Goal: Task Accomplishment & Management: Manage account settings

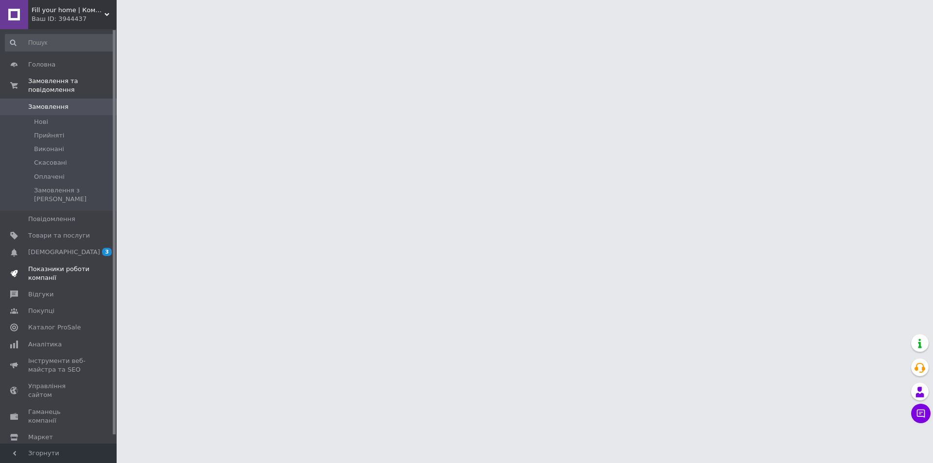
click at [35, 265] on span "Показники роботи компанії" at bounding box center [59, 273] width 62 height 17
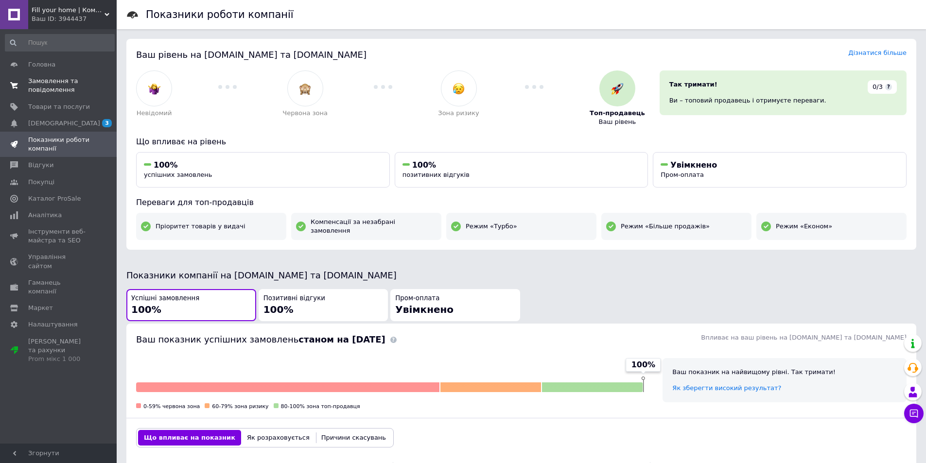
click at [51, 84] on span "Замовлення та повідомлення" at bounding box center [59, 85] width 62 height 17
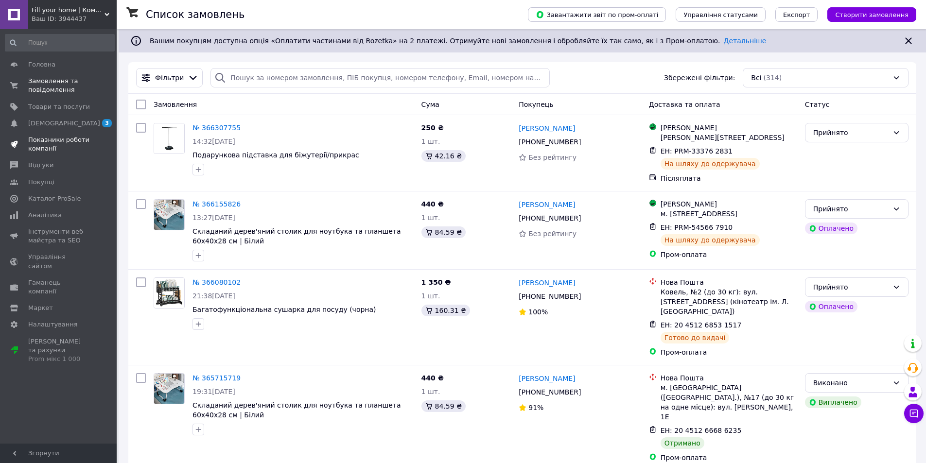
click at [51, 137] on span "Показники роботи компанії" at bounding box center [59, 144] width 62 height 17
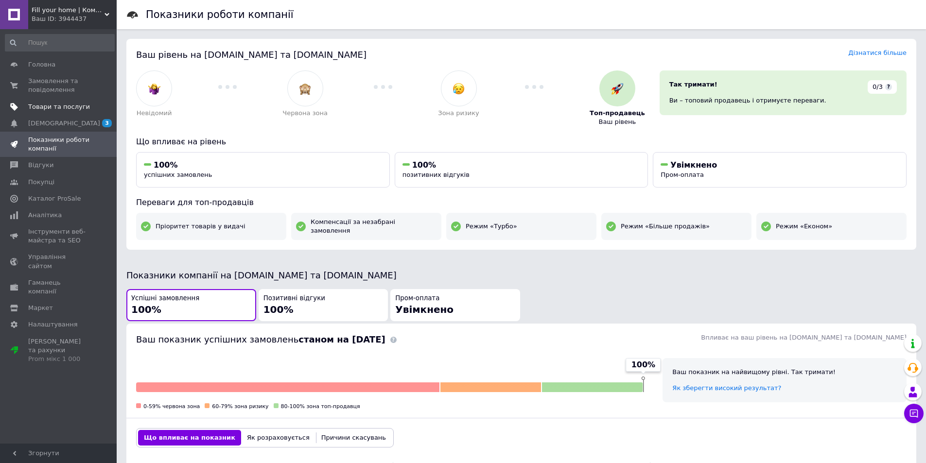
click at [52, 110] on span "Товари та послуги" at bounding box center [59, 107] width 62 height 9
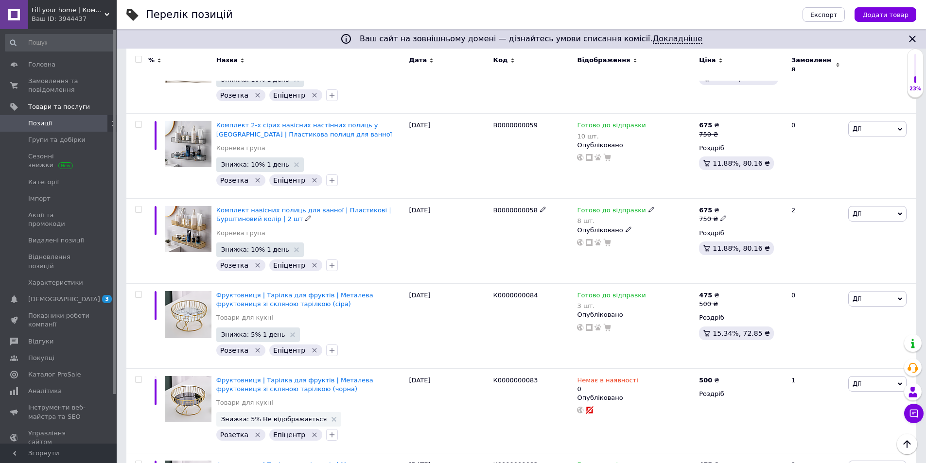
scroll to position [5684, 0]
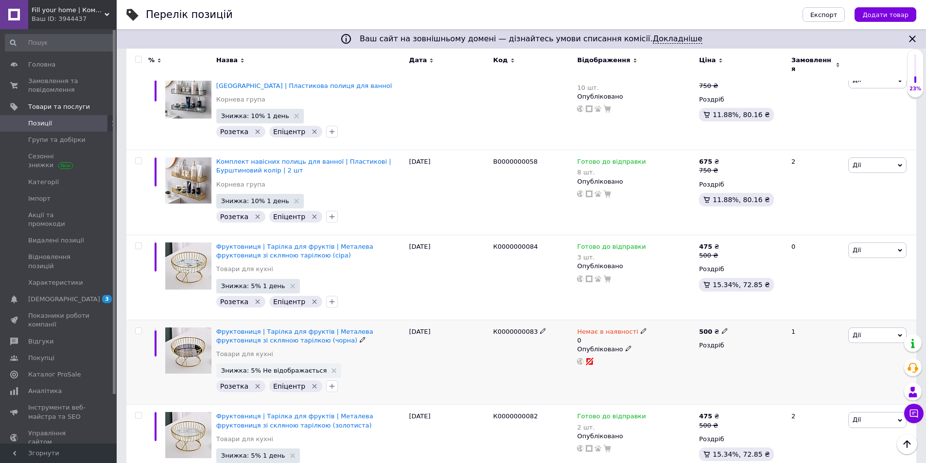
click at [310, 382] on icon "Видалити мітку" at bounding box center [314, 386] width 8 height 8
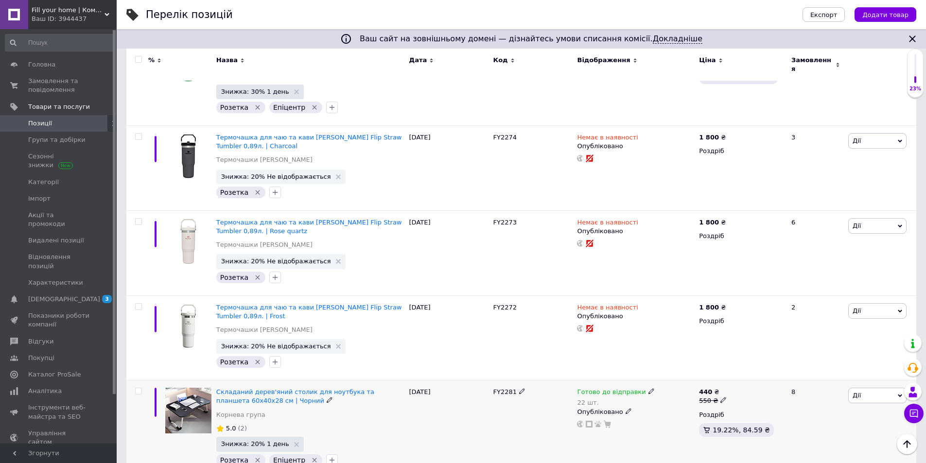
scroll to position [6462, 0]
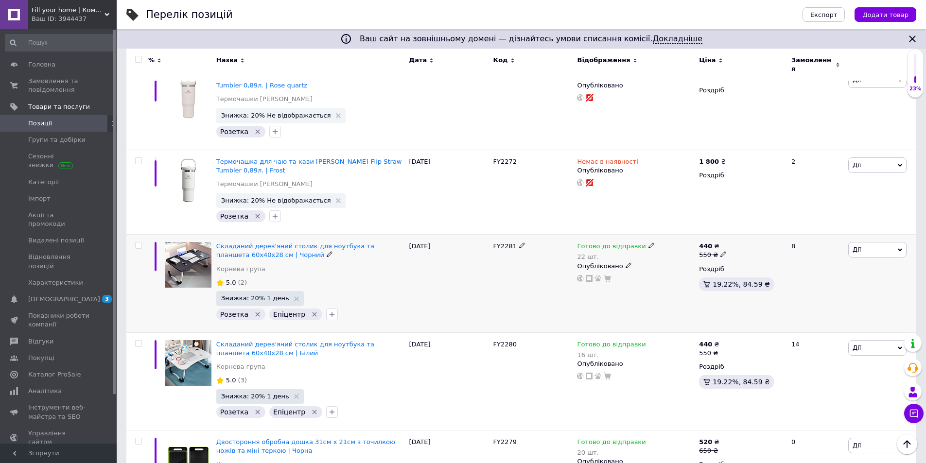
click at [310, 310] on icon "Видалити мітку" at bounding box center [314, 314] width 8 height 8
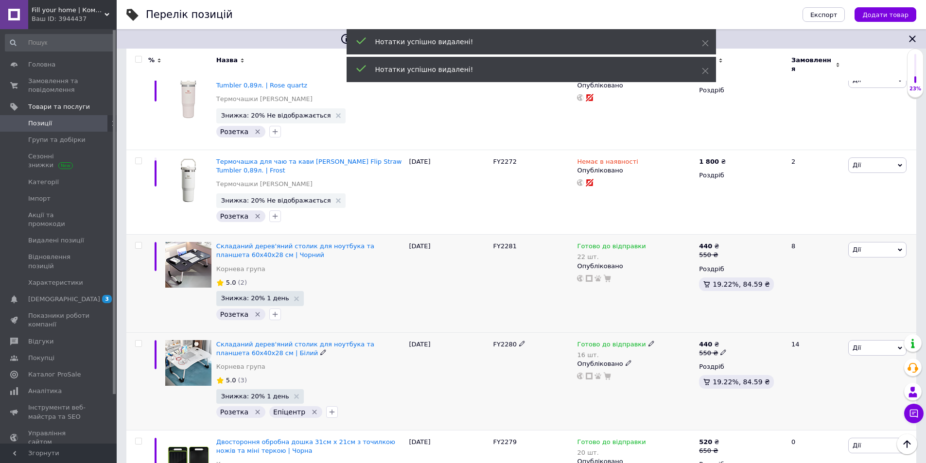
click at [310, 408] on icon "Видалити мітку" at bounding box center [314, 412] width 8 height 8
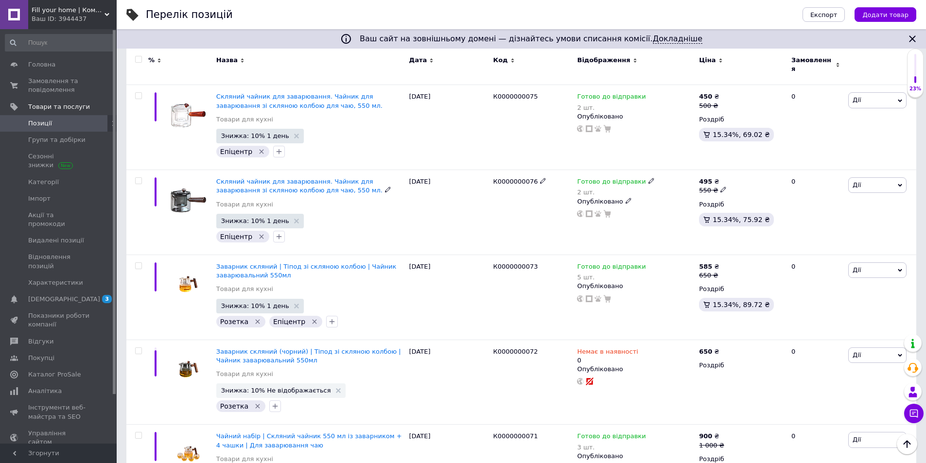
scroll to position [7674, 0]
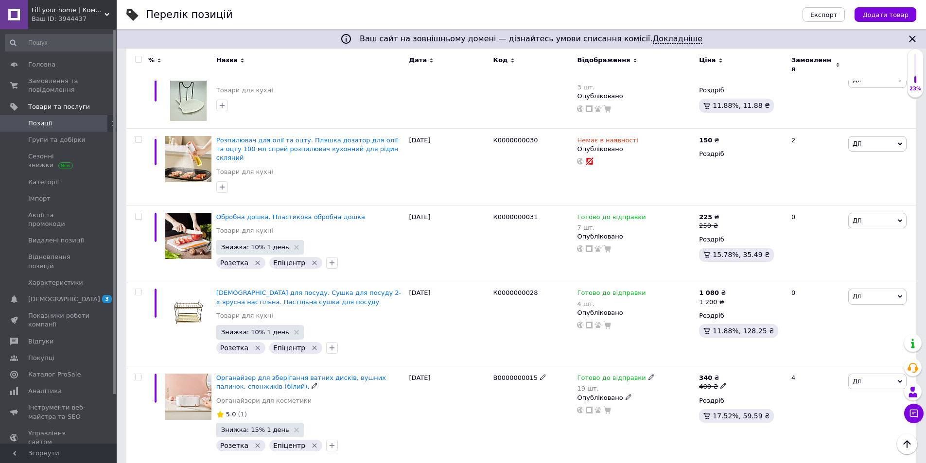
scroll to position [6619, 0]
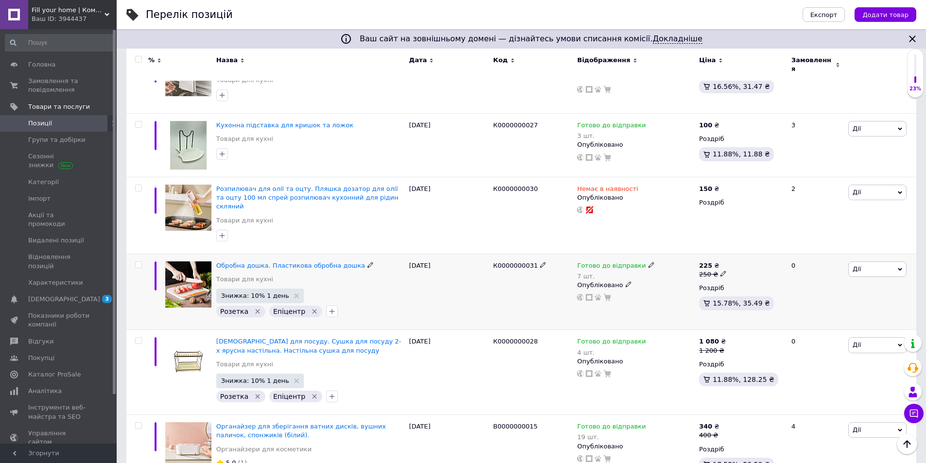
click at [310, 308] on icon "Видалити мітку" at bounding box center [314, 312] width 8 height 8
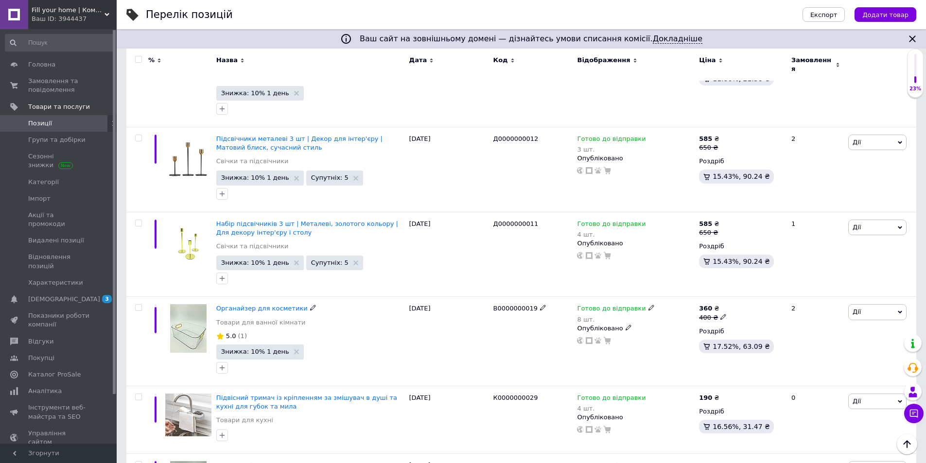
scroll to position [6182, 0]
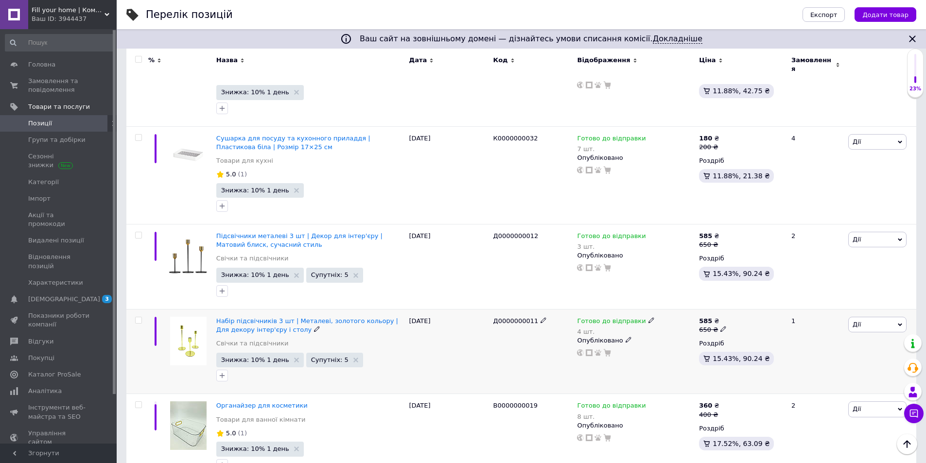
click at [141, 317] on input "checkbox" at bounding box center [138, 320] width 6 height 6
checkbox input "true"
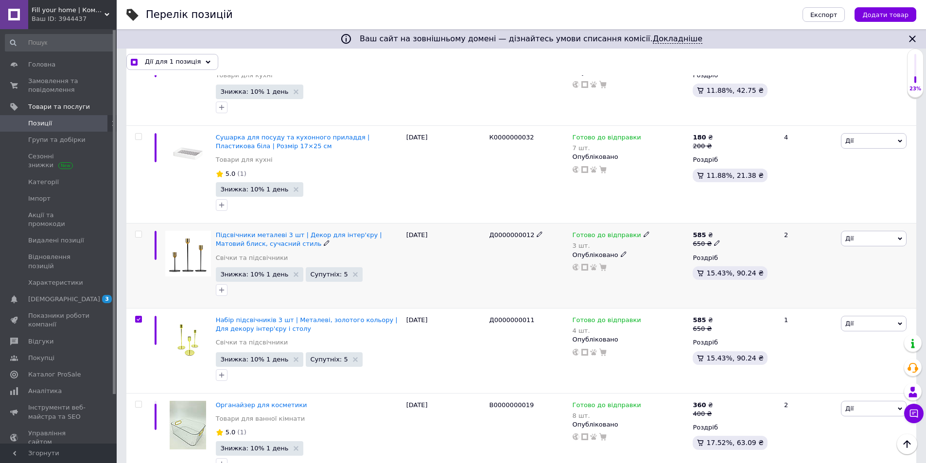
scroll to position [6177, 0]
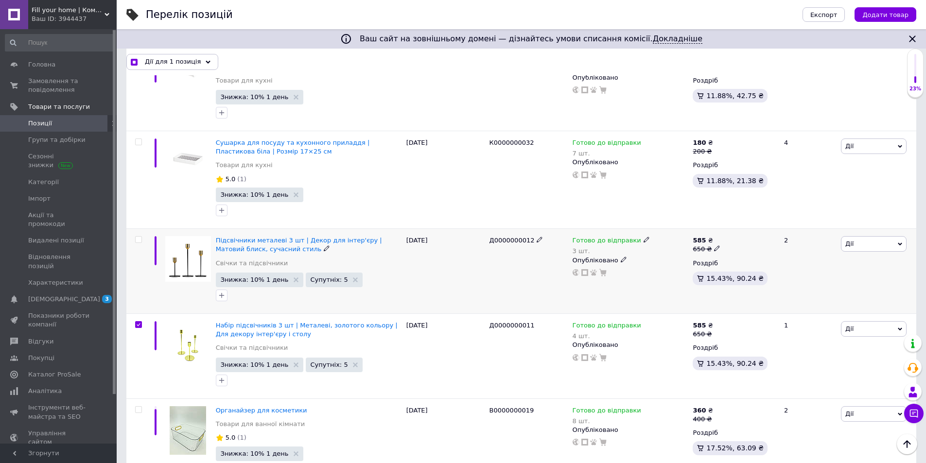
click at [142, 236] on div at bounding box center [138, 239] width 19 height 7
checkbox input "true"
click at [138, 237] on input "checkbox" at bounding box center [138, 240] width 6 height 6
checkbox input "true"
click at [154, 64] on span "Дії для 2 позиції" at bounding box center [172, 61] width 54 height 9
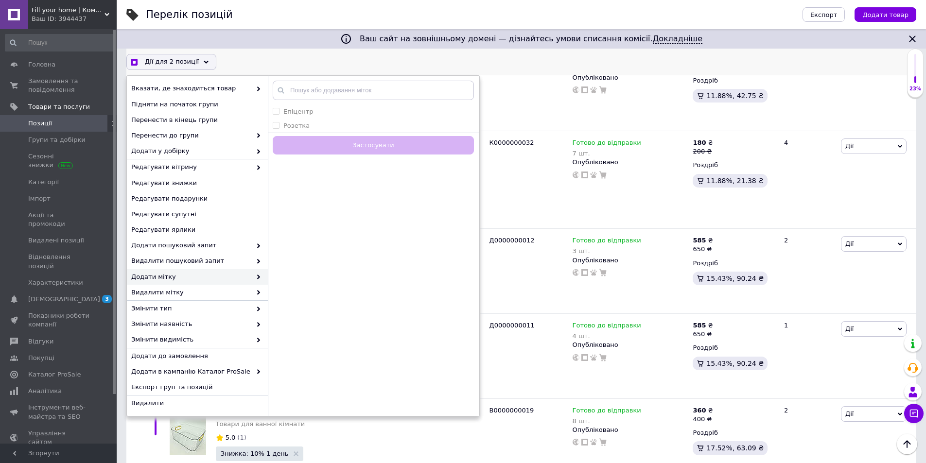
click at [240, 275] on span "Додати мітку" at bounding box center [191, 277] width 120 height 9
checkbox input "true"
click at [276, 111] on input "Епіцентр" at bounding box center [276, 111] width 6 height 6
checkbox input "true"
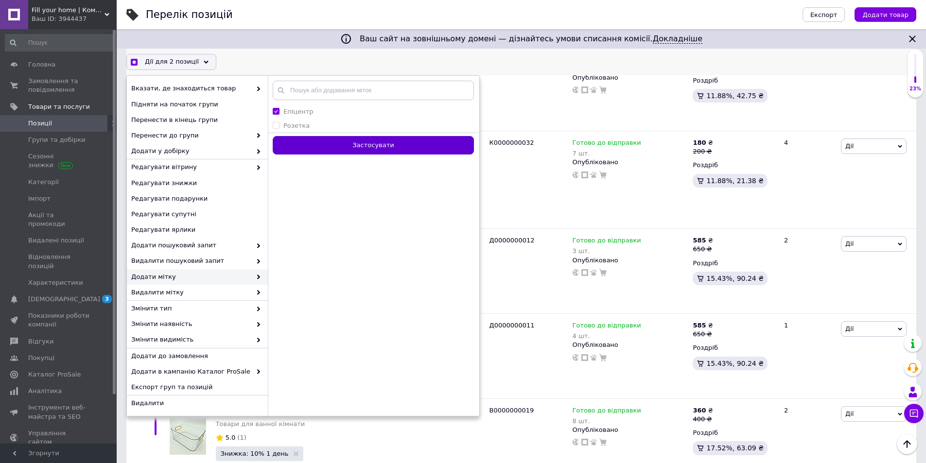
click at [327, 147] on button "Застосувати" at bounding box center [373, 145] width 201 height 19
checkbox input "false"
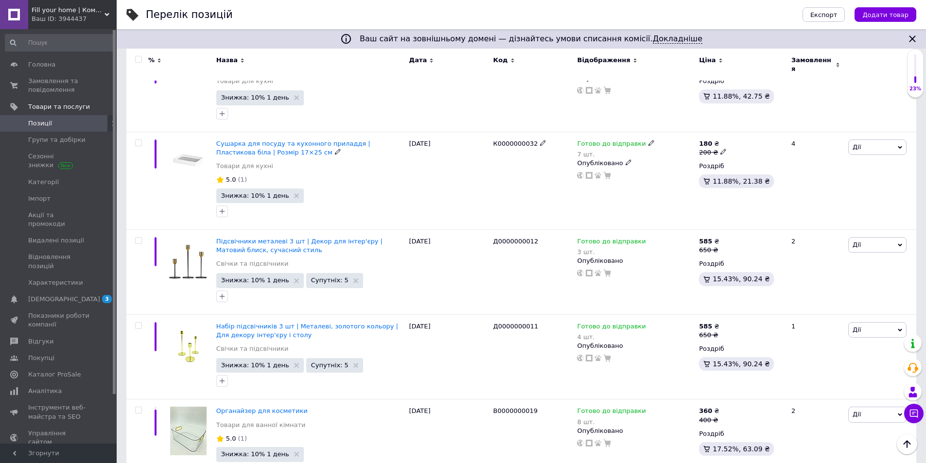
scroll to position [6182, 0]
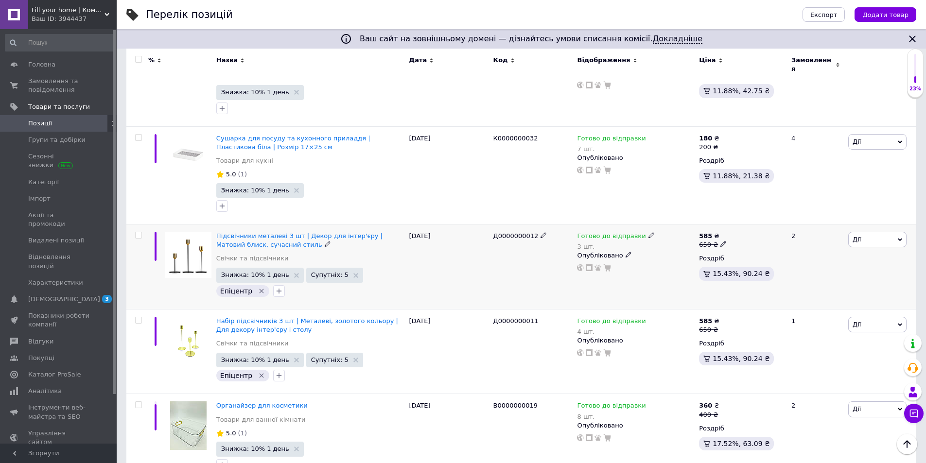
click at [185, 232] on img at bounding box center [188, 255] width 46 height 46
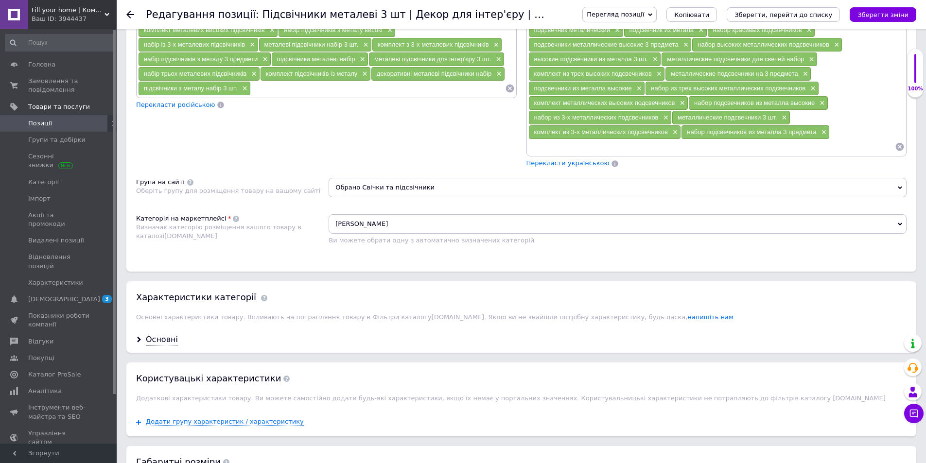
scroll to position [783, 0]
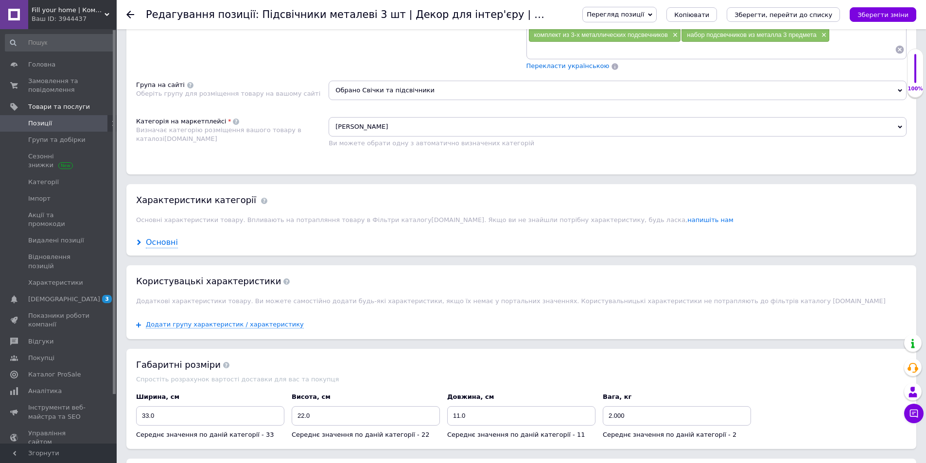
click at [173, 241] on div "Основні" at bounding box center [162, 242] width 32 height 11
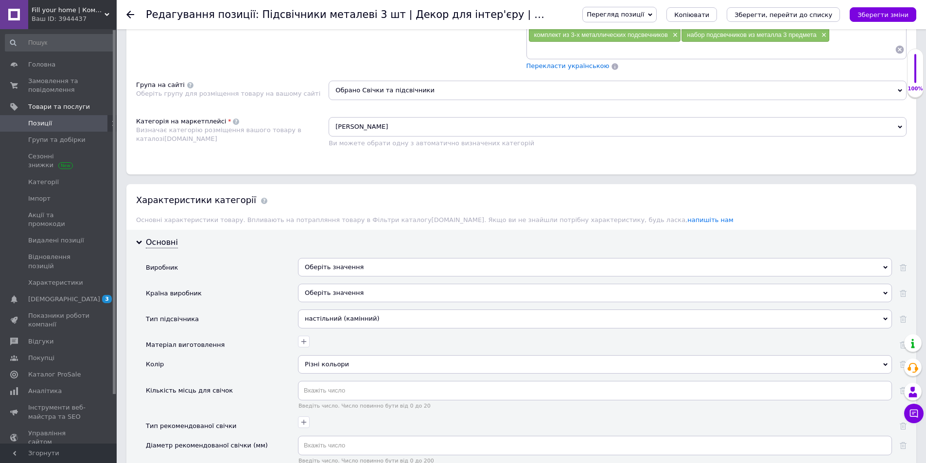
click at [349, 263] on div "Оберіть значення" at bounding box center [595, 267] width 594 height 18
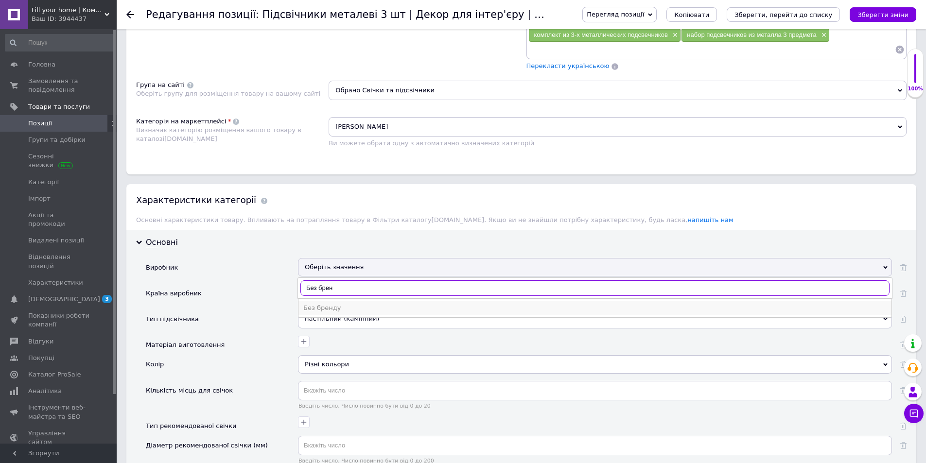
type input "Без брен"
click at [344, 304] on div "Без бренду" at bounding box center [594, 308] width 583 height 9
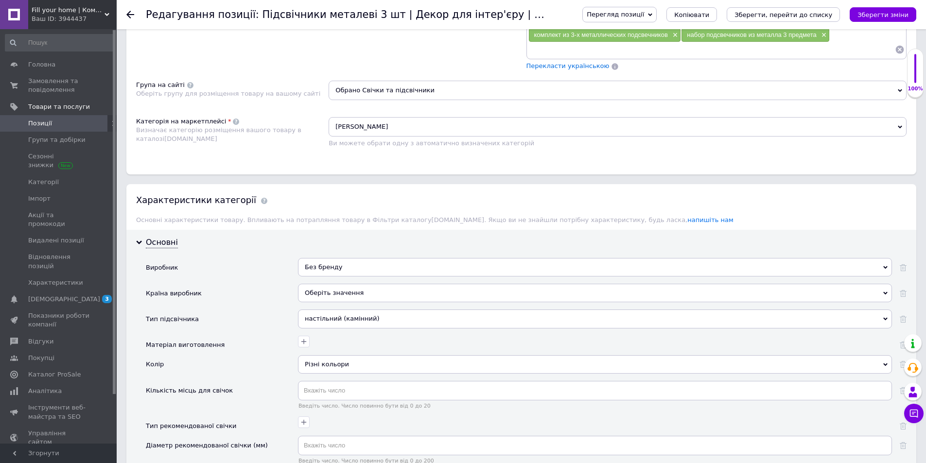
click at [344, 292] on div "Оберіть значення" at bounding box center [595, 293] width 594 height 18
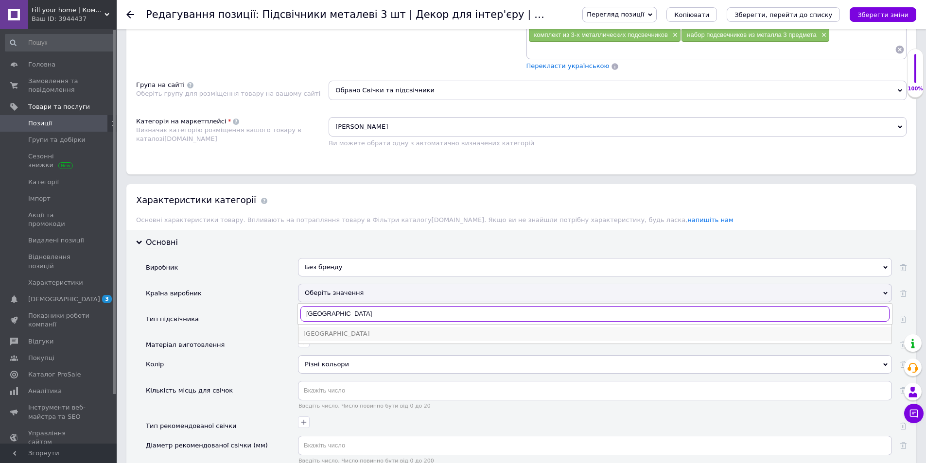
type input "[GEOGRAPHIC_DATA]"
click at [340, 335] on div "[GEOGRAPHIC_DATA]" at bounding box center [594, 333] width 583 height 9
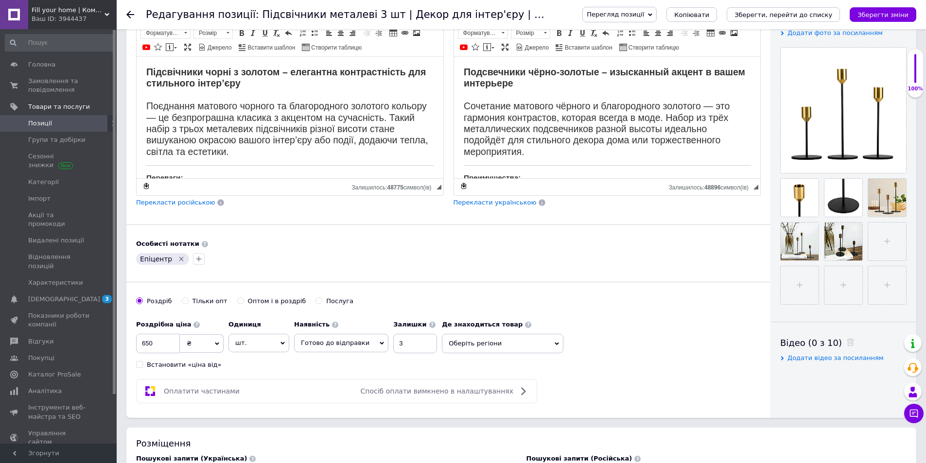
scroll to position [292, 0]
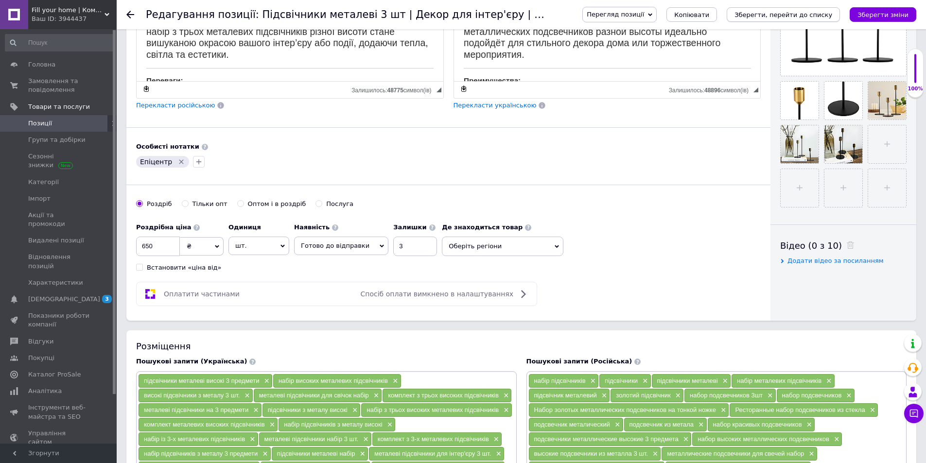
click at [782, 15] on icon "Зберегти, перейти до списку" at bounding box center [783, 14] width 98 height 7
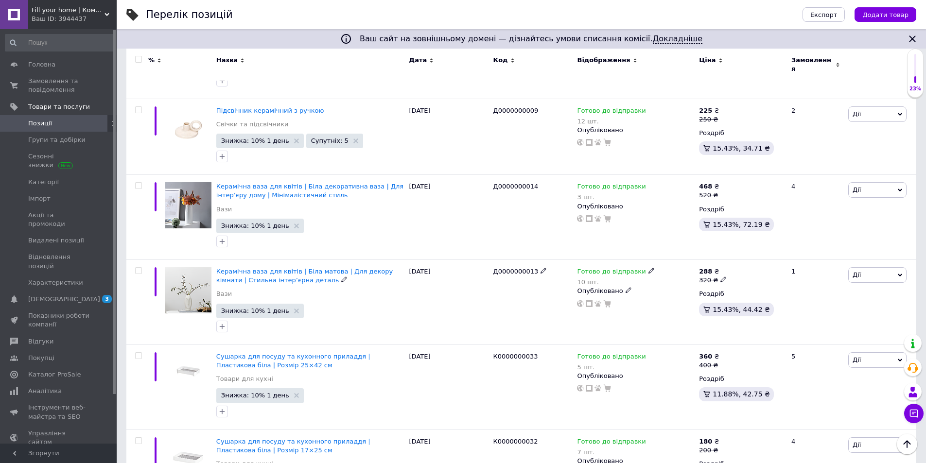
scroll to position [6267, 0]
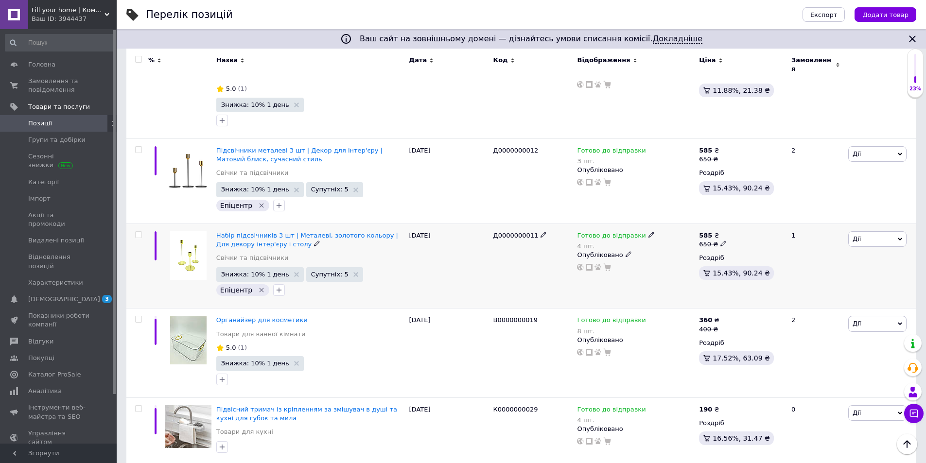
click at [192, 231] on img at bounding box center [188, 255] width 36 height 49
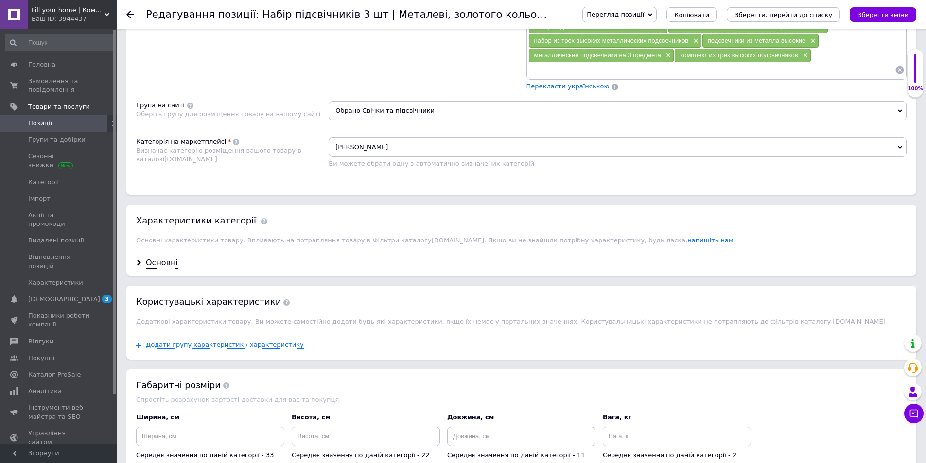
scroll to position [923, 0]
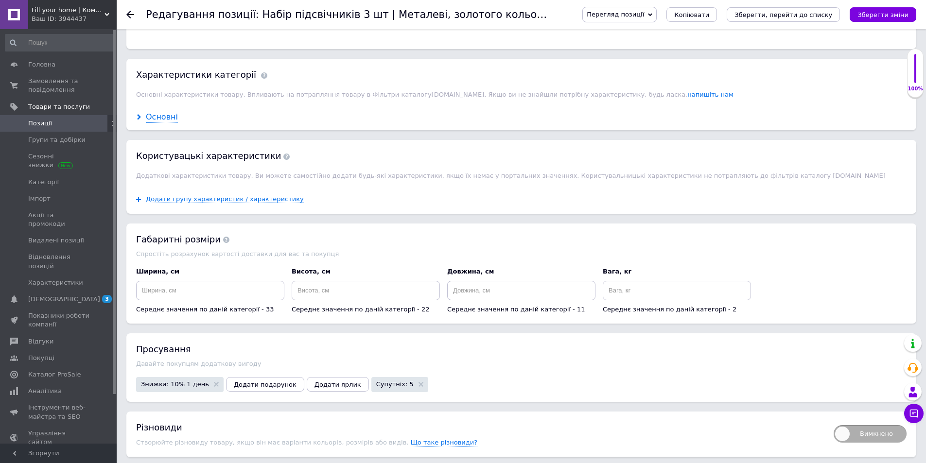
click at [163, 120] on div "Основні" at bounding box center [162, 117] width 32 height 11
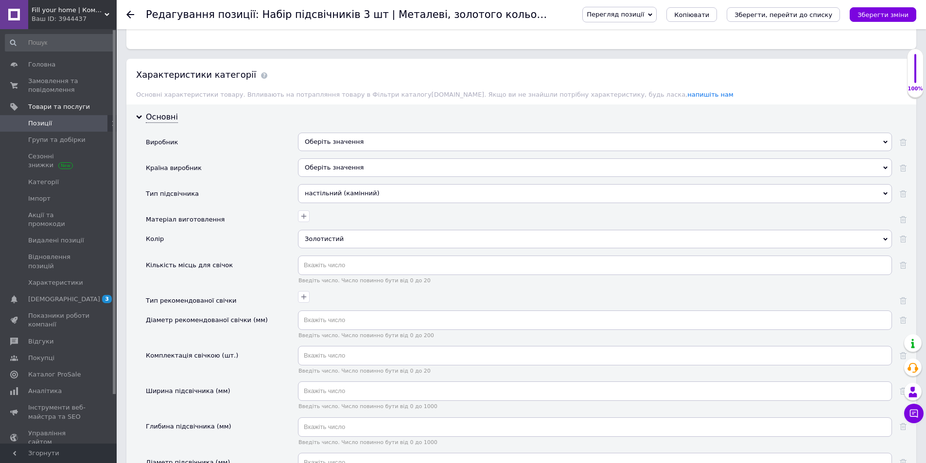
click at [328, 148] on div "Оберіть значення" at bounding box center [595, 142] width 594 height 18
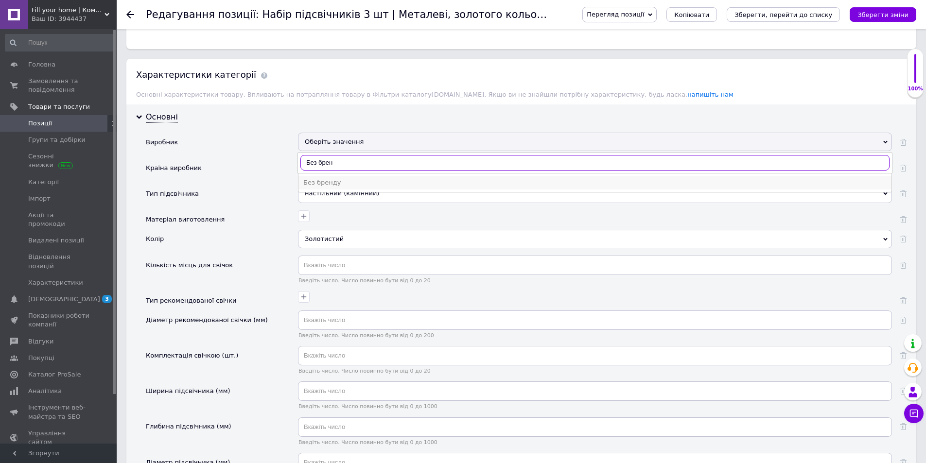
type input "Без брен"
click at [345, 182] on div "Без бренду" at bounding box center [594, 182] width 583 height 9
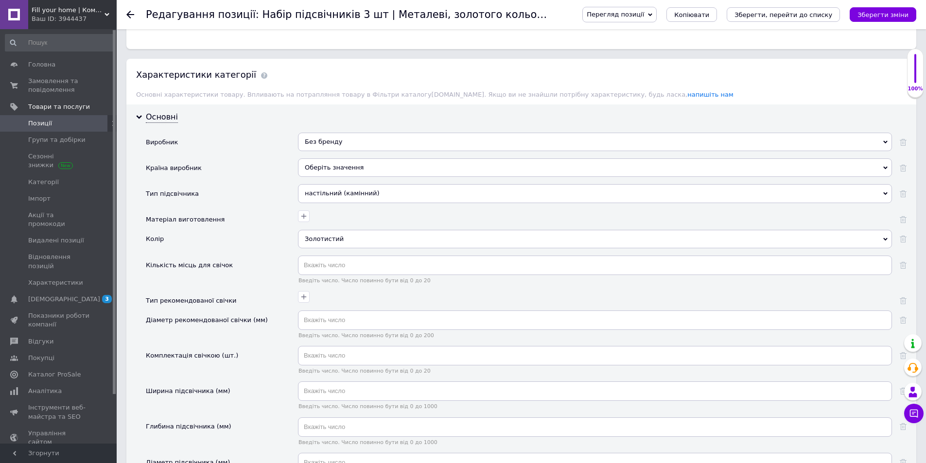
click at [340, 169] on div "Оберіть значення" at bounding box center [595, 167] width 594 height 18
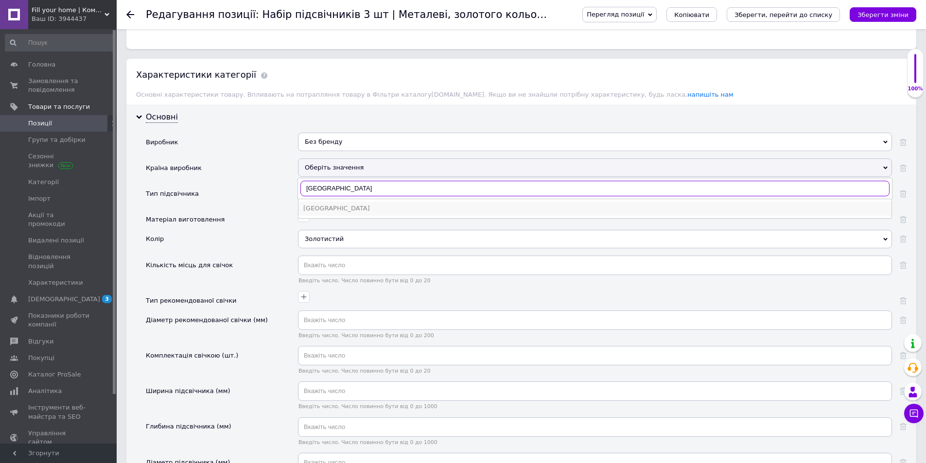
type input "[GEOGRAPHIC_DATA]"
click at [341, 211] on div "[GEOGRAPHIC_DATA]" at bounding box center [594, 208] width 583 height 9
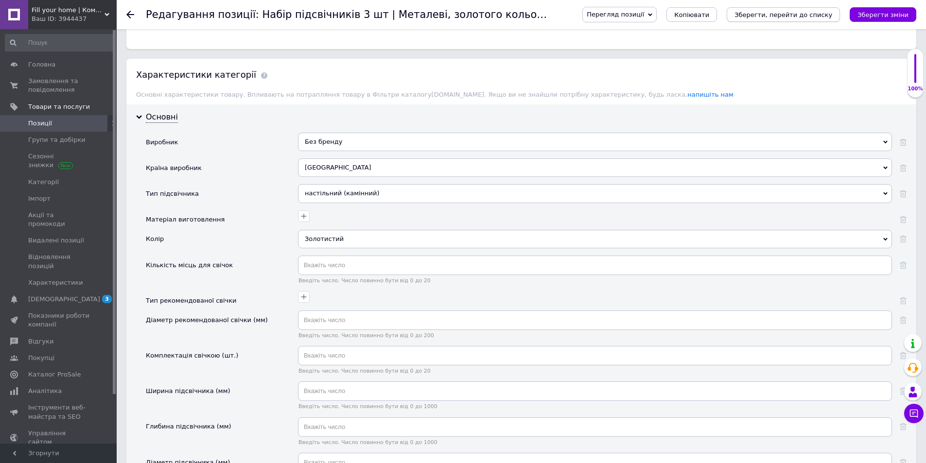
click at [761, 17] on icon "Зберегти, перейти до списку" at bounding box center [783, 14] width 98 height 7
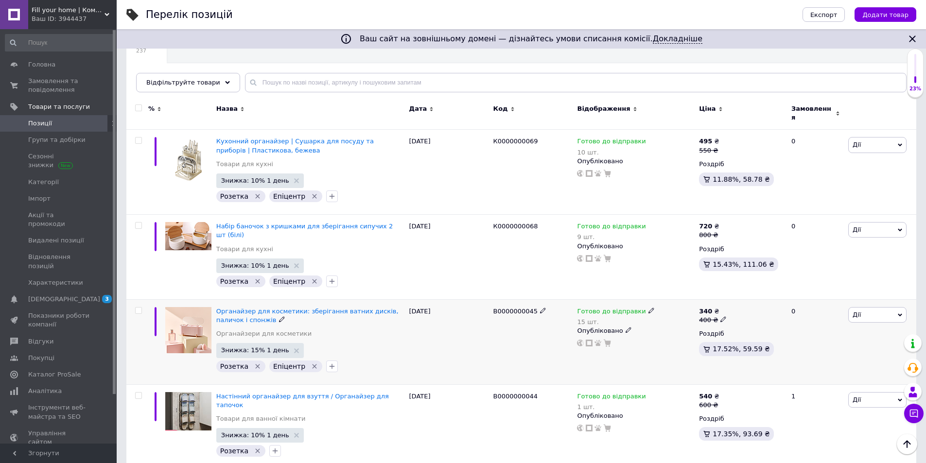
scroll to position [49, 0]
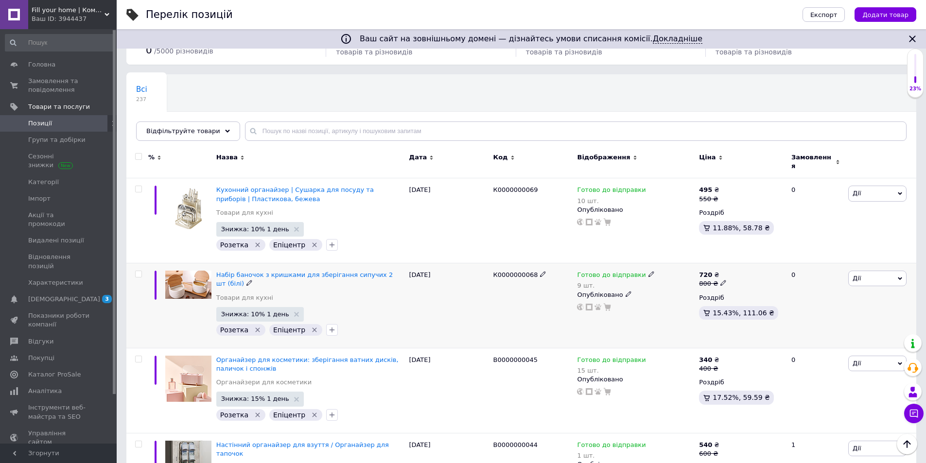
click at [721, 280] on icon at bounding box center [723, 283] width 6 height 6
type input "850"
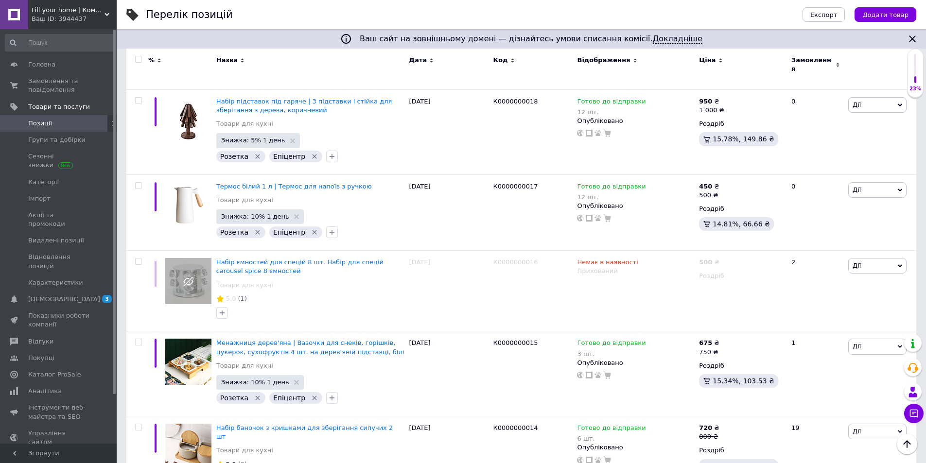
scroll to position [764, 0]
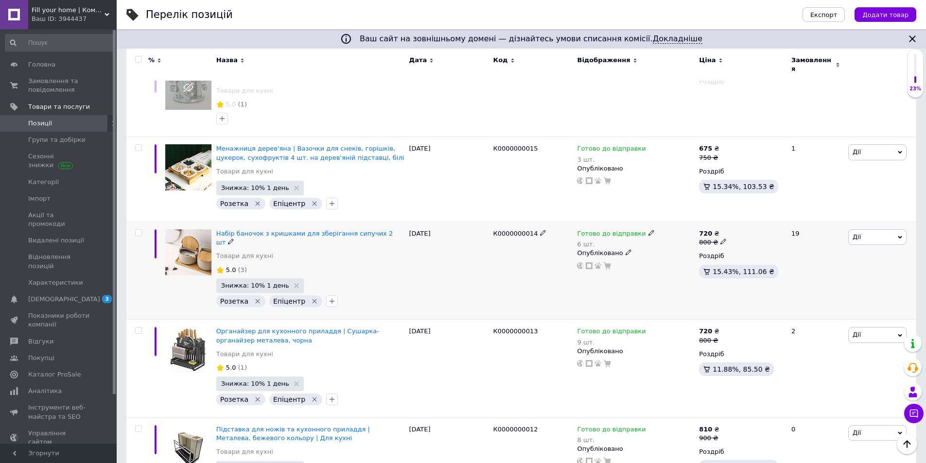
click at [720, 239] on use at bounding box center [722, 241] width 5 height 5
click at [743, 217] on input "800" at bounding box center [769, 226] width 74 height 19
type input "850"
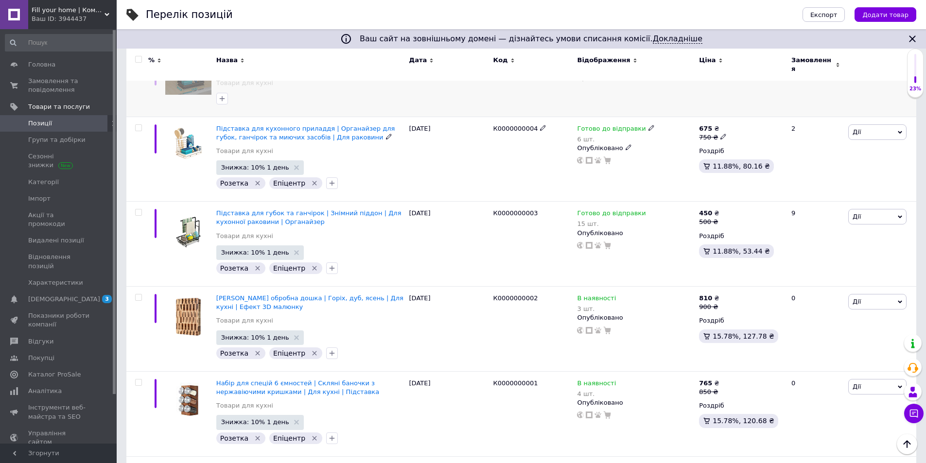
scroll to position [1639, 0]
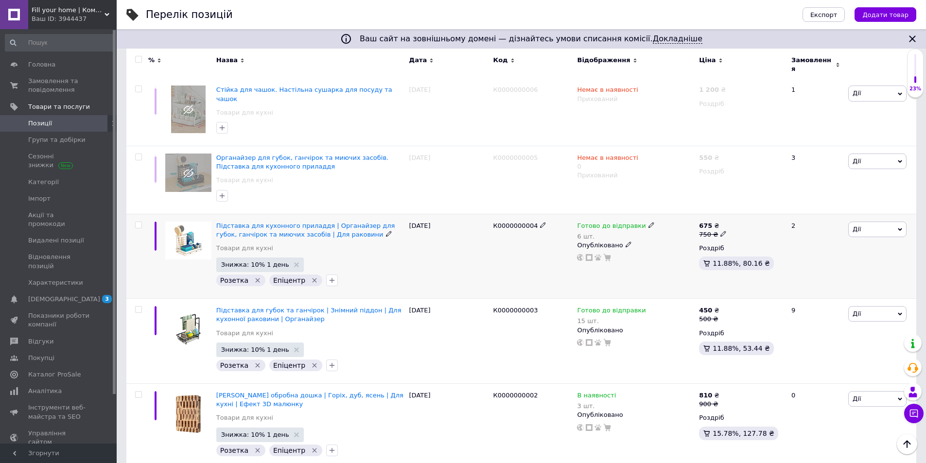
click at [584, 233] on div "6 шт." at bounding box center [615, 236] width 77 height 7
click at [756, 243] on div "Залишки 6 шт." at bounding box center [714, 258] width 121 height 31
click at [672, 255] on input "6" at bounding box center [691, 264] width 74 height 19
type input "5"
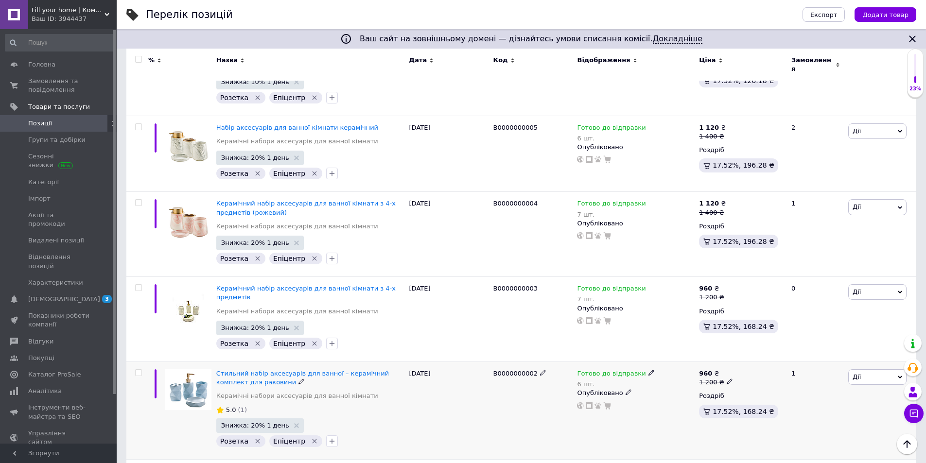
scroll to position [2902, 0]
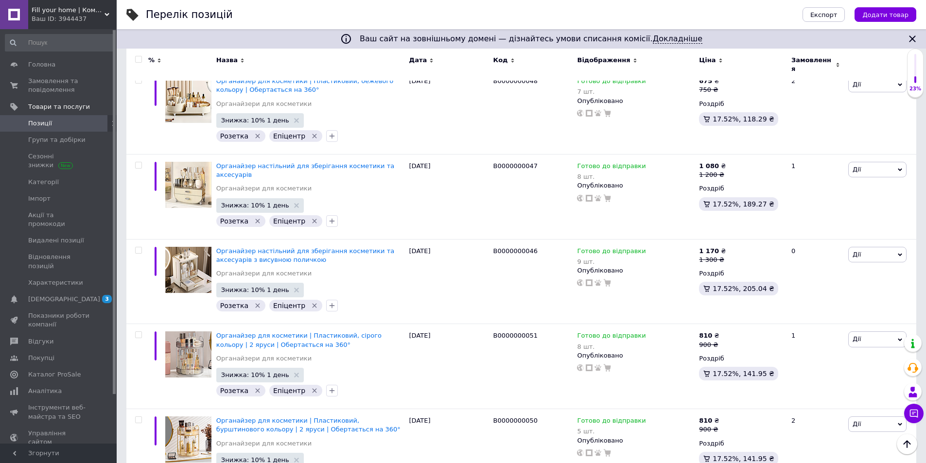
scroll to position [7674, 0]
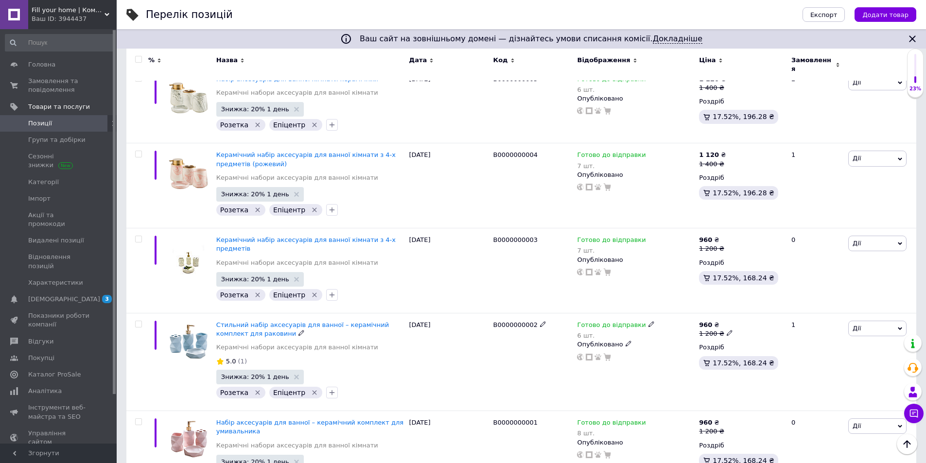
scroll to position [327, 0]
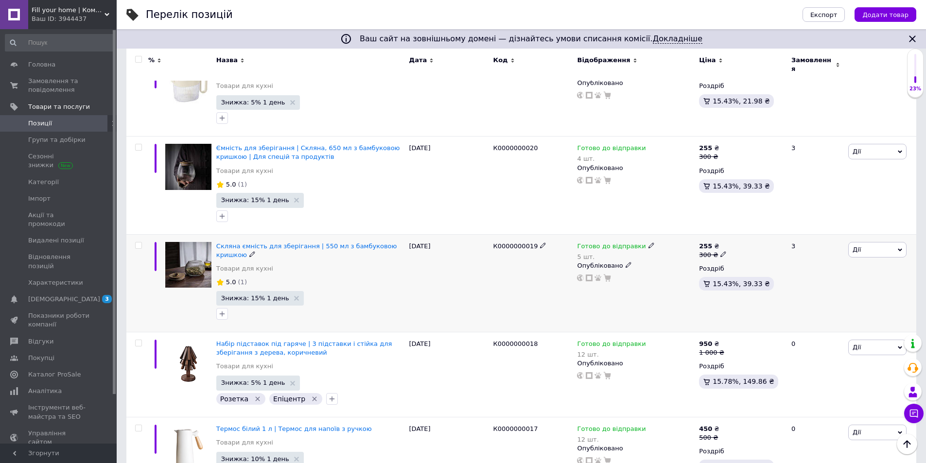
click at [586, 253] on div "5 шт." at bounding box center [615, 256] width 77 height 7
drag, startPoint x: 770, startPoint y: 247, endPoint x: 764, endPoint y: 248, distance: 6.5
click at [771, 264] on div "Залишки" at bounding box center [714, 268] width 121 height 9
click at [682, 275] on input "5" at bounding box center [691, 284] width 74 height 19
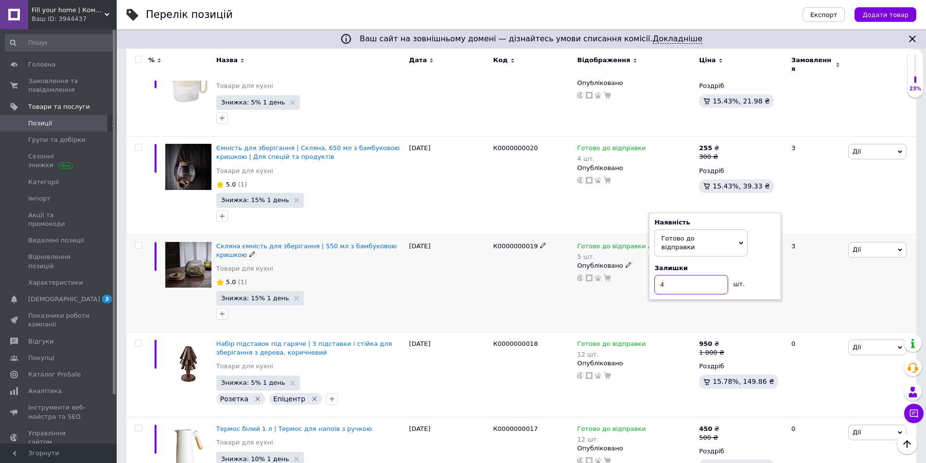
type input "4"
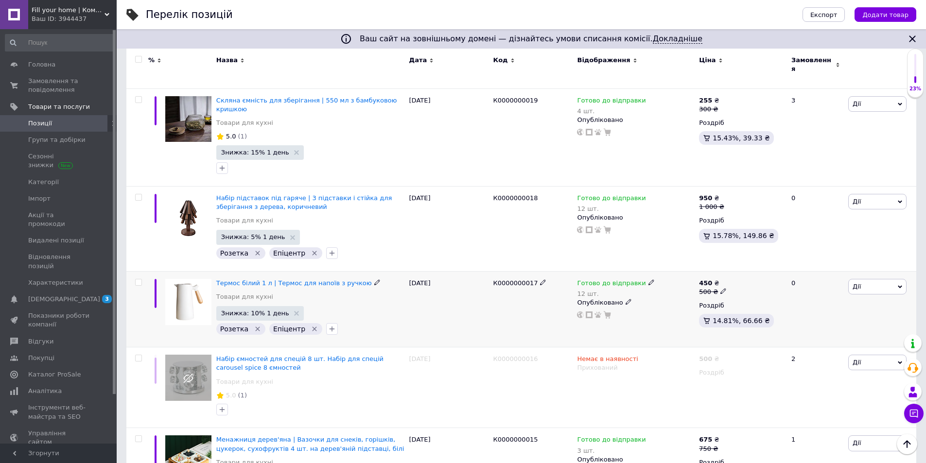
click at [310, 325] on icon "Видалити мітку" at bounding box center [314, 329] width 8 height 8
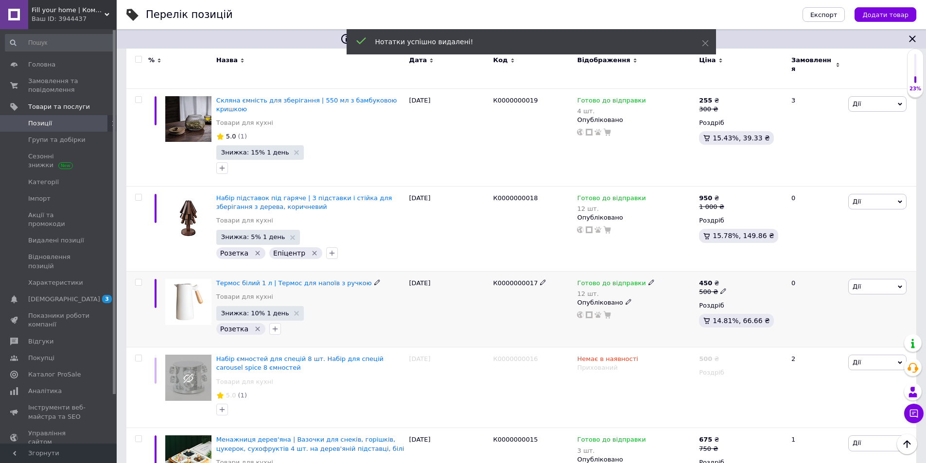
click at [586, 290] on div "12 шт." at bounding box center [615, 293] width 77 height 7
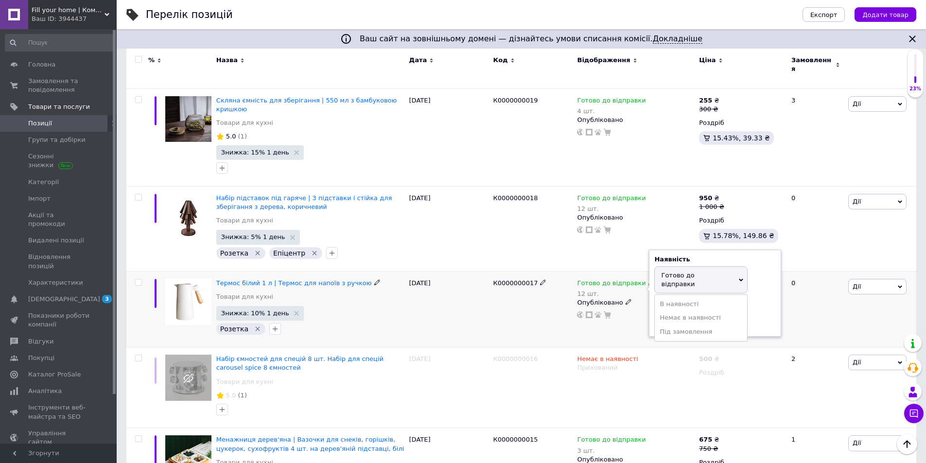
click at [756, 301] on div "Залишки 12 шт." at bounding box center [714, 316] width 121 height 31
click at [683, 312] on input "12" at bounding box center [691, 321] width 74 height 19
type input "5"
drag, startPoint x: 482, startPoint y: 259, endPoint x: 532, endPoint y: 258, distance: 50.0
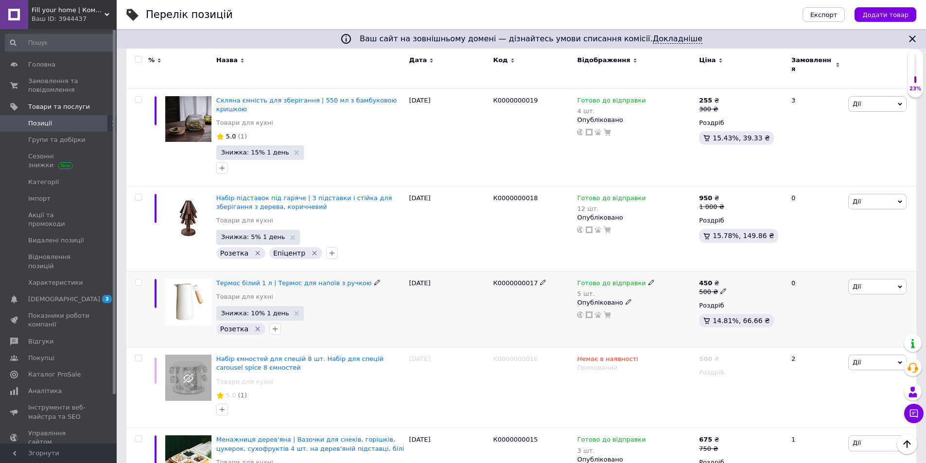
click at [532, 271] on div "Термос білий 1 л | Термос для напоїв з ручкою Товари для кухні Знижка: 10% 1 де…" at bounding box center [520, 309] width 789 height 76
copy div "К0000000017"
click at [585, 205] on div "12 шт." at bounding box center [615, 208] width 77 height 7
drag, startPoint x: 492, startPoint y: 174, endPoint x: 532, endPoint y: 175, distance: 39.9
click at [532, 186] on div "К0000000018" at bounding box center [533, 228] width 84 height 85
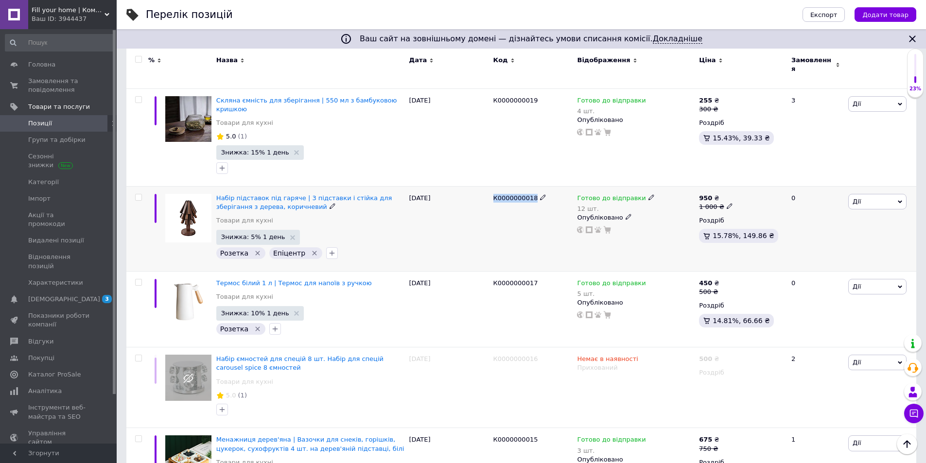
copy span "К0000000018"
click at [590, 205] on div "12 шт." at bounding box center [615, 208] width 77 height 7
click at [753, 216] on div "Залишки 12 шт." at bounding box center [714, 231] width 121 height 31
click at [700, 227] on input "12" at bounding box center [691, 236] width 74 height 19
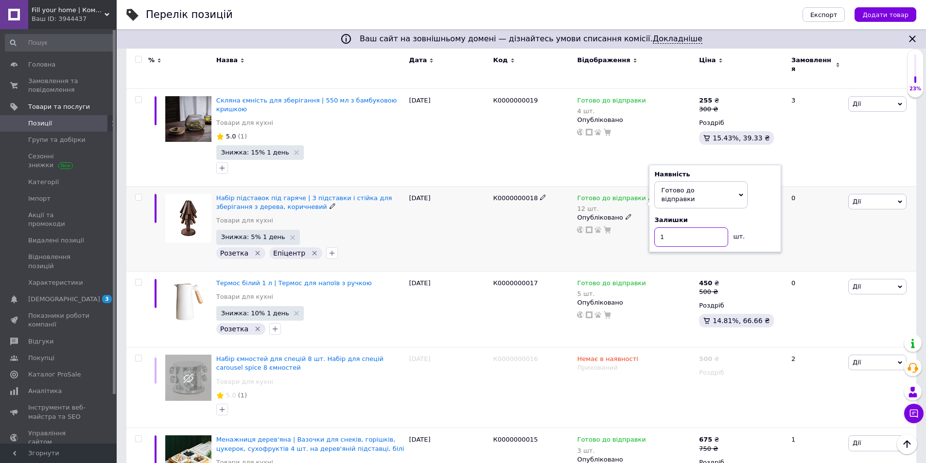
type input "11"
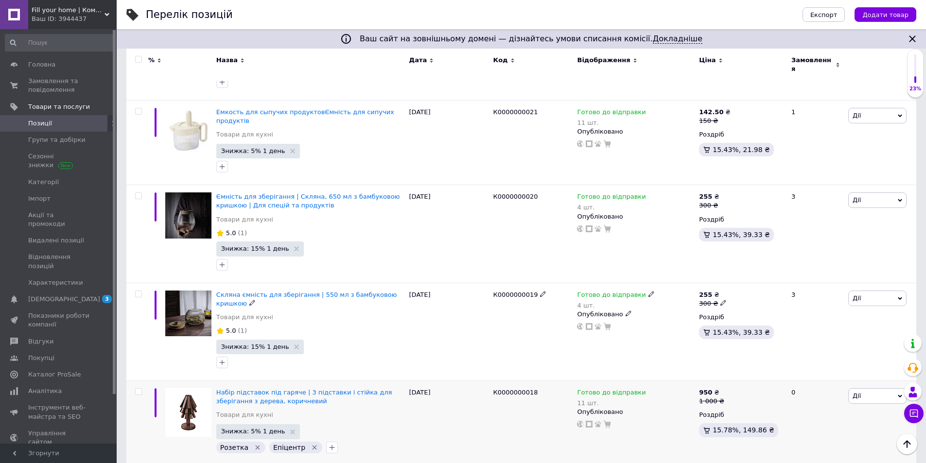
scroll to position [619, 0]
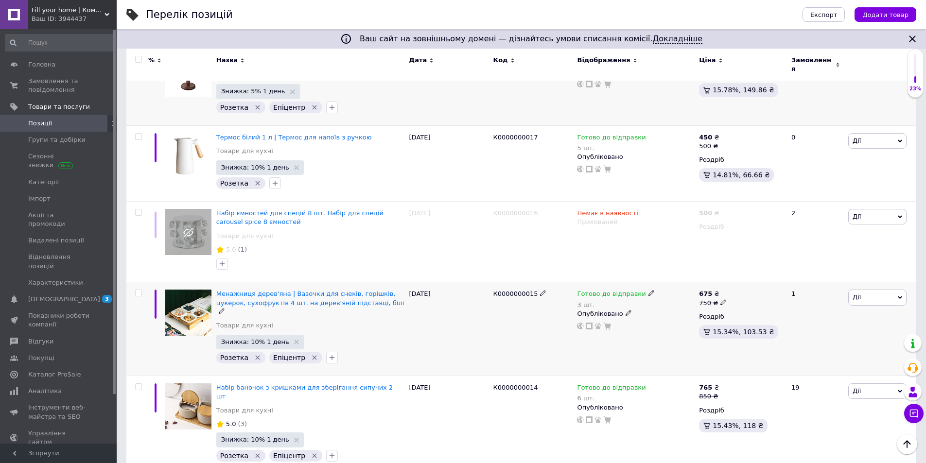
drag, startPoint x: 489, startPoint y: 271, endPoint x: 530, endPoint y: 272, distance: 40.8
click at [530, 282] on div "Менажниця дерев'яна | Вазочки для снеків, горішків, цукерок, сухофруктів 4 шт. …" at bounding box center [520, 329] width 789 height 94
copy div "К0000000015"
click at [530, 282] on div "К0000000015" at bounding box center [533, 329] width 84 height 94
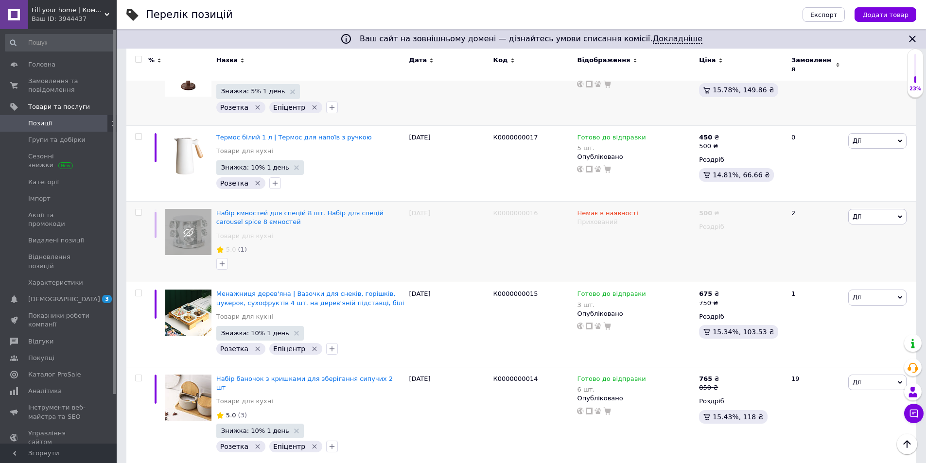
scroll to position [668, 0]
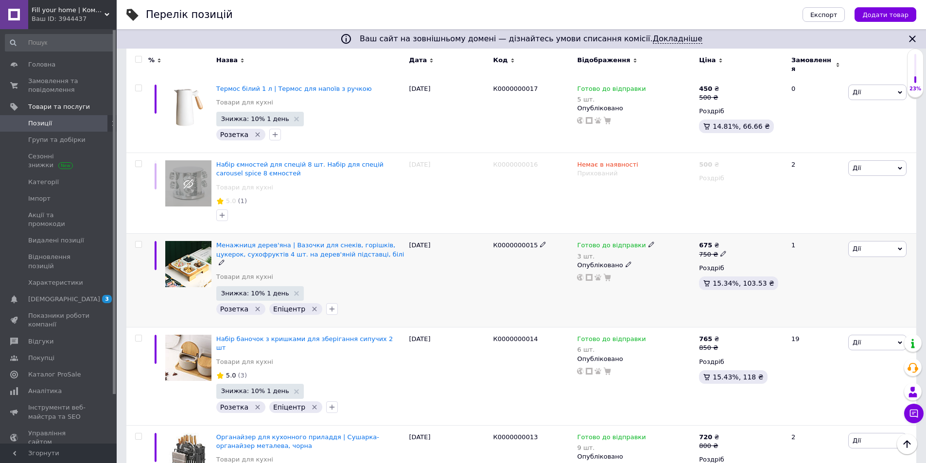
click at [312, 307] on icon "Видалити мітку" at bounding box center [314, 309] width 4 height 4
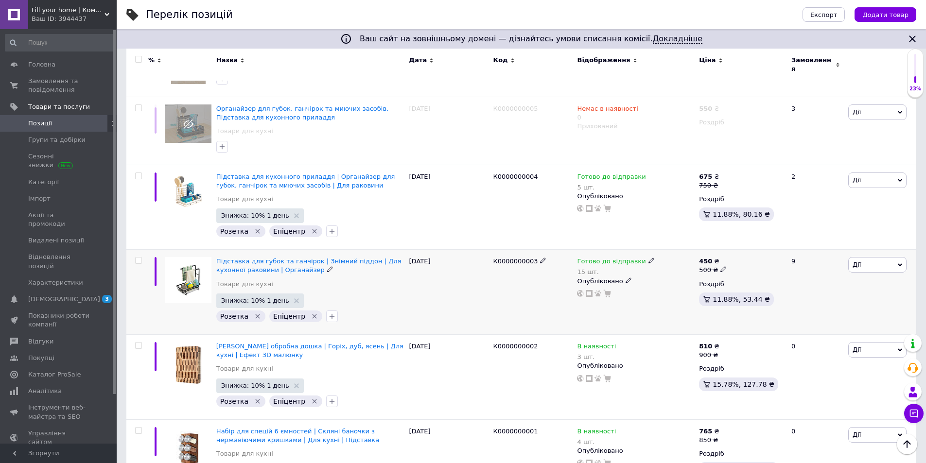
scroll to position [1785, 0]
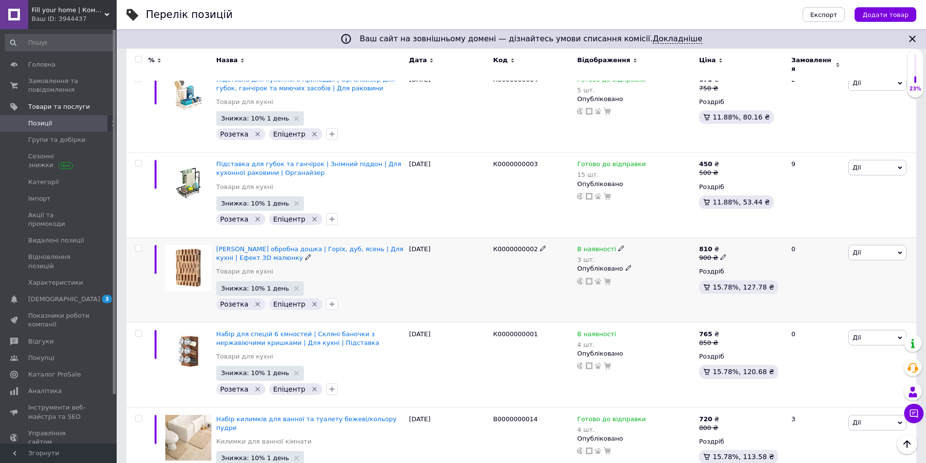
click at [310, 300] on icon "Видалити мітку" at bounding box center [314, 304] width 8 height 8
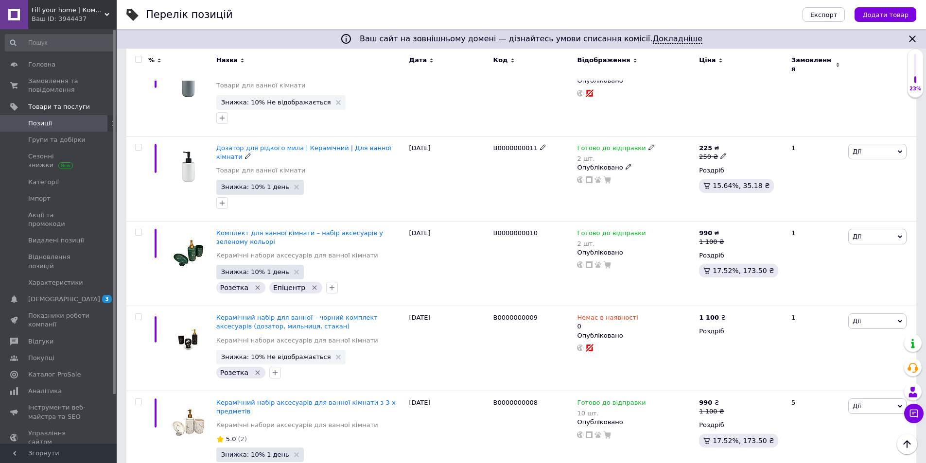
scroll to position [2359, 0]
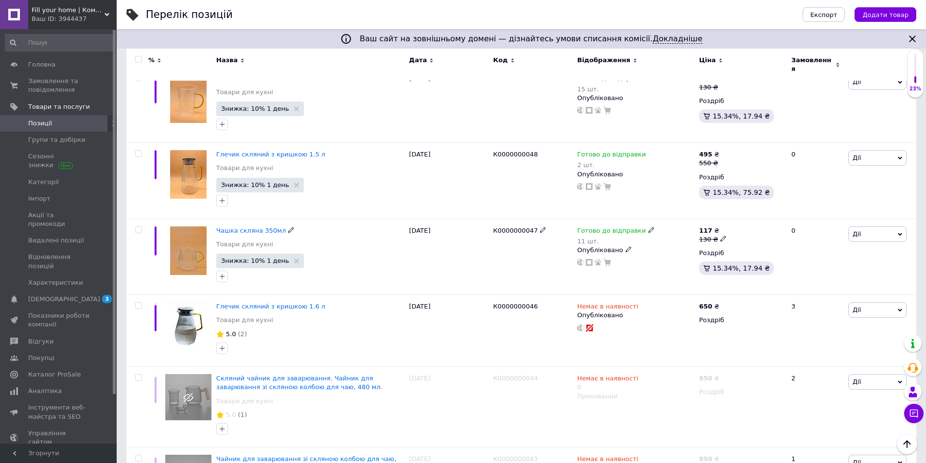
scroll to position [3498, 0]
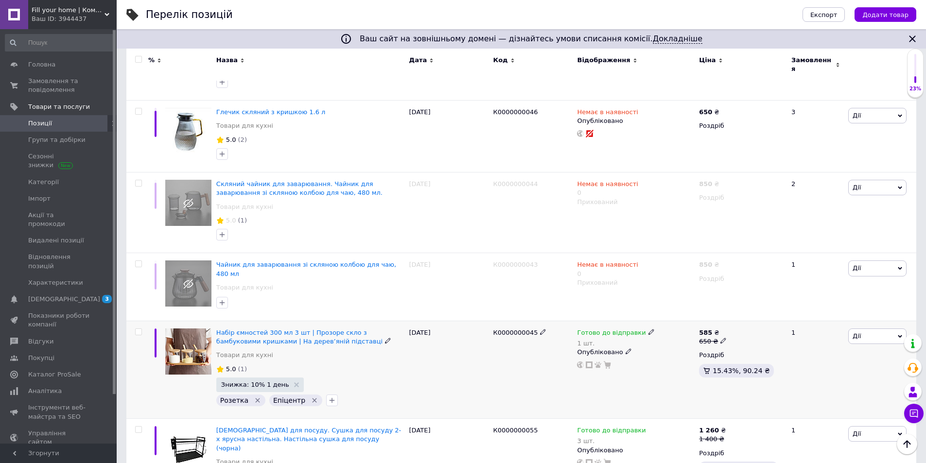
click at [310, 396] on icon "Видалити мітку" at bounding box center [314, 400] width 8 height 8
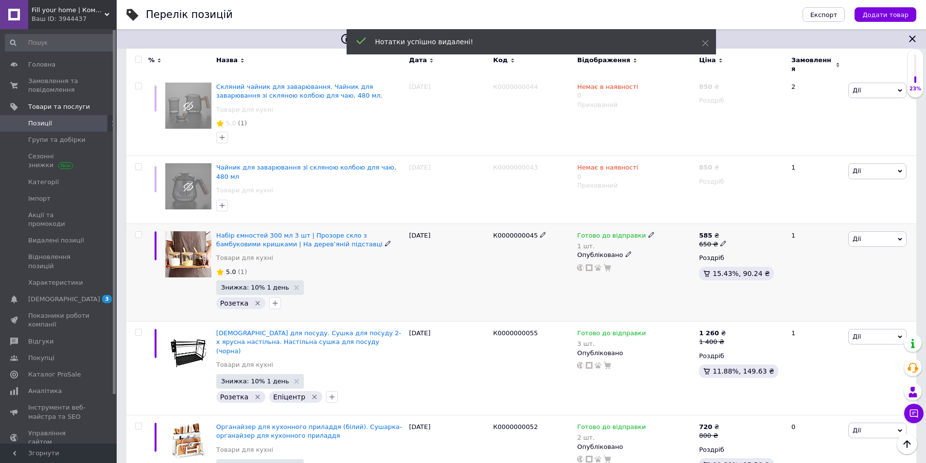
scroll to position [3644, 0]
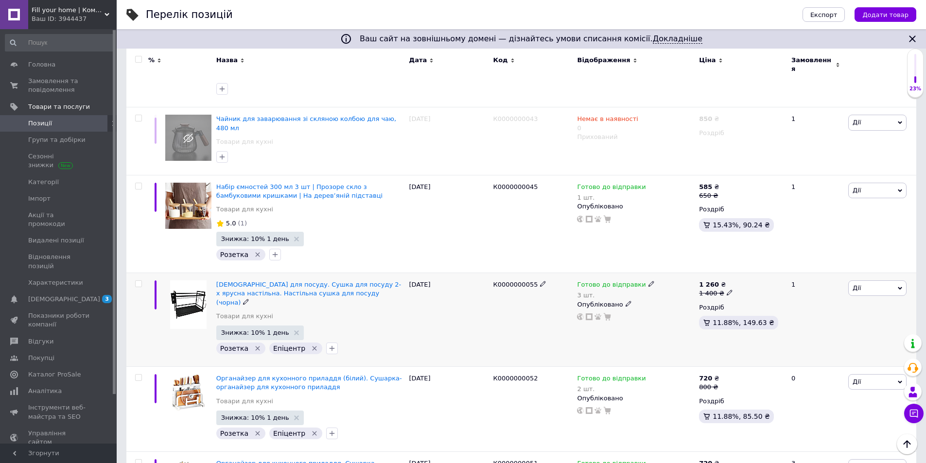
drag, startPoint x: 488, startPoint y: 241, endPoint x: 530, endPoint y: 237, distance: 41.5
click at [530, 273] on div "[DEMOGRAPHIC_DATA] для посуду. Сушка для посуду 2-х ярусна настільна. Настільна…" at bounding box center [520, 320] width 789 height 94
copy div "К0000000055"
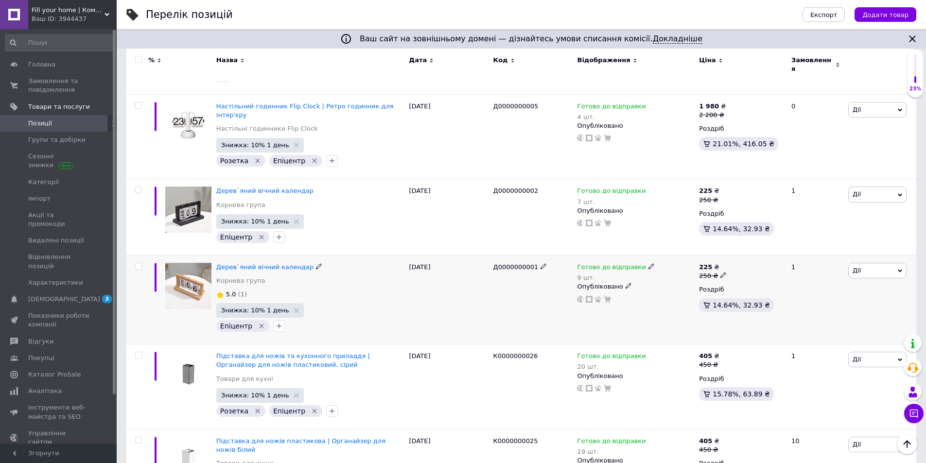
scroll to position [7542, 0]
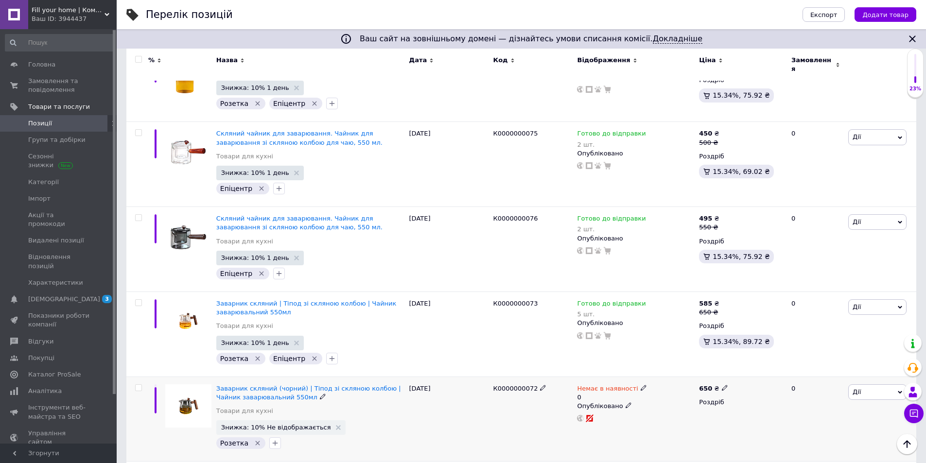
scroll to position [7674, 0]
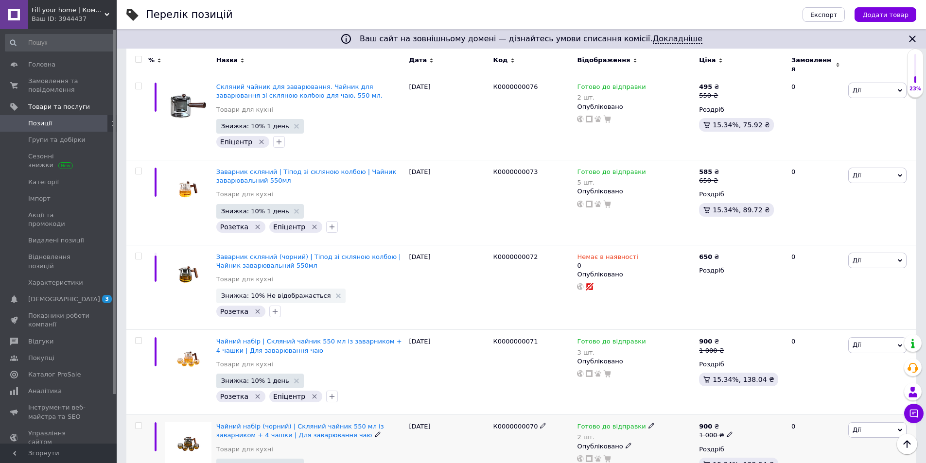
click at [139, 423] on input "checkbox" at bounding box center [138, 426] width 6 height 6
checkbox input "true"
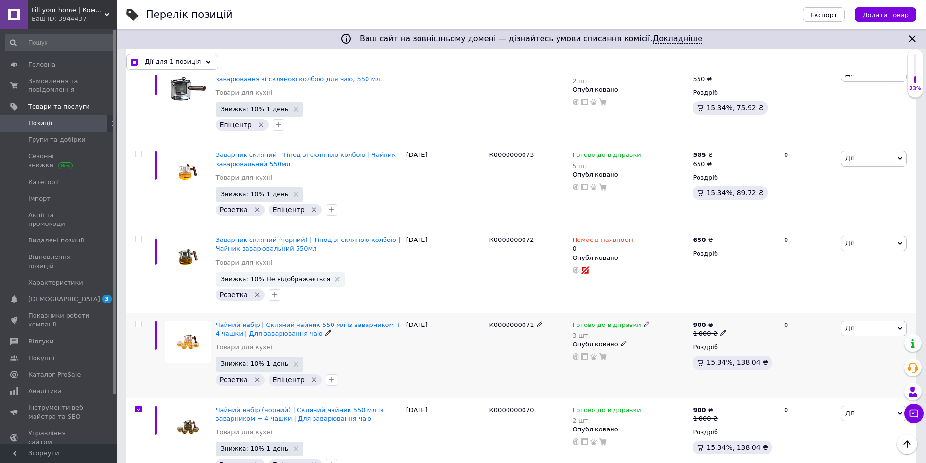
scroll to position [7660, 0]
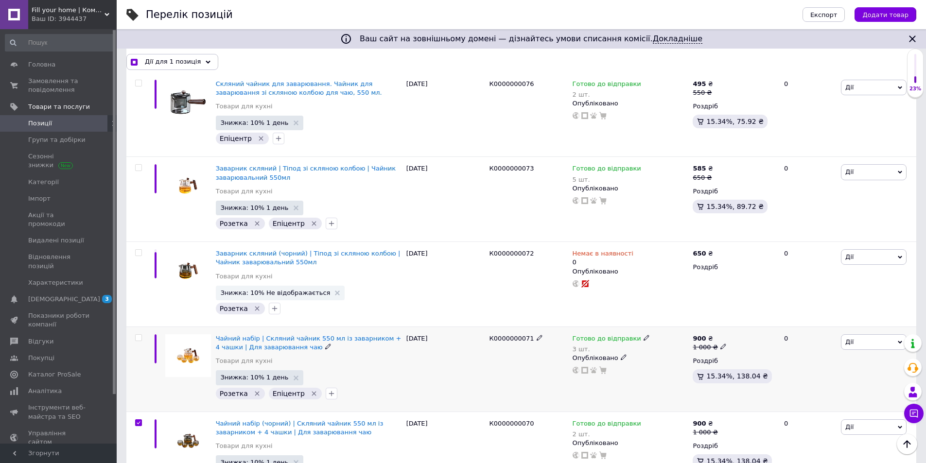
click at [137, 335] on input "checkbox" at bounding box center [138, 338] width 6 height 6
checkbox input "true"
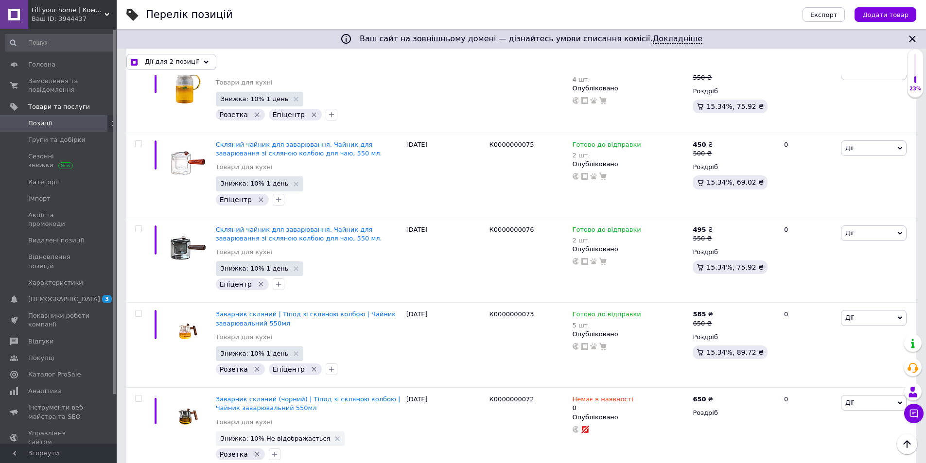
scroll to position [7466, 0]
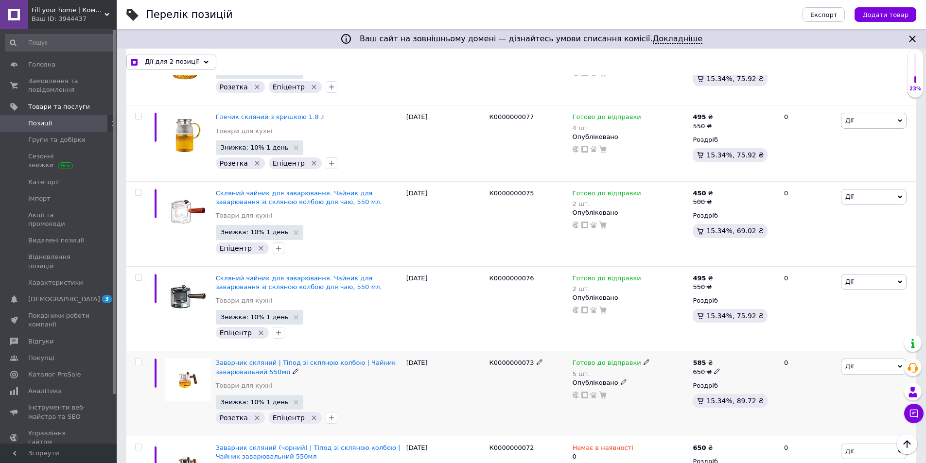
click at [139, 359] on input "checkbox" at bounding box center [138, 362] width 6 height 6
checkbox input "true"
click at [137, 275] on input "checkbox" at bounding box center [138, 278] width 6 height 6
checkbox input "true"
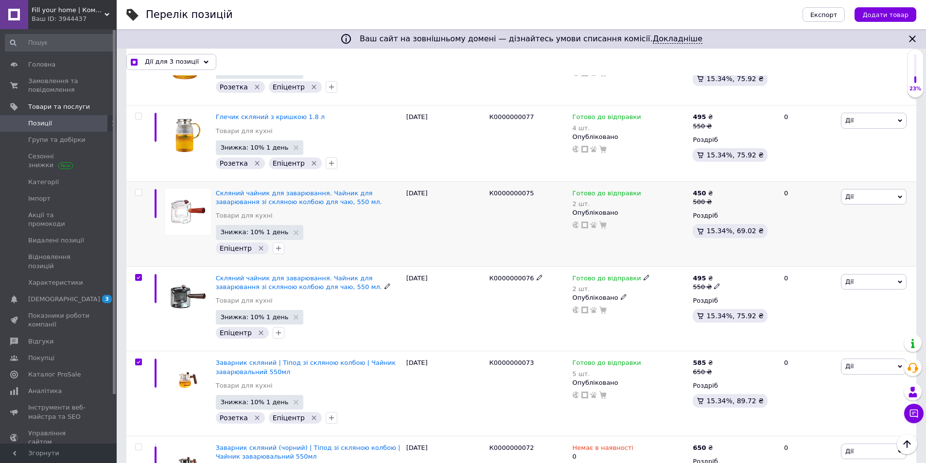
checkbox input "true"
click at [136, 189] on input "checkbox" at bounding box center [138, 192] width 6 height 6
checkbox input "true"
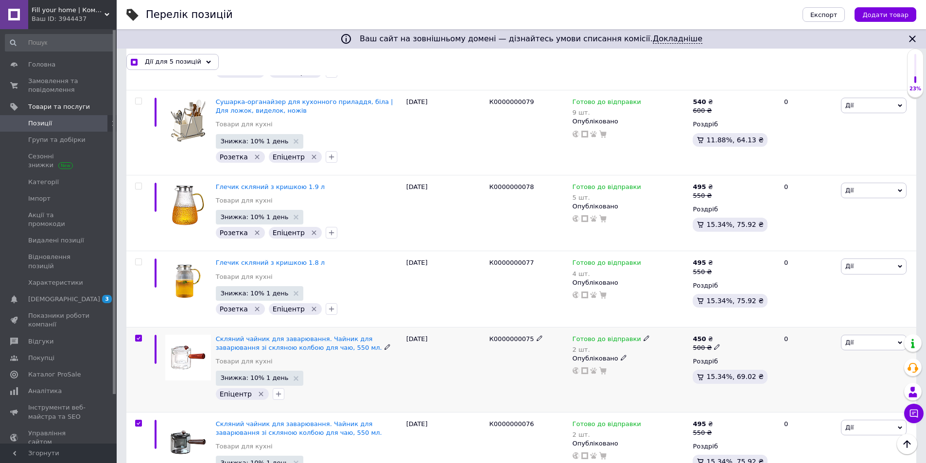
scroll to position [7272, 0]
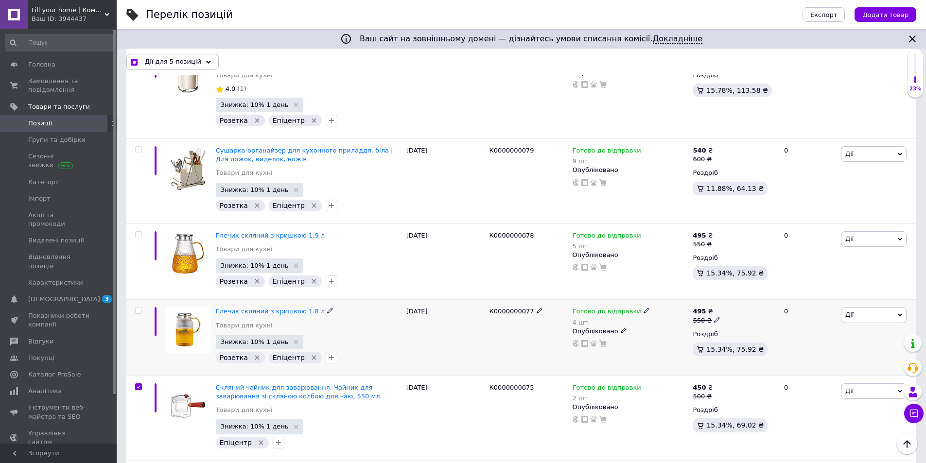
click at [141, 307] on span at bounding box center [138, 310] width 7 height 7
click at [141, 308] on input "checkbox" at bounding box center [138, 311] width 6 height 6
checkbox input "true"
click at [137, 232] on input "checkbox" at bounding box center [138, 235] width 6 height 6
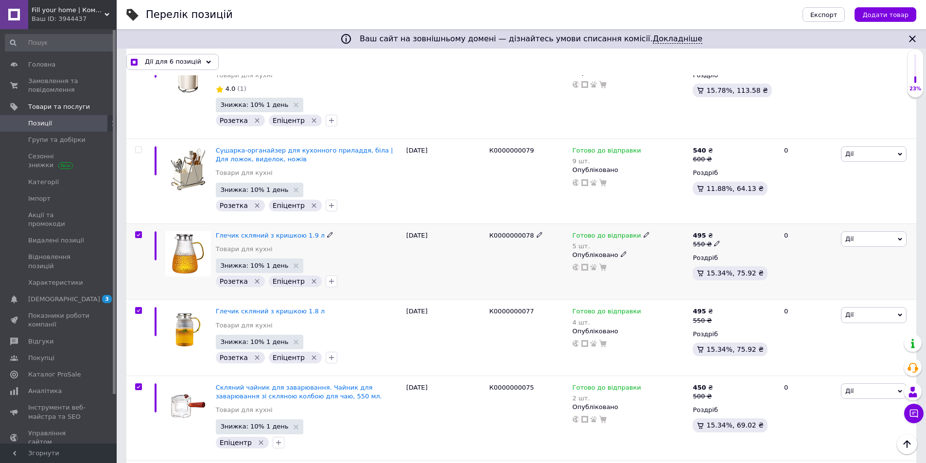
checkbox input "true"
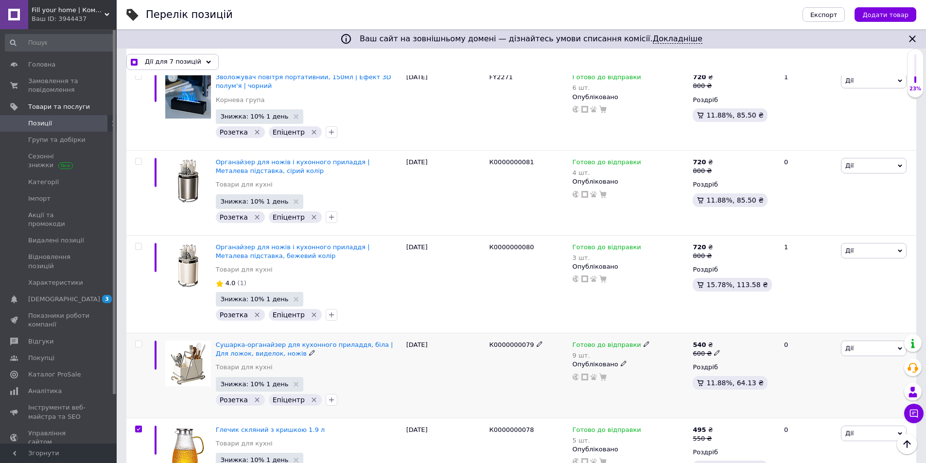
click at [138, 341] on input "checkbox" at bounding box center [138, 344] width 6 height 6
checkbox input "true"
click at [137, 243] on input "checkbox" at bounding box center [138, 246] width 6 height 6
checkbox input "true"
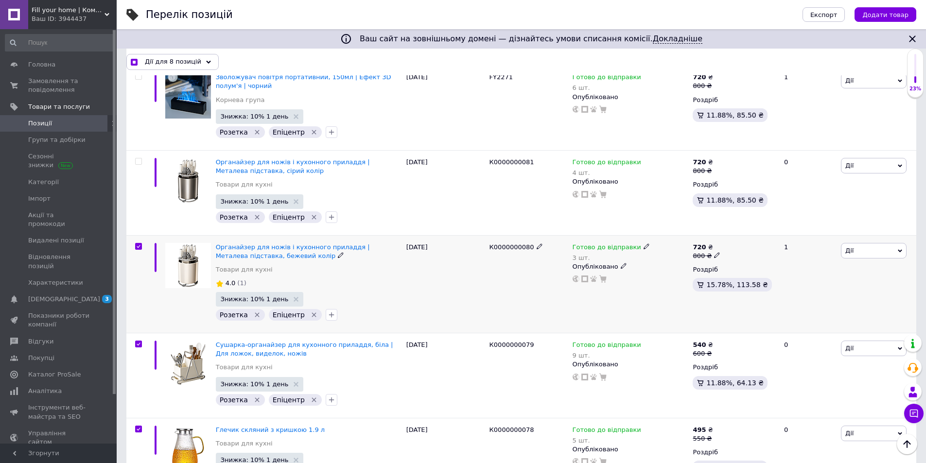
checkbox input "true"
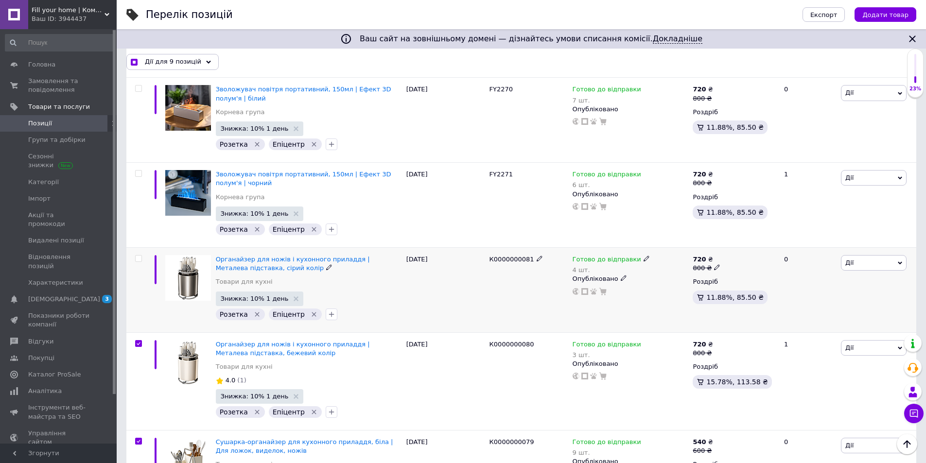
click at [140, 256] on input "checkbox" at bounding box center [138, 259] width 6 height 6
checkbox input "true"
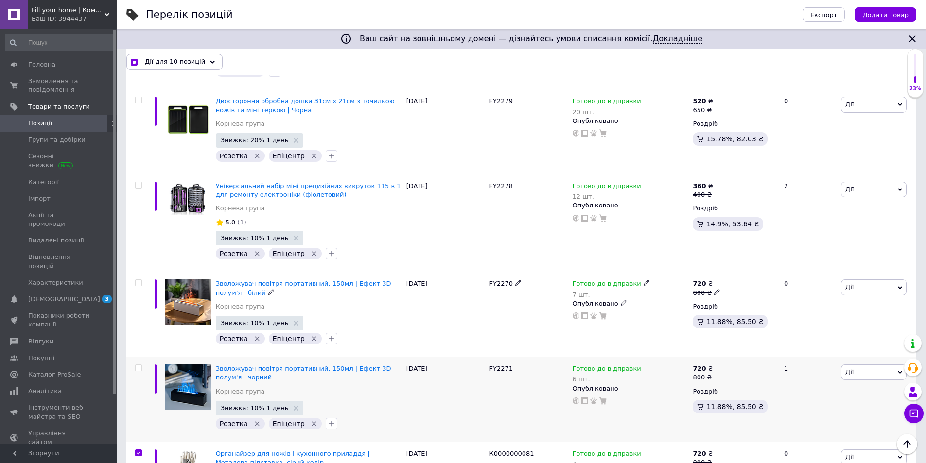
scroll to position [6737, 0]
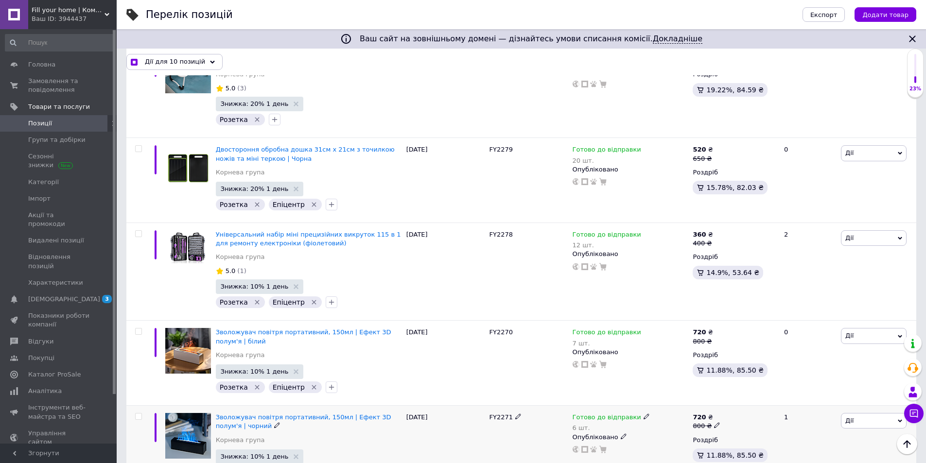
click at [138, 413] on input "checkbox" at bounding box center [138, 416] width 6 height 6
checkbox input "true"
click at [134, 328] on div at bounding box center [138, 331] width 19 height 7
checkbox input "true"
click at [137, 328] on input "checkbox" at bounding box center [138, 331] width 6 height 6
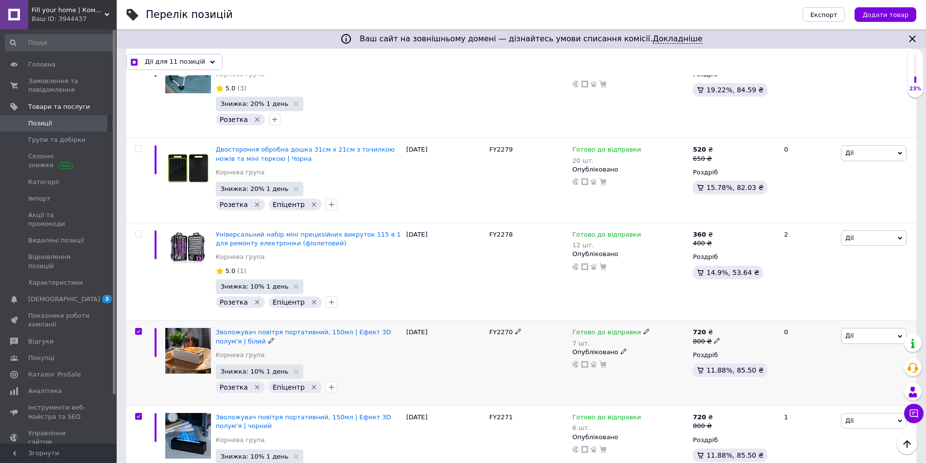
checkbox input "true"
click at [139, 231] on input "checkbox" at bounding box center [138, 234] width 6 height 6
checkbox input "true"
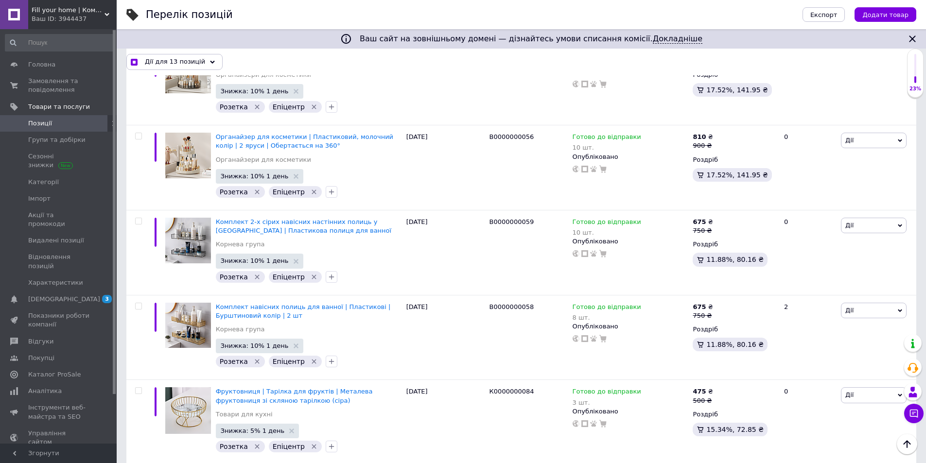
scroll to position [5474, 0]
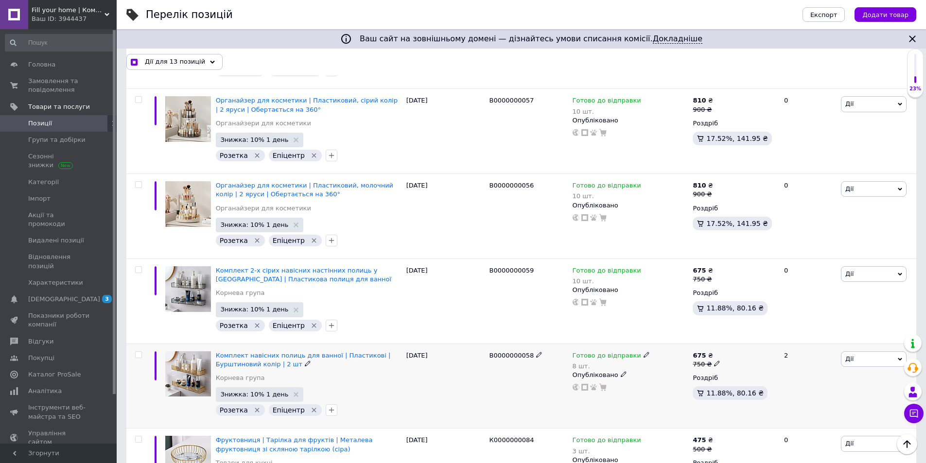
click at [140, 352] on input "checkbox" at bounding box center [138, 355] width 6 height 6
checkbox input "true"
click at [140, 267] on input "checkbox" at bounding box center [138, 270] width 6 height 6
checkbox input "true"
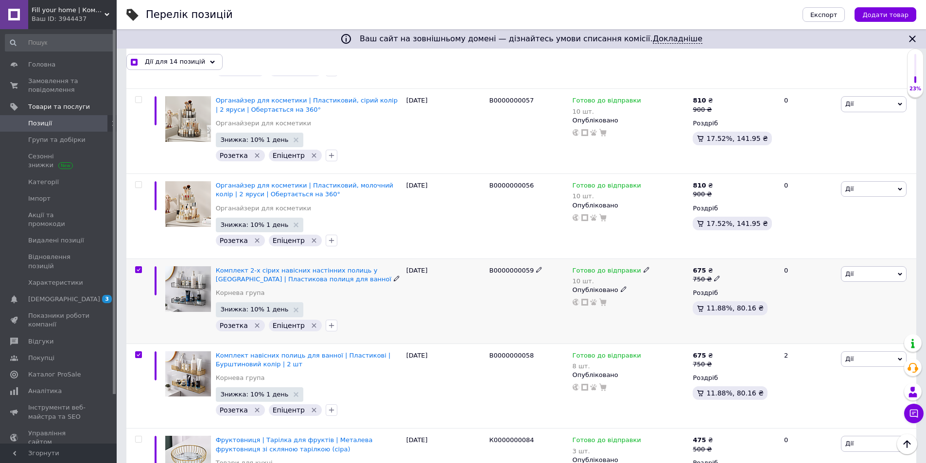
checkbox input "true"
click at [140, 182] on input "checkbox" at bounding box center [138, 185] width 6 height 6
checkbox input "true"
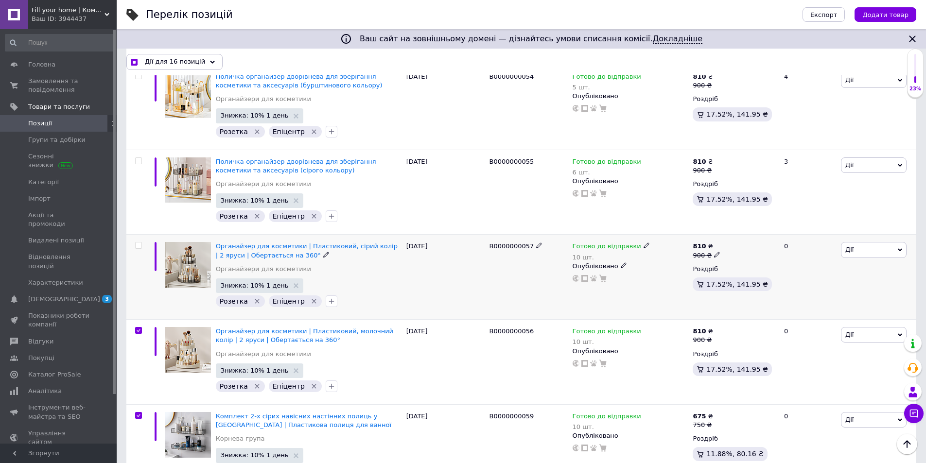
click at [137, 242] on input "checkbox" at bounding box center [138, 245] width 6 height 6
checkbox input "true"
click at [138, 158] on input "checkbox" at bounding box center [138, 161] width 6 height 6
checkbox input "true"
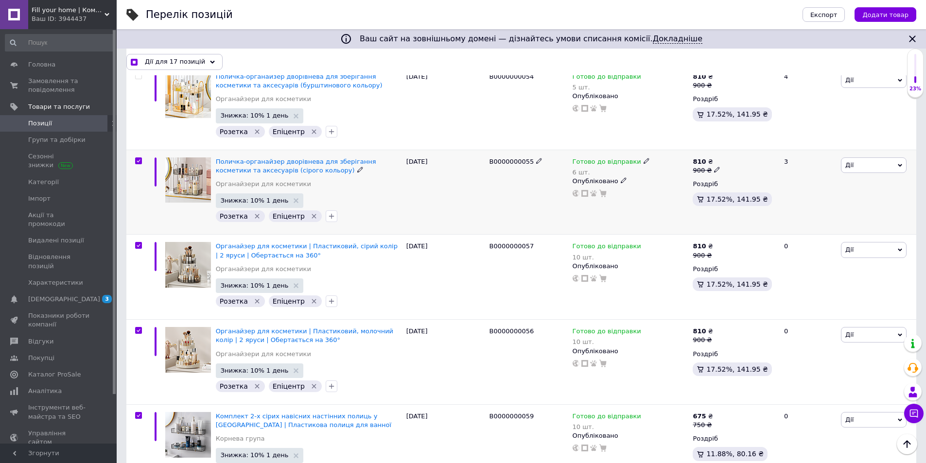
checkbox input "true"
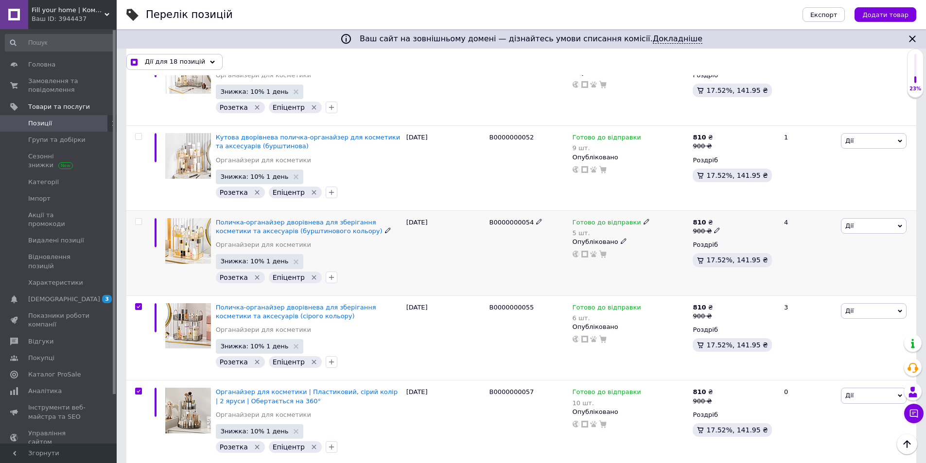
click at [138, 219] on input "checkbox" at bounding box center [138, 222] width 6 height 6
checkbox input "true"
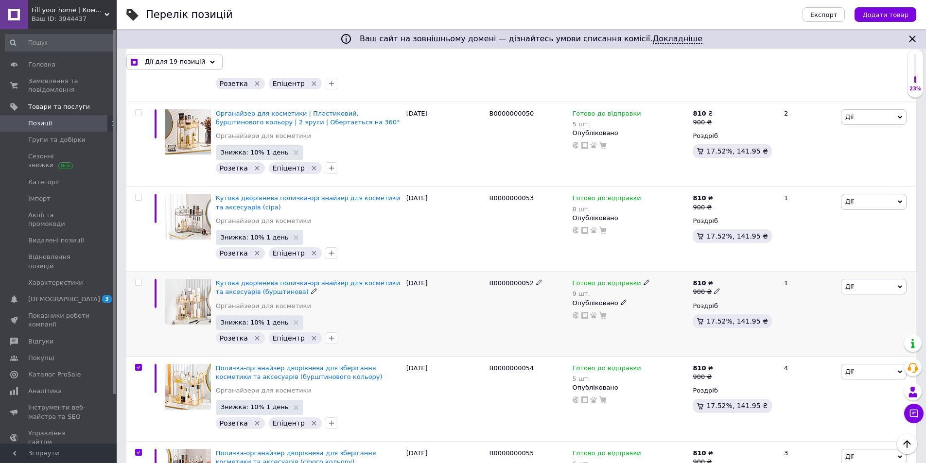
scroll to position [4988, 0]
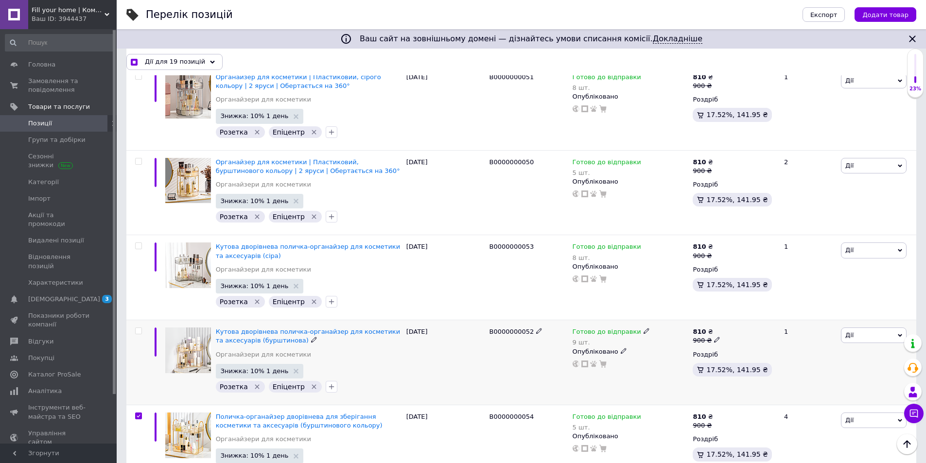
click at [139, 328] on input "checkbox" at bounding box center [138, 331] width 6 height 6
checkbox input "true"
click at [140, 243] on input "checkbox" at bounding box center [138, 246] width 6 height 6
checkbox input "true"
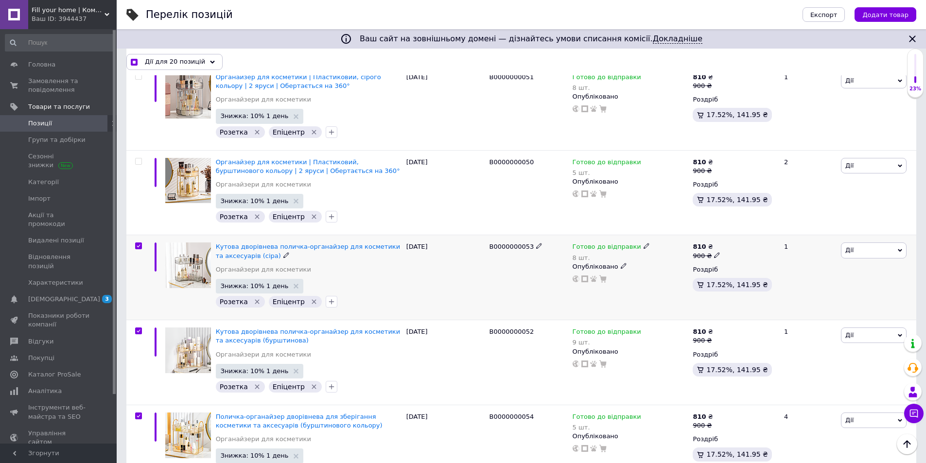
checkbox input "true"
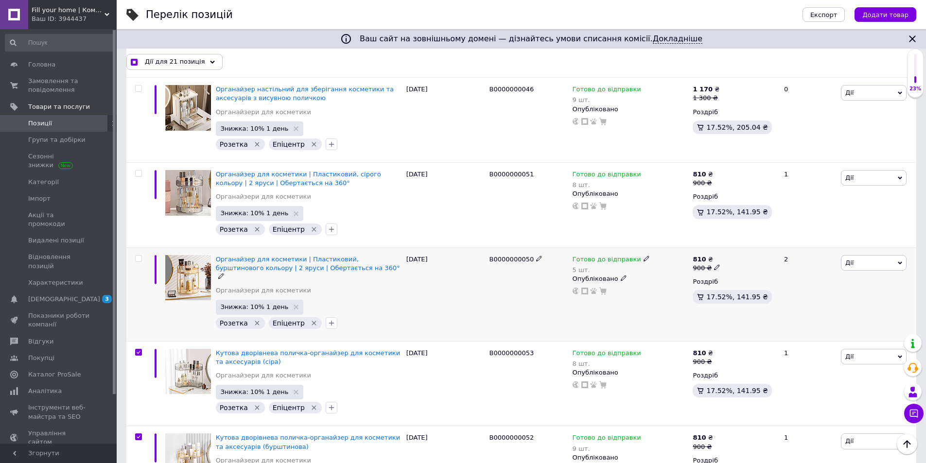
click at [141, 255] on span at bounding box center [138, 258] width 7 height 7
click at [141, 256] on input "checkbox" at bounding box center [138, 259] width 6 height 6
checkbox input "true"
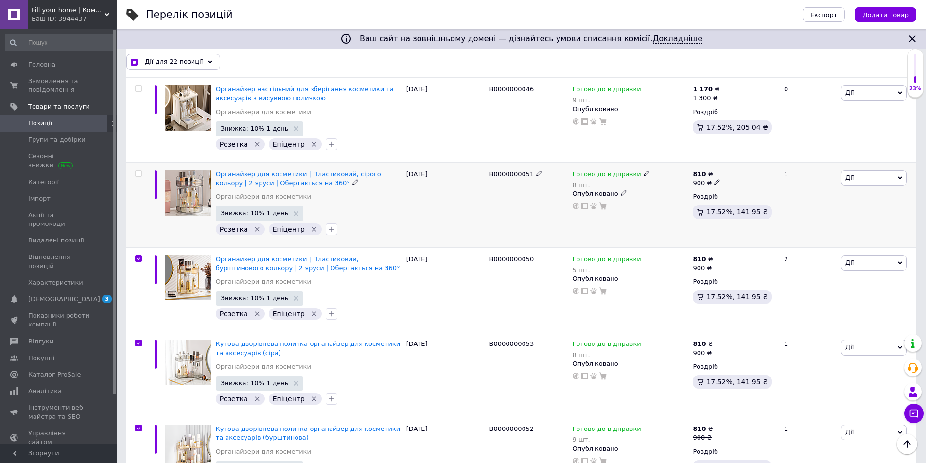
click at [140, 171] on input "checkbox" at bounding box center [138, 174] width 6 height 6
checkbox input "true"
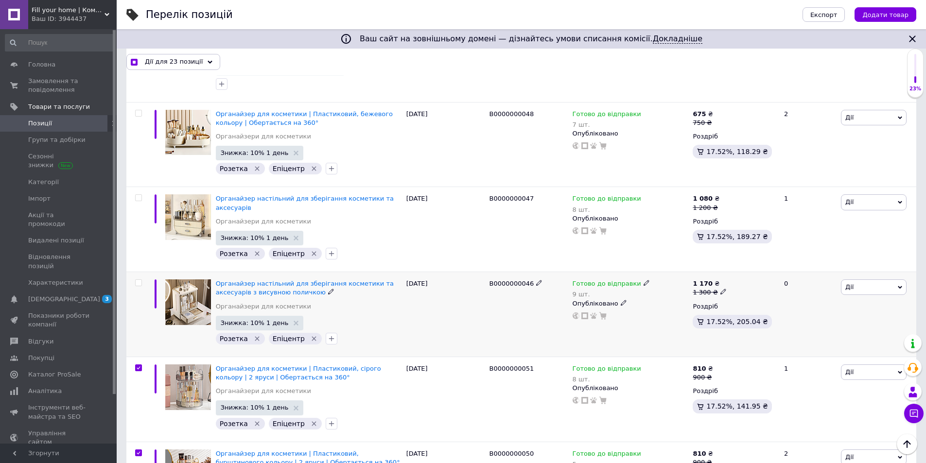
click at [138, 272] on div at bounding box center [137, 314] width 22 height 85
click at [137, 272] on div at bounding box center [137, 314] width 22 height 85
checkbox input "true"
click at [138, 280] on input "checkbox" at bounding box center [138, 283] width 6 height 6
checkbox input "true"
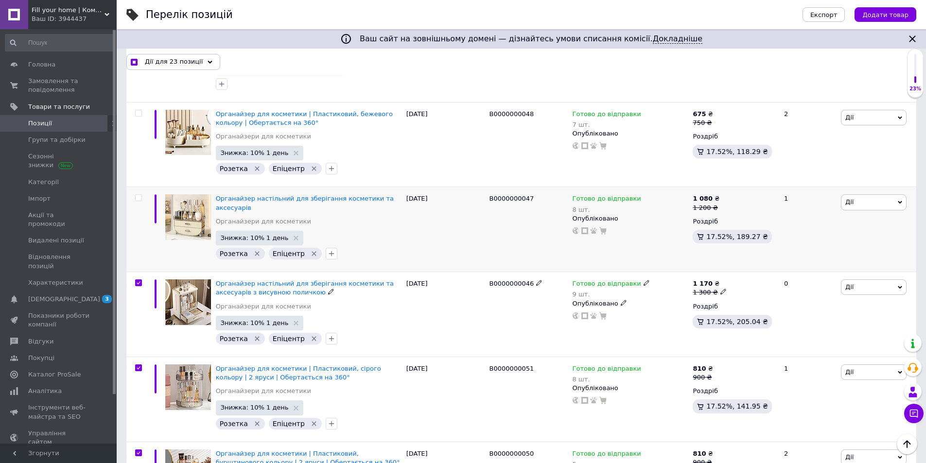
checkbox input "true"
click at [137, 195] on input "checkbox" at bounding box center [138, 198] width 6 height 6
checkbox input "true"
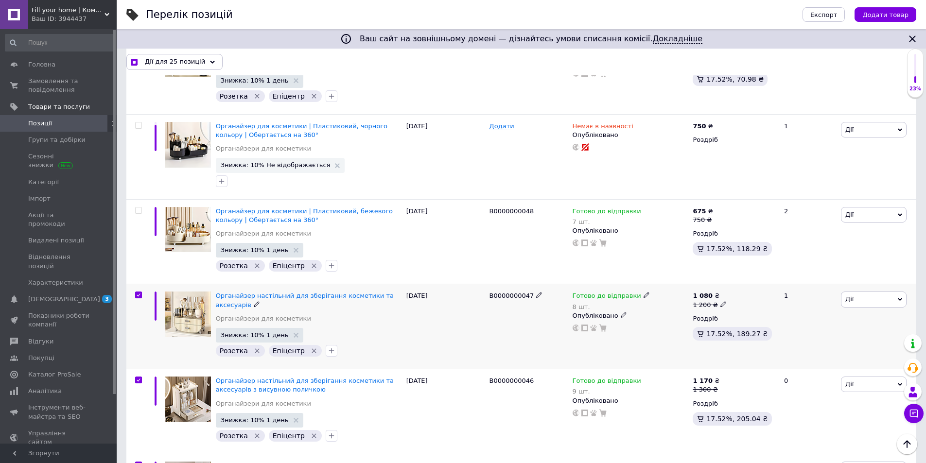
scroll to position [4551, 0]
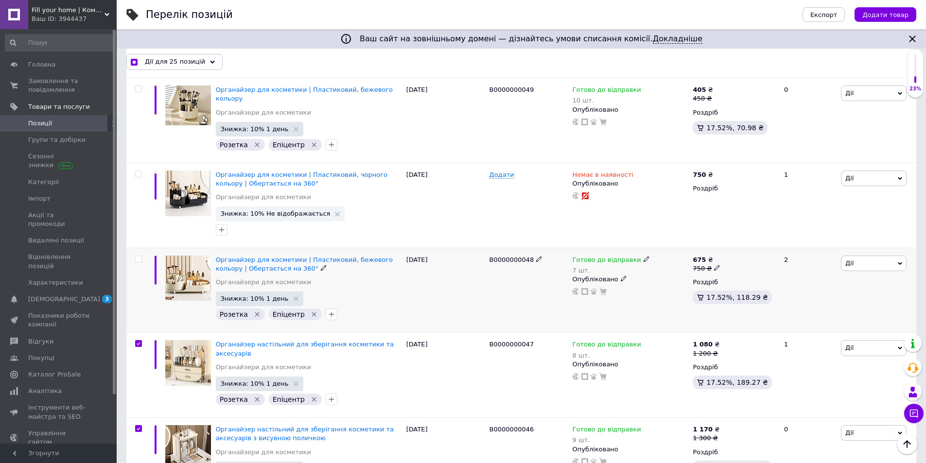
click at [138, 256] on input "checkbox" at bounding box center [138, 259] width 6 height 6
checkbox input "true"
click at [140, 171] on input "checkbox" at bounding box center [138, 174] width 6 height 6
checkbox input "true"
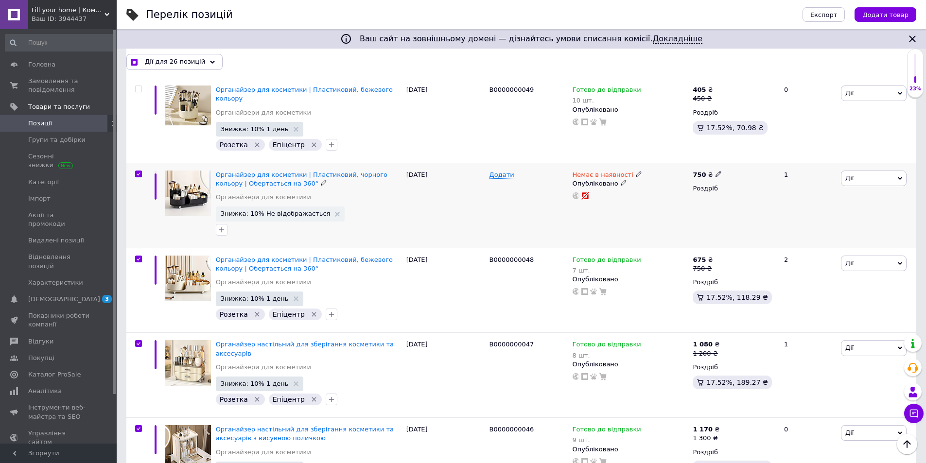
checkbox input "true"
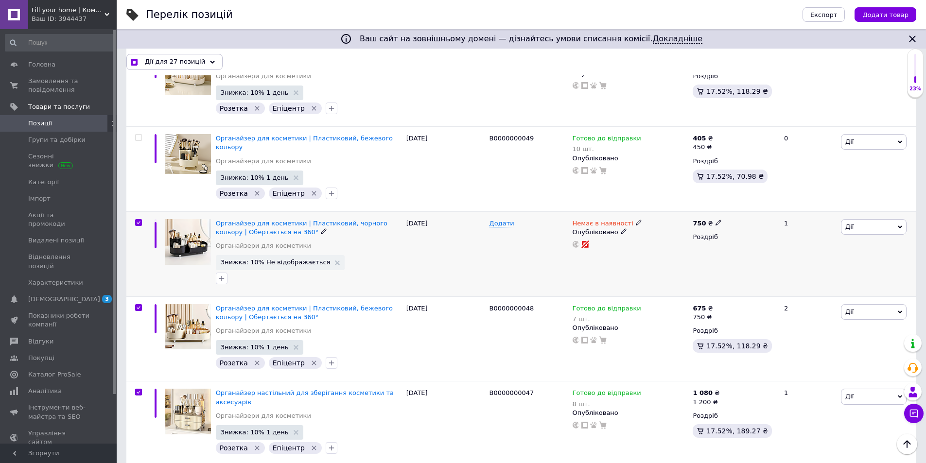
click at [137, 220] on input "checkbox" at bounding box center [138, 223] width 6 height 6
checkbox input "false"
checkbox input "true"
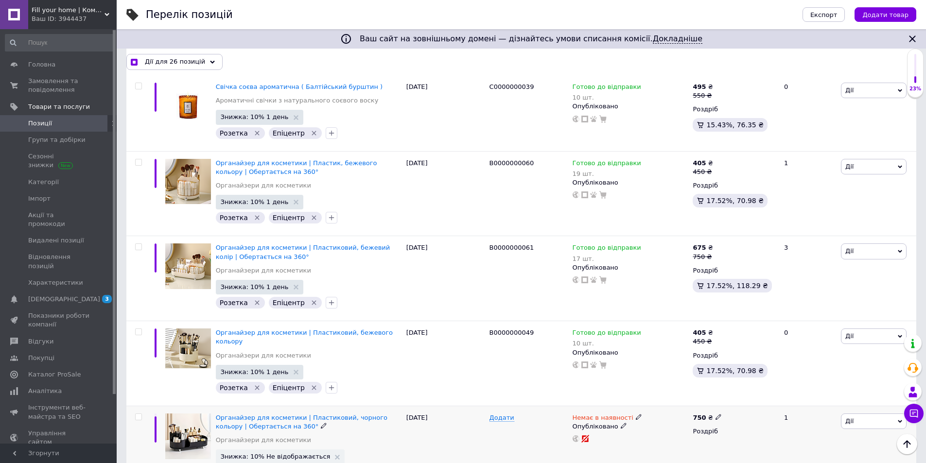
scroll to position [4259, 0]
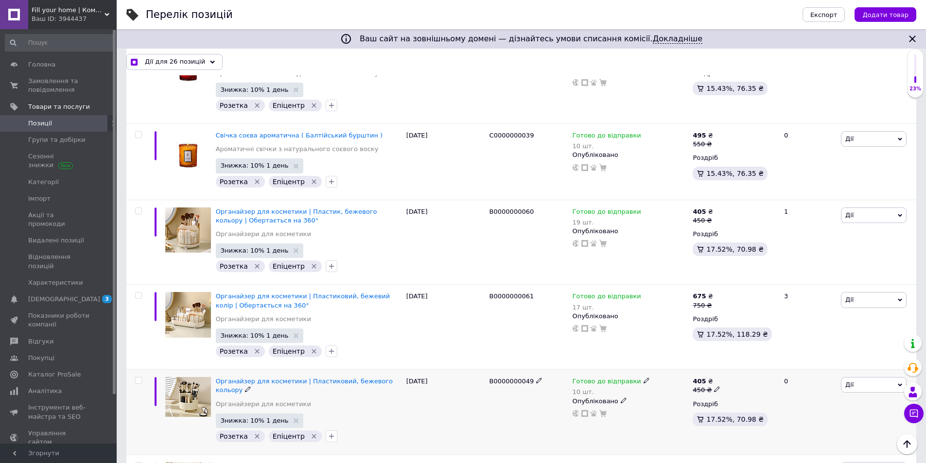
click at [137, 378] on input "checkbox" at bounding box center [138, 381] width 6 height 6
checkbox input "true"
click at [137, 292] on input "checkbox" at bounding box center [138, 295] width 6 height 6
checkbox input "true"
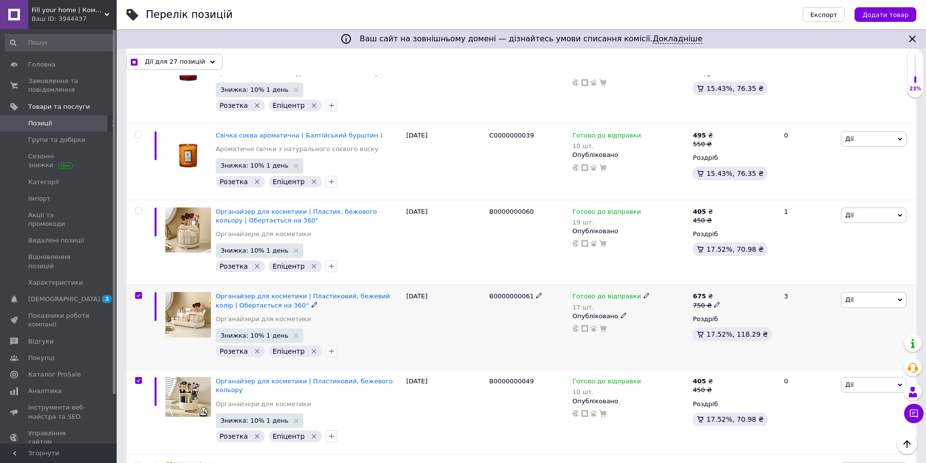
checkbox input "true"
click at [139, 208] on input "checkbox" at bounding box center [138, 211] width 6 height 6
checkbox input "true"
click at [137, 132] on input "checkbox" at bounding box center [138, 135] width 6 height 6
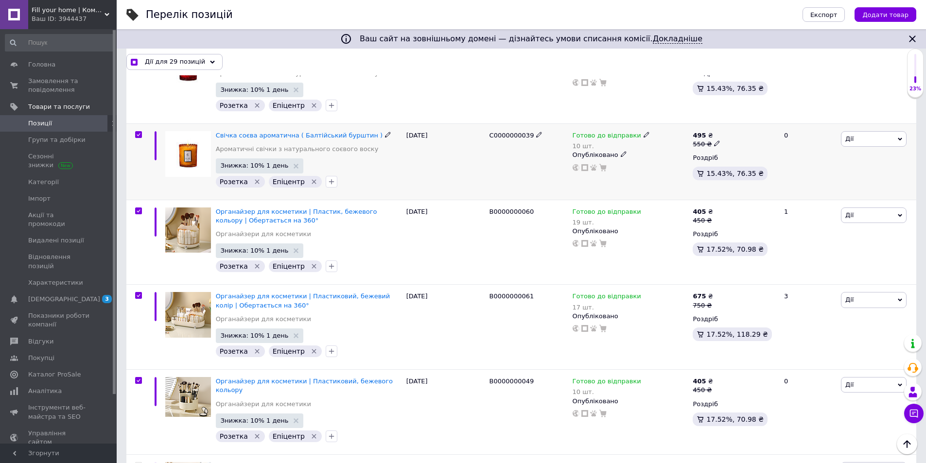
checkbox input "true"
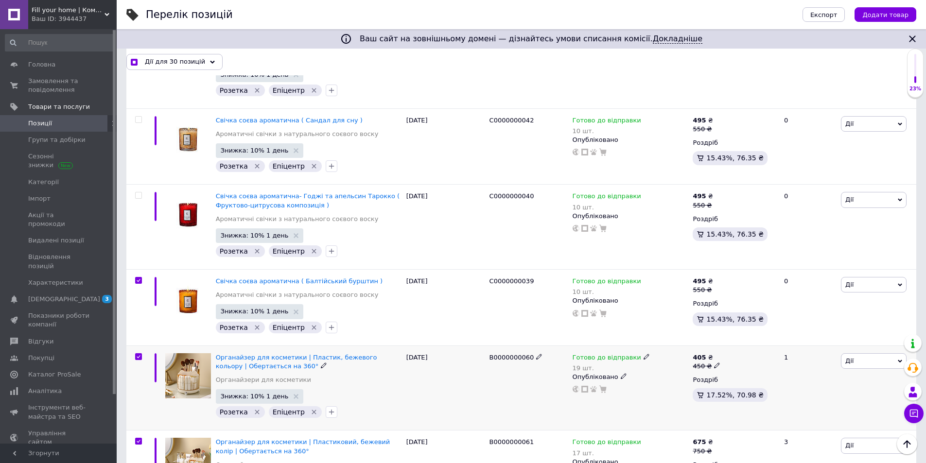
scroll to position [4065, 0]
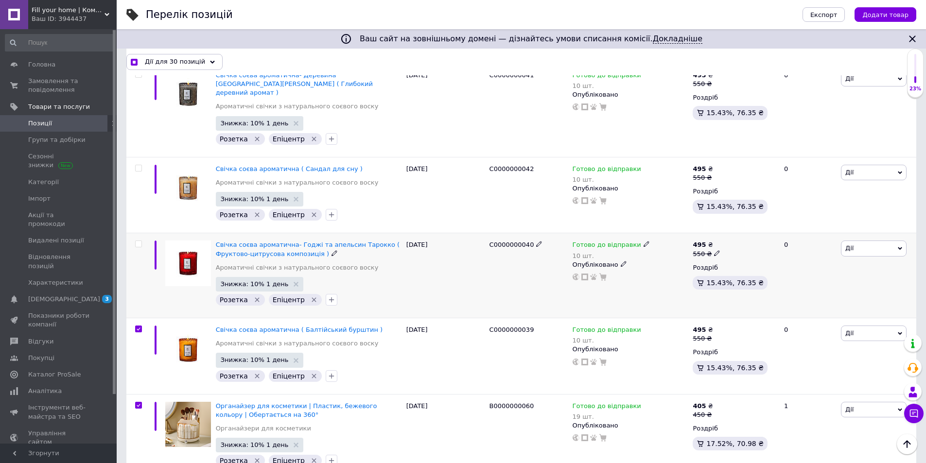
click at [138, 241] on input "checkbox" at bounding box center [138, 244] width 6 height 6
checkbox input "true"
click at [134, 165] on div at bounding box center [138, 168] width 19 height 7
checkbox input "true"
click at [136, 165] on input "checkbox" at bounding box center [138, 168] width 6 height 6
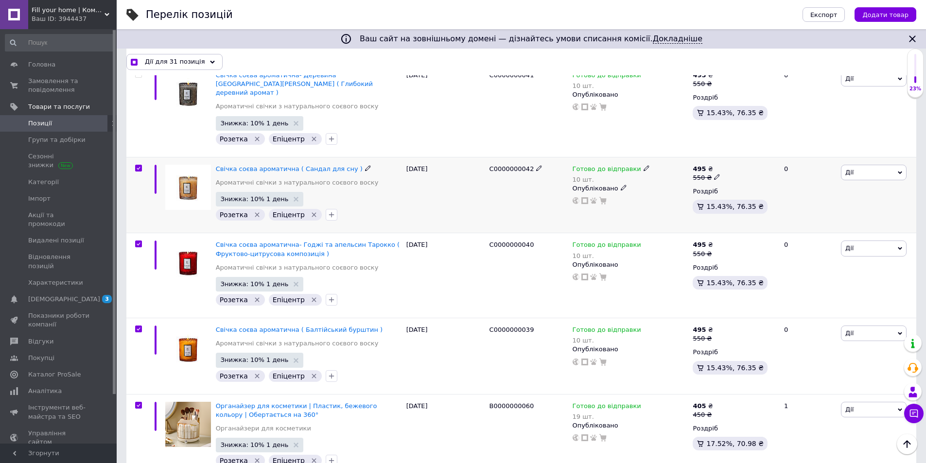
checkbox input "true"
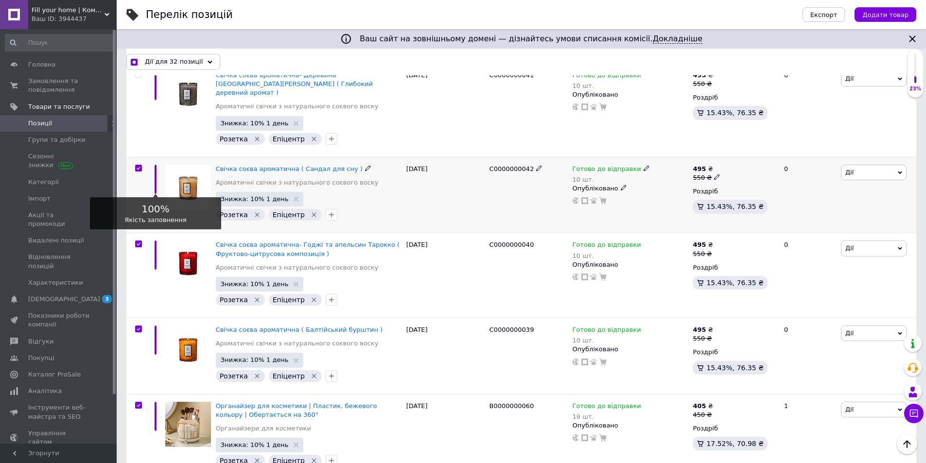
scroll to position [3871, 0]
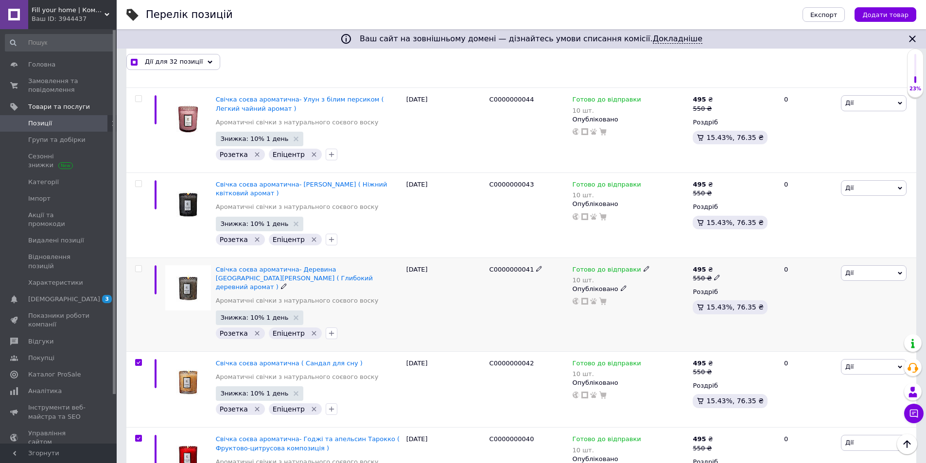
click at [138, 266] on input "checkbox" at bounding box center [138, 269] width 6 height 6
checkbox input "true"
click at [140, 181] on input "checkbox" at bounding box center [138, 184] width 6 height 6
checkbox input "true"
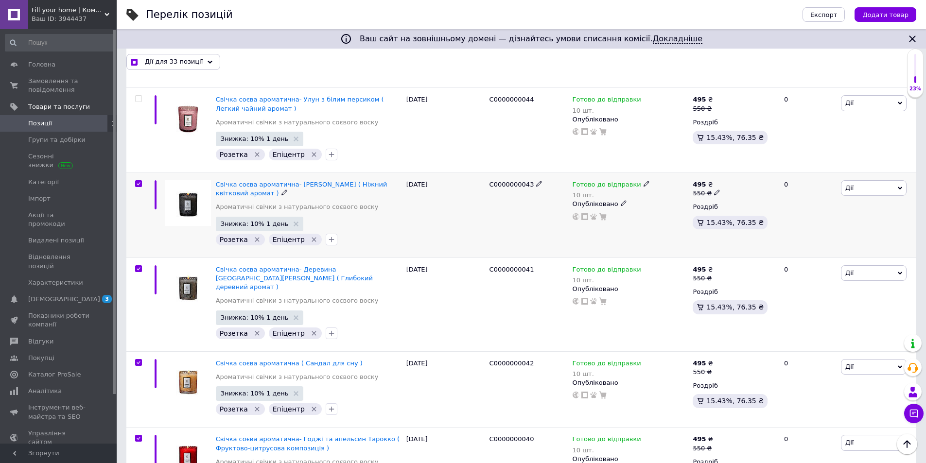
checkbox input "true"
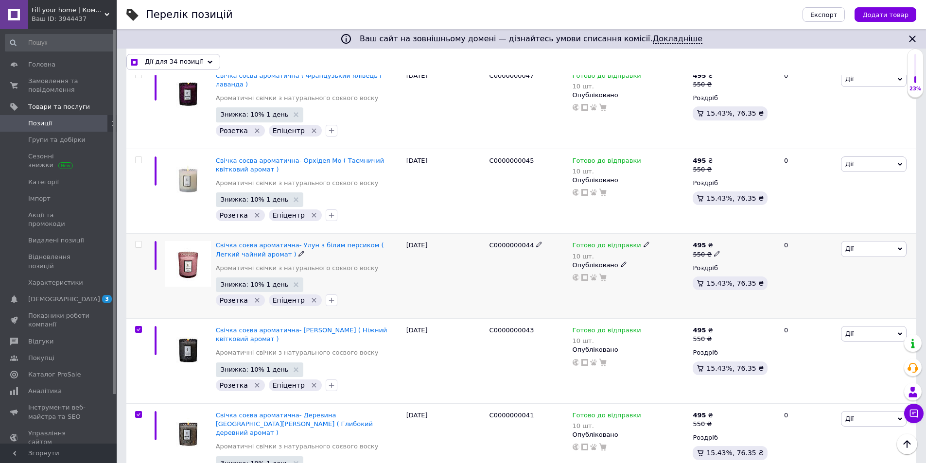
click at [137, 241] on input "checkbox" at bounding box center [138, 244] width 6 height 6
checkbox input "true"
click at [138, 157] on input "checkbox" at bounding box center [138, 160] width 6 height 6
checkbox input "true"
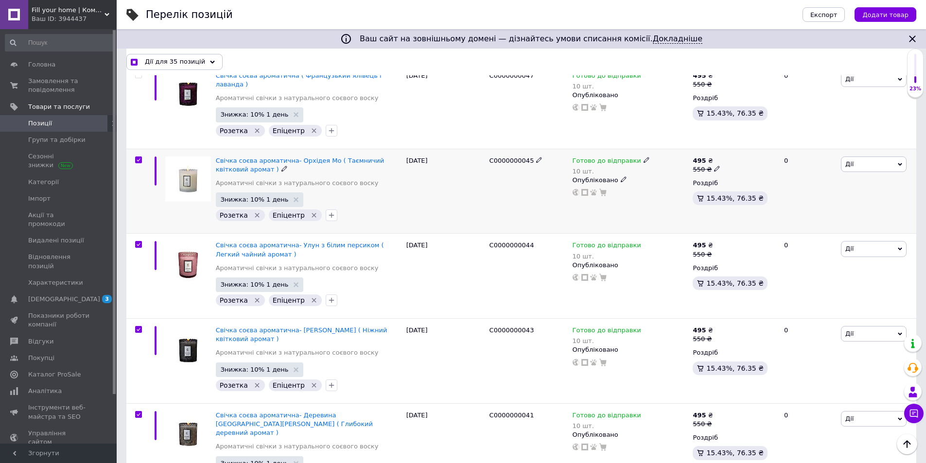
checkbox input "true"
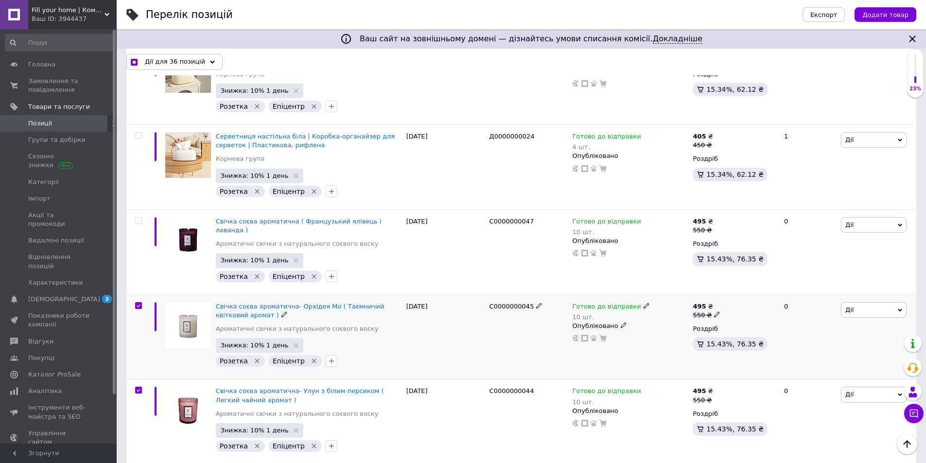
scroll to position [3531, 0]
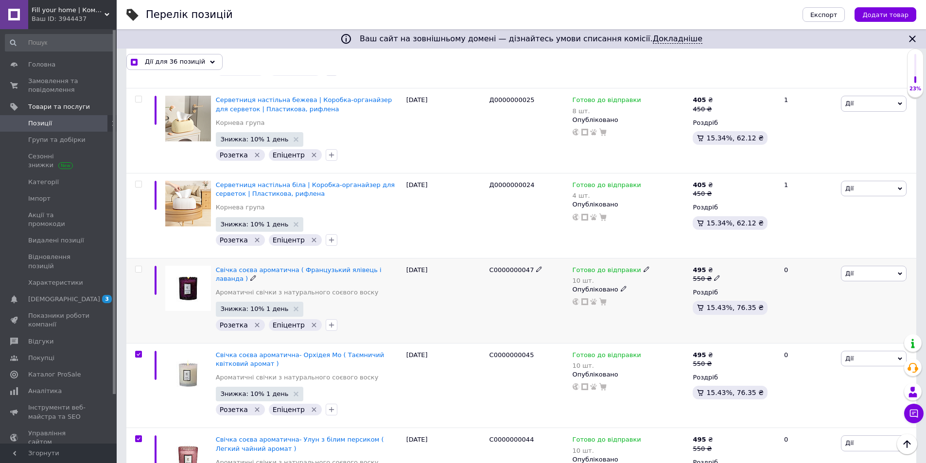
click at [138, 266] on input "checkbox" at bounding box center [138, 269] width 6 height 6
checkbox input "true"
click at [137, 181] on input "checkbox" at bounding box center [138, 184] width 6 height 6
checkbox input "true"
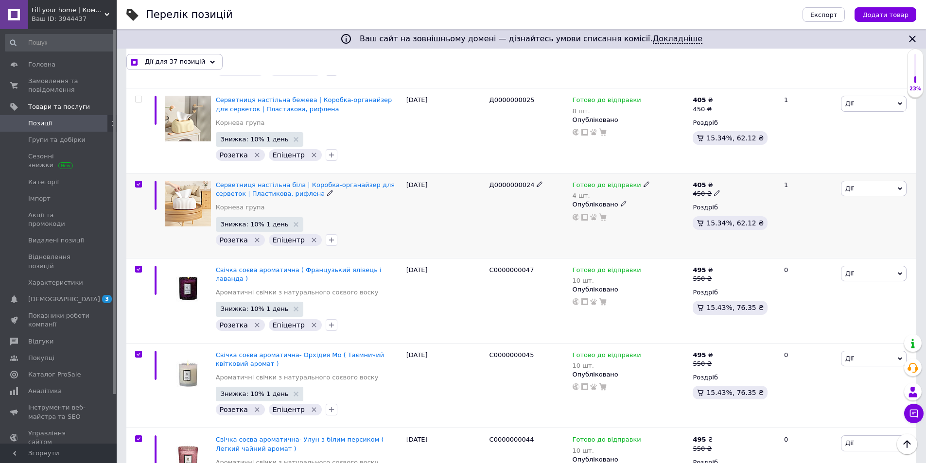
checkbox input "true"
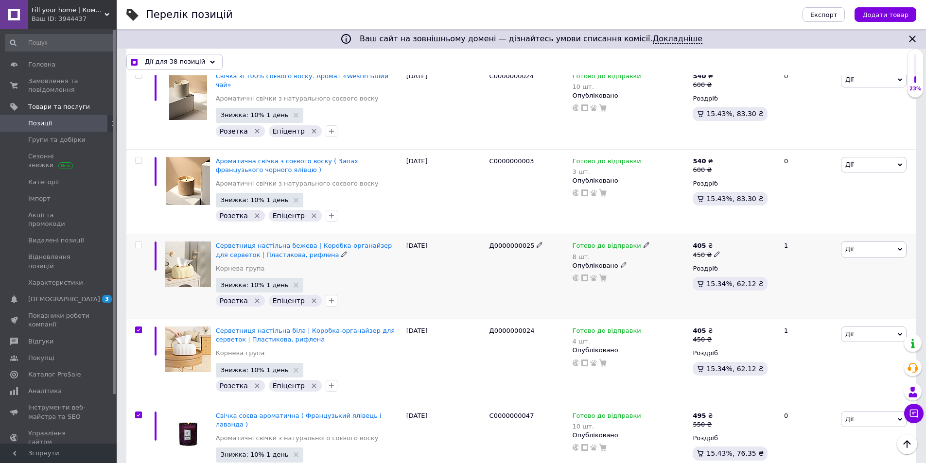
click at [138, 242] on input "checkbox" at bounding box center [138, 245] width 6 height 6
checkbox input "true"
click at [139, 157] on input "checkbox" at bounding box center [138, 160] width 6 height 6
checkbox input "true"
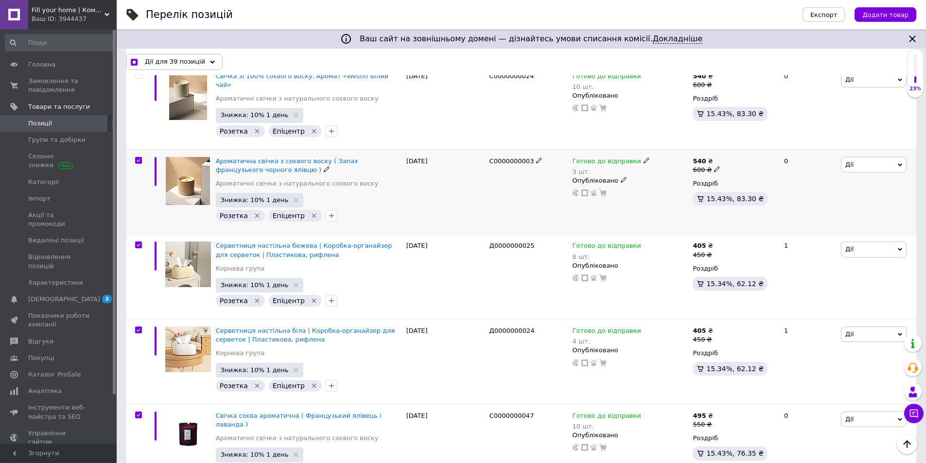
checkbox input "true"
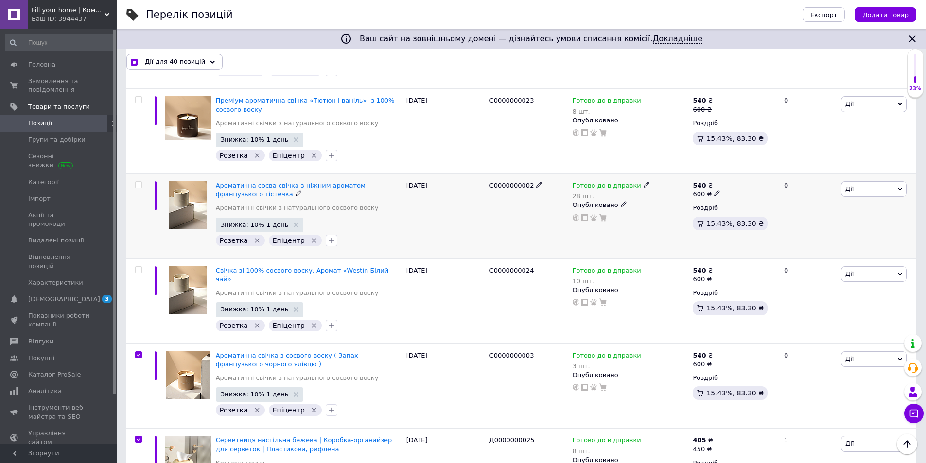
click at [135, 182] on input "checkbox" at bounding box center [138, 185] width 6 height 6
checkbox input "true"
click at [138, 267] on input "checkbox" at bounding box center [138, 270] width 6 height 6
checkbox input "true"
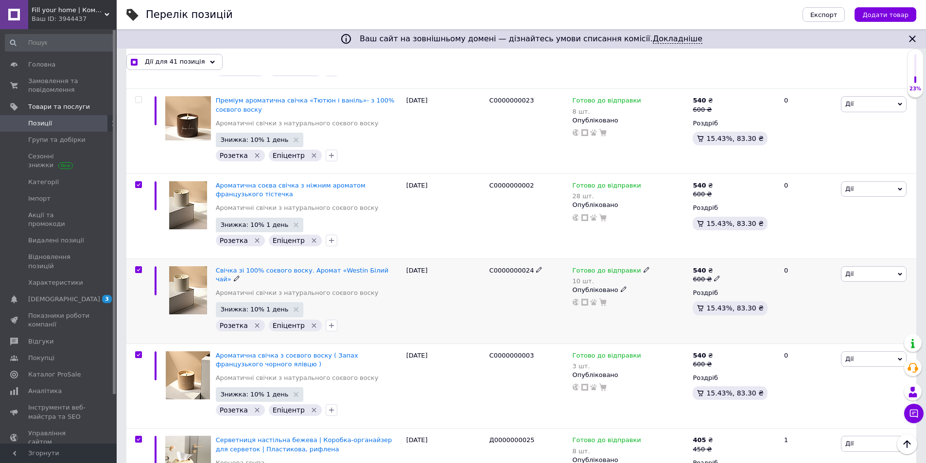
checkbox input "true"
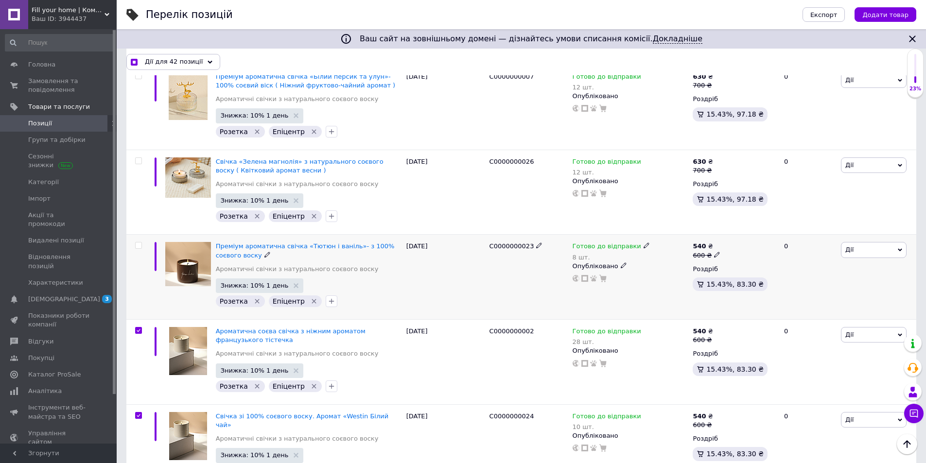
click at [137, 242] on input "checkbox" at bounding box center [138, 245] width 6 height 6
checkbox input "true"
click at [138, 158] on input "checkbox" at bounding box center [138, 161] width 6 height 6
checkbox input "true"
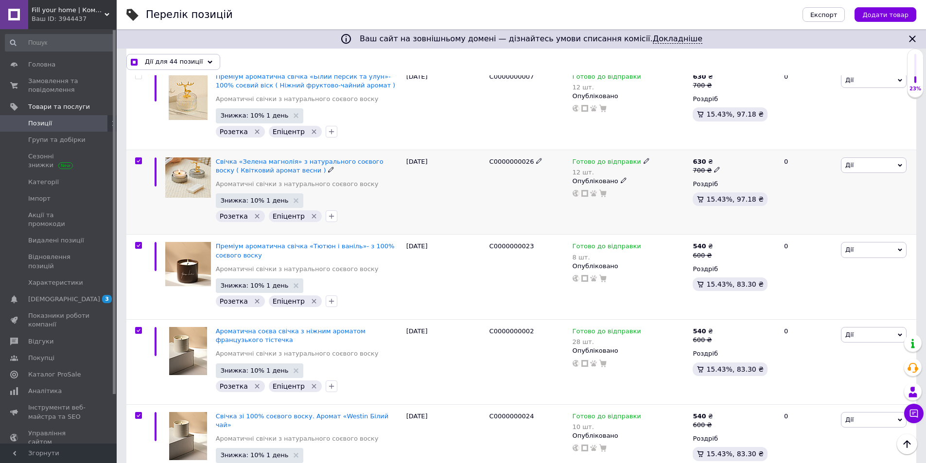
checkbox input "true"
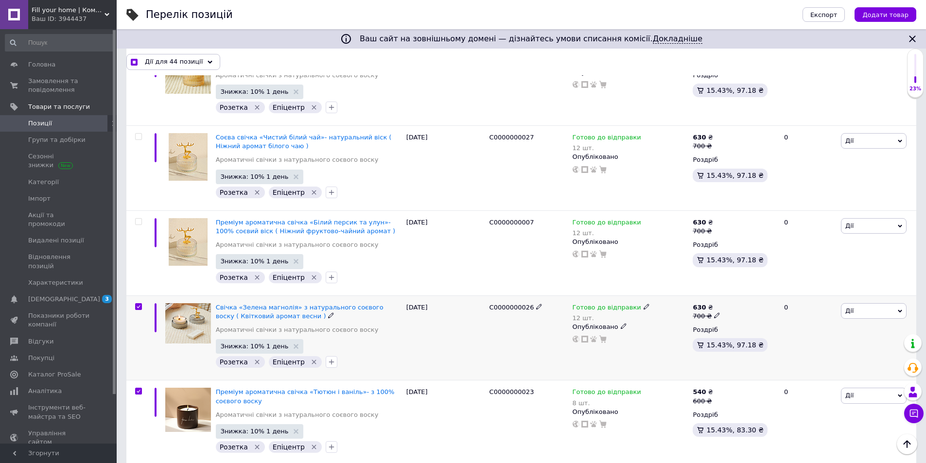
scroll to position [2850, 0]
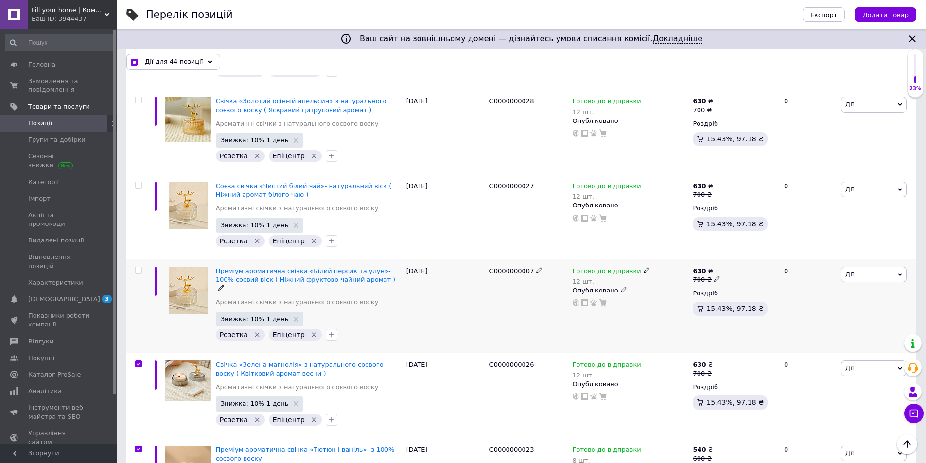
click at [138, 267] on input "checkbox" at bounding box center [138, 270] width 6 height 6
checkbox input "true"
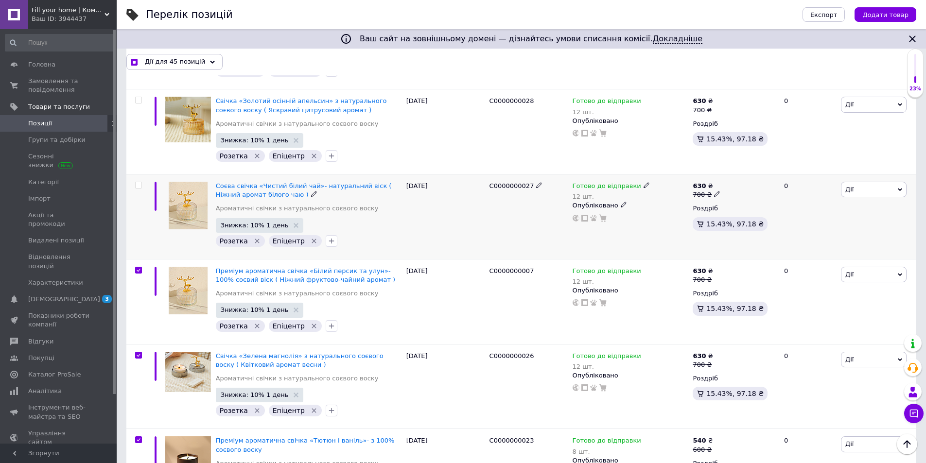
click at [134, 182] on div at bounding box center [138, 185] width 19 height 7
checkbox input "true"
click at [137, 182] on input "checkbox" at bounding box center [138, 185] width 6 height 6
checkbox input "true"
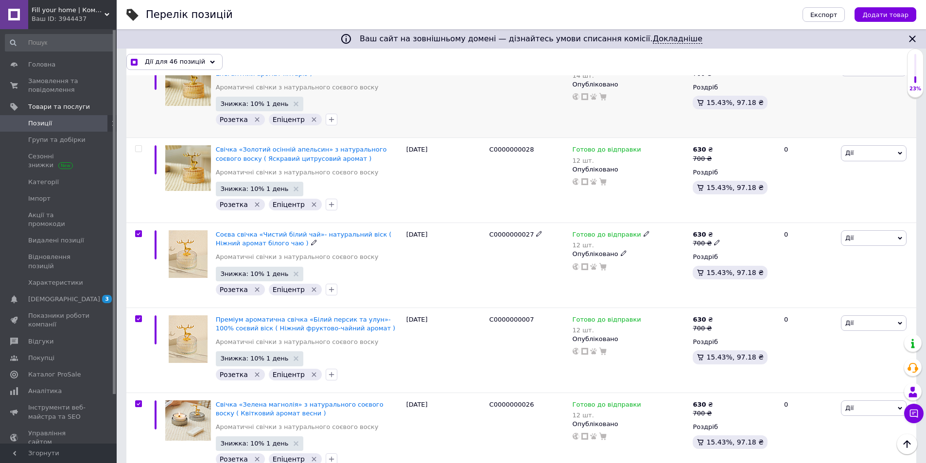
scroll to position [2705, 0]
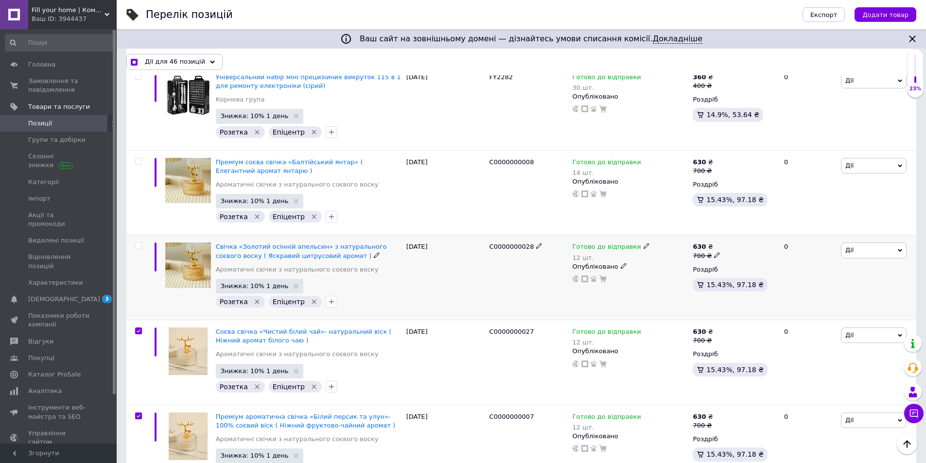
click at [139, 243] on input "checkbox" at bounding box center [138, 246] width 6 height 6
checkbox input "true"
click at [139, 158] on input "checkbox" at bounding box center [138, 161] width 6 height 6
checkbox input "true"
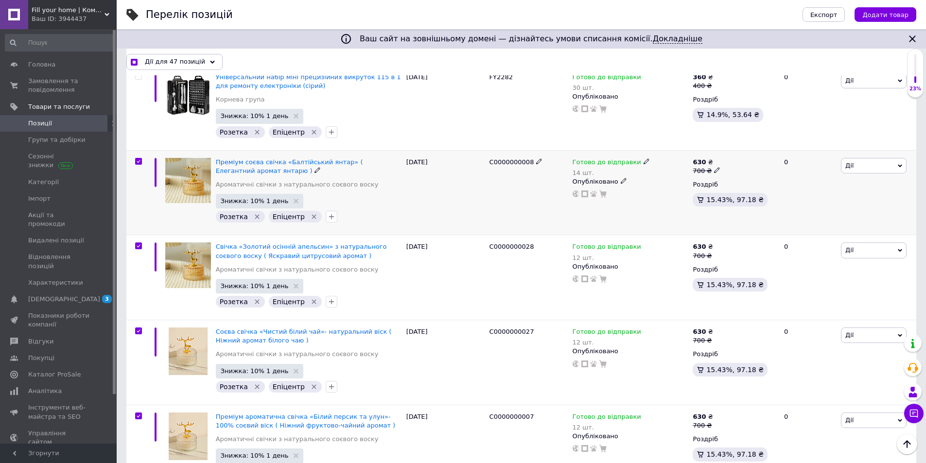
checkbox input "true"
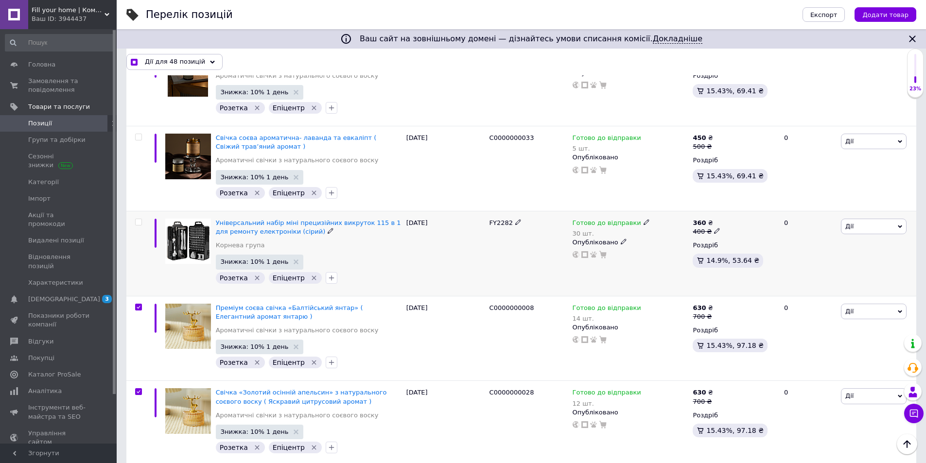
click at [139, 219] on input "checkbox" at bounding box center [138, 222] width 6 height 6
checkbox input "true"
click at [138, 134] on input "checkbox" at bounding box center [138, 137] width 6 height 6
checkbox input "true"
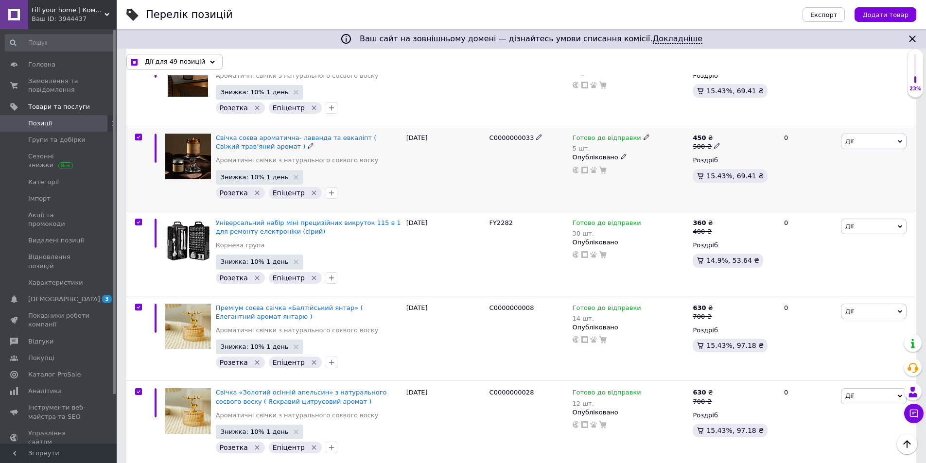
checkbox input "true"
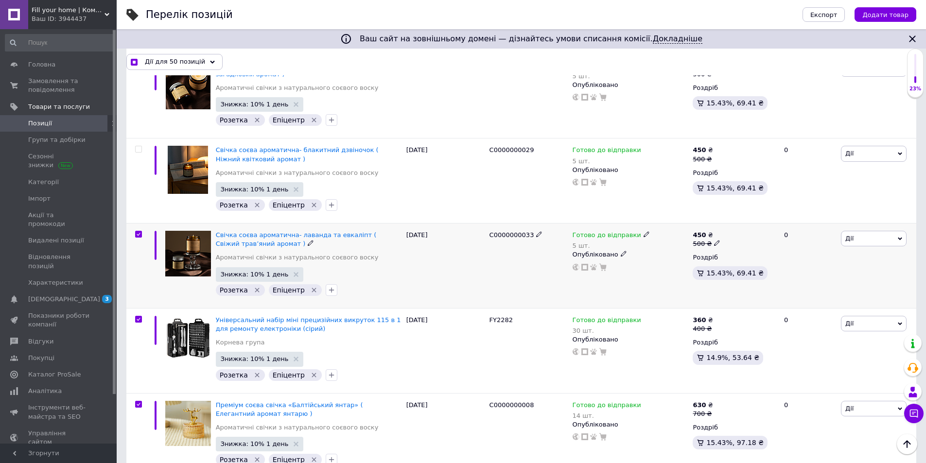
scroll to position [2413, 0]
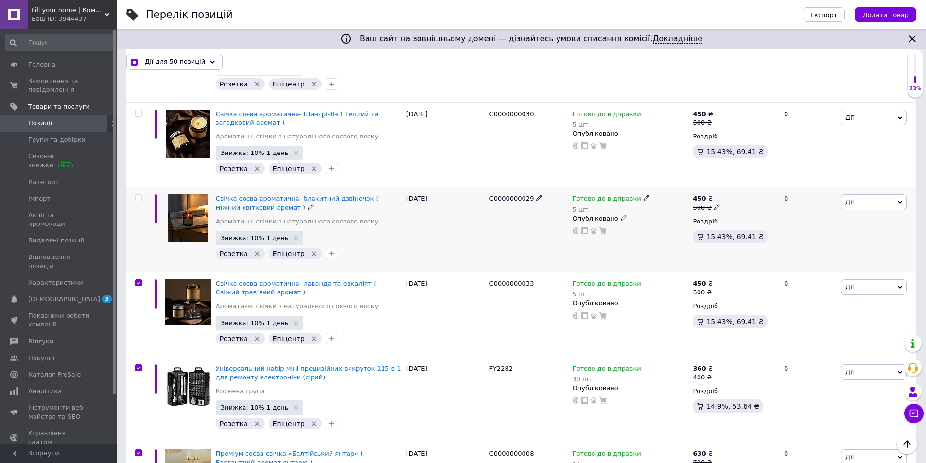
click at [139, 195] on input "checkbox" at bounding box center [138, 198] width 6 height 6
checkbox input "true"
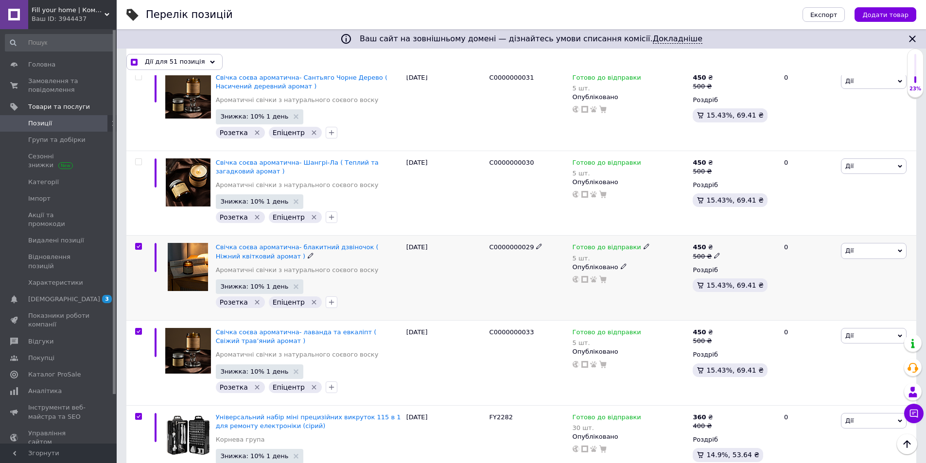
scroll to position [2316, 0]
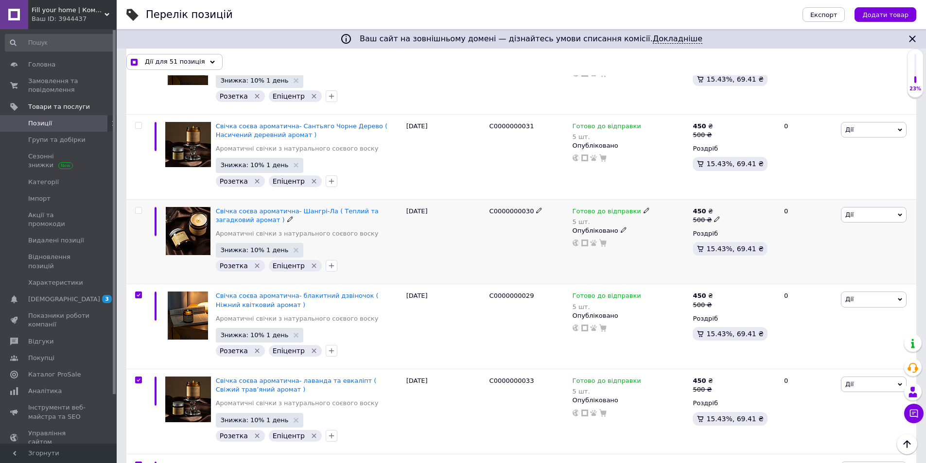
click at [137, 207] on input "checkbox" at bounding box center [138, 210] width 6 height 6
checkbox input "true"
click at [138, 122] on input "checkbox" at bounding box center [138, 125] width 6 height 6
checkbox input "true"
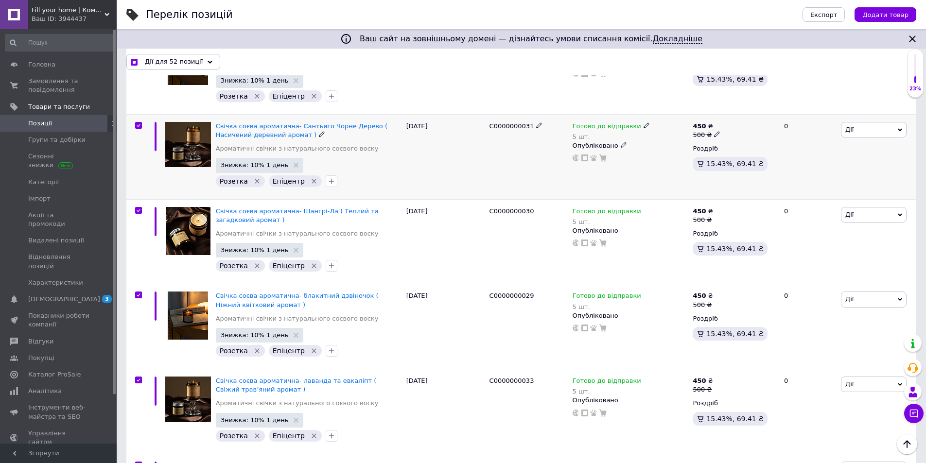
checkbox input "true"
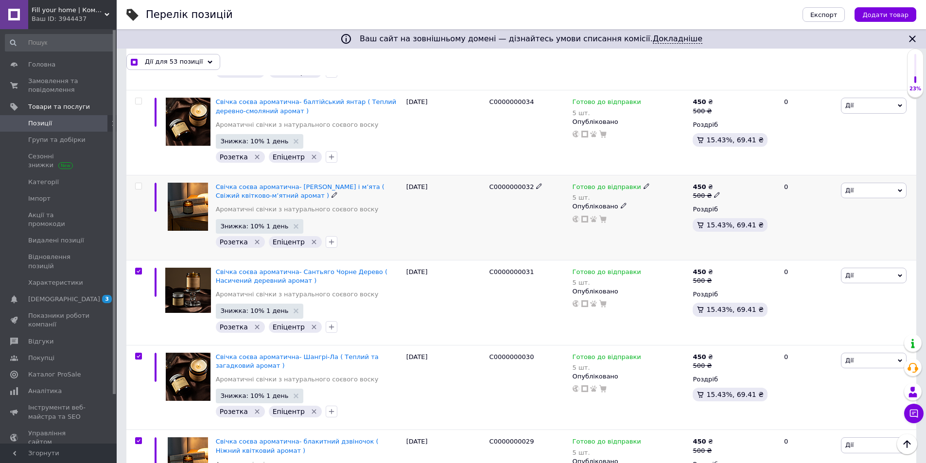
click at [140, 183] on input "checkbox" at bounding box center [138, 186] width 6 height 6
checkbox input "true"
click at [139, 90] on div at bounding box center [137, 132] width 22 height 85
checkbox input "true"
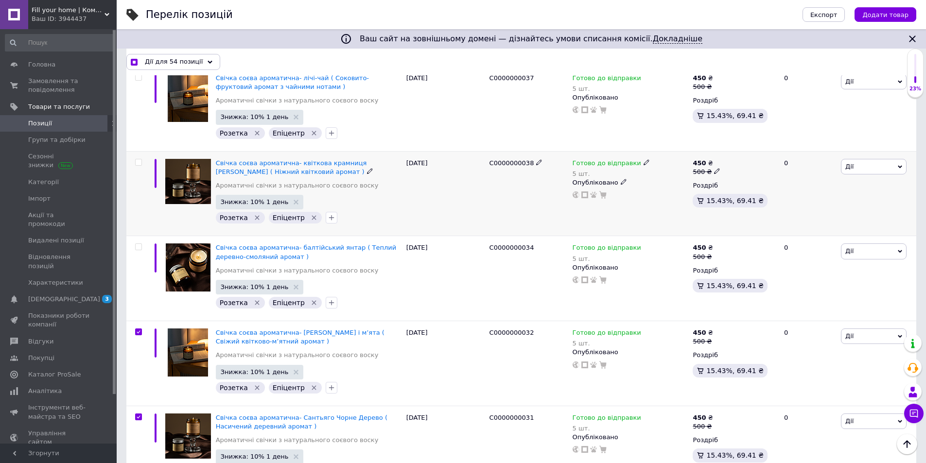
scroll to position [1976, 0]
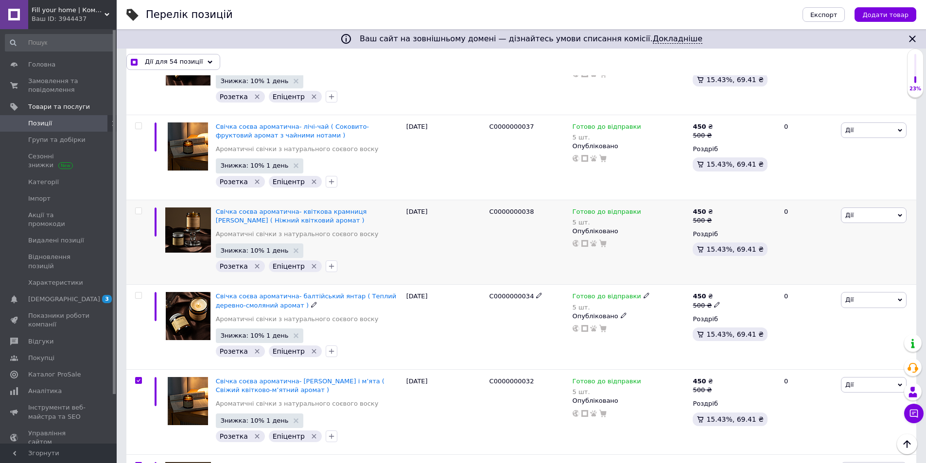
drag, startPoint x: 137, startPoint y: 266, endPoint x: 134, endPoint y: 213, distance: 53.5
click at [137, 292] on input "checkbox" at bounding box center [138, 295] width 6 height 6
checkbox input "true"
click at [138, 208] on input "checkbox" at bounding box center [138, 211] width 6 height 6
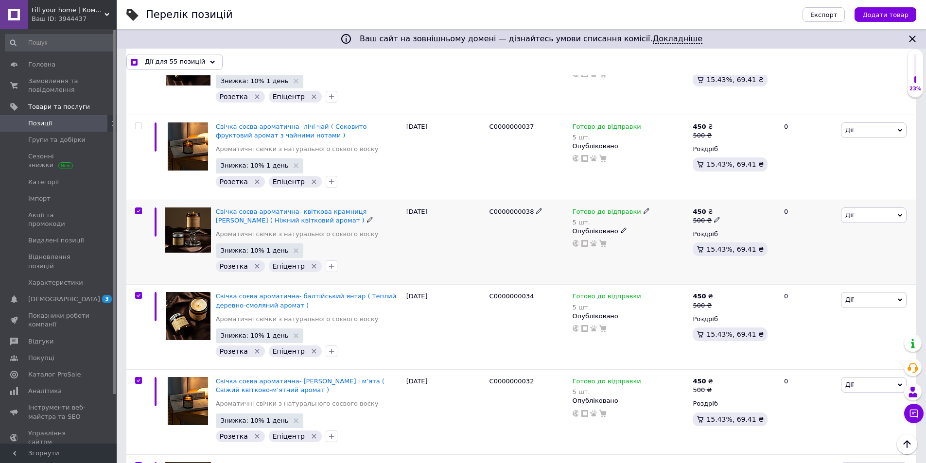
checkbox input "true"
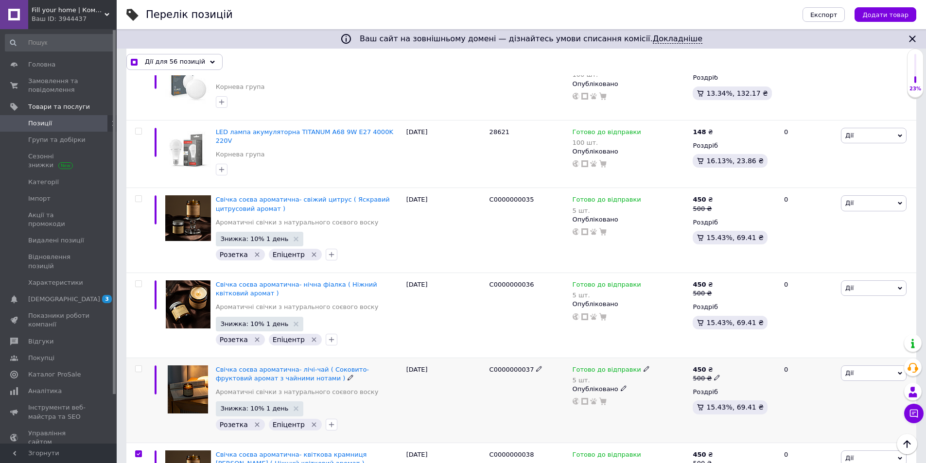
click at [138, 366] on input "checkbox" at bounding box center [138, 369] width 6 height 6
checkbox input "true"
click at [139, 281] on input "checkbox" at bounding box center [138, 284] width 6 height 6
checkbox input "true"
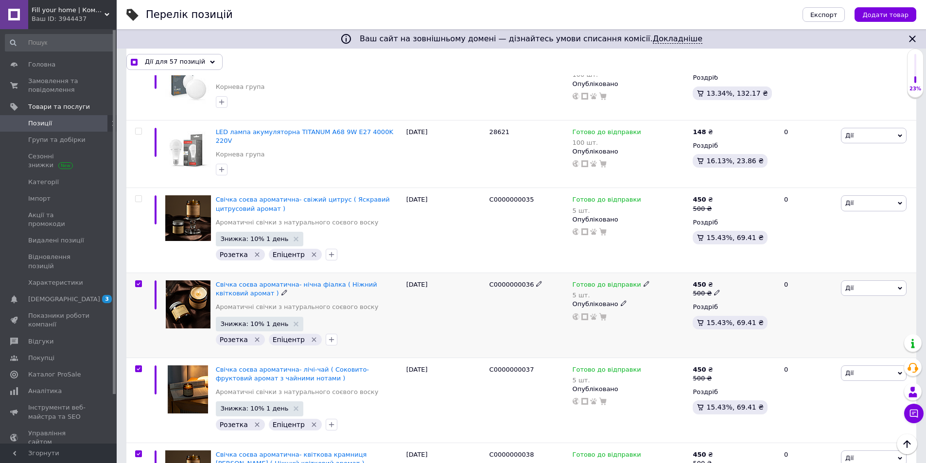
checkbox input "true"
click at [139, 196] on input "checkbox" at bounding box center [138, 199] width 6 height 6
checkbox input "true"
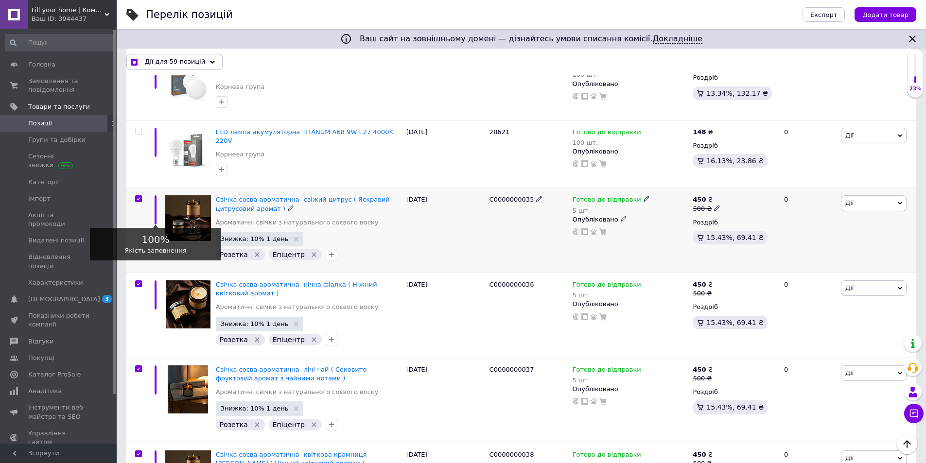
scroll to position [1684, 0]
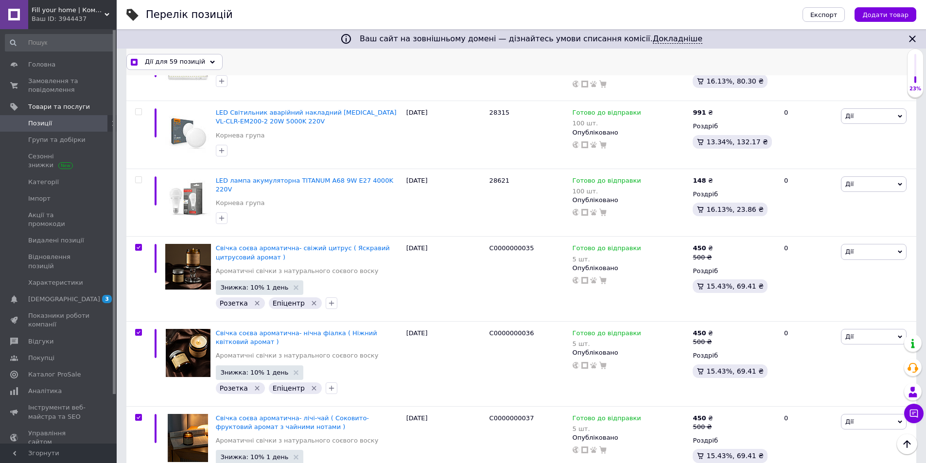
click at [176, 64] on span "Дії для 59 позицій" at bounding box center [175, 61] width 60 height 9
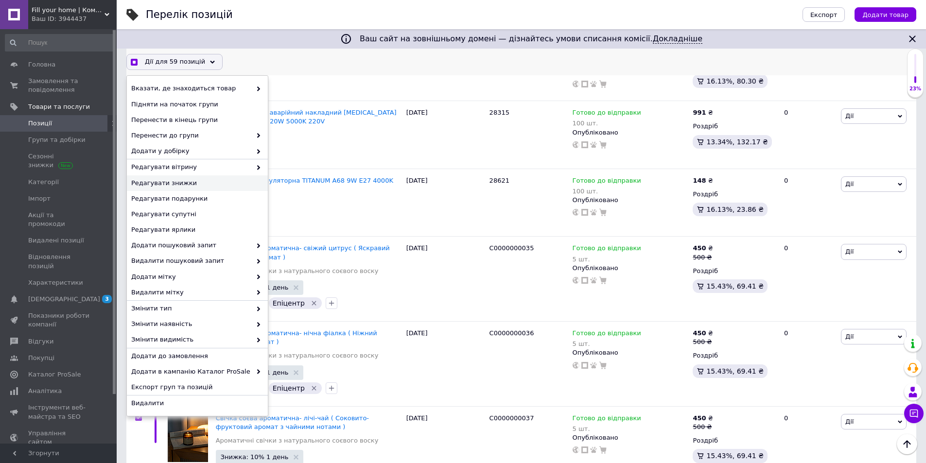
click at [187, 183] on span "Редагувати знижки" at bounding box center [196, 183] width 130 height 9
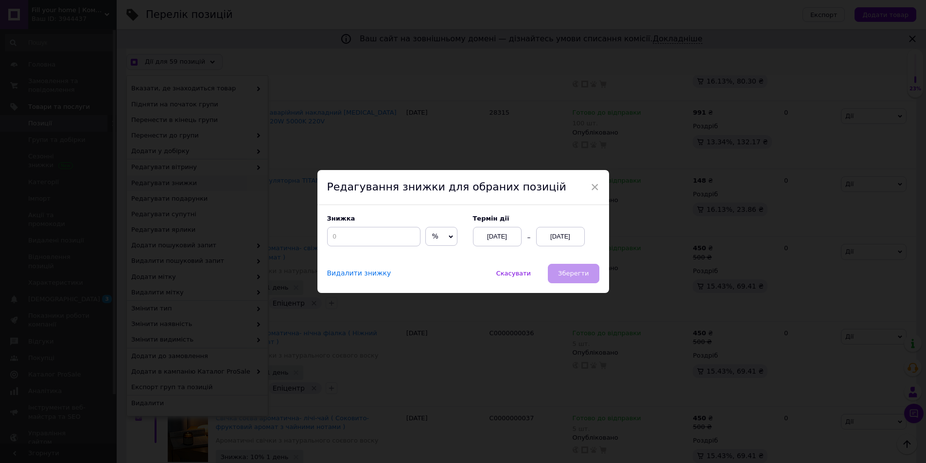
scroll to position [1645, 0]
click at [388, 234] on input at bounding box center [376, 236] width 93 height 19
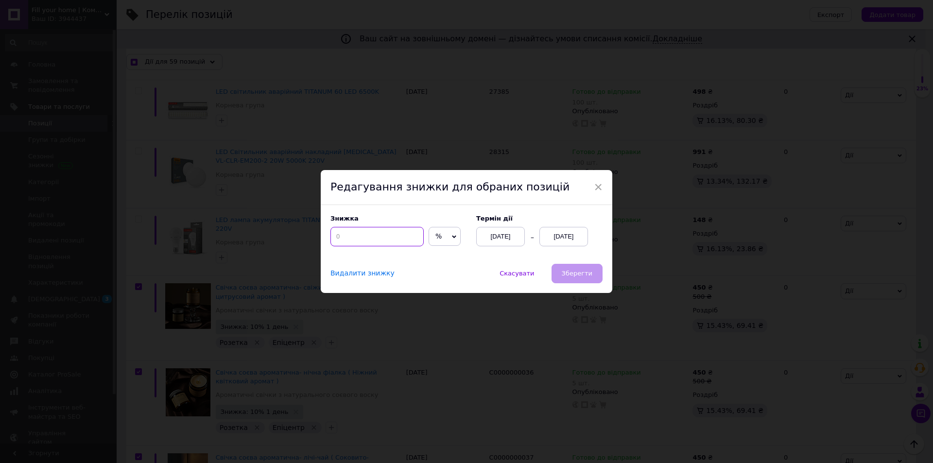
click at [388, 234] on input at bounding box center [376, 236] width 93 height 19
checkbox input "true"
type input "1"
checkbox input "true"
type input "10"
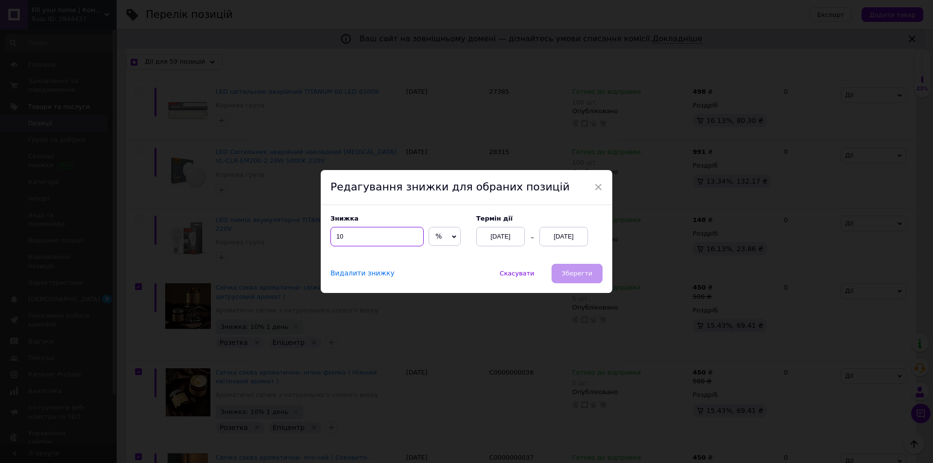
checkbox input "true"
type input "10"
click at [570, 234] on div "[DATE]" at bounding box center [563, 236] width 49 height 19
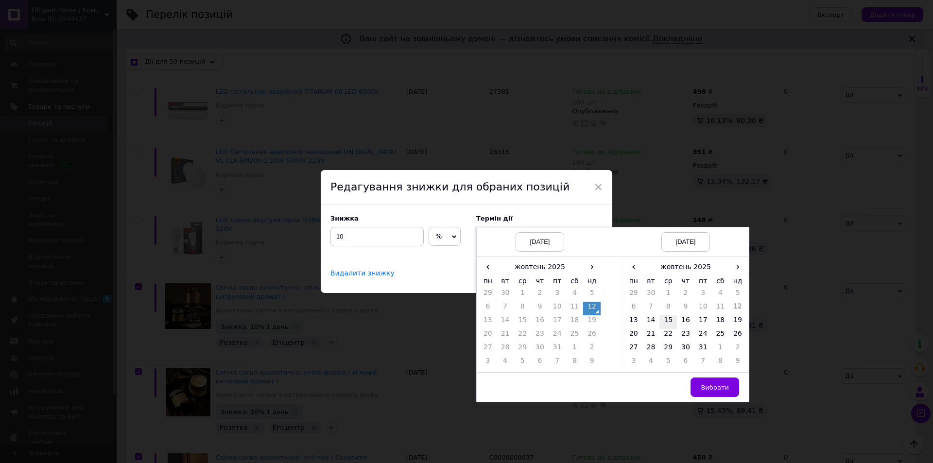
click at [672, 322] on td "15" at bounding box center [667, 322] width 17 height 14
click at [702, 385] on button "Вибрати" at bounding box center [714, 387] width 49 height 19
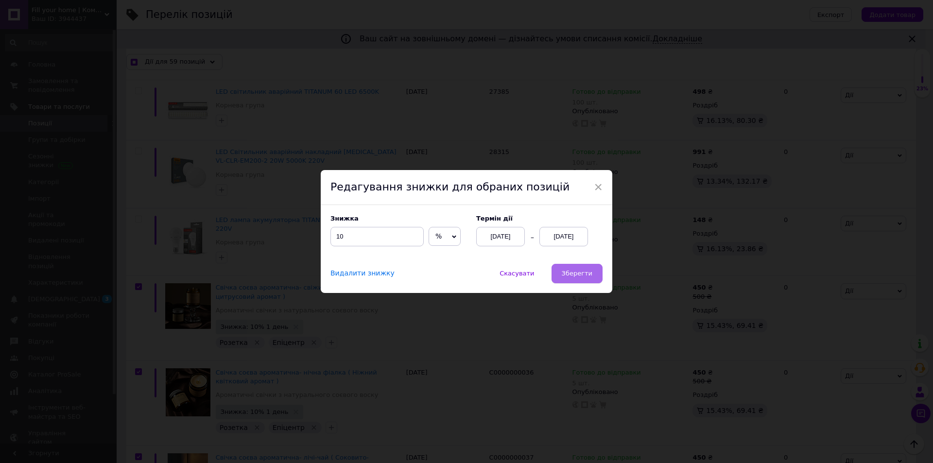
click at [575, 276] on span "Зберегти" at bounding box center [577, 273] width 31 height 7
checkbox input "true"
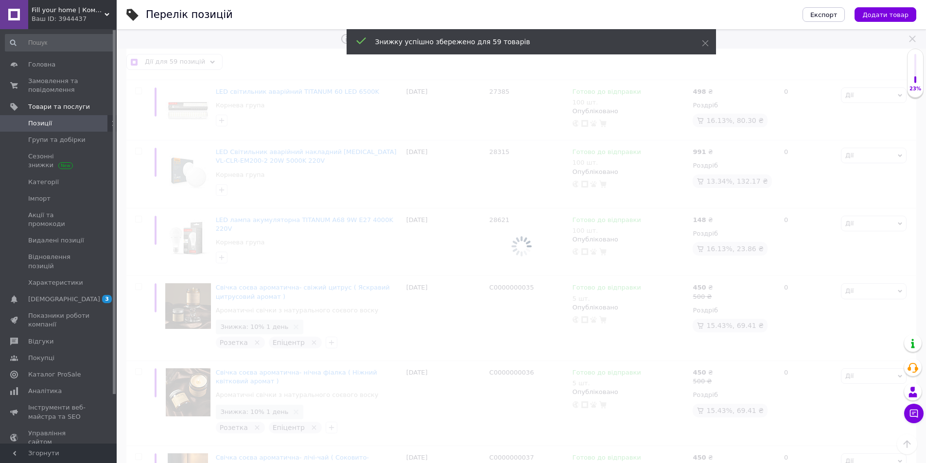
checkbox input "false"
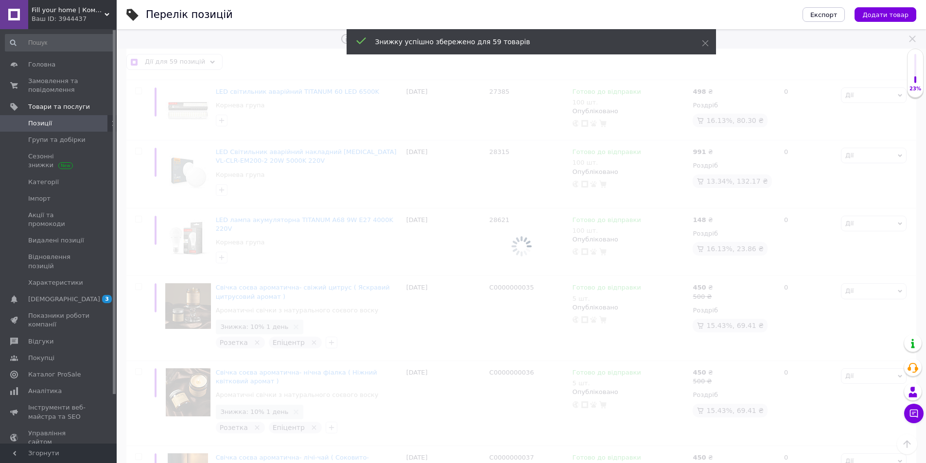
checkbox input "false"
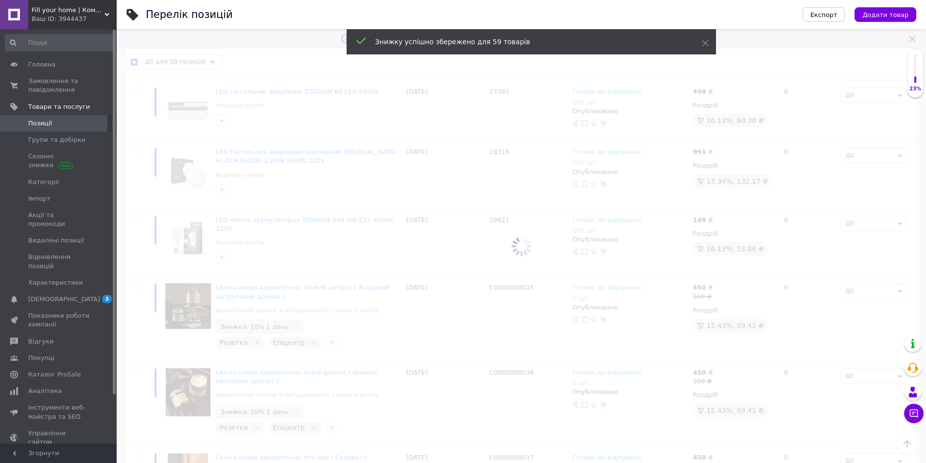
checkbox input "false"
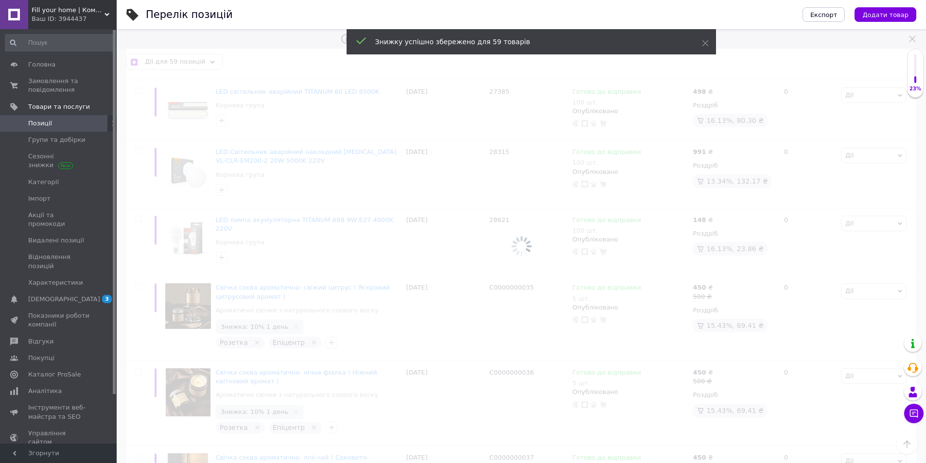
checkbox input "false"
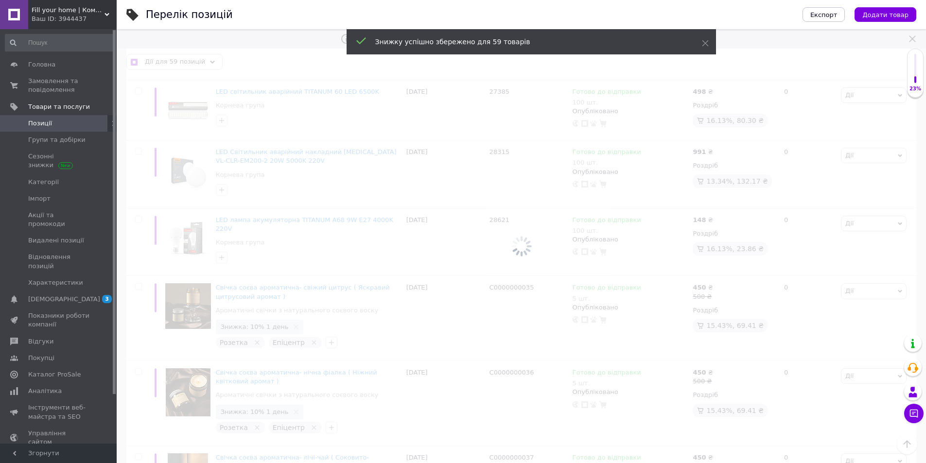
checkbox input "false"
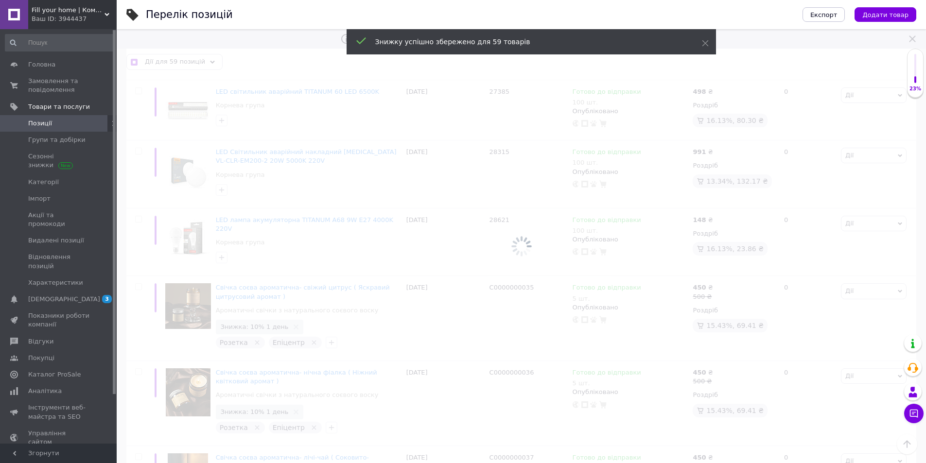
checkbox input "false"
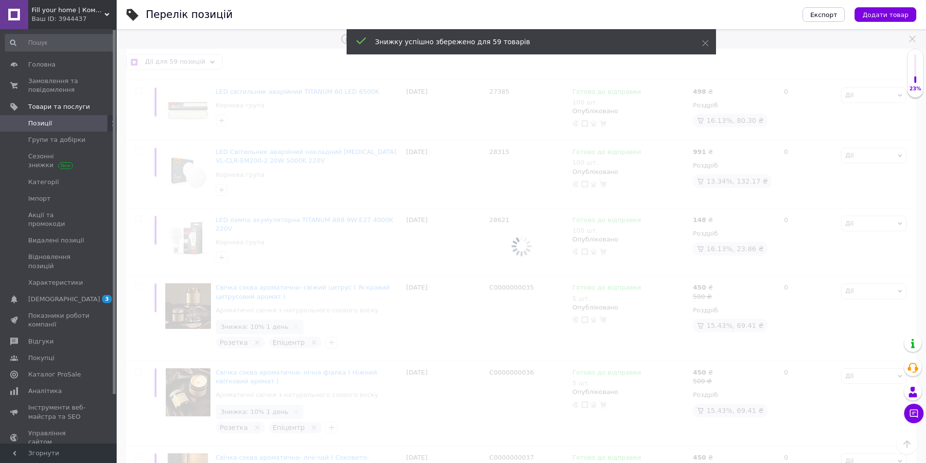
checkbox input "false"
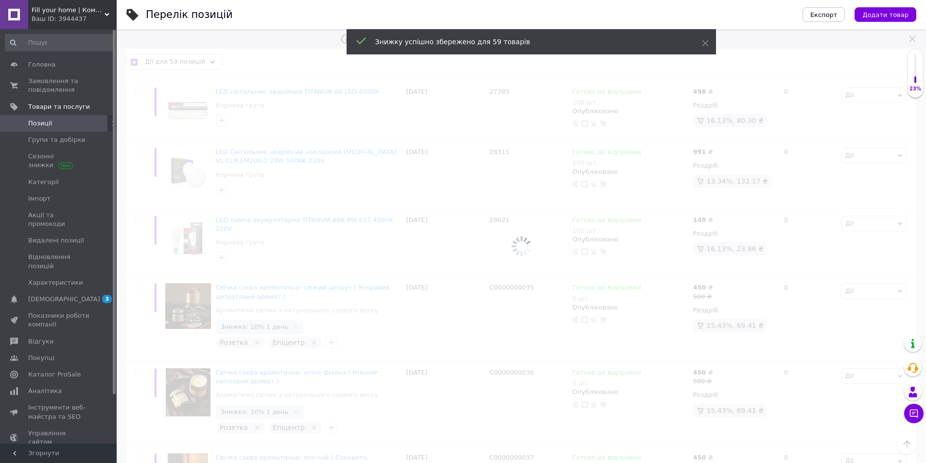
checkbox input "false"
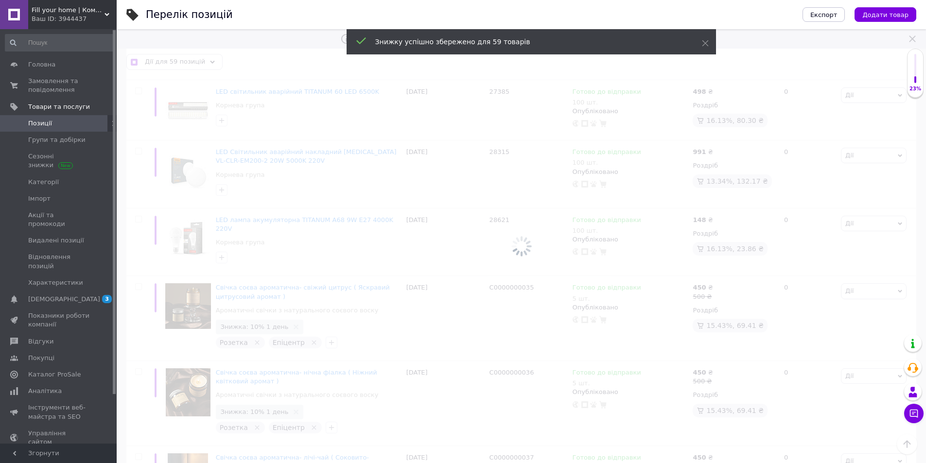
checkbox input "false"
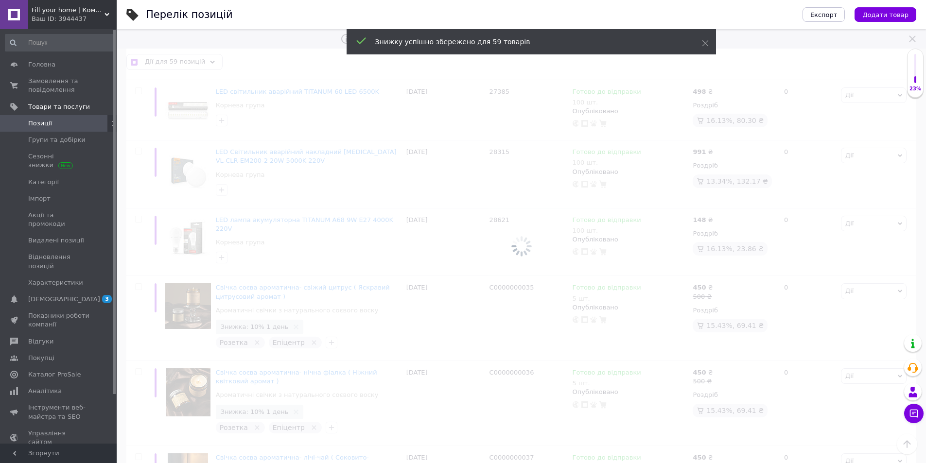
checkbox input "false"
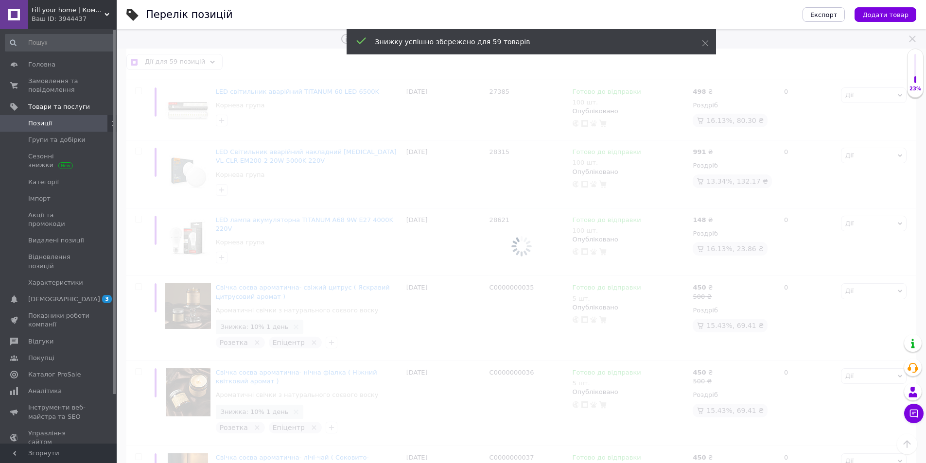
checkbox input "false"
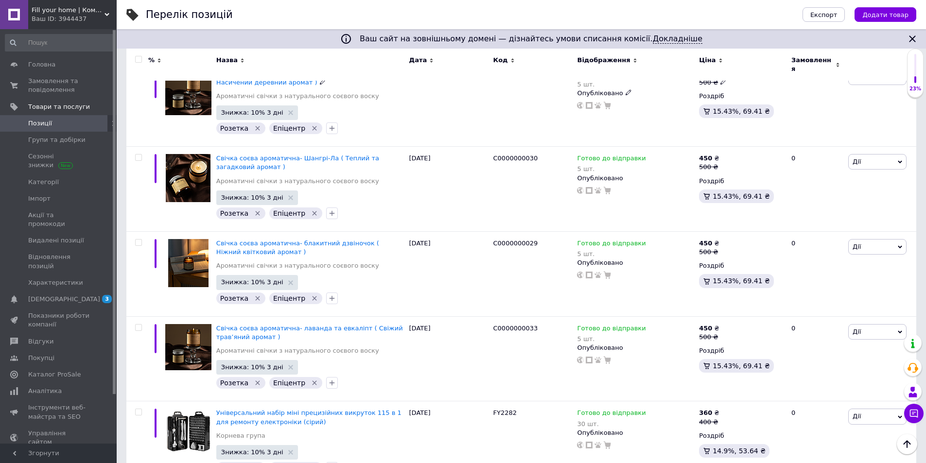
scroll to position [2531, 0]
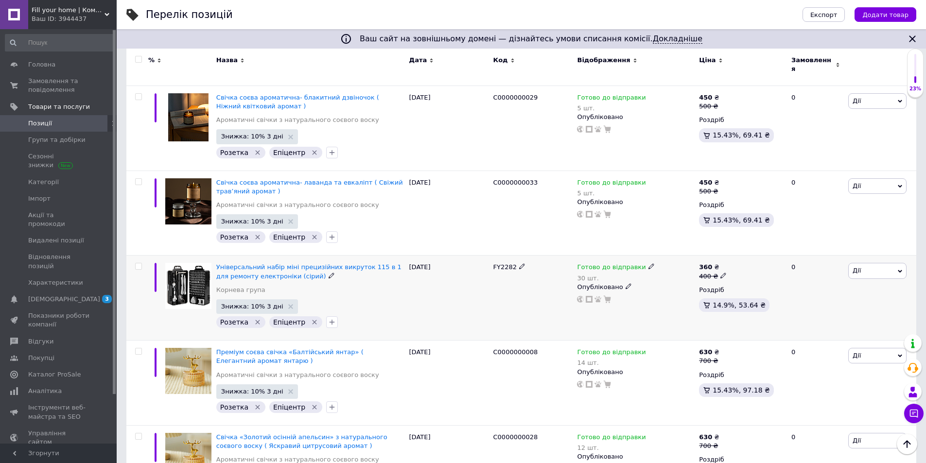
click at [181, 263] on img at bounding box center [188, 286] width 46 height 46
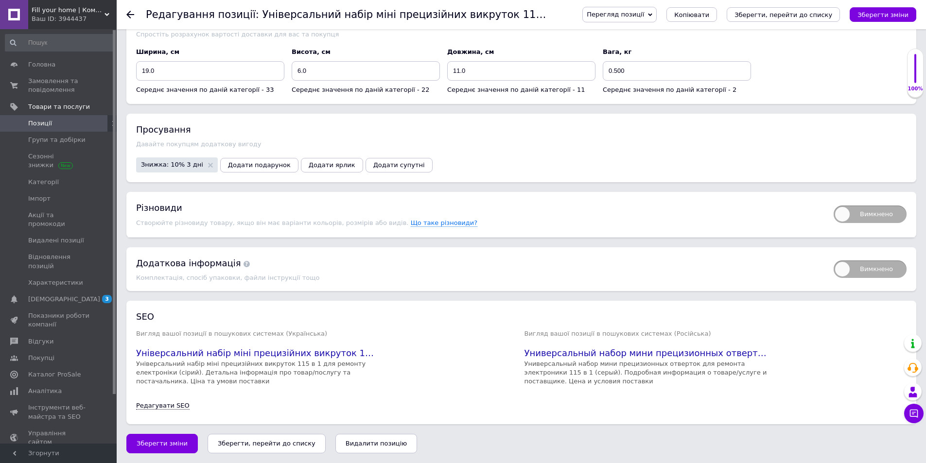
scroll to position [1002, 0]
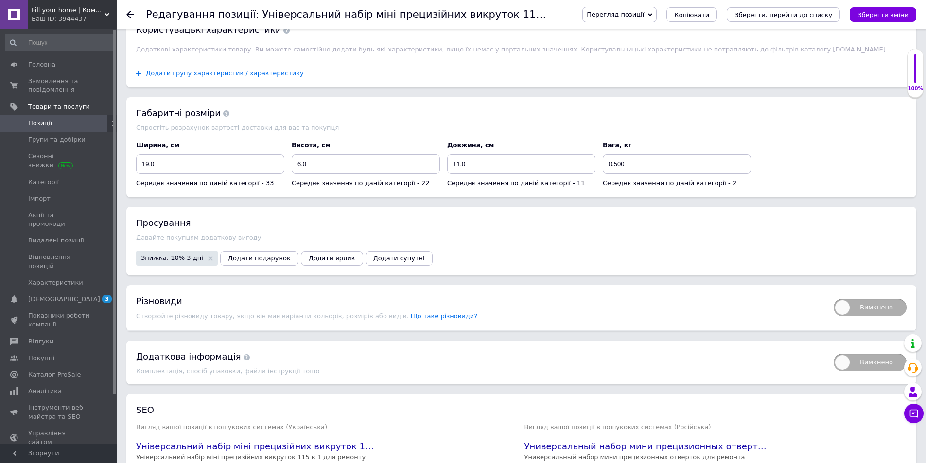
click at [132, 13] on icon at bounding box center [130, 15] width 8 height 8
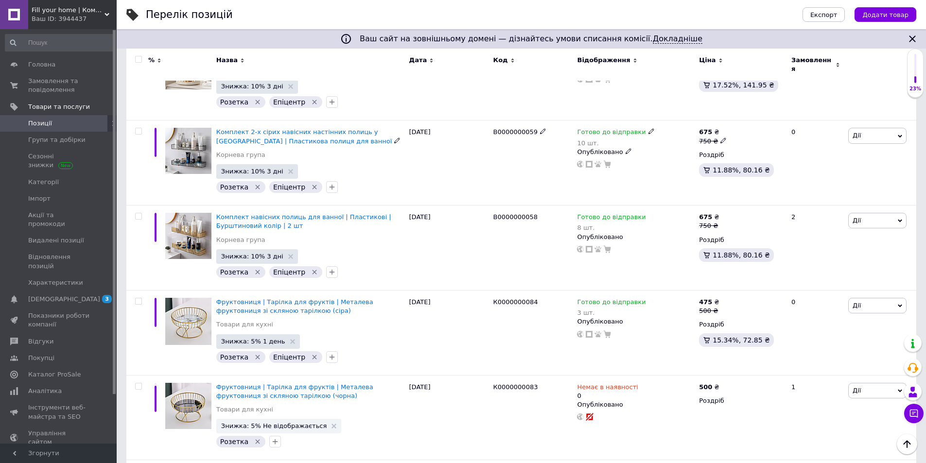
scroll to position [5678, 0]
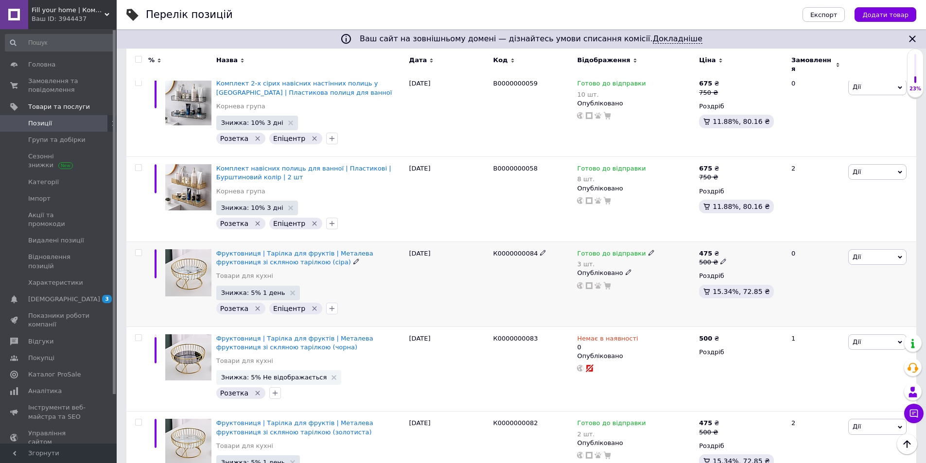
click at [140, 250] on input "checkbox" at bounding box center [138, 253] width 6 height 6
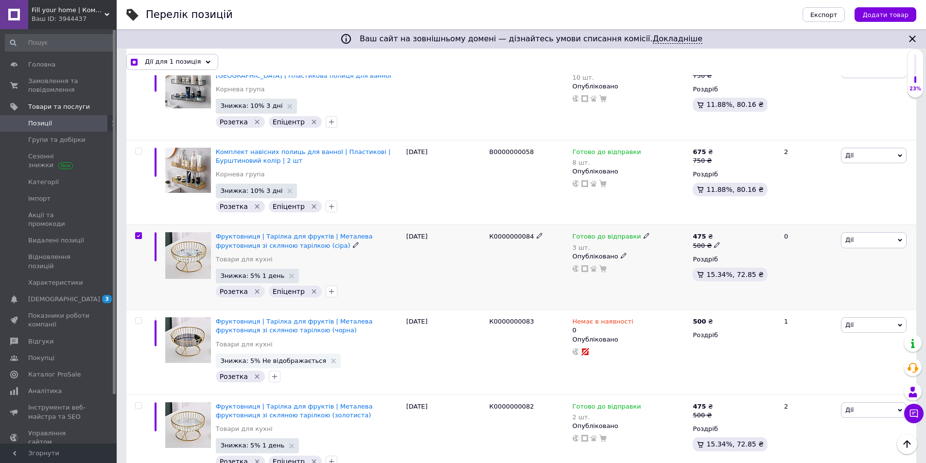
scroll to position [5664, 0]
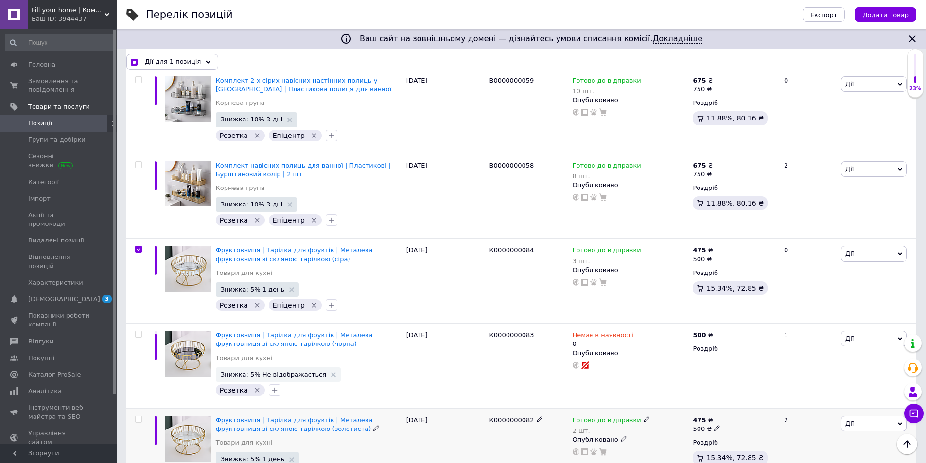
click at [140, 416] on input "checkbox" at bounding box center [138, 419] width 6 height 6
click at [172, 58] on span "Дії для 2 позиції" at bounding box center [172, 61] width 54 height 9
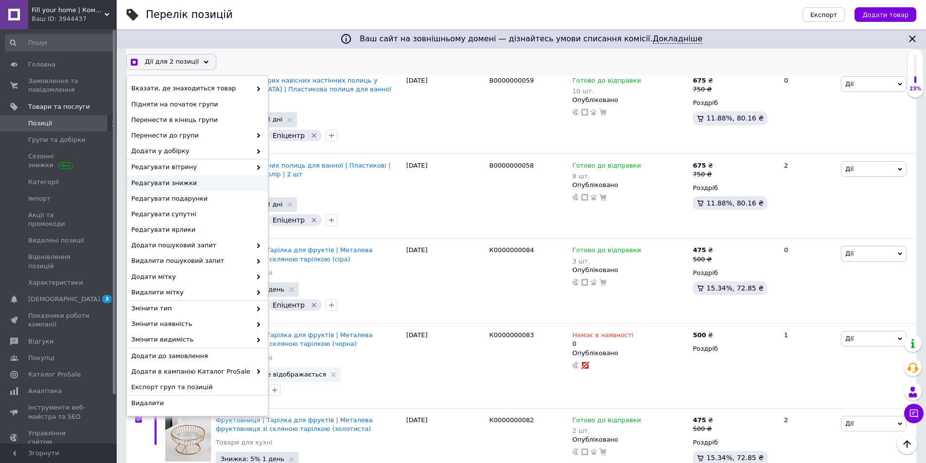
click at [214, 186] on span "Редагувати знижки" at bounding box center [196, 183] width 130 height 9
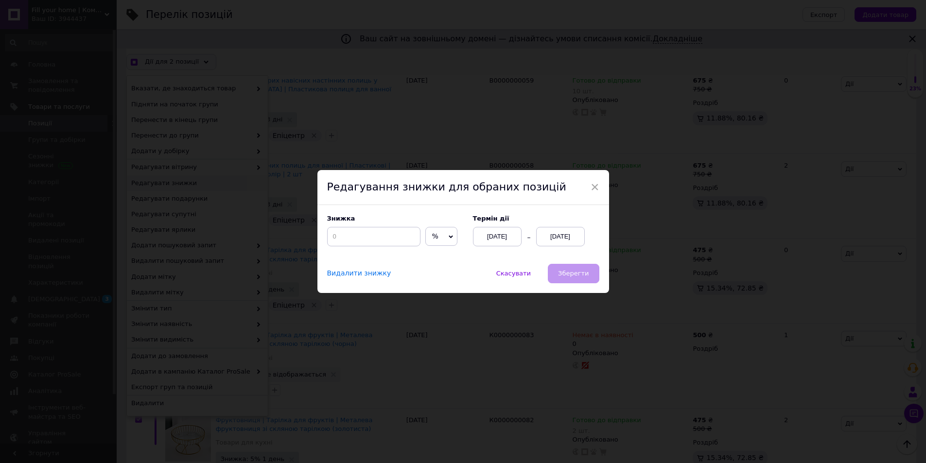
scroll to position [5625, 0]
click at [397, 236] on input at bounding box center [376, 236] width 93 height 19
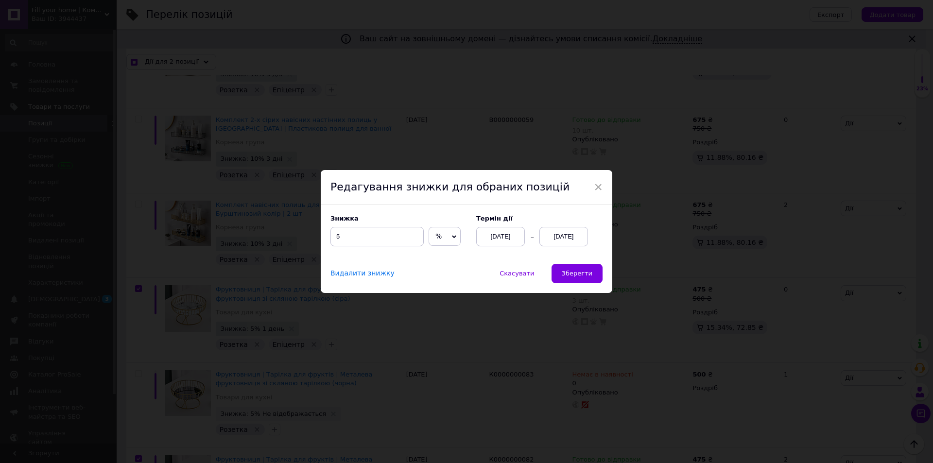
click at [566, 241] on div "[DATE]" at bounding box center [563, 236] width 49 height 19
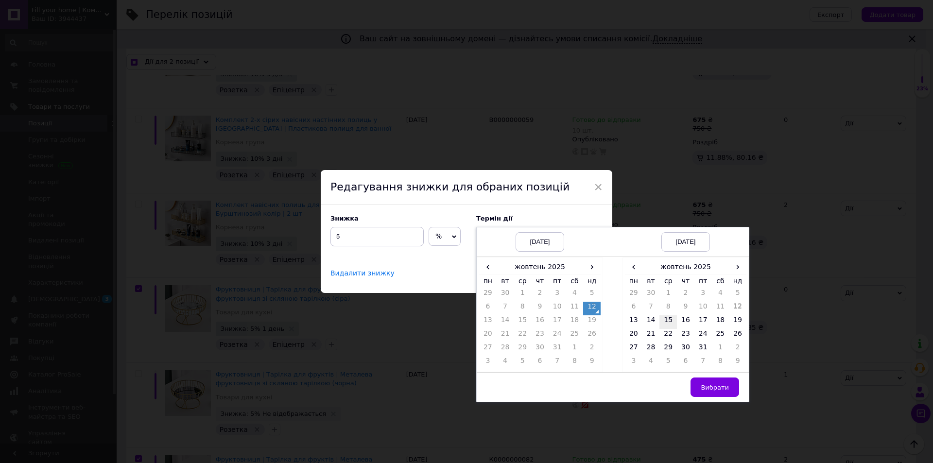
click at [673, 319] on td "15" at bounding box center [667, 322] width 17 height 14
click at [721, 386] on span "Вибрати" at bounding box center [715, 387] width 28 height 7
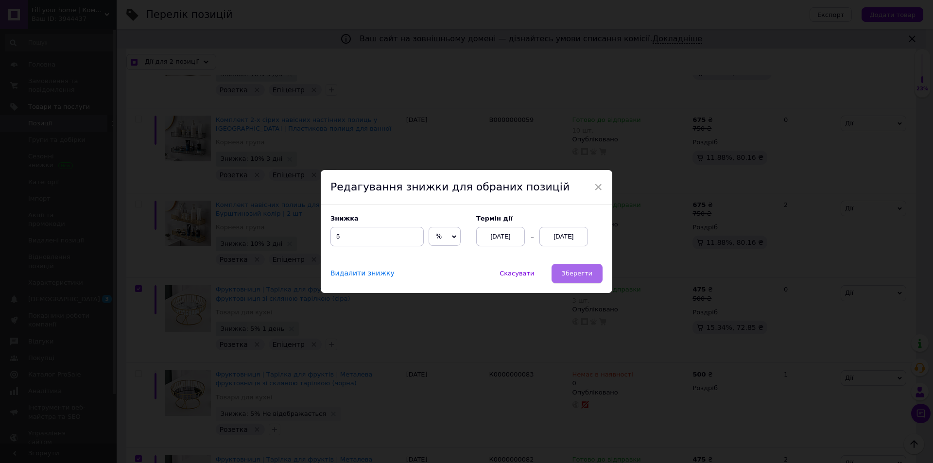
click at [566, 275] on span "Зберегти" at bounding box center [577, 273] width 31 height 7
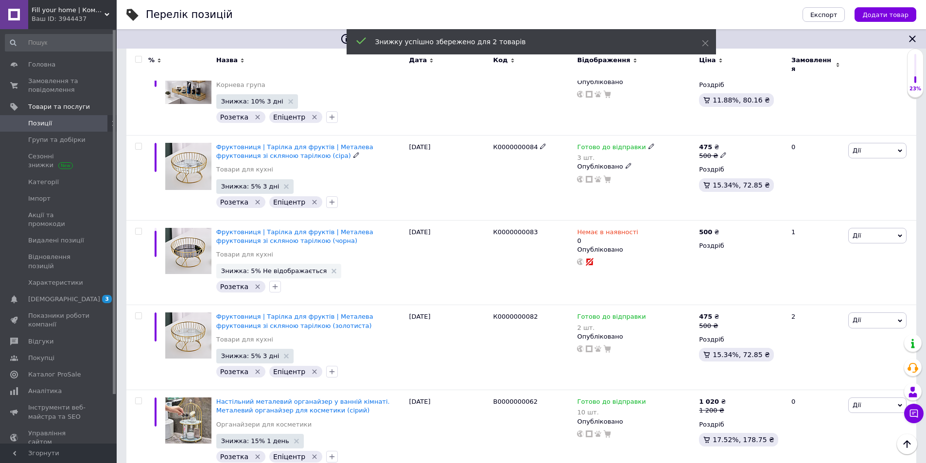
scroll to position [5930, 0]
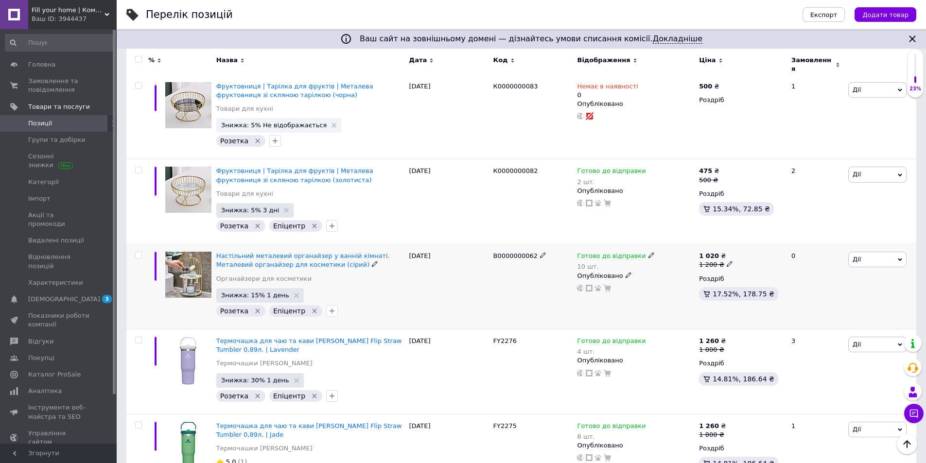
click at [137, 252] on input "checkbox" at bounding box center [138, 255] width 6 height 6
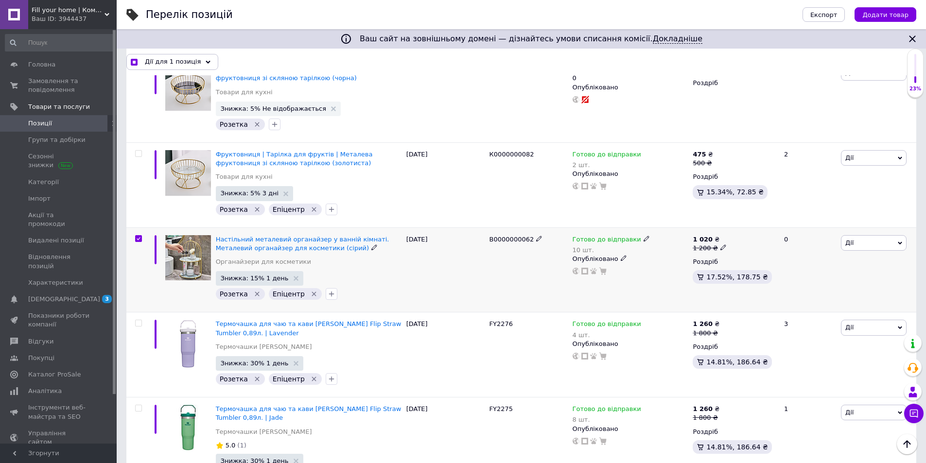
scroll to position [5916, 0]
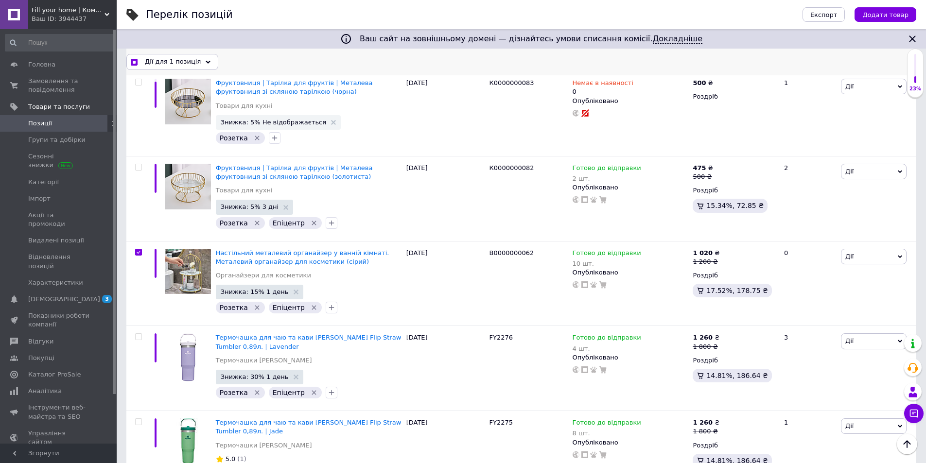
click at [164, 63] on span "Дії для 1 позиція" at bounding box center [173, 61] width 56 height 9
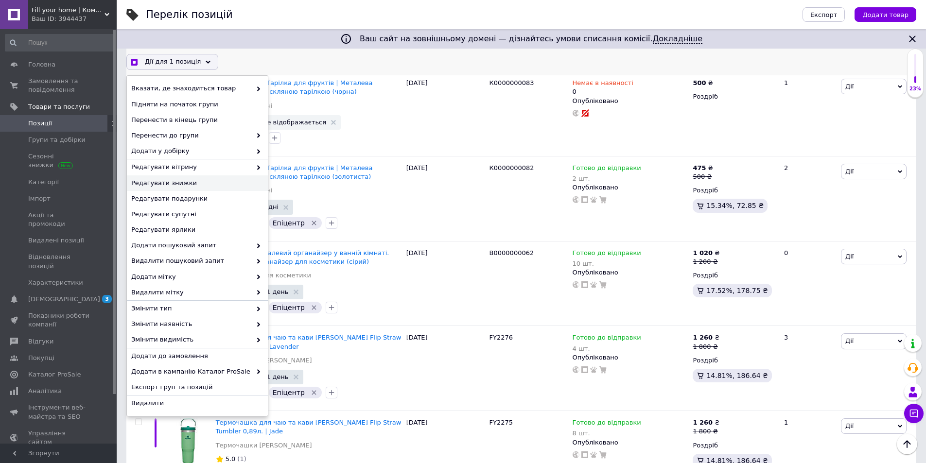
click at [184, 180] on span "Редагувати знижки" at bounding box center [196, 183] width 130 height 9
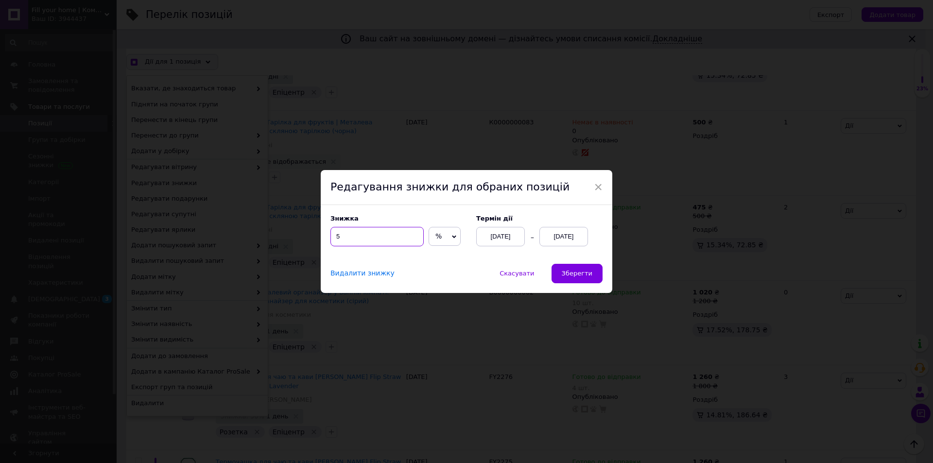
click at [385, 246] on input "5" at bounding box center [376, 236] width 93 height 19
click at [568, 276] on span "Зберегти" at bounding box center [577, 273] width 31 height 7
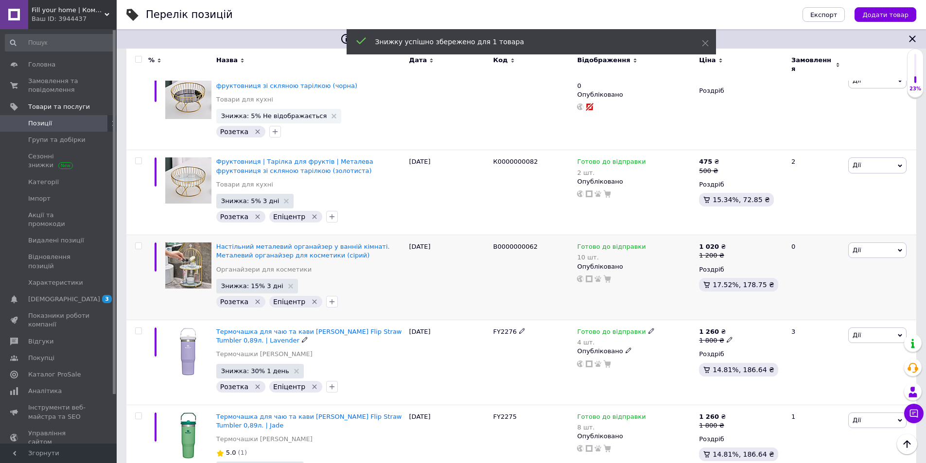
scroll to position [5988, 0]
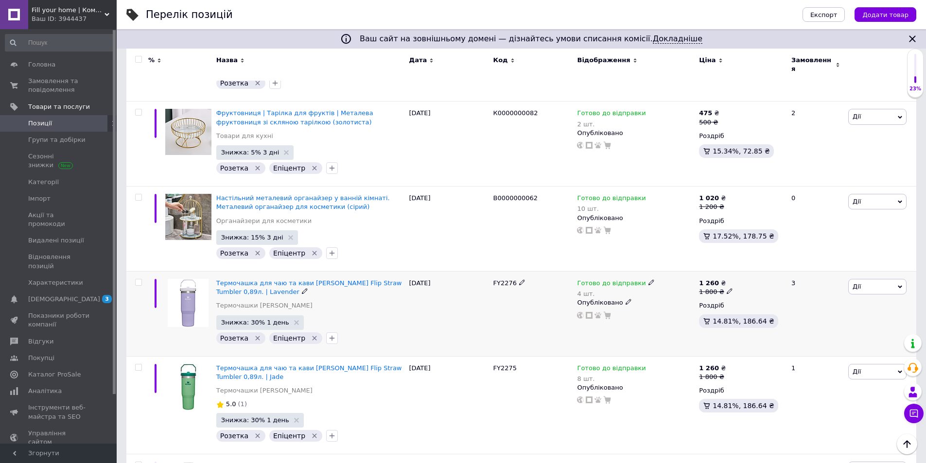
click at [137, 279] on input "checkbox" at bounding box center [138, 282] width 6 height 6
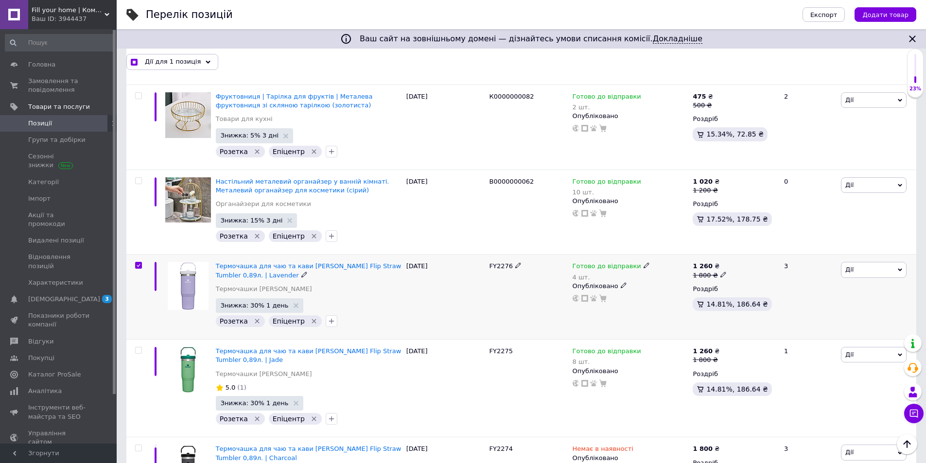
scroll to position [5974, 0]
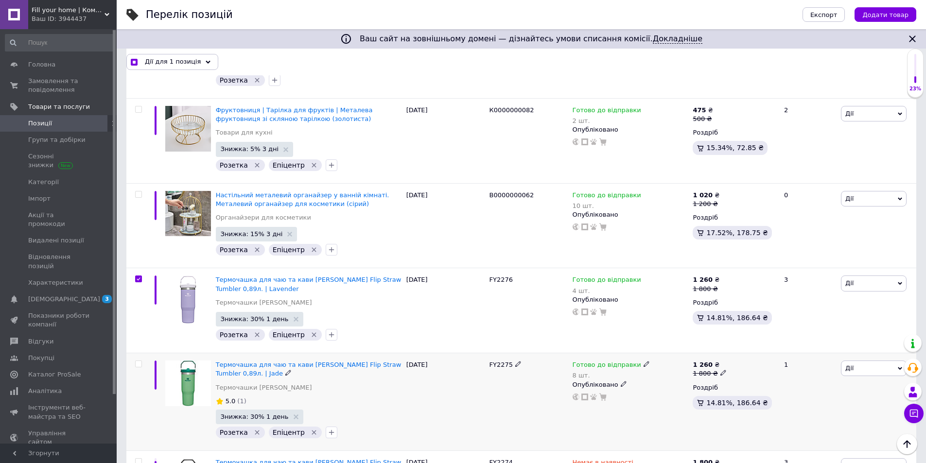
click at [141, 360] on span at bounding box center [138, 363] width 7 height 7
click at [141, 361] on input "checkbox" at bounding box center [138, 364] width 6 height 6
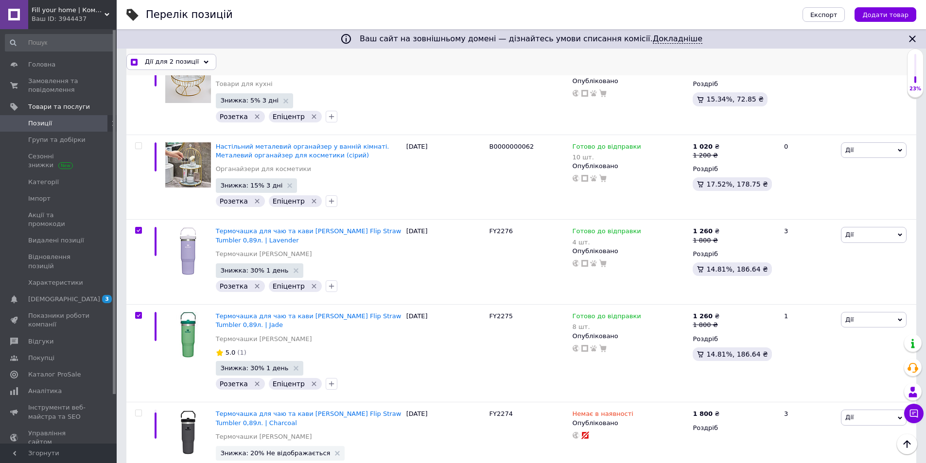
click at [185, 58] on span "Дії для 2 позиції" at bounding box center [172, 61] width 54 height 9
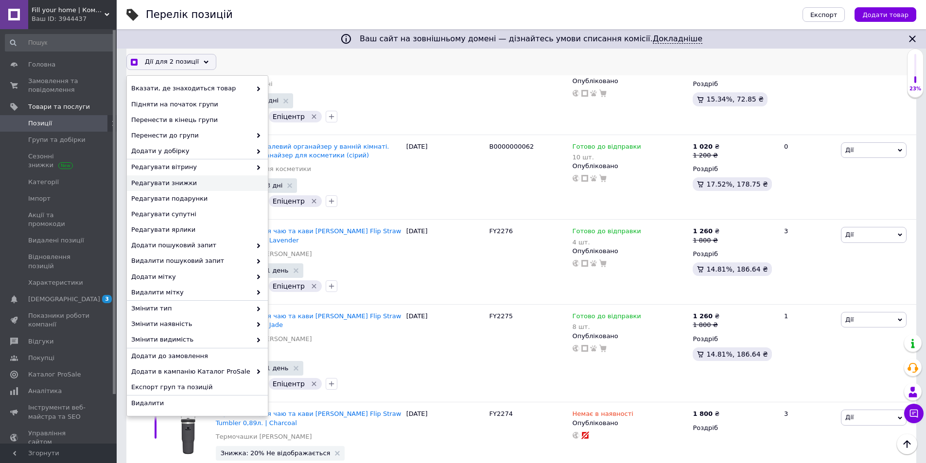
click at [169, 187] on span "Редагувати знижки" at bounding box center [196, 183] width 130 height 9
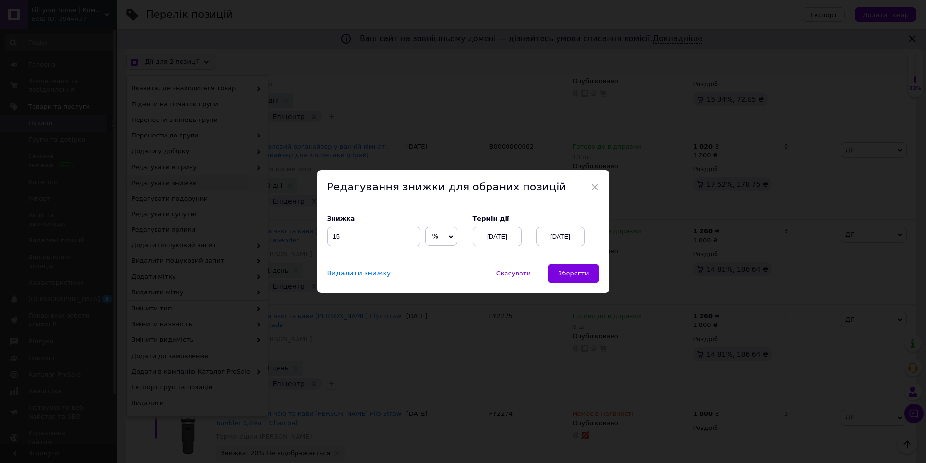
scroll to position [5983, 0]
click at [369, 240] on input "15" at bounding box center [376, 236] width 93 height 19
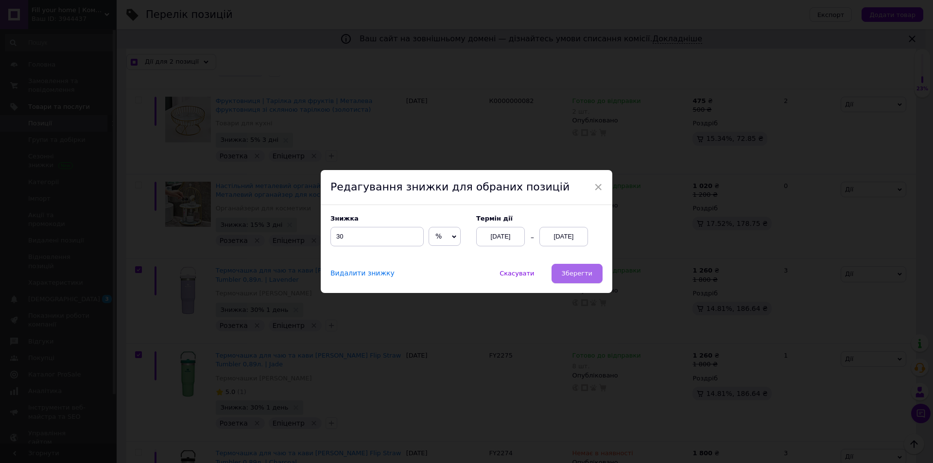
click at [565, 270] on span "Зберегти" at bounding box center [577, 273] width 31 height 7
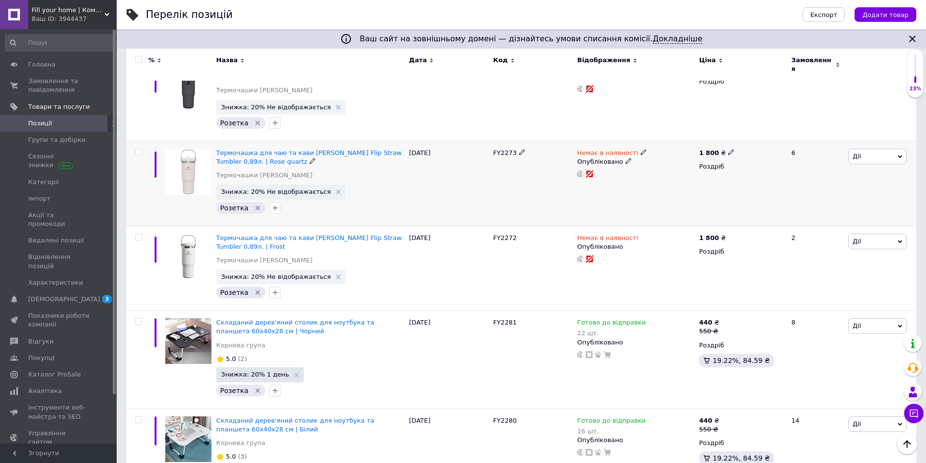
scroll to position [6434, 0]
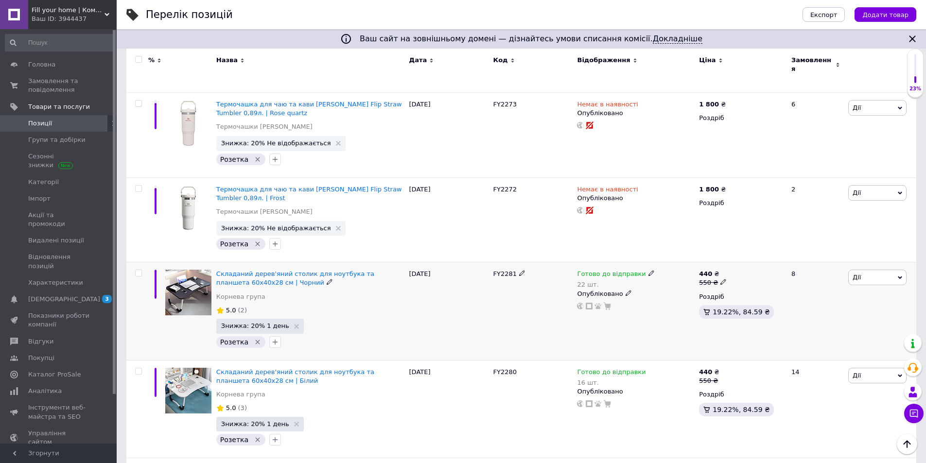
click at [137, 270] on input "checkbox" at bounding box center [138, 273] width 6 height 6
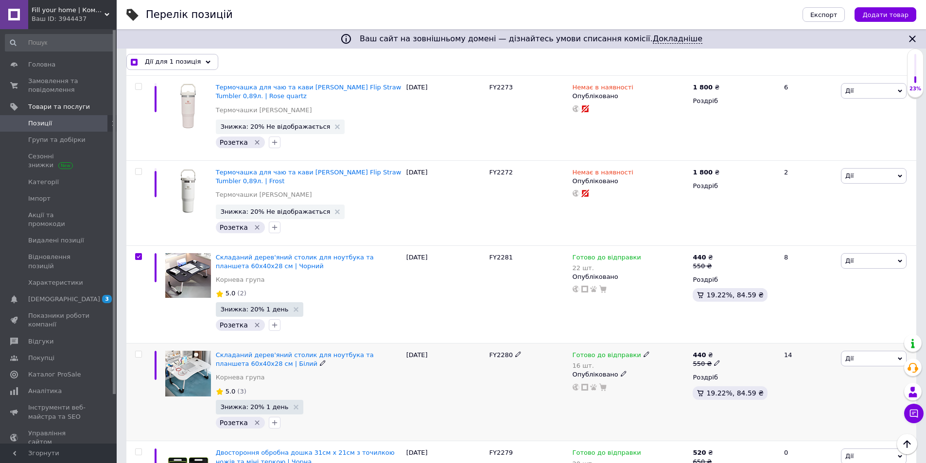
scroll to position [6420, 0]
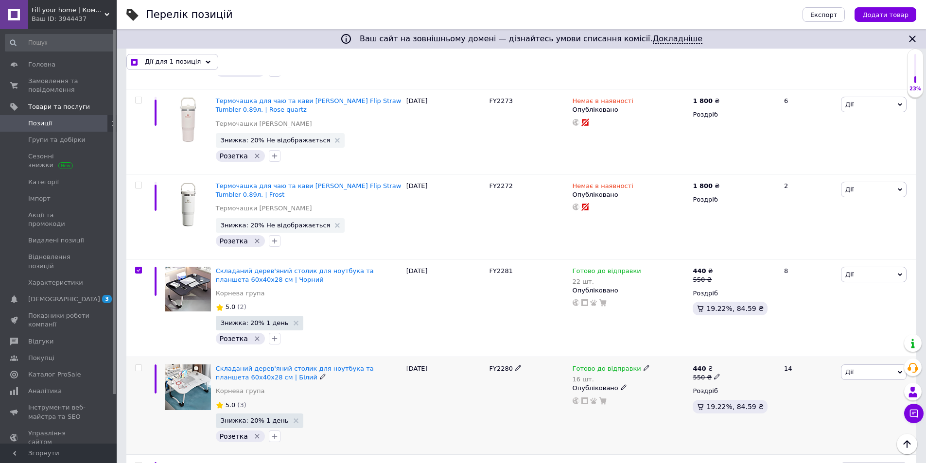
click at [136, 365] on input "checkbox" at bounding box center [138, 368] width 6 height 6
click at [139, 463] on input "checkbox" at bounding box center [138, 466] width 6 height 6
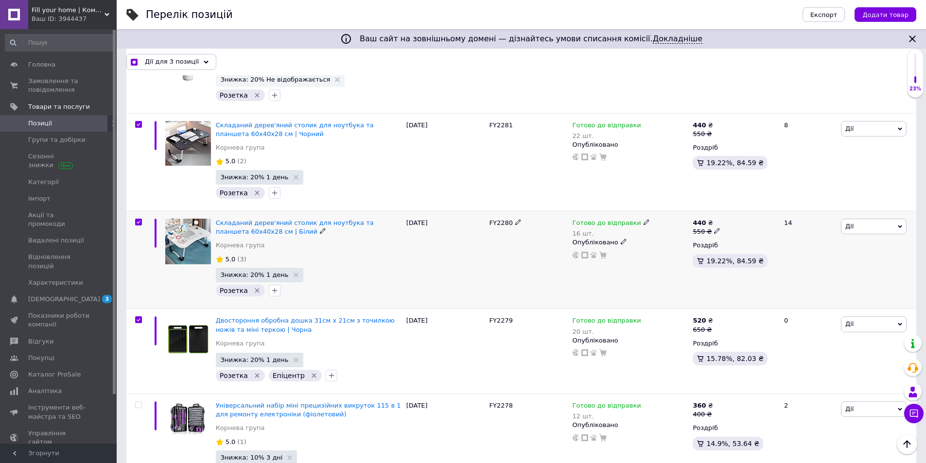
scroll to position [6518, 0]
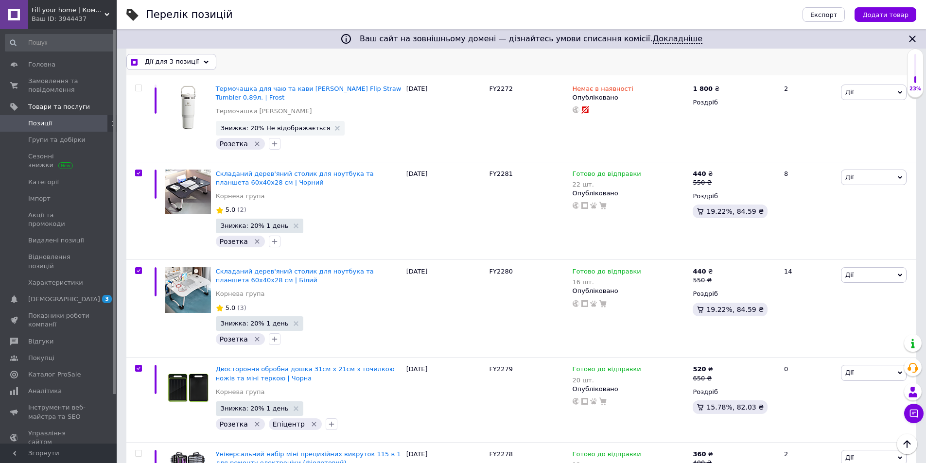
click at [206, 65] on div "Дії для 3 позиції" at bounding box center [171, 62] width 90 height 16
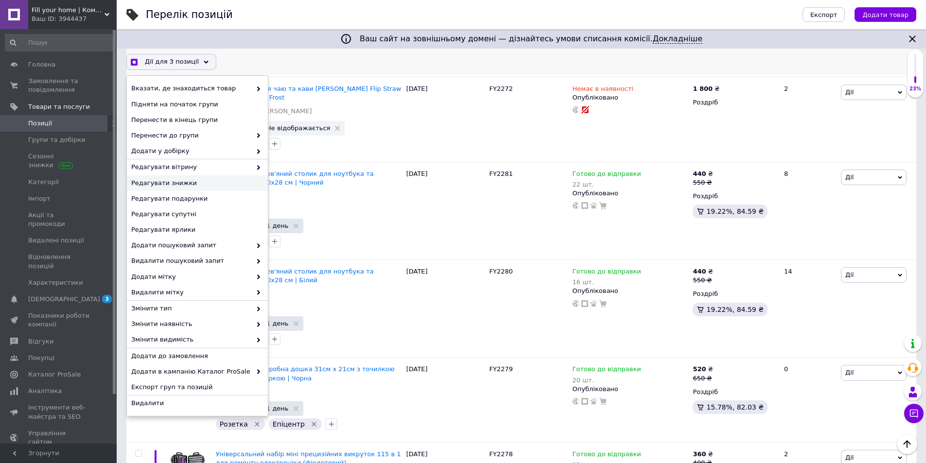
click at [186, 177] on div "Редагувати знижки" at bounding box center [197, 183] width 141 height 16
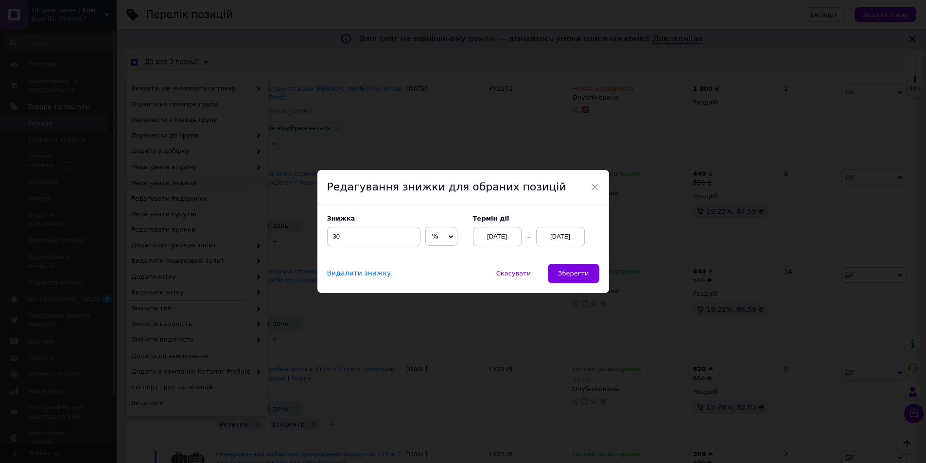
scroll to position [6478, 0]
click at [350, 243] on input "30" at bounding box center [376, 236] width 93 height 19
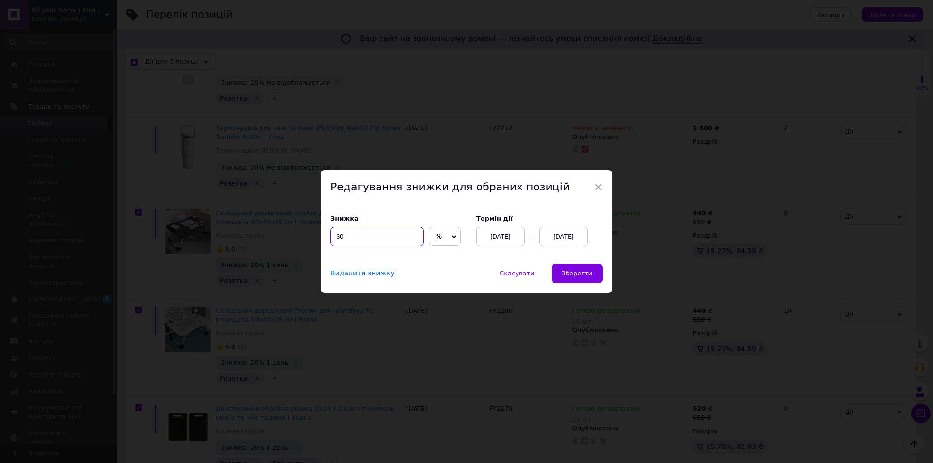
click at [350, 243] on input "30" at bounding box center [376, 236] width 93 height 19
click at [572, 274] on span "Зберегти" at bounding box center [577, 273] width 31 height 7
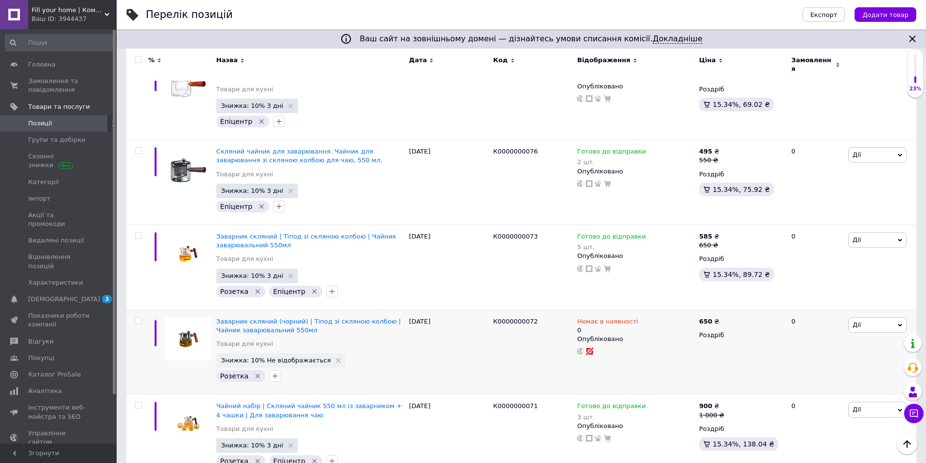
scroll to position [7674, 0]
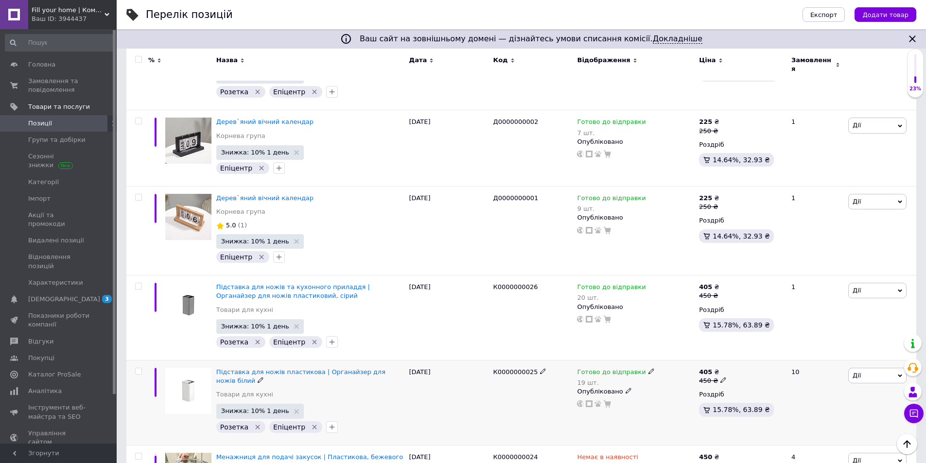
scroll to position [7502, 0]
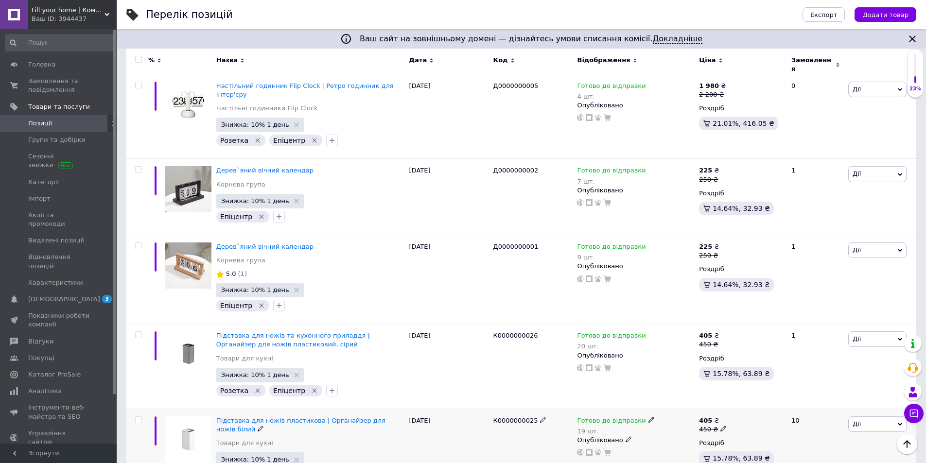
click at [138, 417] on input "checkbox" at bounding box center [138, 420] width 6 height 6
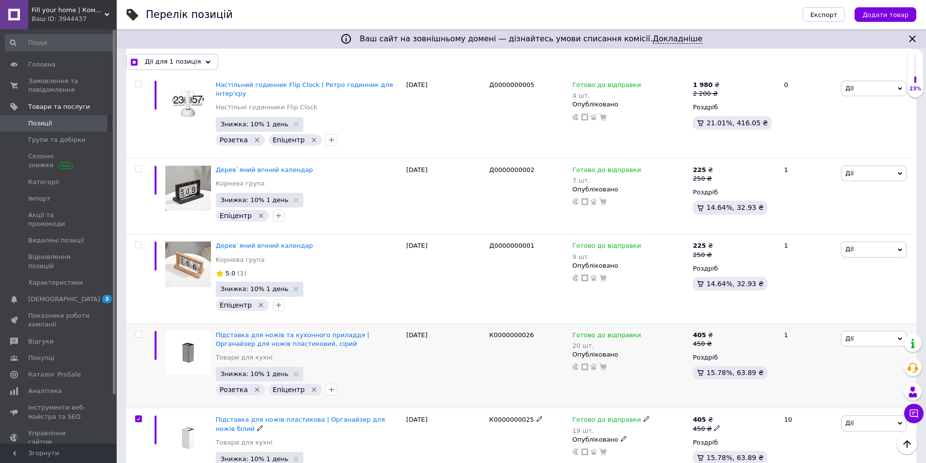
scroll to position [7497, 0]
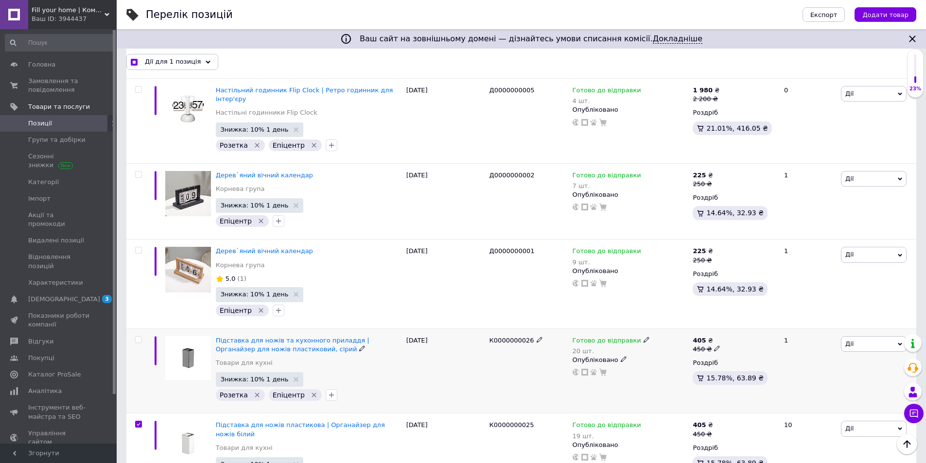
click at [138, 328] on div at bounding box center [137, 370] width 22 height 85
click at [138, 337] on input "checkbox" at bounding box center [138, 340] width 6 height 6
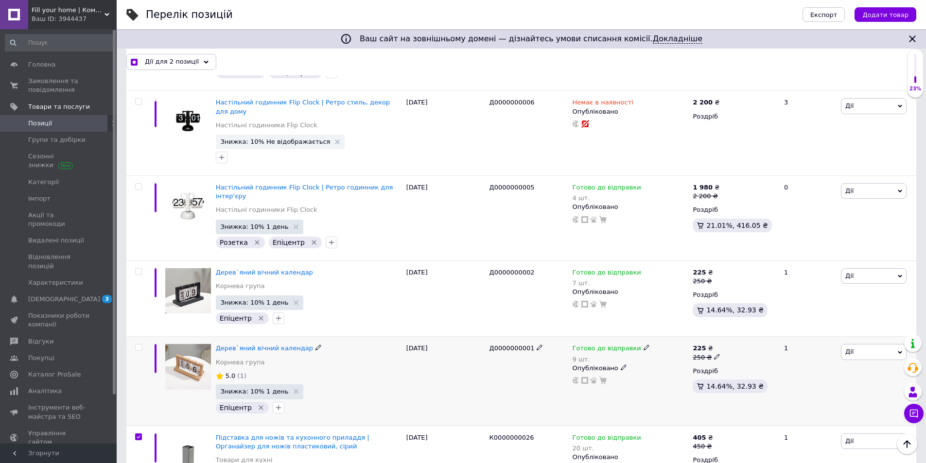
click at [139, 337] on div at bounding box center [137, 381] width 22 height 89
click at [139, 344] on input "checkbox" at bounding box center [138, 347] width 6 height 6
click at [136, 269] on input "checkbox" at bounding box center [138, 272] width 6 height 6
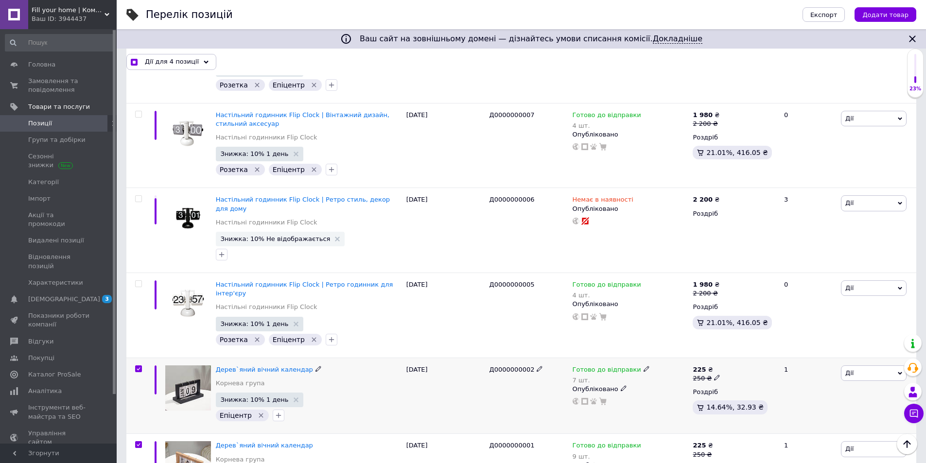
scroll to position [7254, 0]
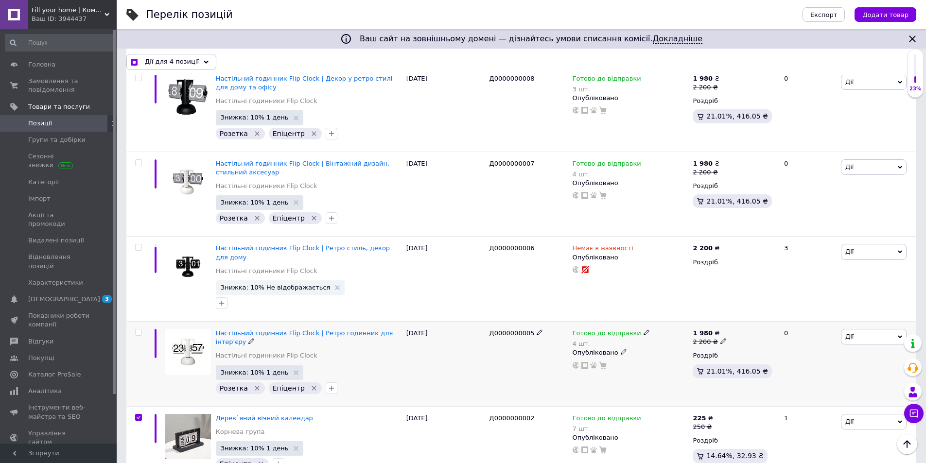
click at [140, 329] on input "checkbox" at bounding box center [138, 332] width 6 height 6
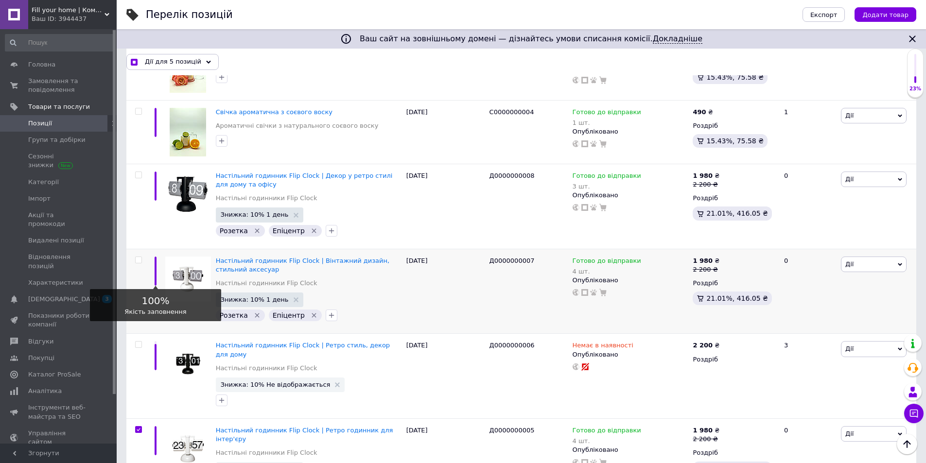
scroll to position [7108, 0]
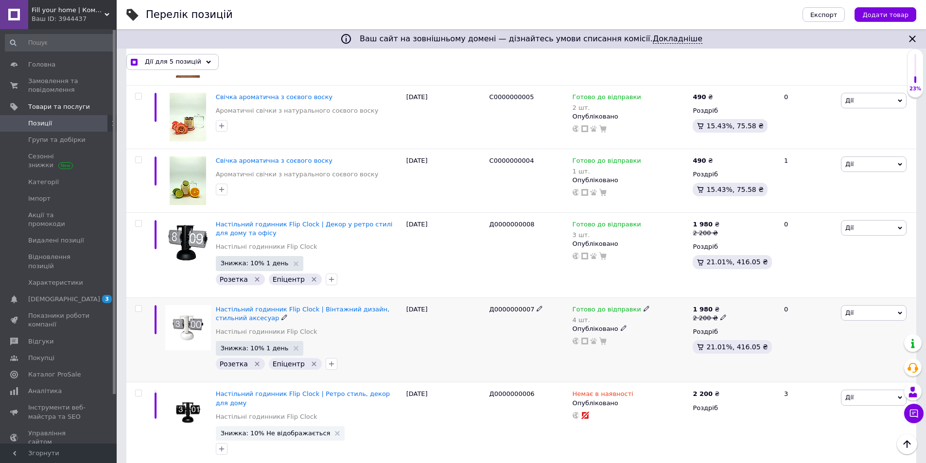
click at [137, 306] on input "checkbox" at bounding box center [138, 309] width 6 height 6
click at [140, 221] on input "checkbox" at bounding box center [138, 224] width 6 height 6
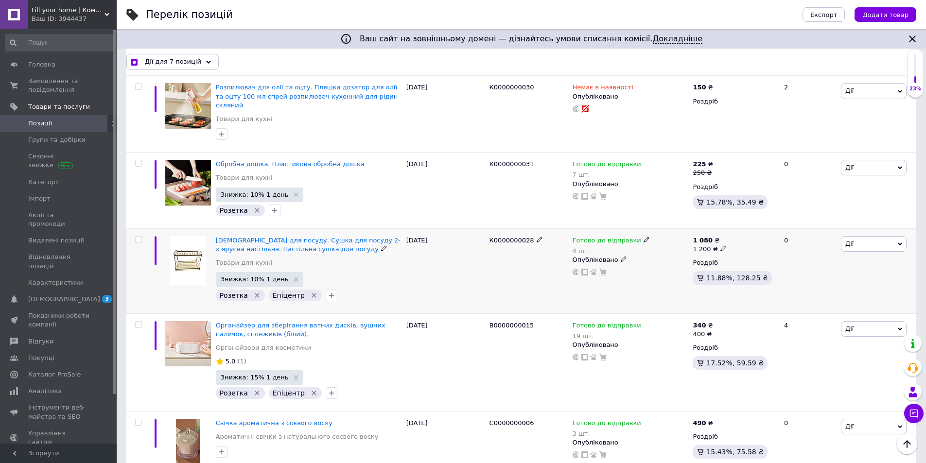
scroll to position [6671, 0]
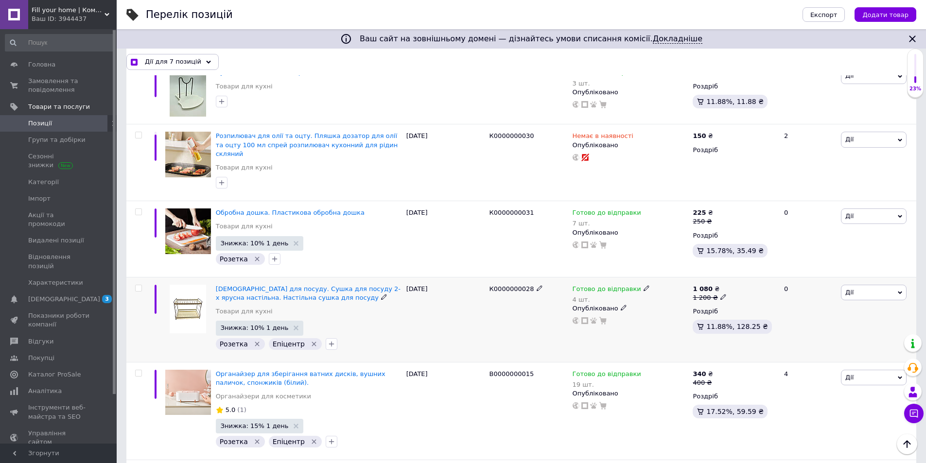
click at [137, 285] on input "checkbox" at bounding box center [138, 288] width 6 height 6
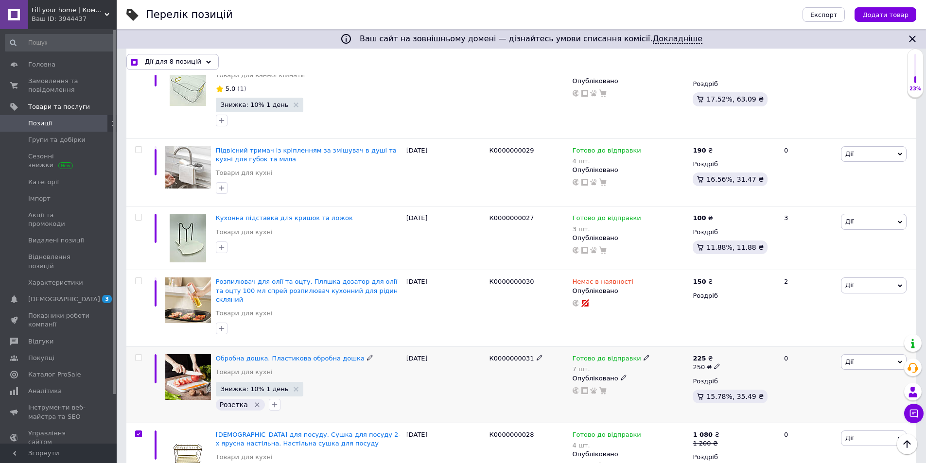
click at [138, 355] on input "checkbox" at bounding box center [138, 358] width 6 height 6
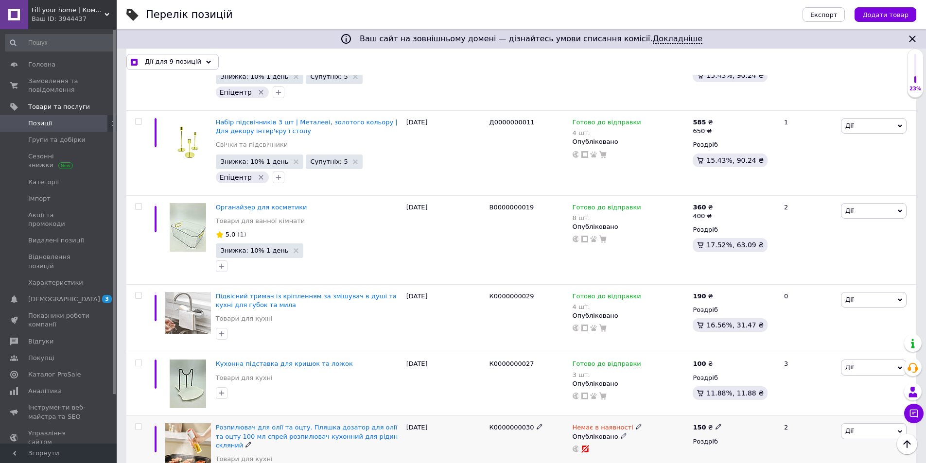
scroll to position [6282, 0]
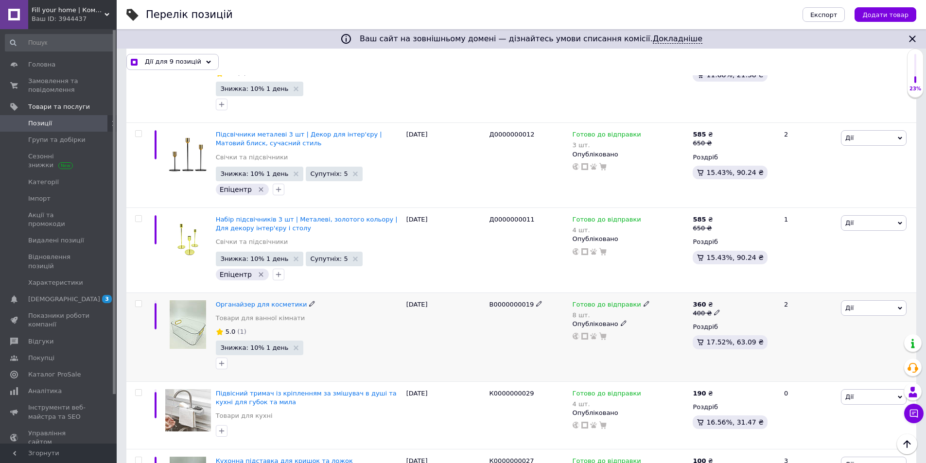
click at [138, 301] on input "checkbox" at bounding box center [138, 304] width 6 height 6
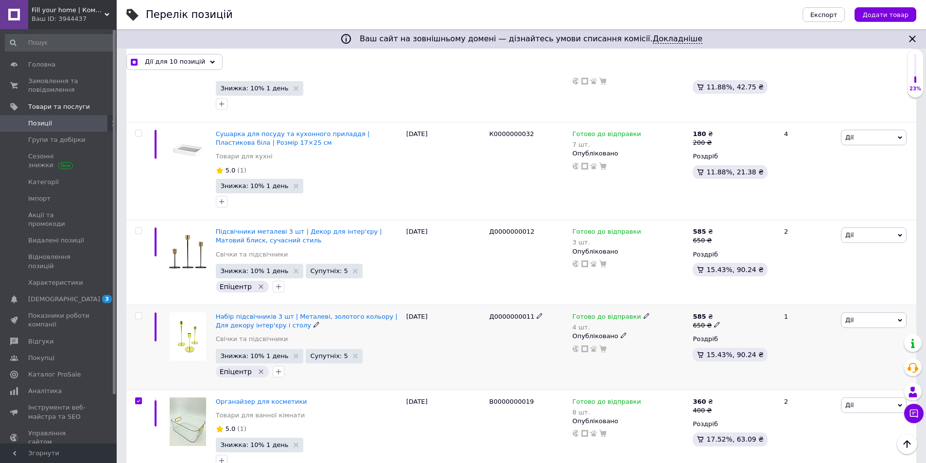
click at [137, 313] on input "checkbox" at bounding box center [138, 316] width 6 height 6
click at [140, 228] on input "checkbox" at bounding box center [138, 231] width 6 height 6
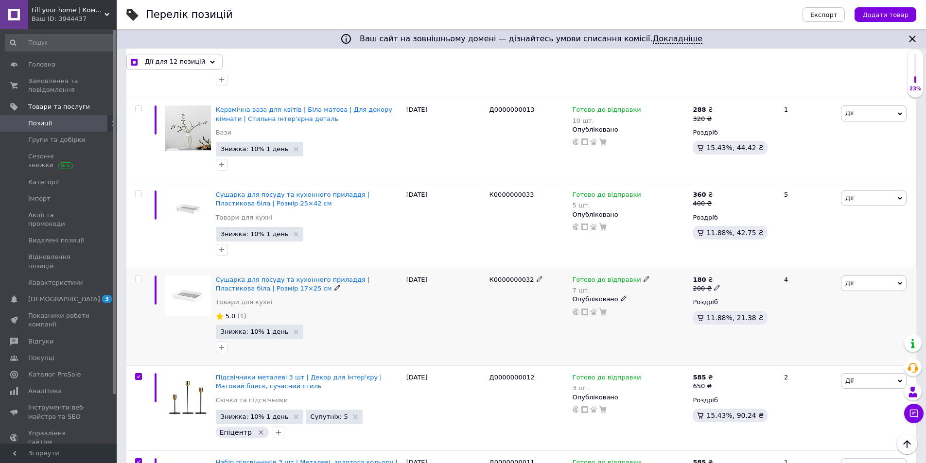
click at [141, 276] on input "checkbox" at bounding box center [138, 279] width 6 height 6
click at [140, 191] on input "checkbox" at bounding box center [138, 194] width 6 height 6
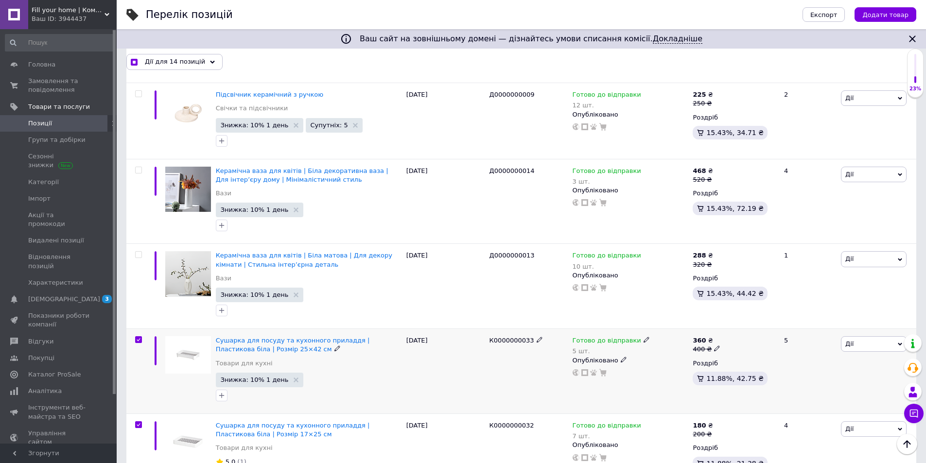
scroll to position [5845, 0]
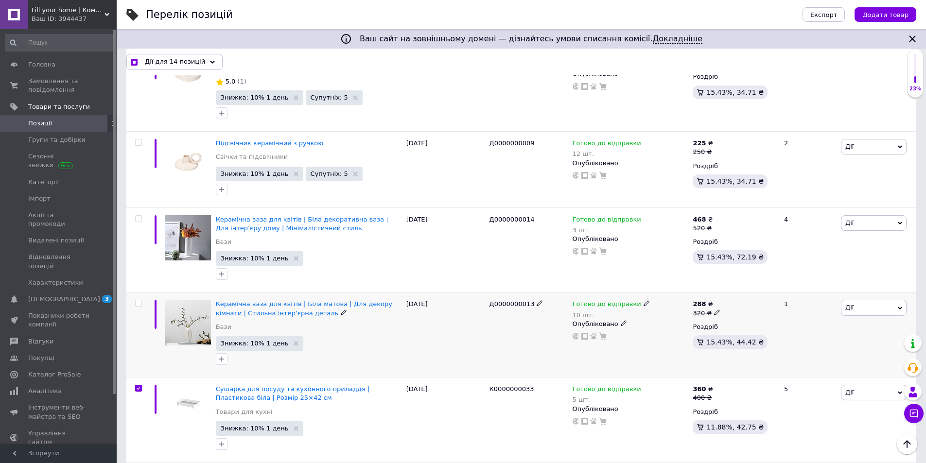
click at [138, 300] on input "checkbox" at bounding box center [138, 303] width 6 height 6
click at [138, 216] on input "checkbox" at bounding box center [138, 219] width 6 height 6
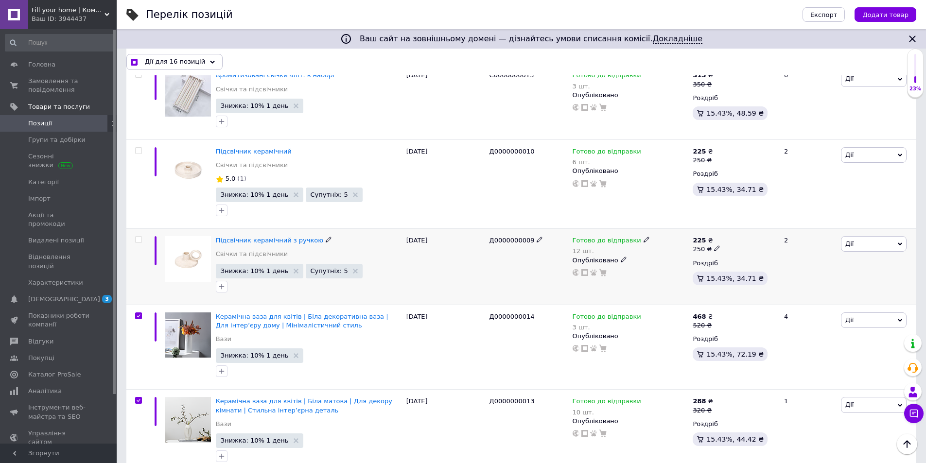
click at [139, 237] on input "checkbox" at bounding box center [138, 240] width 6 height 6
click at [139, 148] on input "checkbox" at bounding box center [138, 151] width 6 height 6
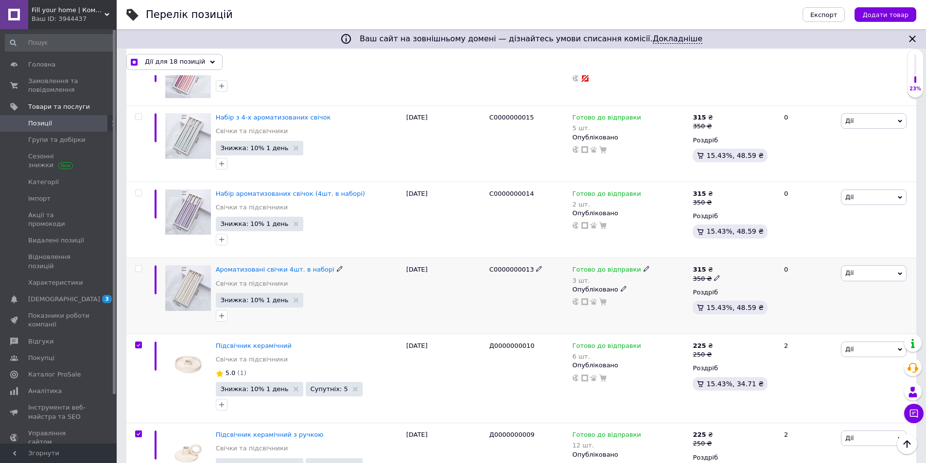
click at [137, 266] on input "checkbox" at bounding box center [138, 269] width 6 height 6
click at [140, 190] on input "checkbox" at bounding box center [138, 193] width 6 height 6
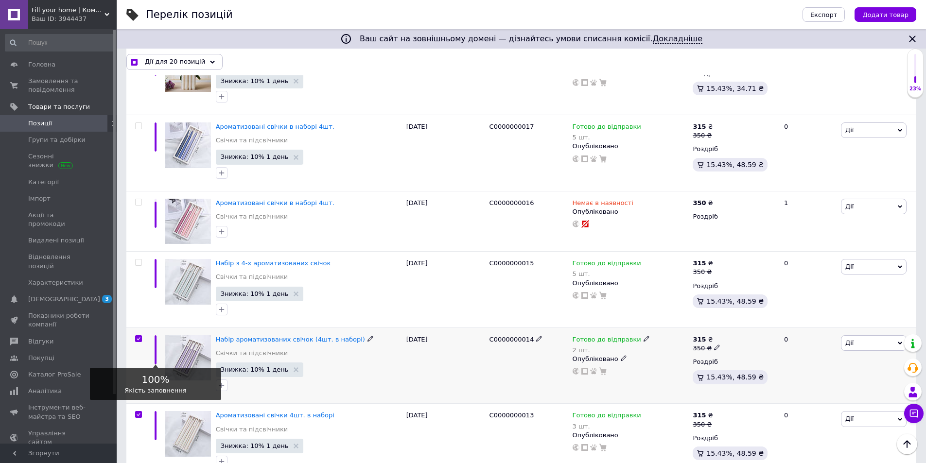
scroll to position [5359, 0]
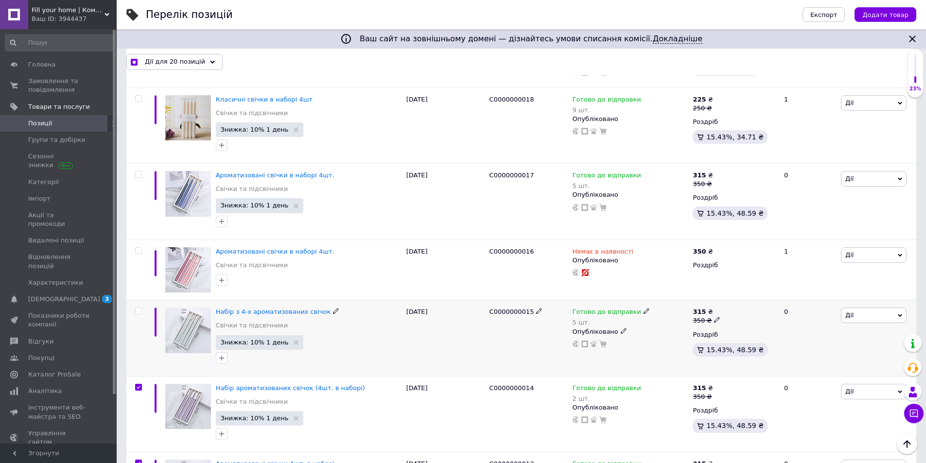
click at [140, 308] on input "checkbox" at bounding box center [138, 311] width 6 height 6
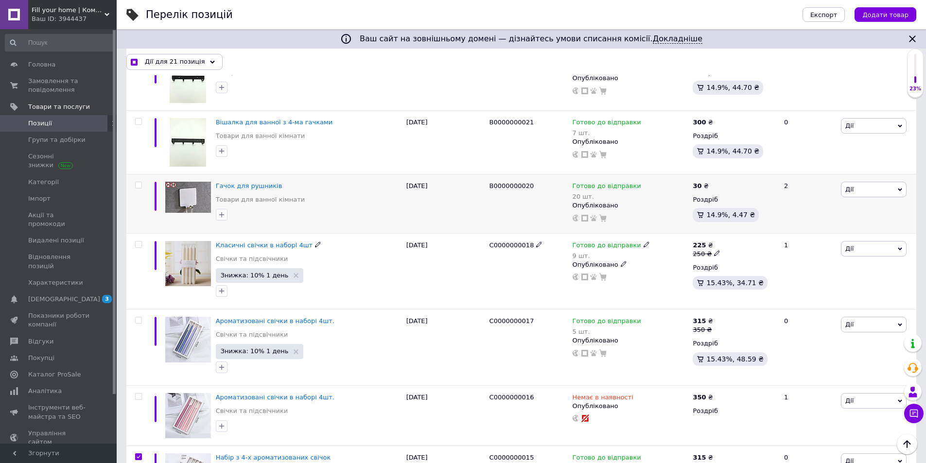
scroll to position [5165, 0]
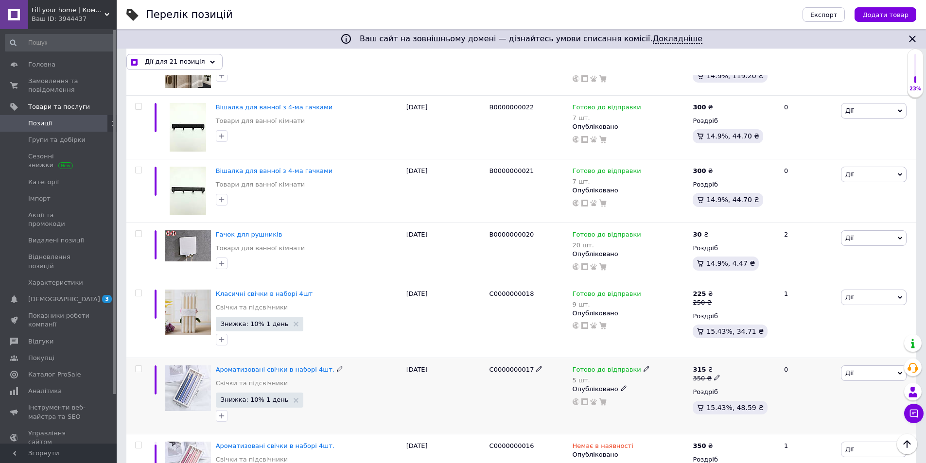
click at [137, 366] on input "checkbox" at bounding box center [138, 369] width 6 height 6
click at [140, 290] on input "checkbox" at bounding box center [138, 293] width 6 height 6
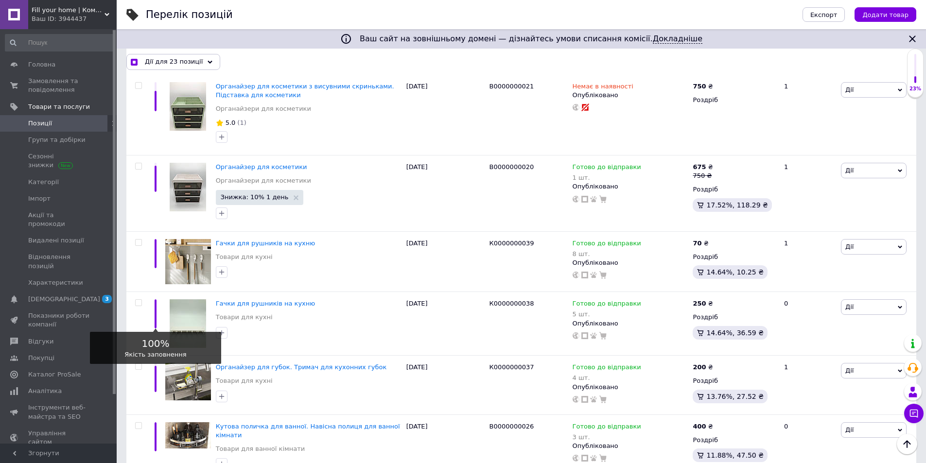
scroll to position [4533, 0]
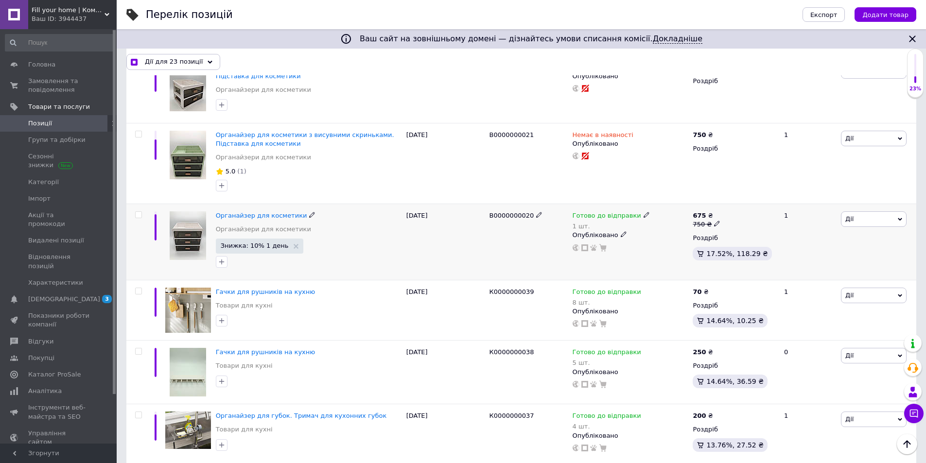
click at [140, 212] on input "checkbox" at bounding box center [138, 215] width 6 height 6
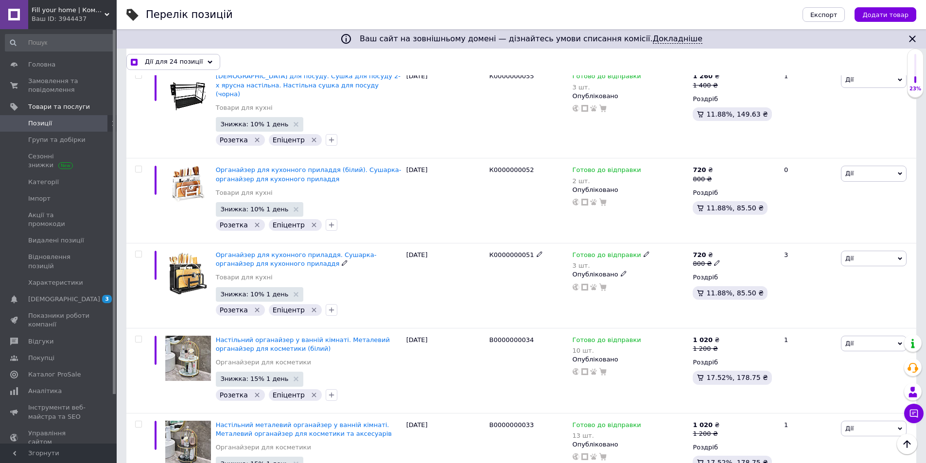
scroll to position [3805, 0]
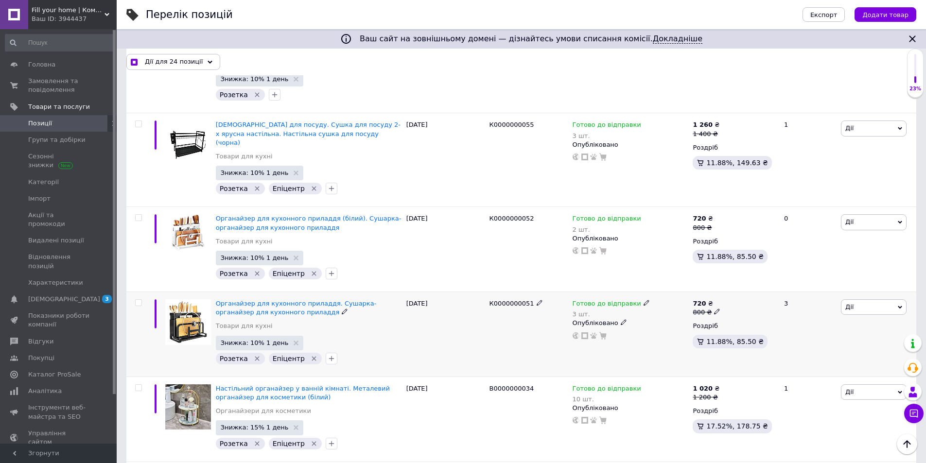
click at [139, 300] on input "checkbox" at bounding box center [138, 303] width 6 height 6
click at [139, 215] on input "checkbox" at bounding box center [138, 218] width 6 height 6
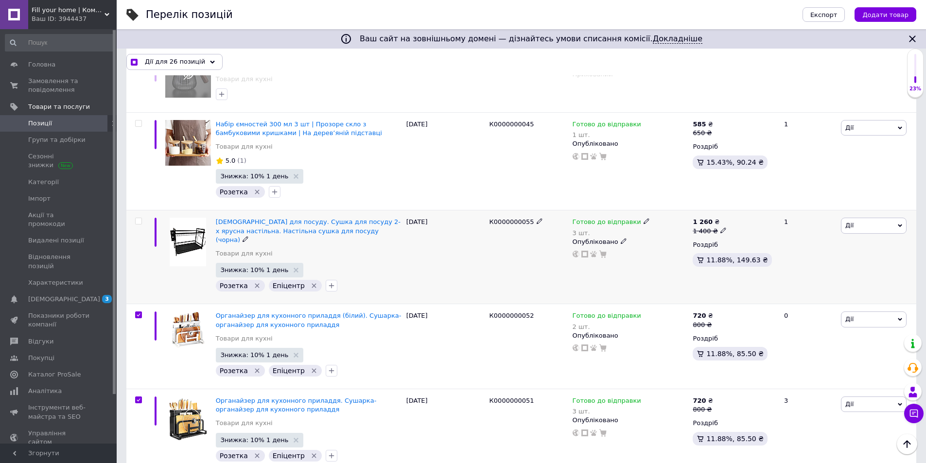
click at [140, 218] on input "checkbox" at bounding box center [138, 221] width 6 height 6
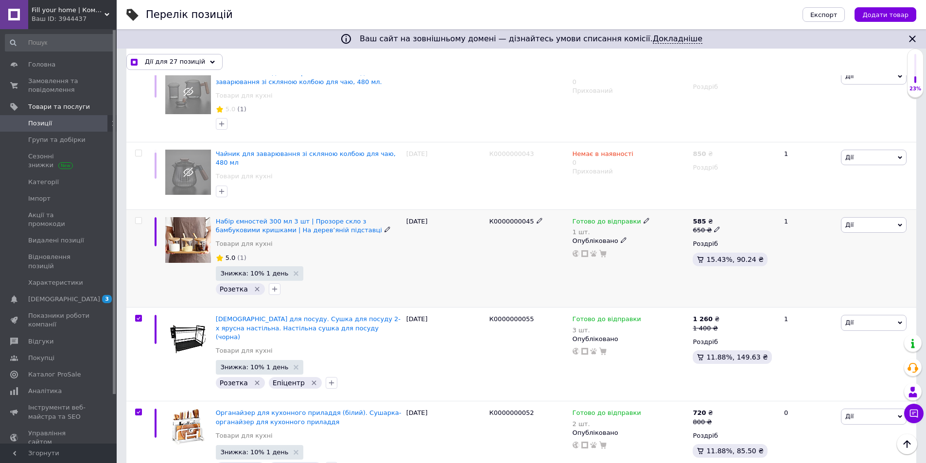
click at [139, 210] on div at bounding box center [137, 259] width 22 height 98
click at [139, 218] on input "checkbox" at bounding box center [138, 221] width 6 height 6
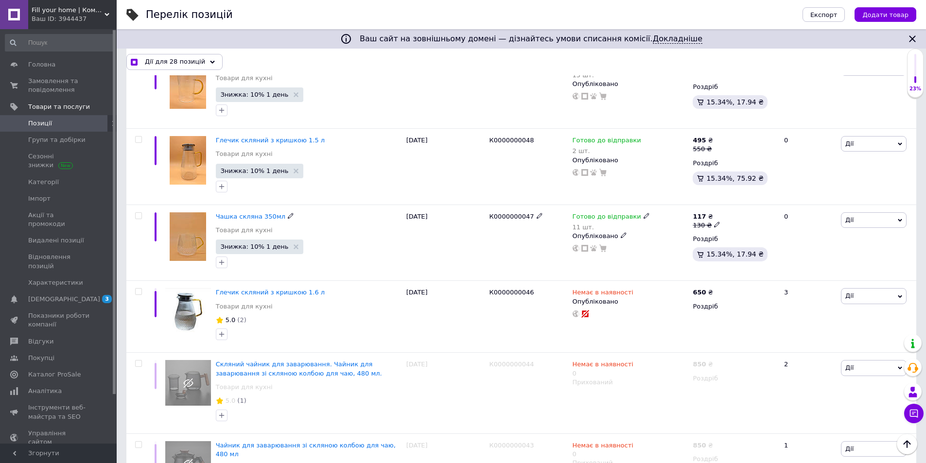
scroll to position [3222, 0]
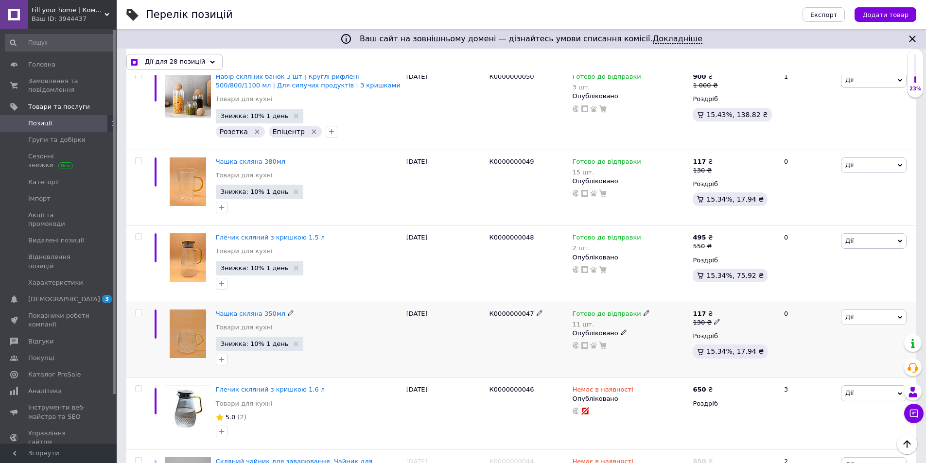
click at [139, 310] on input "checkbox" at bounding box center [138, 313] width 6 height 6
click at [136, 234] on input "checkbox" at bounding box center [138, 237] width 6 height 6
click at [139, 158] on input "checkbox" at bounding box center [138, 161] width 6 height 6
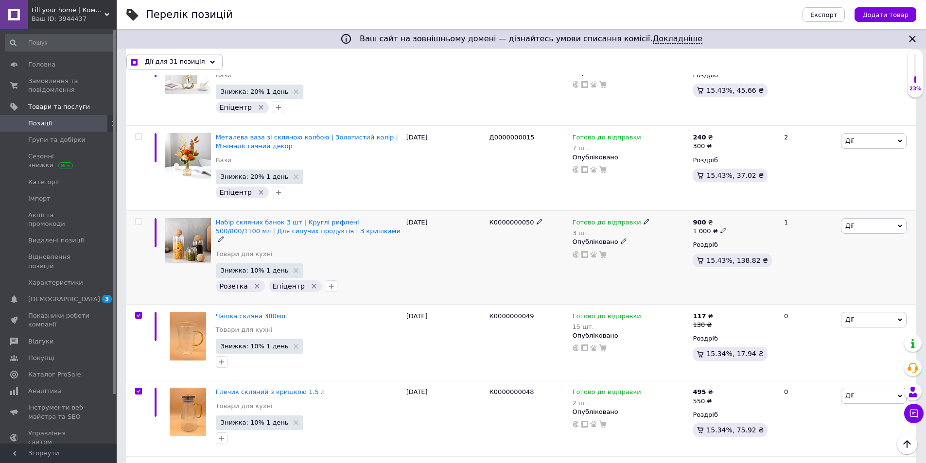
click at [140, 219] on input "checkbox" at bounding box center [138, 222] width 6 height 6
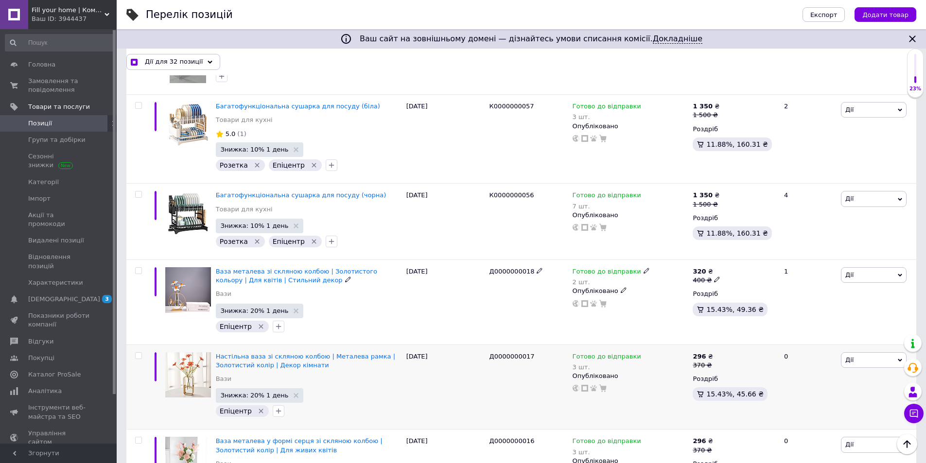
scroll to position [2590, 0]
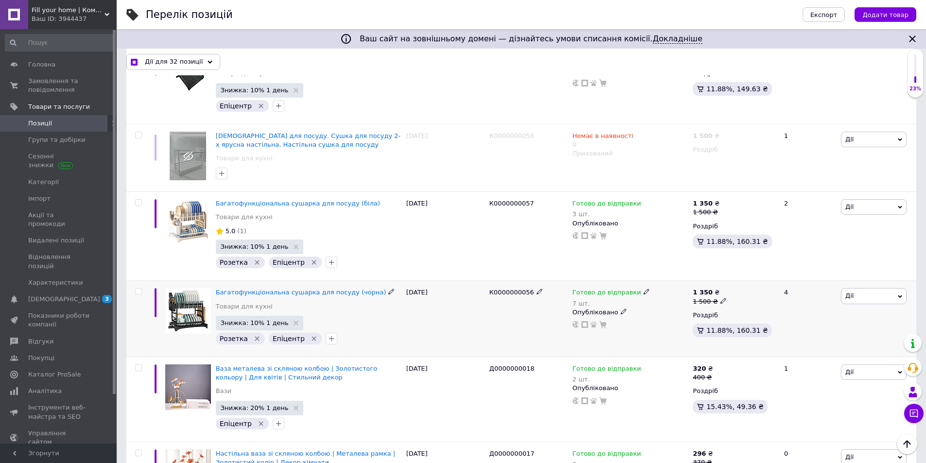
click at [137, 289] on input "checkbox" at bounding box center [138, 292] width 6 height 6
click at [139, 200] on input "checkbox" at bounding box center [138, 203] width 6 height 6
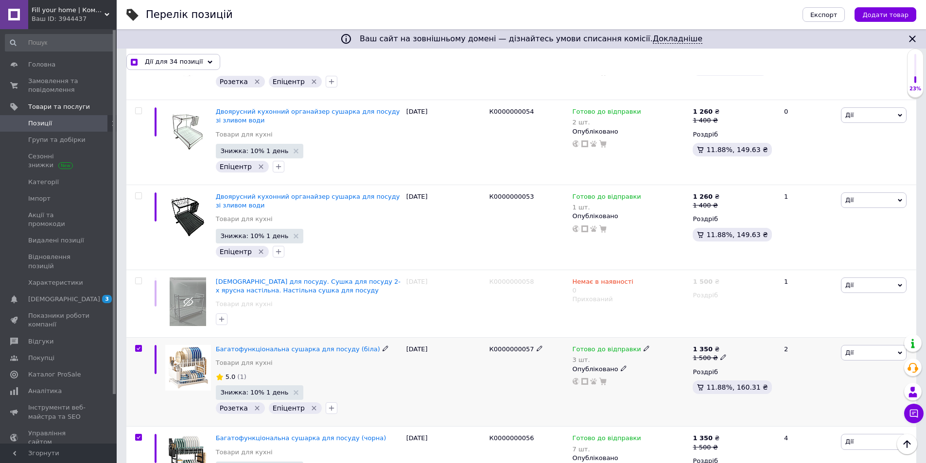
scroll to position [2396, 0]
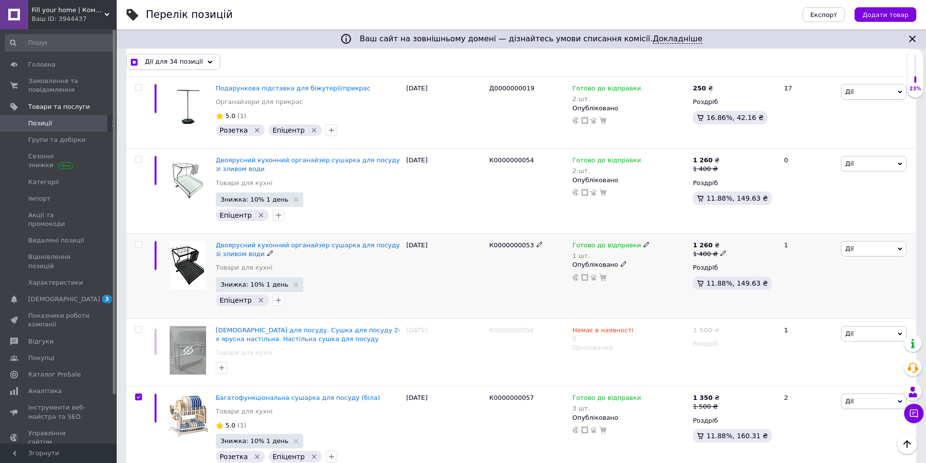
click at [136, 241] on input "checkbox" at bounding box center [138, 244] width 6 height 6
click at [138, 149] on div at bounding box center [137, 191] width 22 height 85
click at [138, 156] on input "checkbox" at bounding box center [138, 159] width 6 height 6
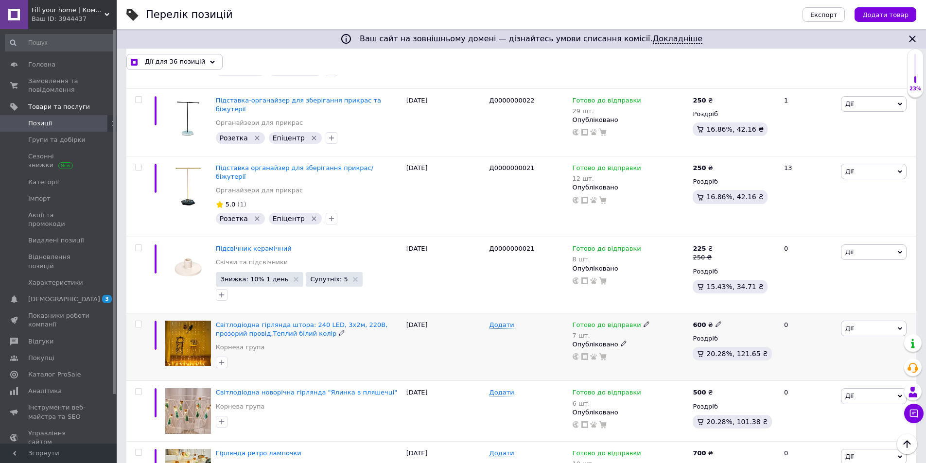
scroll to position [1861, 0]
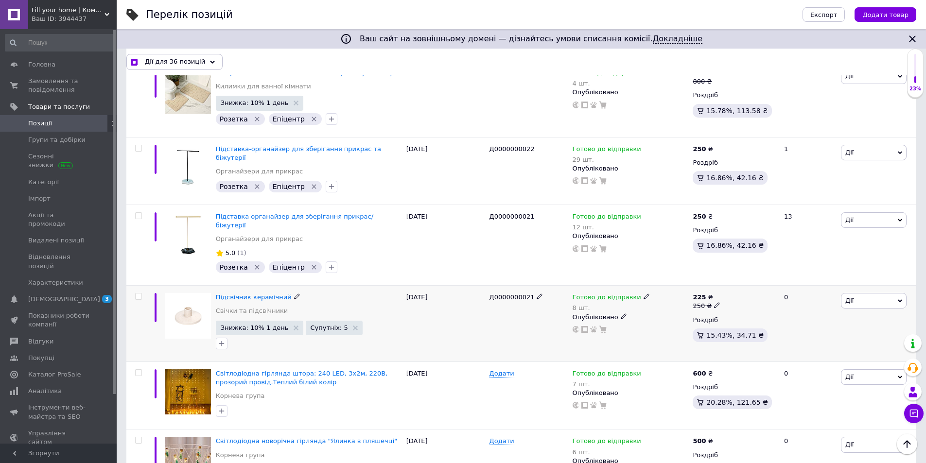
click at [138, 293] on input "checkbox" at bounding box center [138, 296] width 6 height 6
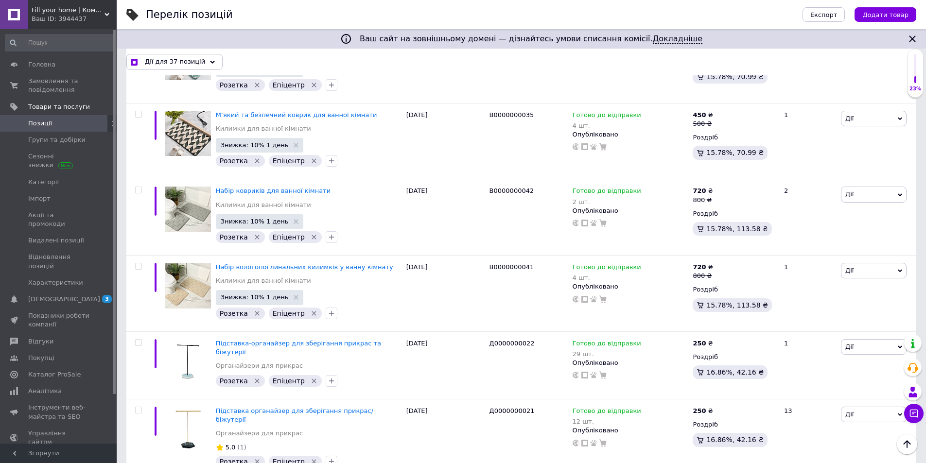
scroll to position [1618, 0]
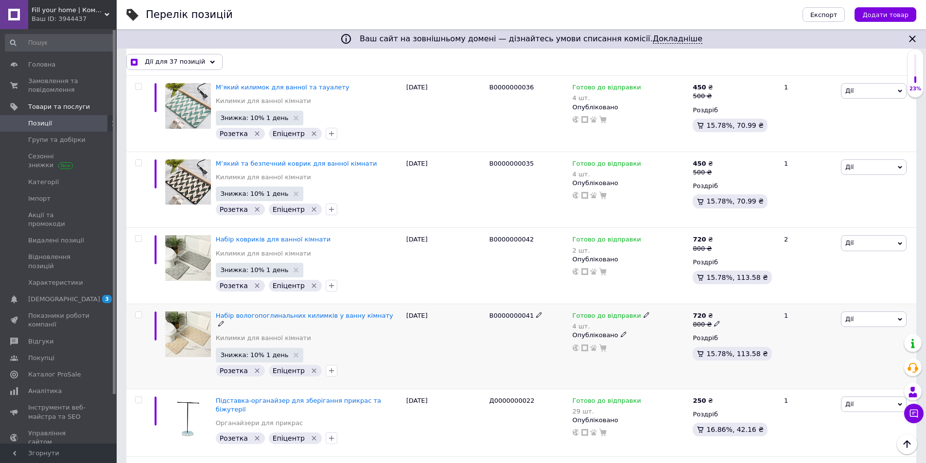
click at [137, 312] on input "checkbox" at bounding box center [138, 315] width 6 height 6
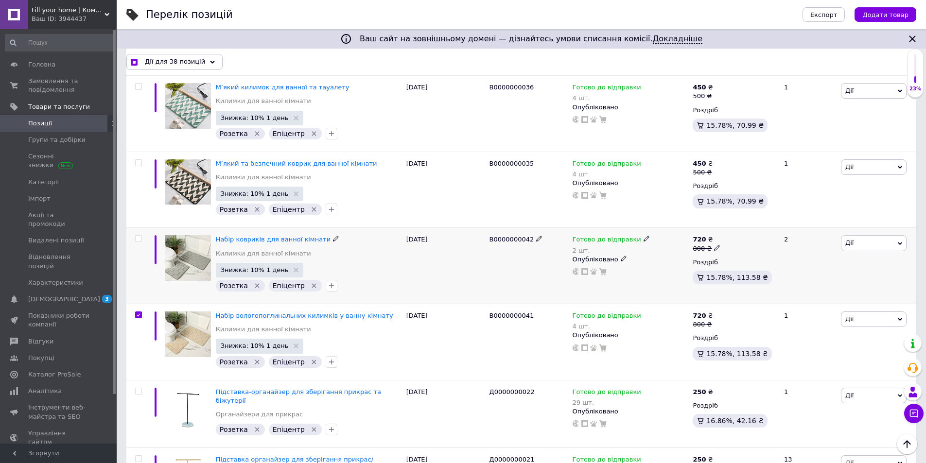
click at [139, 228] on div at bounding box center [137, 266] width 22 height 76
click at [139, 236] on input "checkbox" at bounding box center [138, 239] width 6 height 6
click at [137, 152] on div at bounding box center [137, 190] width 22 height 76
click at [137, 160] on input "checkbox" at bounding box center [138, 163] width 6 height 6
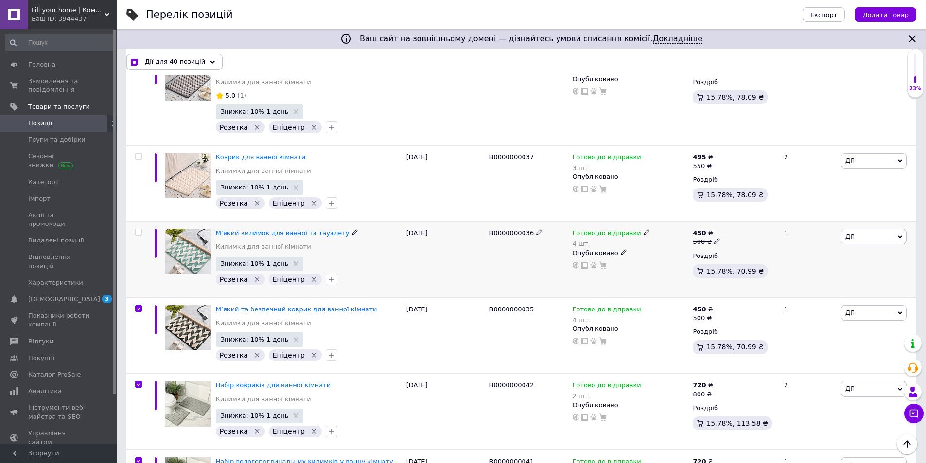
click at [136, 229] on input "checkbox" at bounding box center [138, 232] width 6 height 6
click at [142, 153] on div at bounding box center [138, 156] width 19 height 7
click at [141, 154] on input "checkbox" at bounding box center [138, 157] width 6 height 6
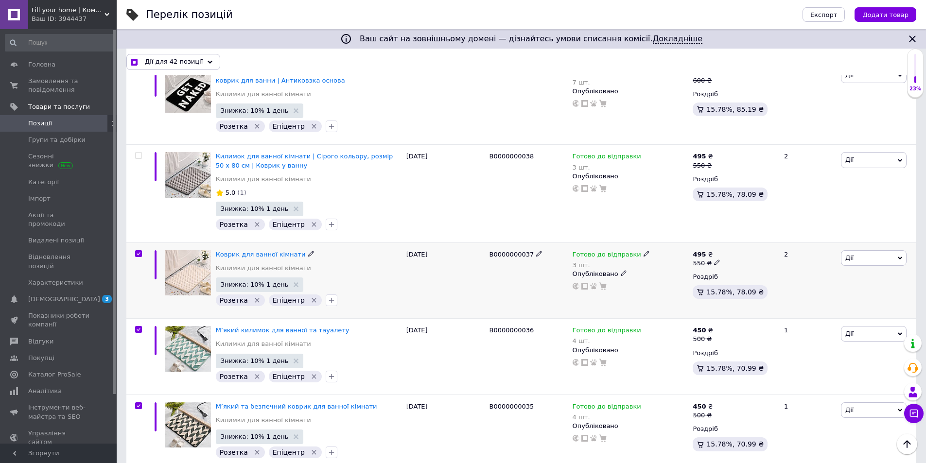
scroll to position [1327, 0]
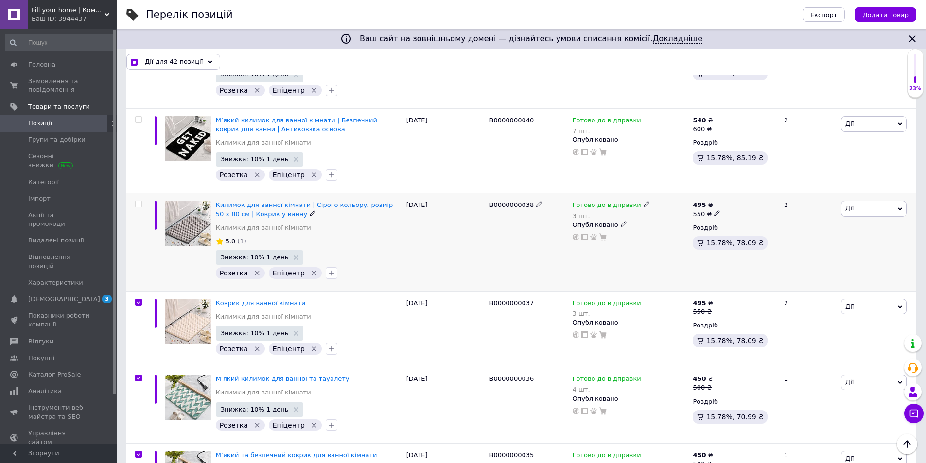
click at [141, 201] on span at bounding box center [138, 204] width 7 height 7
click at [141, 201] on input "checkbox" at bounding box center [138, 204] width 6 height 6
click at [137, 117] on input "checkbox" at bounding box center [138, 120] width 6 height 6
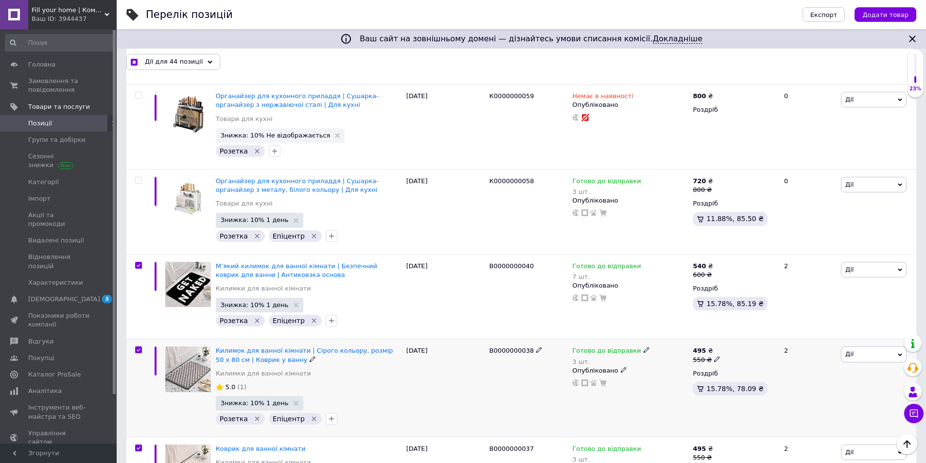
scroll to position [1133, 0]
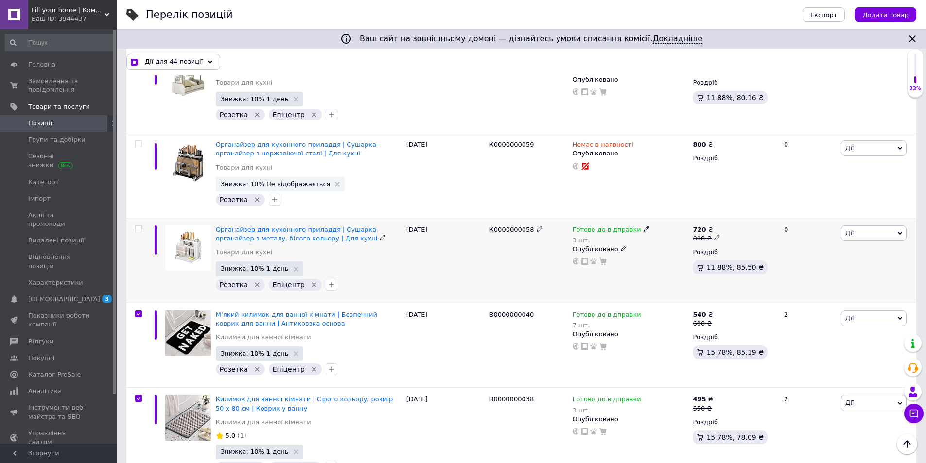
click at [135, 225] on span at bounding box center [138, 228] width 7 height 7
click at [135, 226] on input "checkbox" at bounding box center [138, 229] width 6 height 6
click at [137, 141] on input "checkbox" at bounding box center [138, 144] width 6 height 6
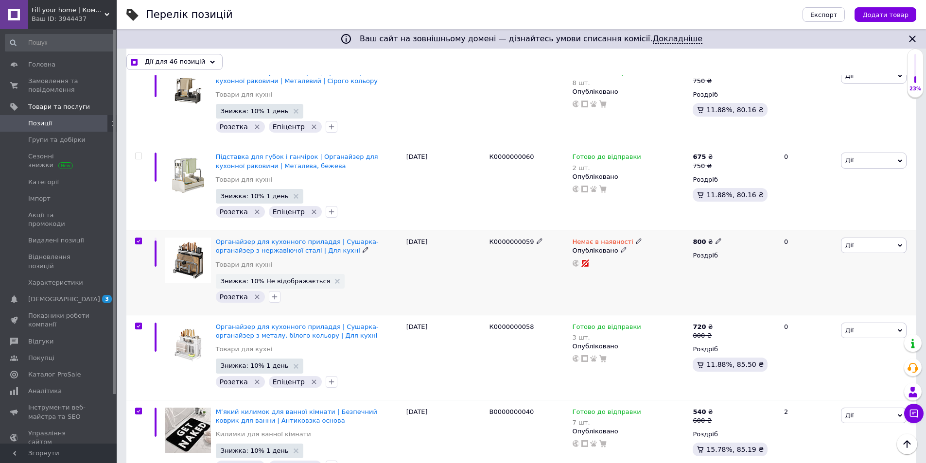
scroll to position [987, 0]
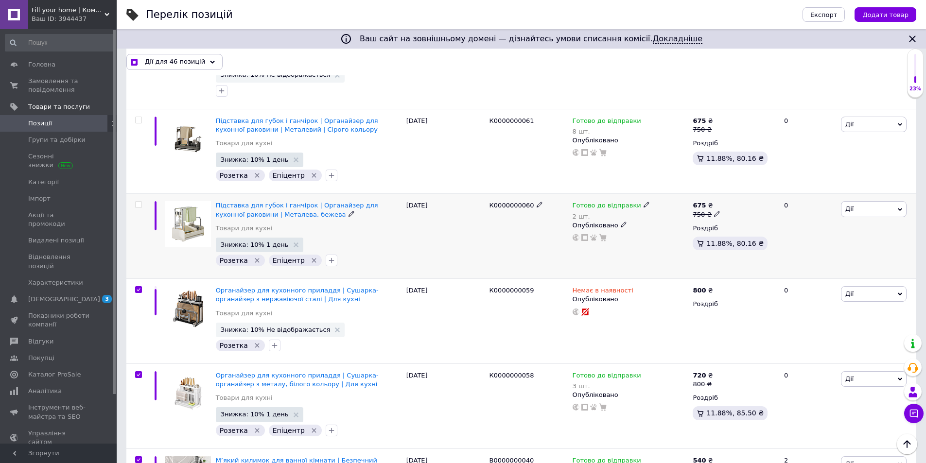
click at [137, 202] on input "checkbox" at bounding box center [138, 205] width 6 height 6
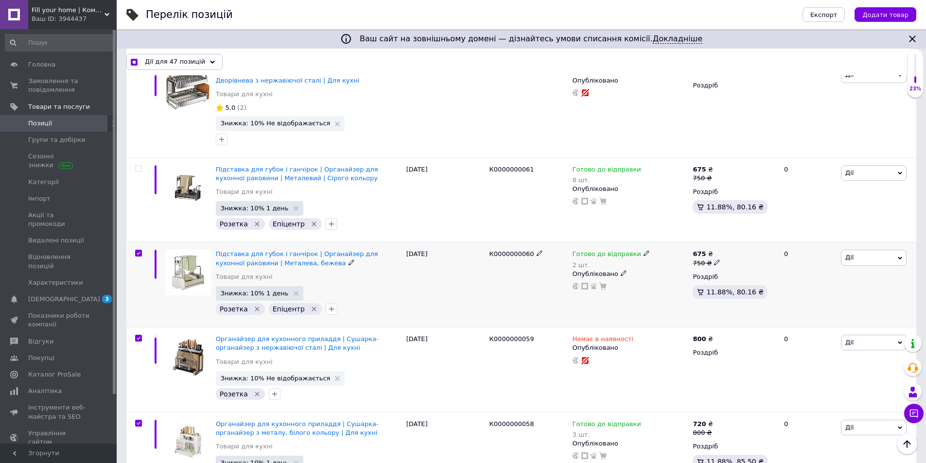
scroll to position [890, 0]
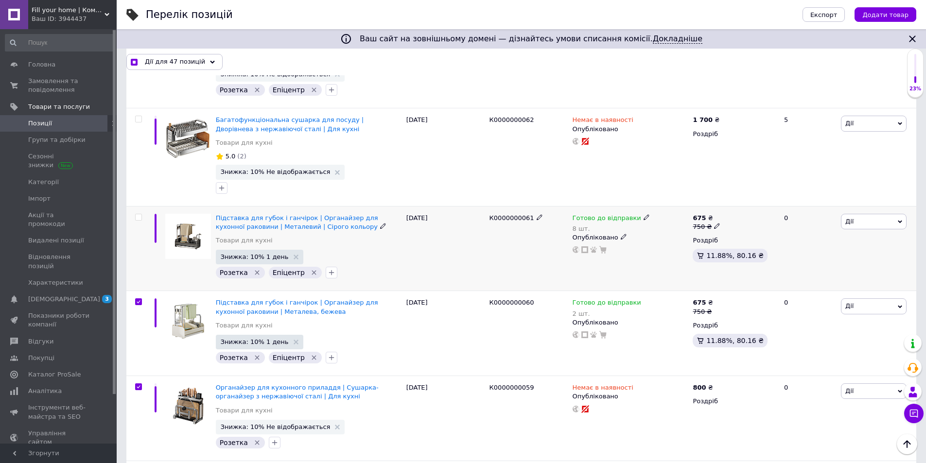
click at [137, 214] on input "checkbox" at bounding box center [138, 217] width 6 height 6
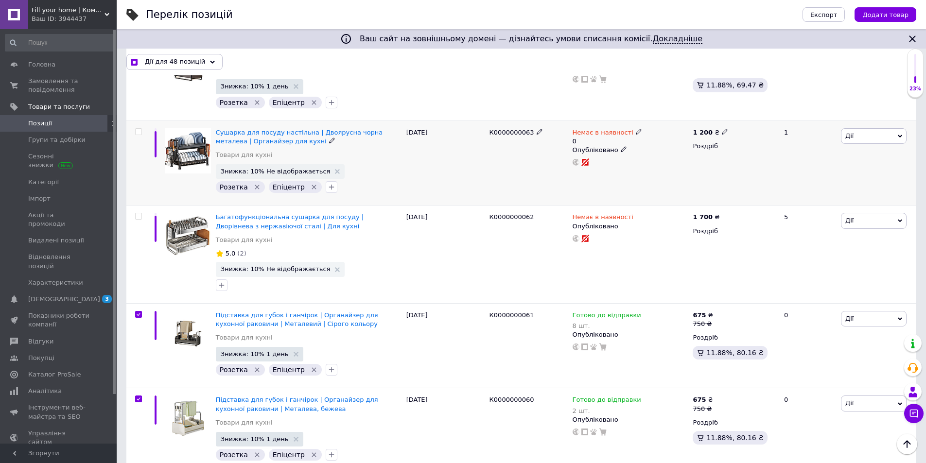
click at [137, 129] on input "checkbox" at bounding box center [138, 132] width 6 height 6
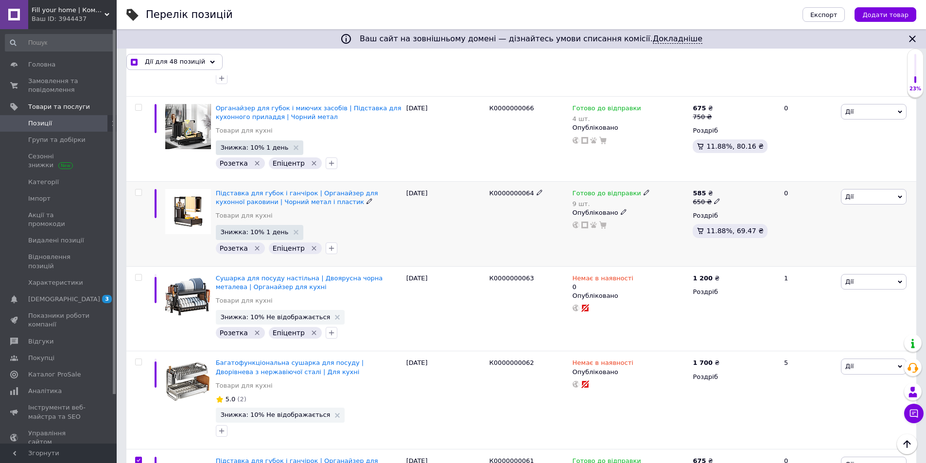
scroll to position [549, 0]
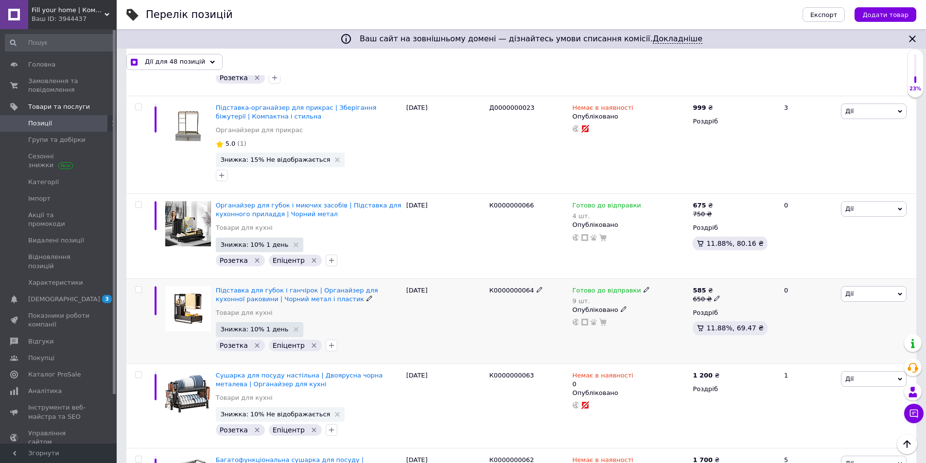
click at [137, 287] on input "checkbox" at bounding box center [138, 290] width 6 height 6
click at [139, 202] on input "checkbox" at bounding box center [138, 205] width 6 height 6
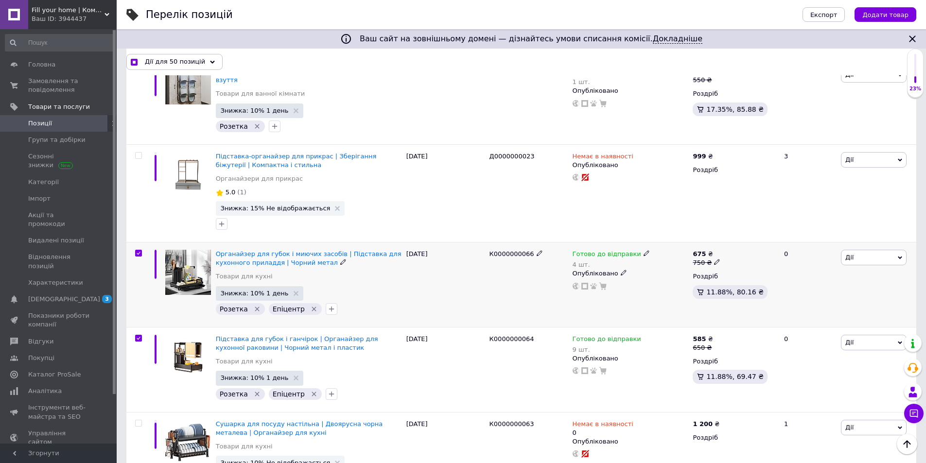
scroll to position [355, 0]
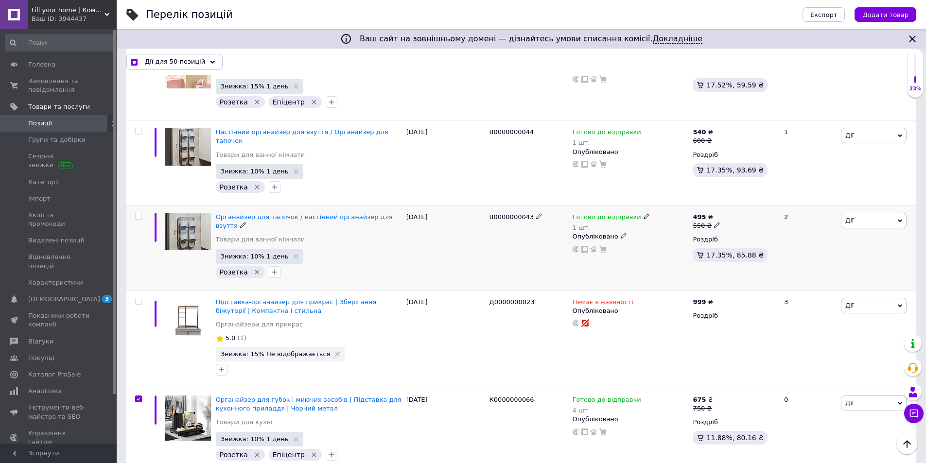
click at [137, 213] on input "checkbox" at bounding box center [138, 216] width 6 height 6
click at [137, 128] on input "checkbox" at bounding box center [138, 131] width 6 height 6
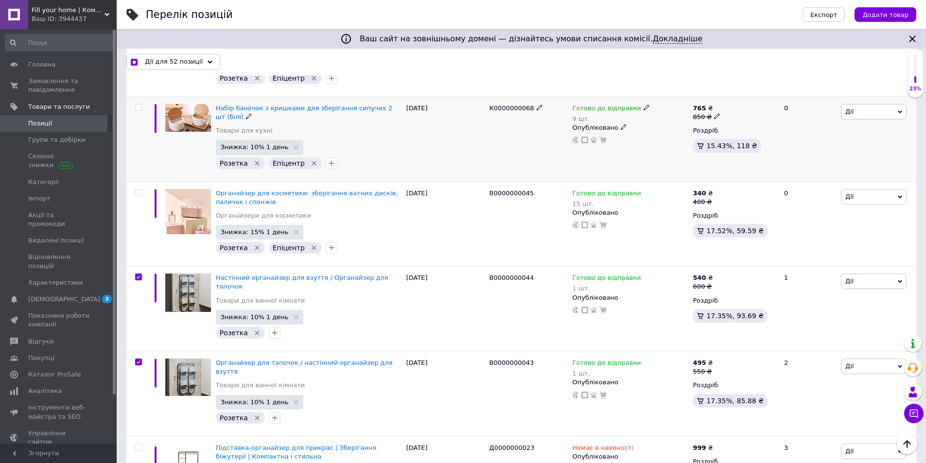
scroll to position [112, 0]
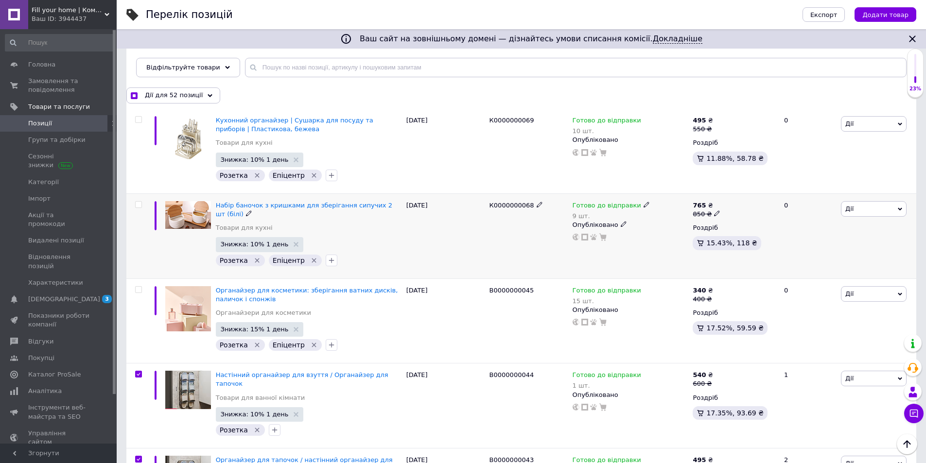
click at [140, 203] on input "checkbox" at bounding box center [138, 205] width 6 height 6
click at [141, 118] on input "checkbox" at bounding box center [138, 120] width 6 height 6
click at [150, 101] on div "Дії для 54 позиції" at bounding box center [173, 95] width 94 height 16
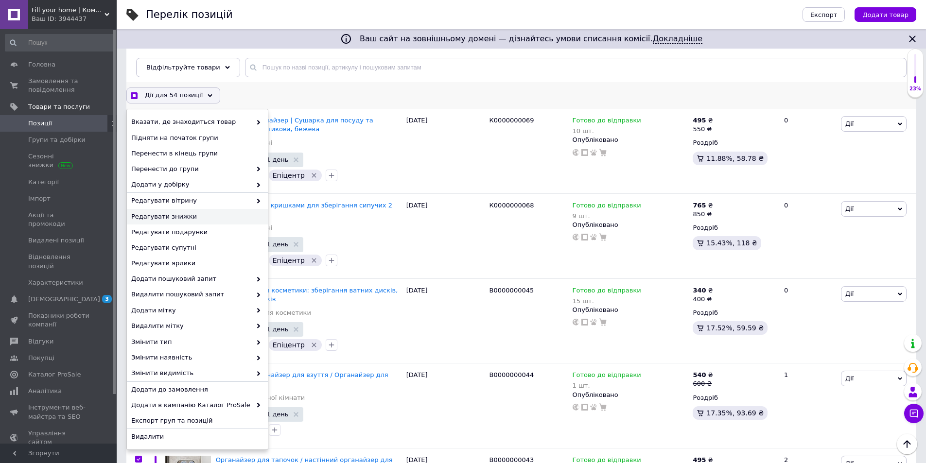
click at [173, 218] on span "Редагувати знижки" at bounding box center [196, 216] width 130 height 9
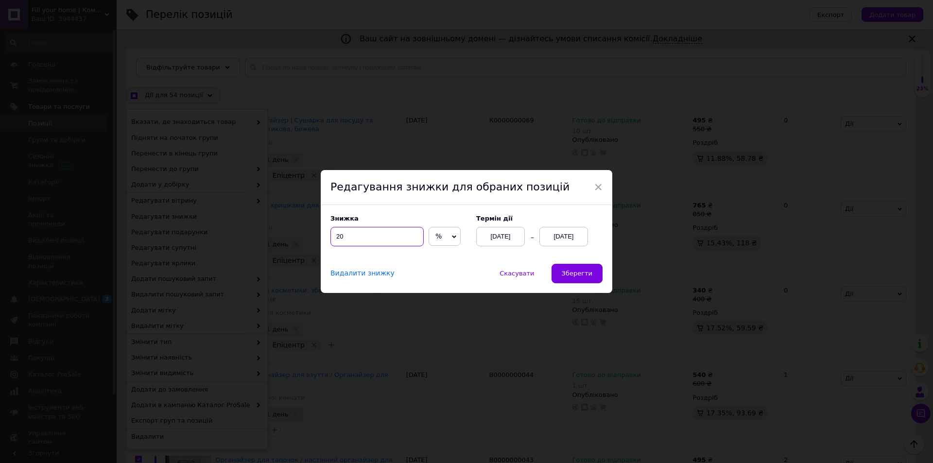
click at [378, 238] on input "20" at bounding box center [376, 236] width 93 height 19
click at [571, 269] on button "Зберегти" at bounding box center [576, 273] width 51 height 19
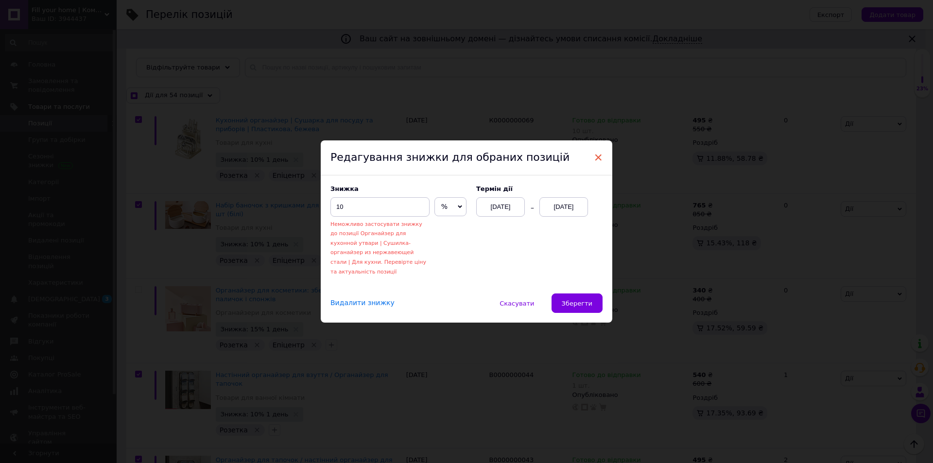
click at [594, 162] on span "×" at bounding box center [598, 157] width 9 height 17
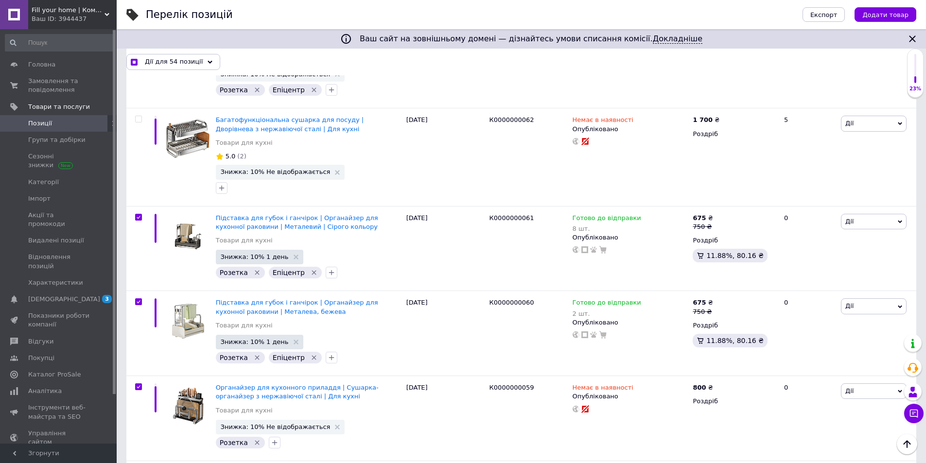
scroll to position [938, 0]
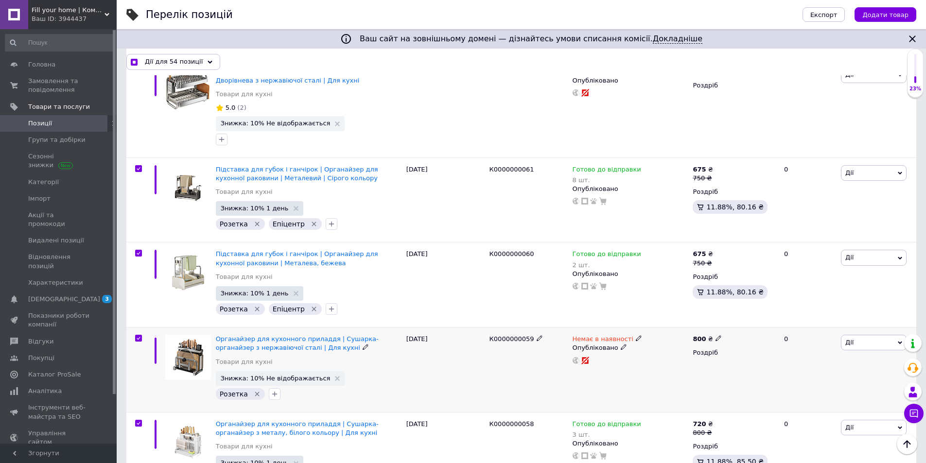
click at [140, 335] on input "checkbox" at bounding box center [138, 338] width 6 height 6
click at [159, 65] on span "Дії для 53 позиції" at bounding box center [174, 61] width 58 height 9
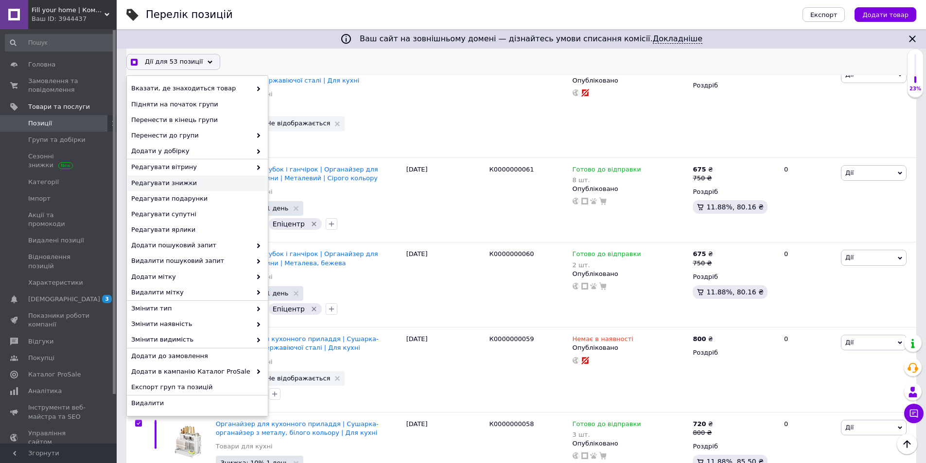
click at [178, 180] on span "Редагувати знижки" at bounding box center [196, 183] width 130 height 9
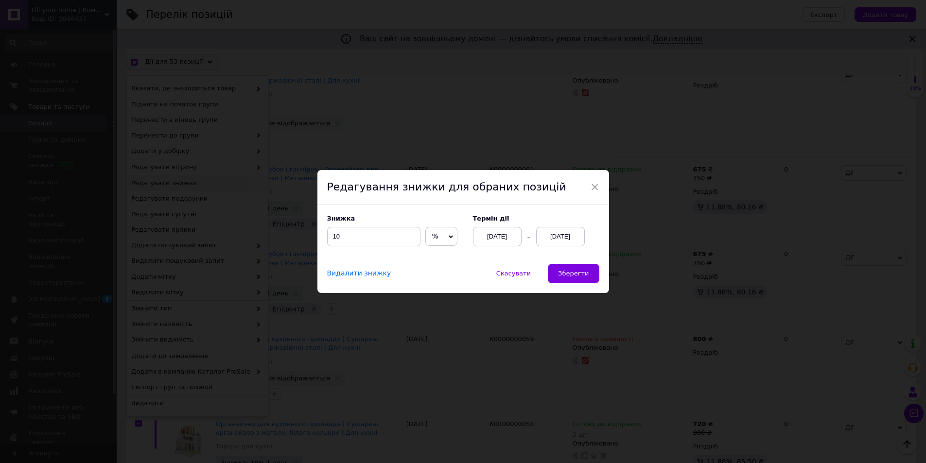
scroll to position [899, 0]
click at [577, 273] on span "Зберегти" at bounding box center [577, 273] width 31 height 7
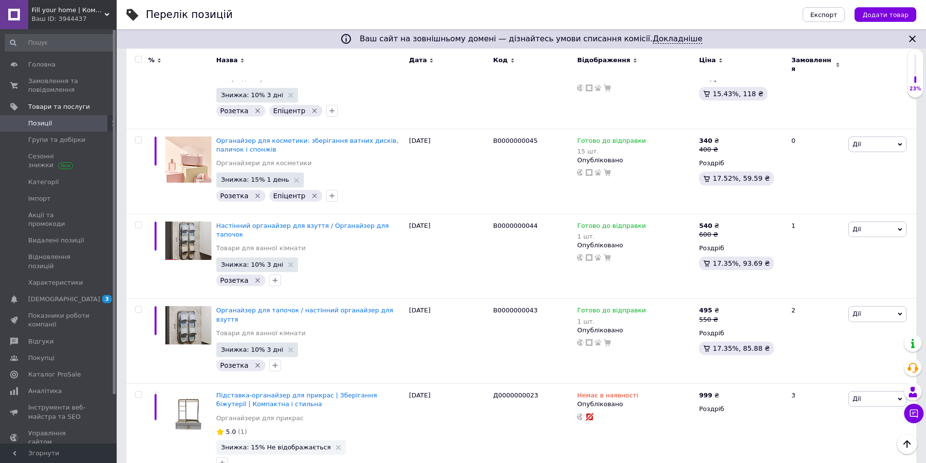
scroll to position [73, 0]
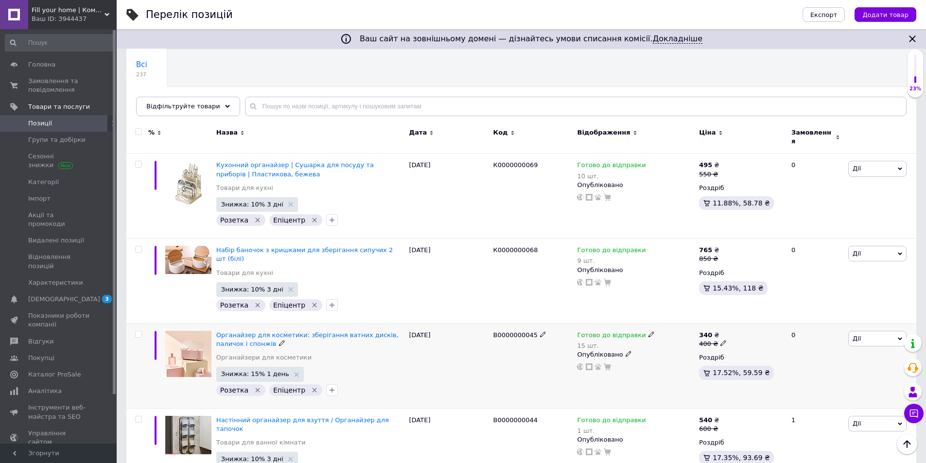
click at [138, 331] on input "checkbox" at bounding box center [138, 334] width 6 height 6
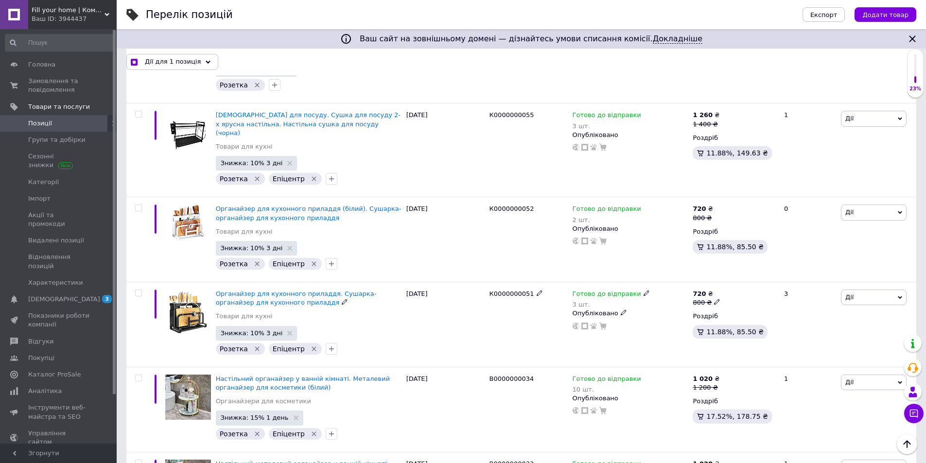
scroll to position [3960, 0]
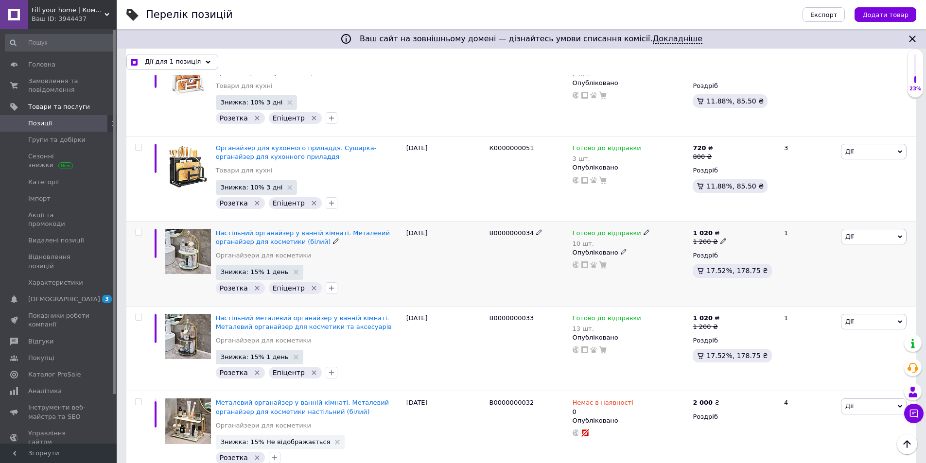
click at [140, 229] on input "checkbox" at bounding box center [138, 232] width 6 height 6
click at [138, 314] on input "checkbox" at bounding box center [138, 317] width 6 height 6
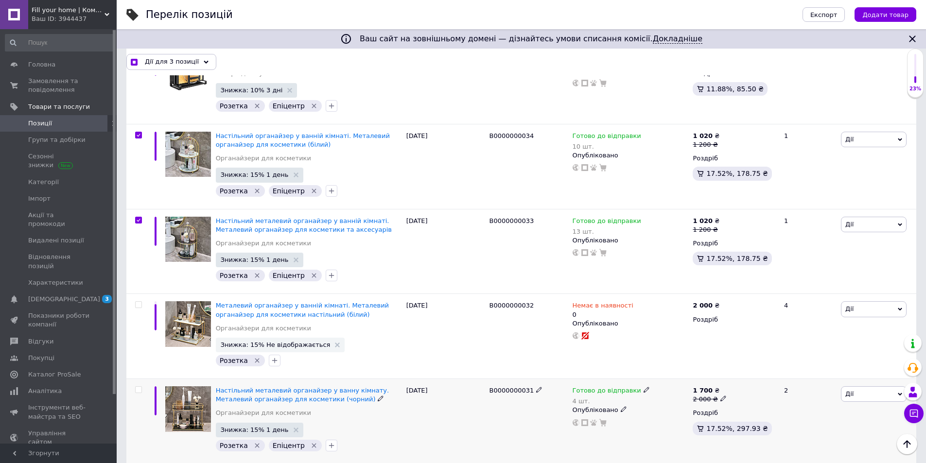
click at [140, 387] on input "checkbox" at bounding box center [138, 390] width 6 height 6
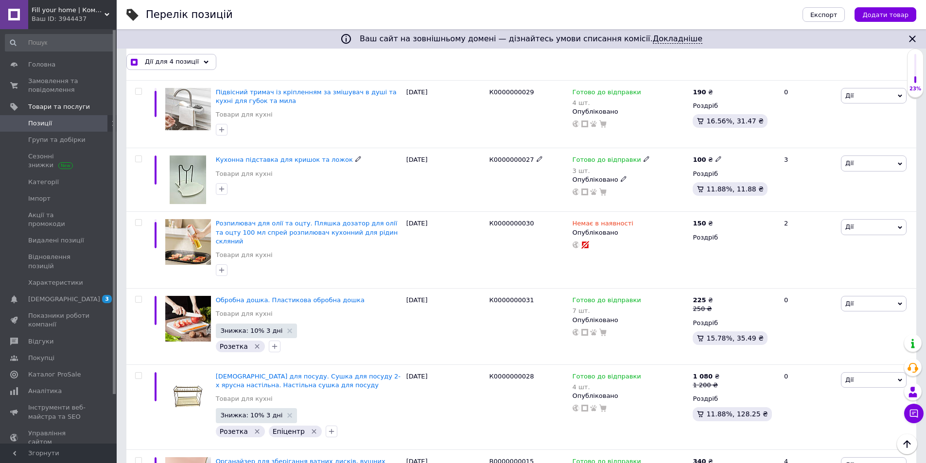
scroll to position [6681, 0]
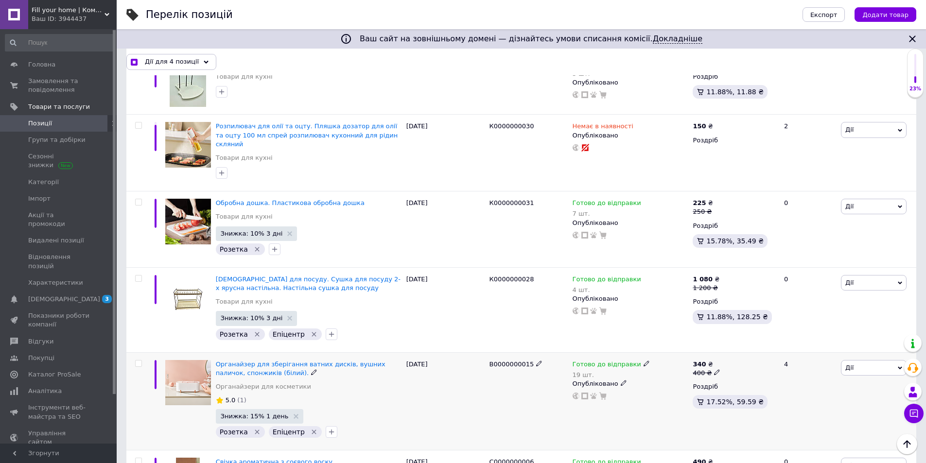
click at [138, 360] on input "checkbox" at bounding box center [138, 363] width 6 height 6
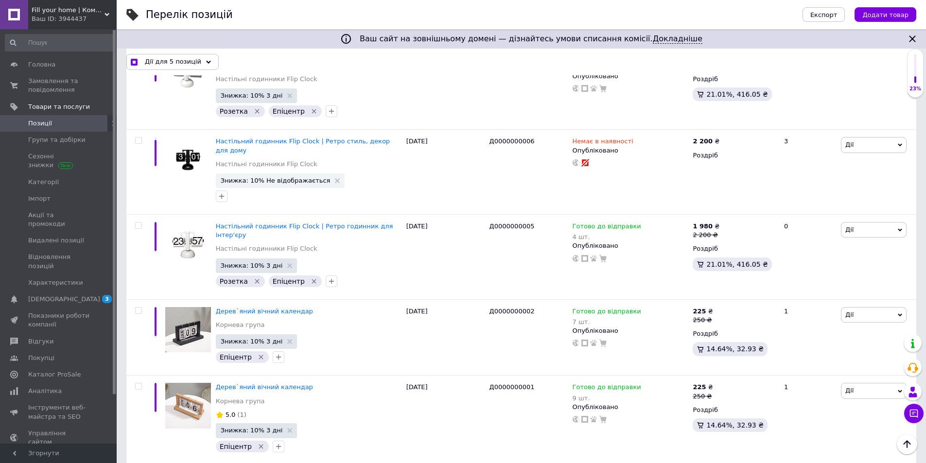
scroll to position [7537, 0]
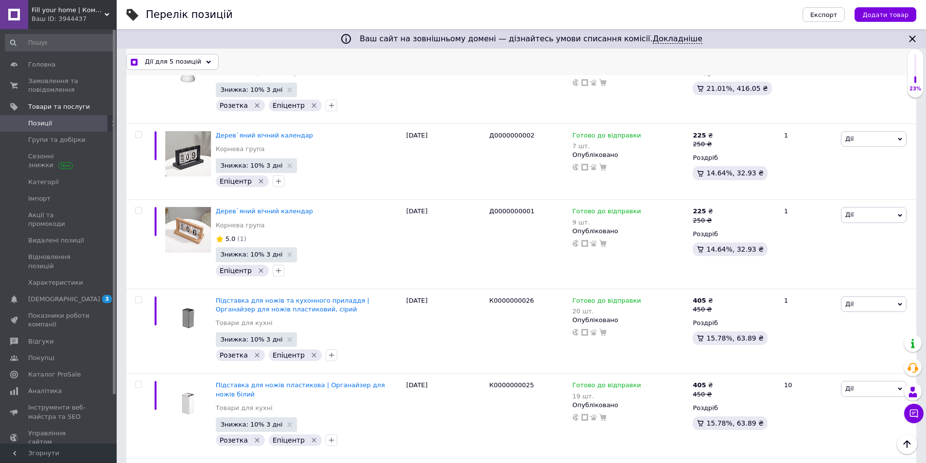
click at [168, 64] on span "Дії для 5 позицій" at bounding box center [173, 61] width 56 height 9
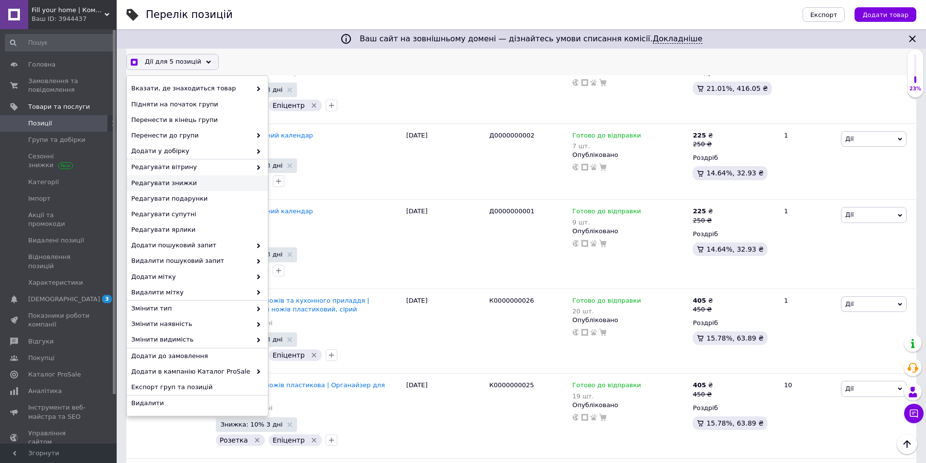
click at [181, 179] on span "Редагувати знижки" at bounding box center [196, 183] width 130 height 9
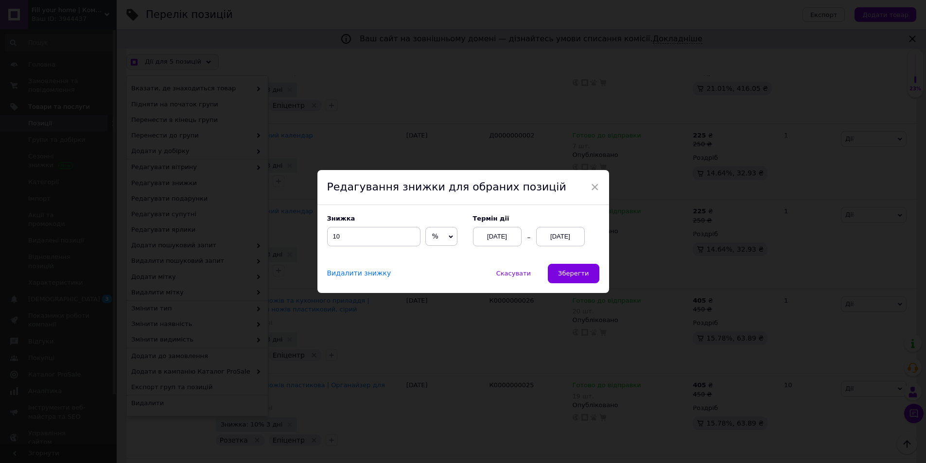
scroll to position [7497, 0]
click at [383, 233] on input "10" at bounding box center [376, 236] width 93 height 19
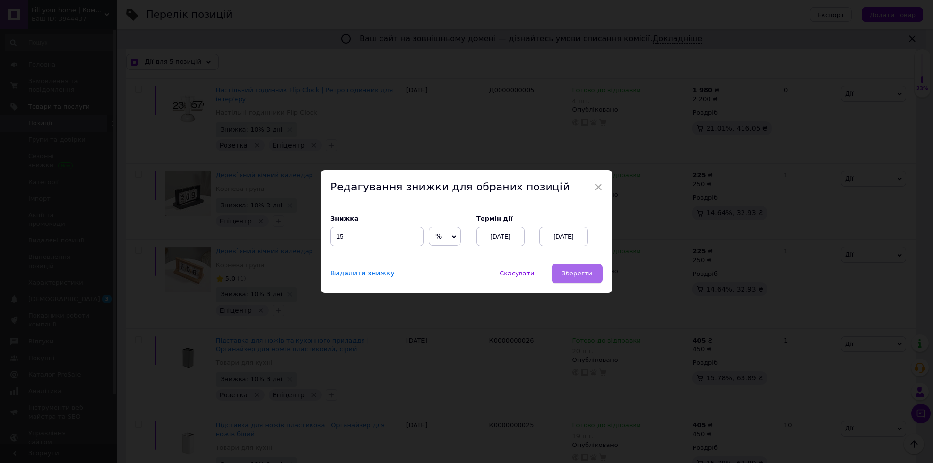
click at [567, 275] on span "Зберегти" at bounding box center [577, 273] width 31 height 7
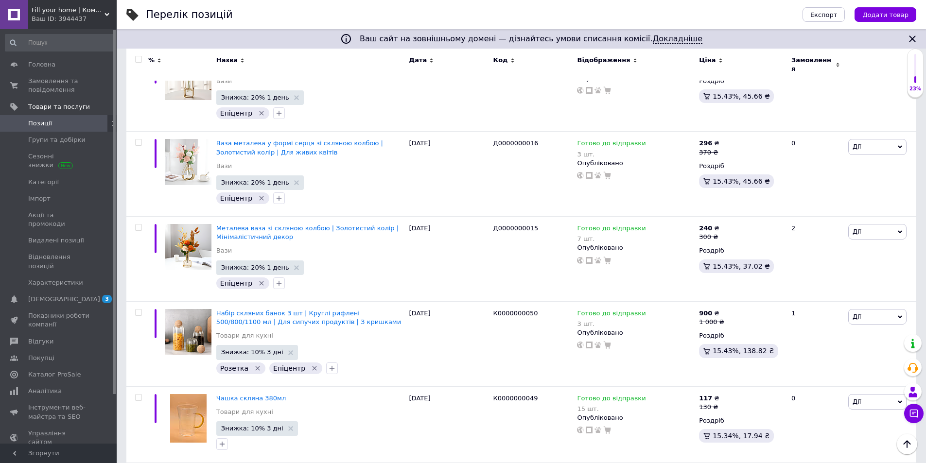
scroll to position [2838, 0]
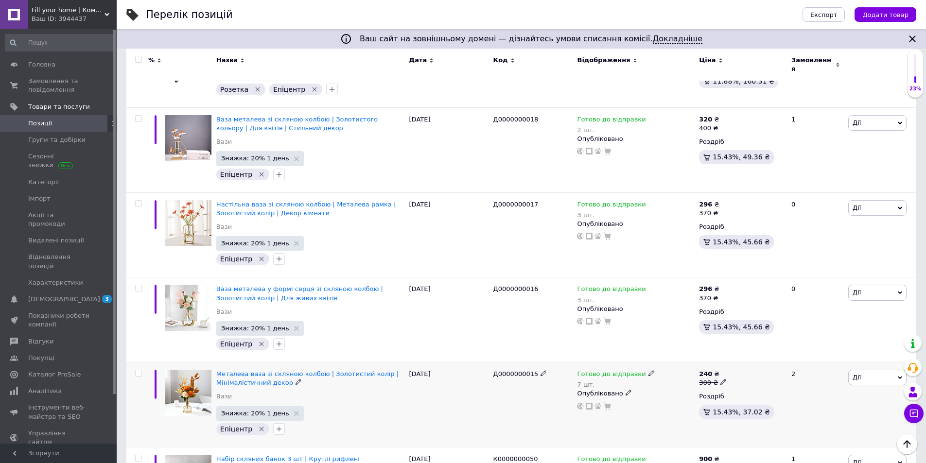
click at [137, 370] on input "checkbox" at bounding box center [138, 373] width 6 height 6
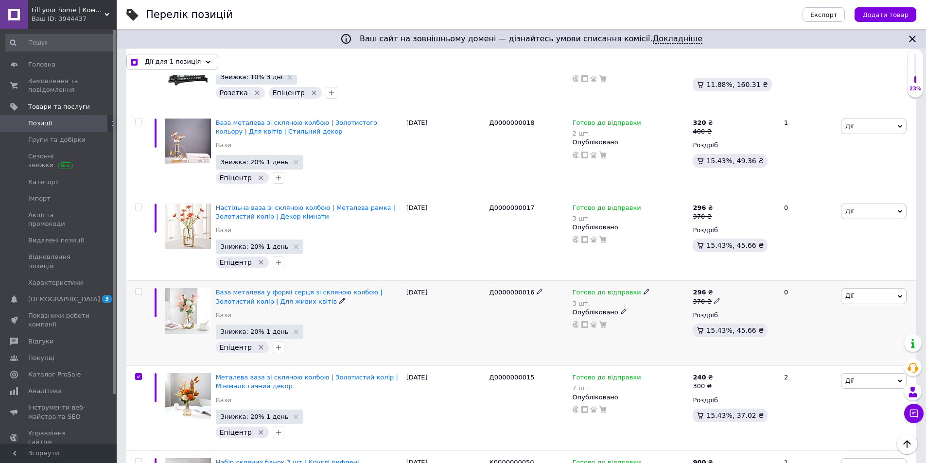
click at [137, 289] on input "checkbox" at bounding box center [138, 292] width 6 height 6
click at [139, 204] on input "checkbox" at bounding box center [138, 207] width 6 height 6
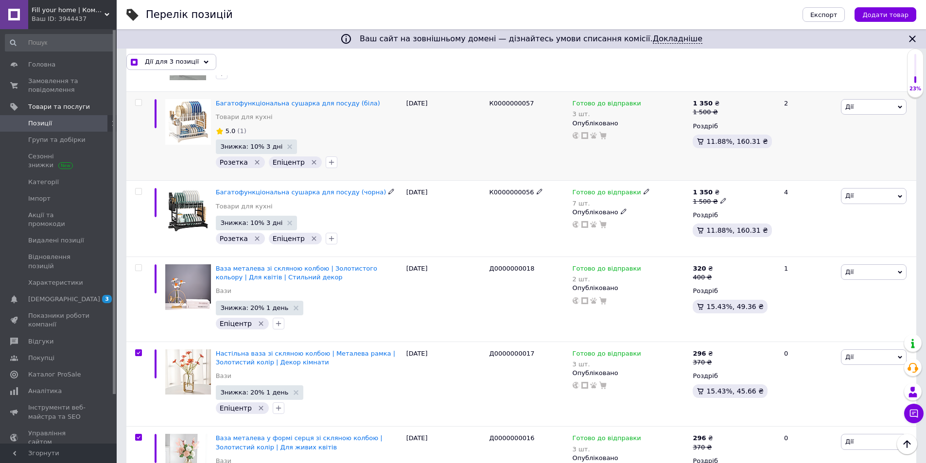
scroll to position [2642, 0]
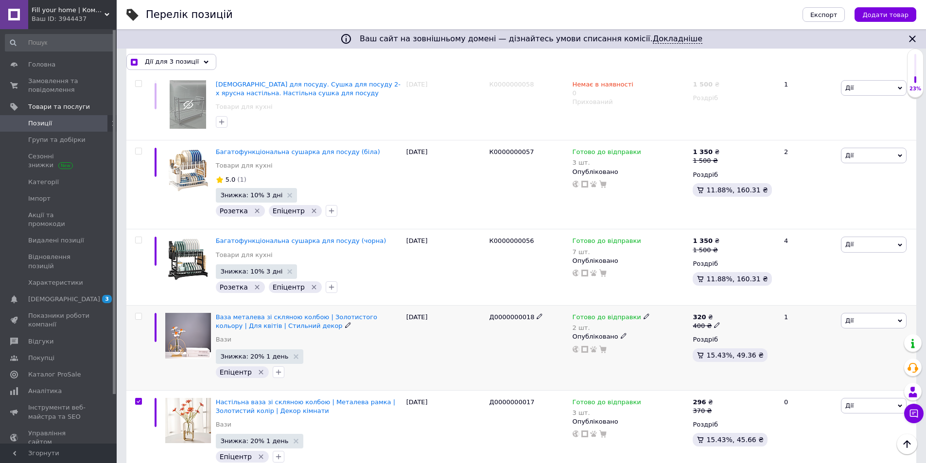
click at [140, 313] on input "checkbox" at bounding box center [138, 316] width 6 height 6
click at [181, 62] on span "Дії для 4 позиції" at bounding box center [172, 61] width 54 height 9
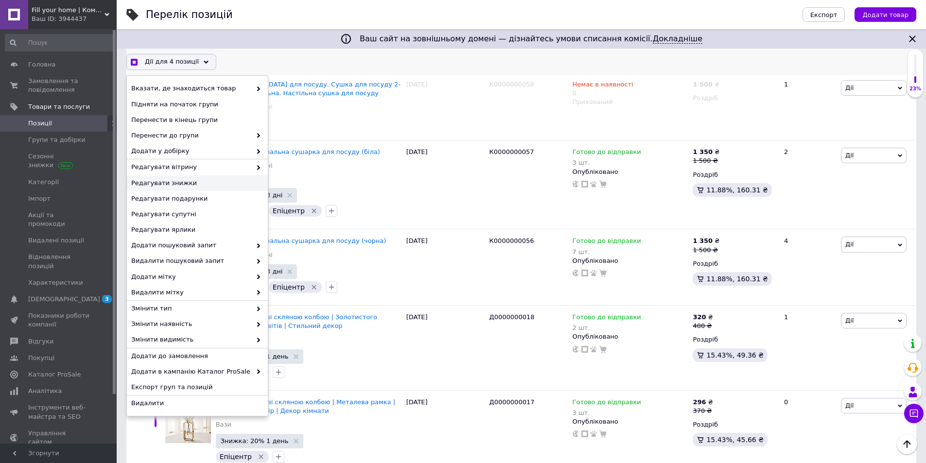
click at [199, 187] on span "Редагувати знижки" at bounding box center [196, 183] width 130 height 9
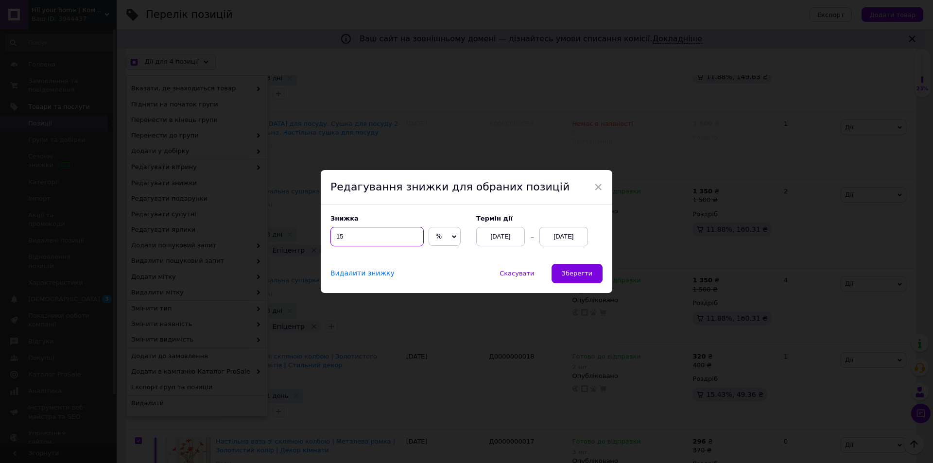
click at [378, 233] on input "15" at bounding box center [376, 236] width 93 height 19
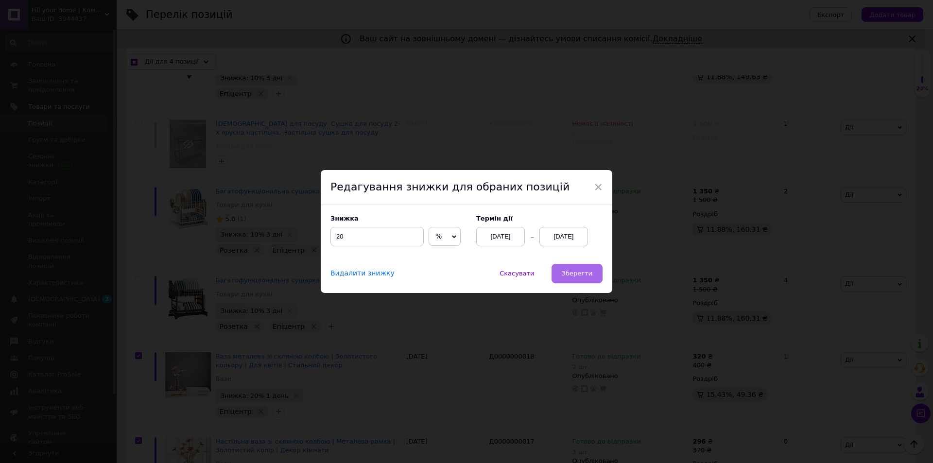
click at [565, 275] on span "Зберегти" at bounding box center [577, 273] width 31 height 7
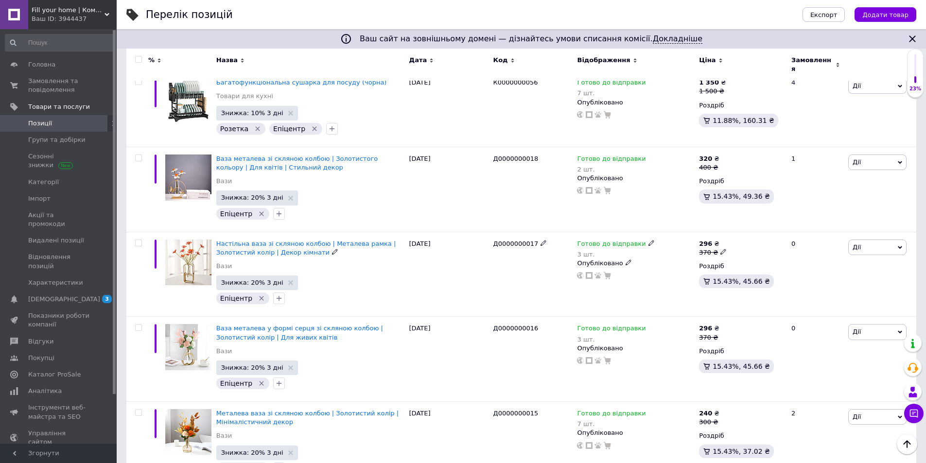
scroll to position [2848, 0]
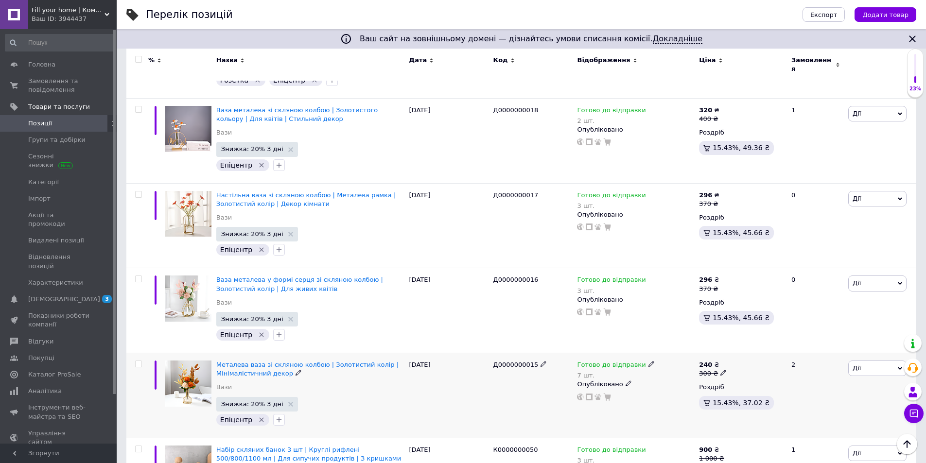
drag, startPoint x: 487, startPoint y: 326, endPoint x: 532, endPoint y: 327, distance: 45.7
click at [532, 353] on div "Металева ваза зі скляною колбою | Золотистий колір | Мінімалістичний декор Вази…" at bounding box center [520, 395] width 789 height 85
copy div "Д0000000015"
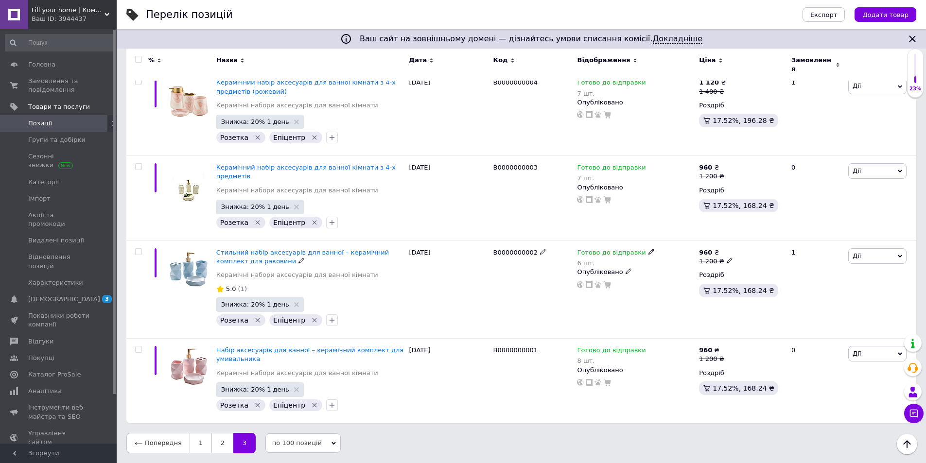
scroll to position [2902, 0]
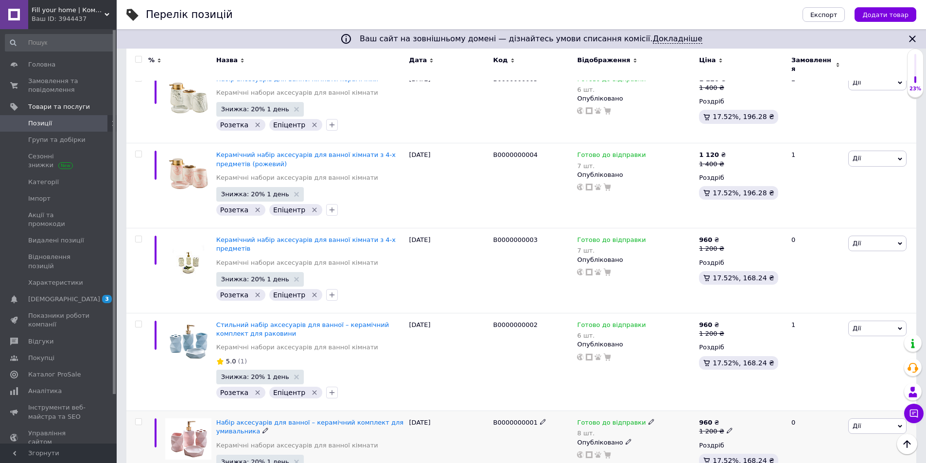
click at [139, 419] on input "checkbox" at bounding box center [138, 422] width 6 height 6
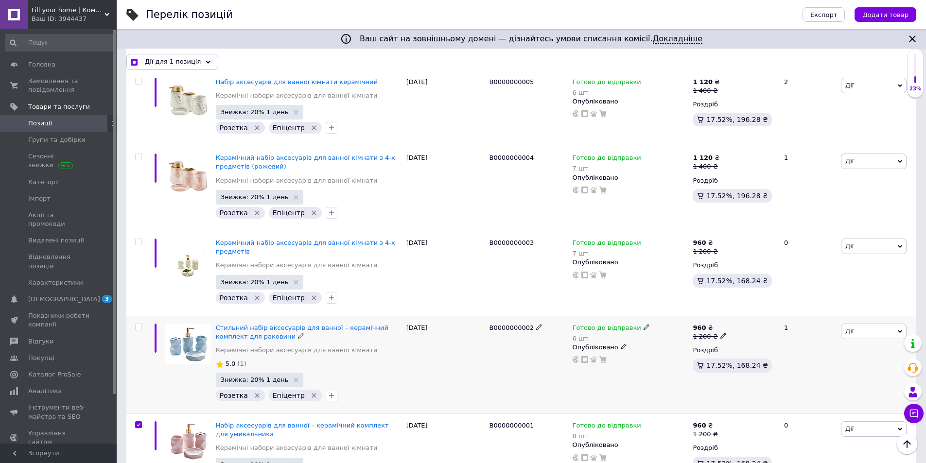
scroll to position [2911, 0]
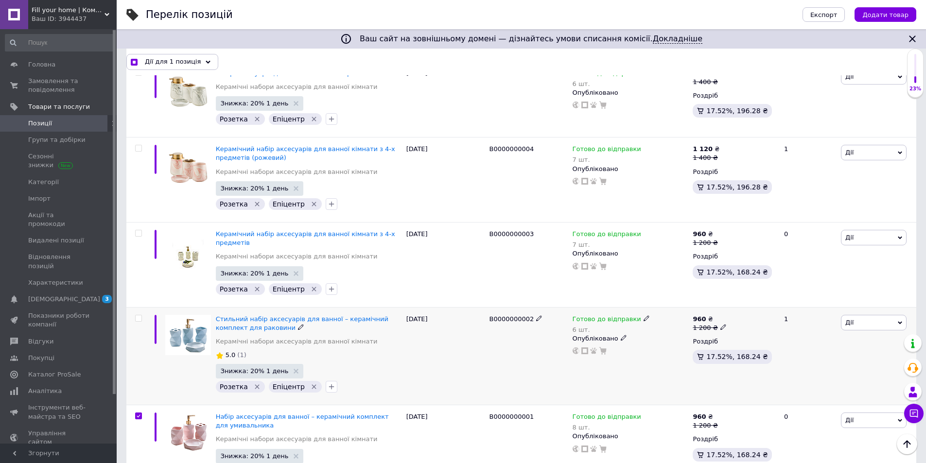
click at [137, 307] on div at bounding box center [137, 356] width 22 height 98
click at [137, 315] on input "checkbox" at bounding box center [138, 318] width 6 height 6
click at [139, 230] on input "checkbox" at bounding box center [138, 233] width 6 height 6
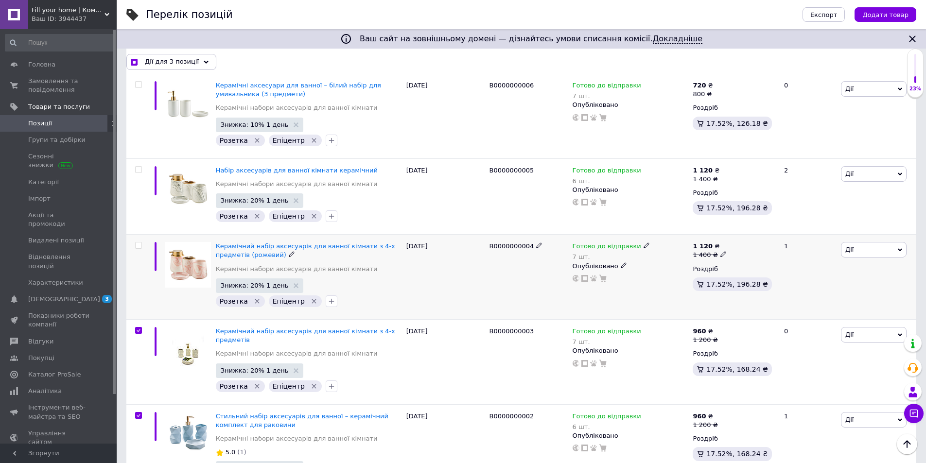
click at [141, 242] on input "checkbox" at bounding box center [138, 245] width 6 height 6
click at [139, 167] on input "checkbox" at bounding box center [138, 170] width 6 height 6
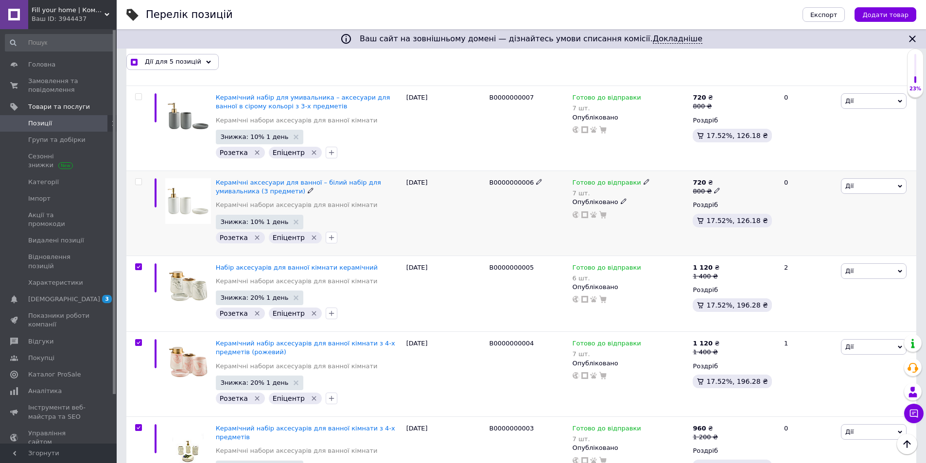
scroll to position [2668, 0]
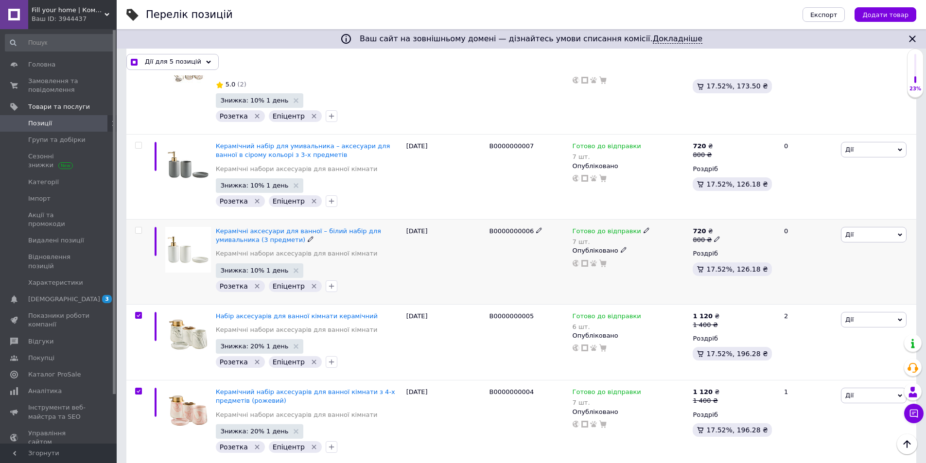
click at [140, 227] on input "checkbox" at bounding box center [138, 230] width 6 height 6
click at [139, 142] on input "checkbox" at bounding box center [138, 145] width 6 height 6
click at [136, 227] on input "checkbox" at bounding box center [138, 230] width 6 height 6
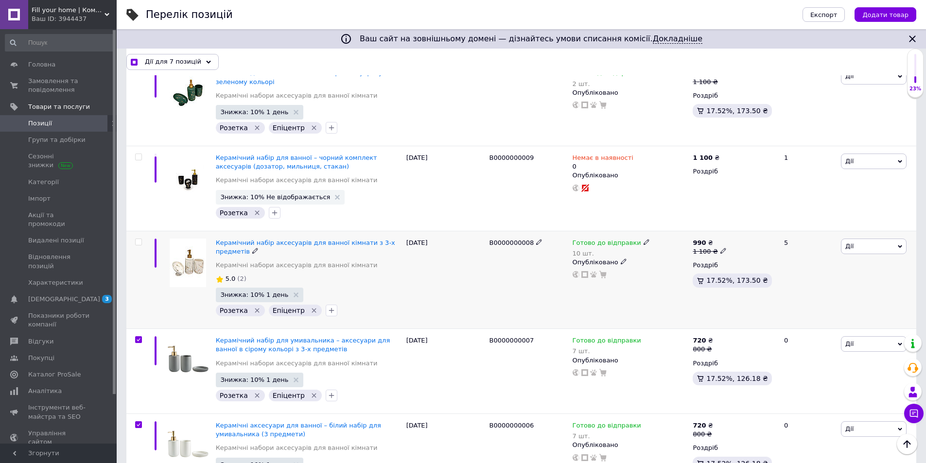
click at [138, 239] on input "checkbox" at bounding box center [138, 242] width 6 height 6
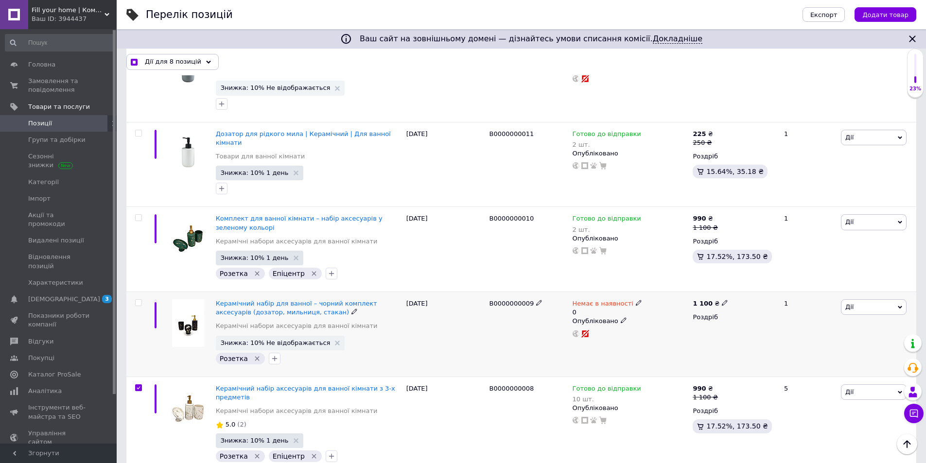
scroll to position [2279, 0]
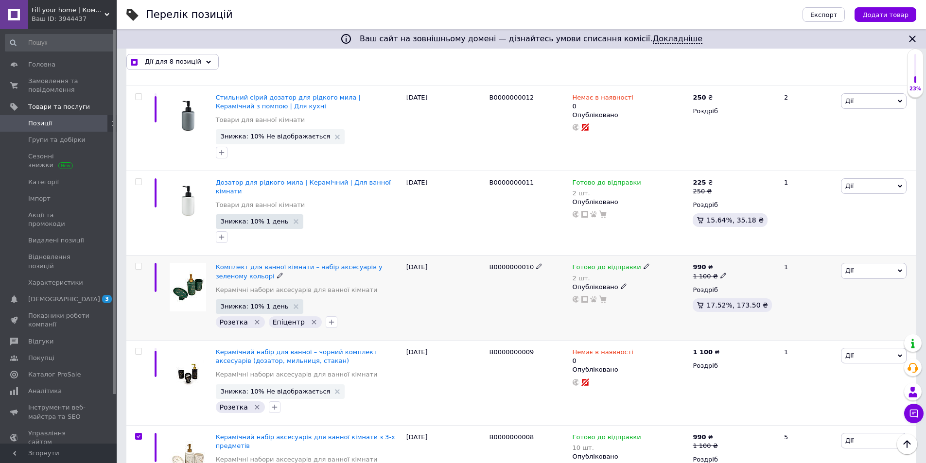
click at [139, 263] on input "checkbox" at bounding box center [138, 266] width 6 height 6
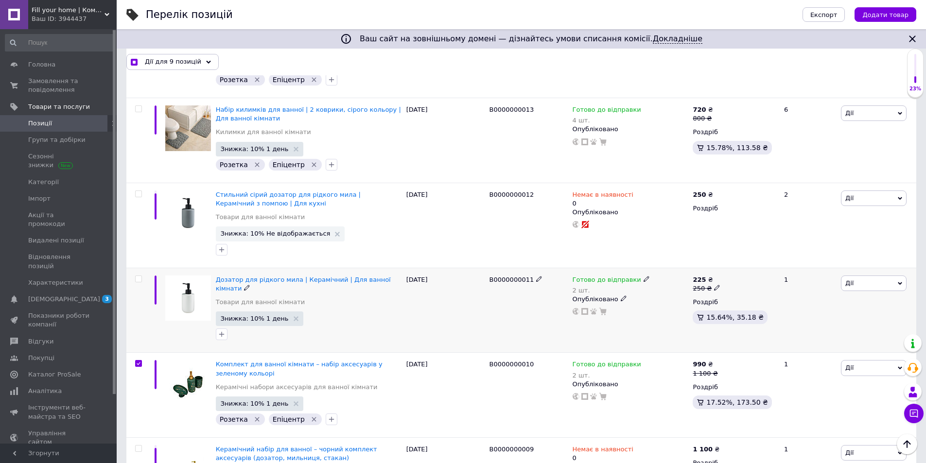
click at [137, 276] on input "checkbox" at bounding box center [138, 279] width 6 height 6
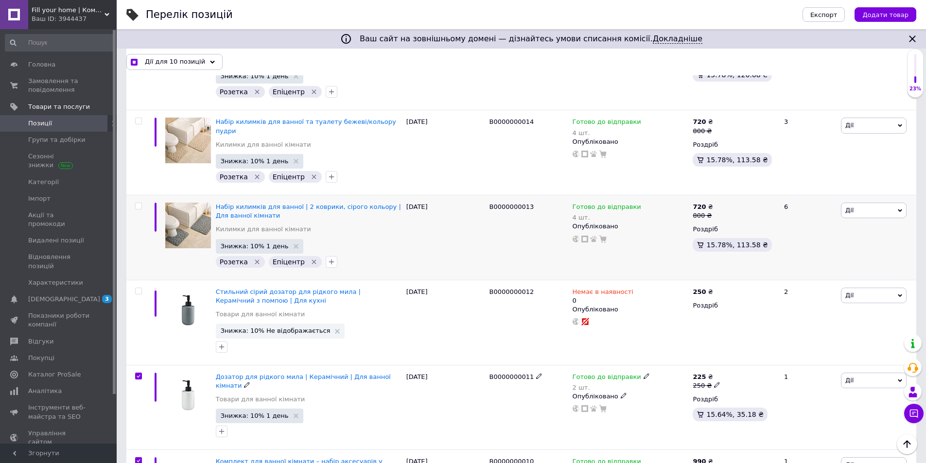
scroll to position [2036, 0]
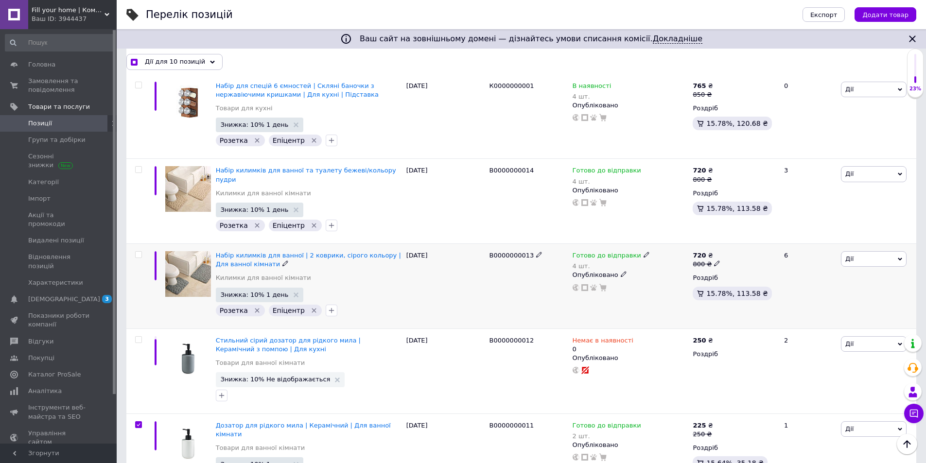
click at [135, 252] on input "checkbox" at bounding box center [138, 255] width 6 height 6
click at [138, 167] on input "checkbox" at bounding box center [138, 170] width 6 height 6
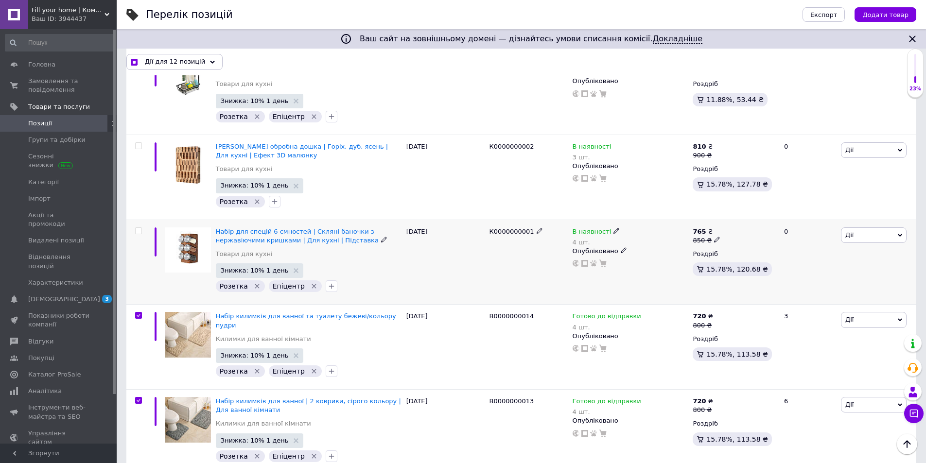
click at [138, 228] on input "checkbox" at bounding box center [138, 231] width 6 height 6
click at [139, 143] on input "checkbox" at bounding box center [138, 146] width 6 height 6
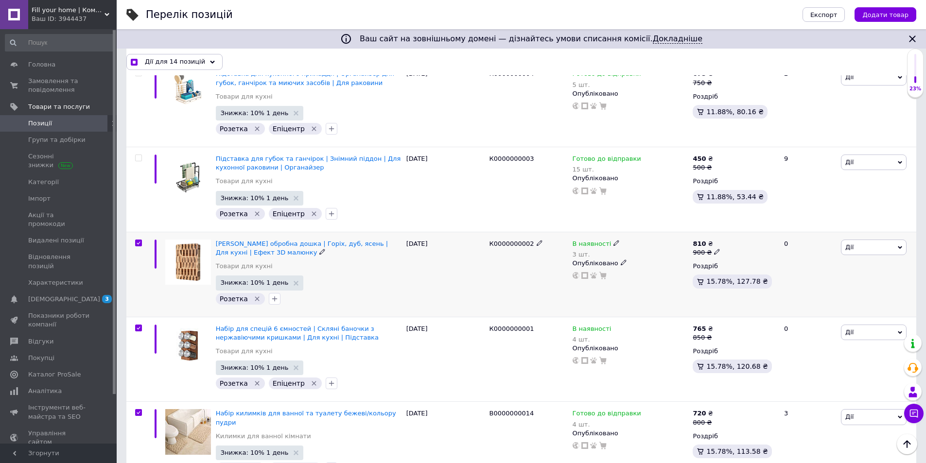
scroll to position [1696, 0]
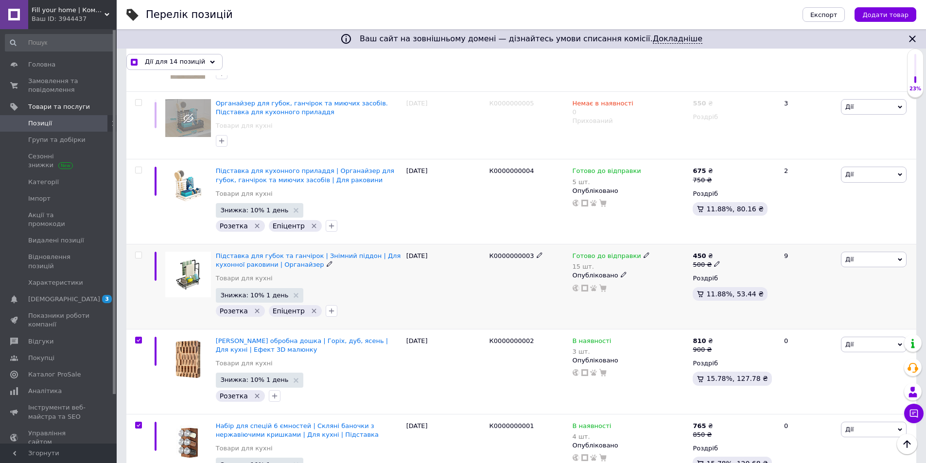
click at [142, 252] on div at bounding box center [138, 255] width 19 height 7
click at [140, 252] on input "checkbox" at bounding box center [138, 255] width 6 height 6
click at [138, 167] on input "checkbox" at bounding box center [138, 170] width 6 height 6
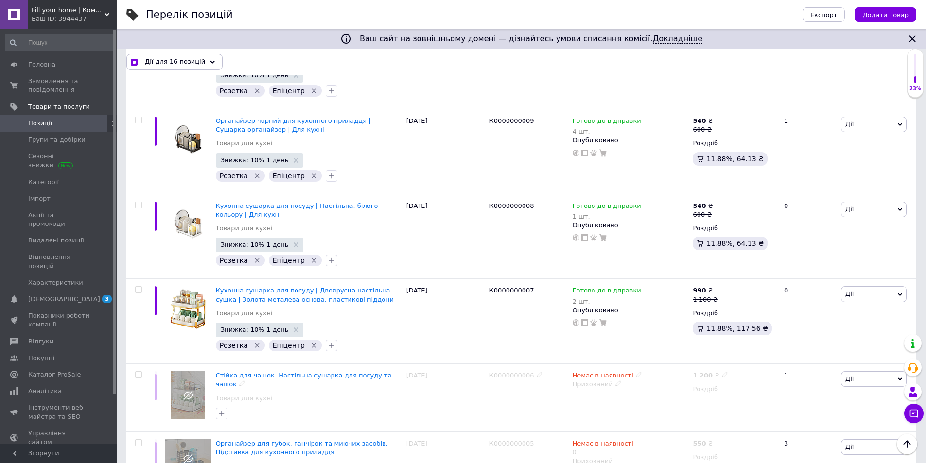
scroll to position [1307, 0]
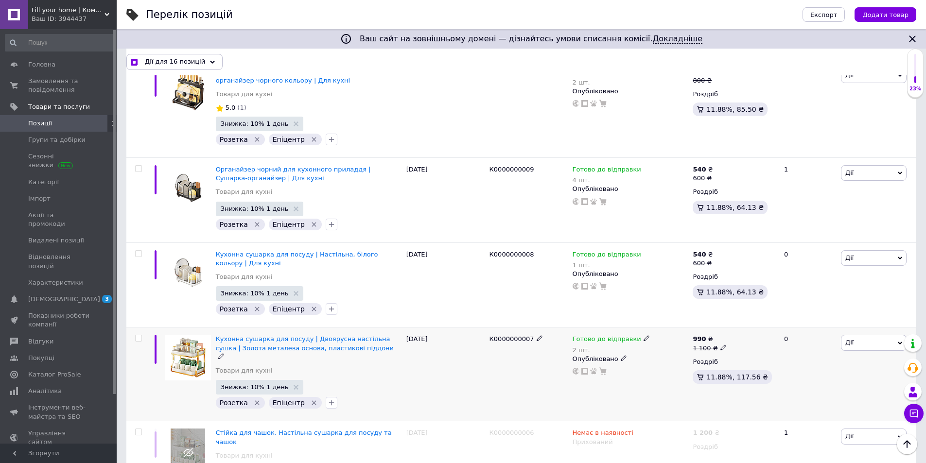
click at [140, 335] on input "checkbox" at bounding box center [138, 338] width 6 height 6
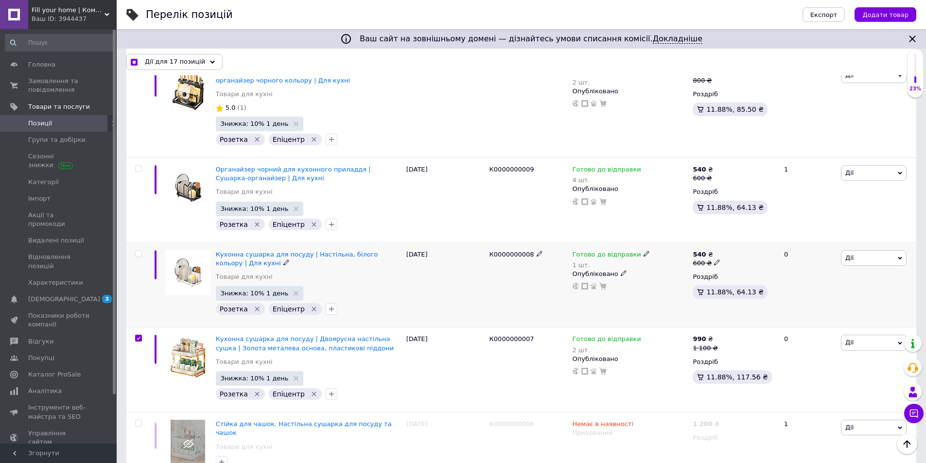
click at [139, 251] on input "checkbox" at bounding box center [138, 254] width 6 height 6
click at [137, 166] on input "checkbox" at bounding box center [138, 169] width 6 height 6
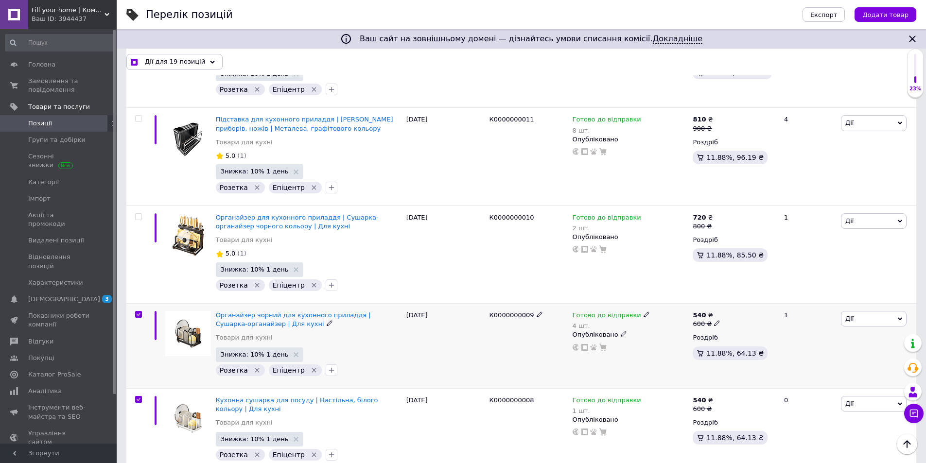
scroll to position [1113, 0]
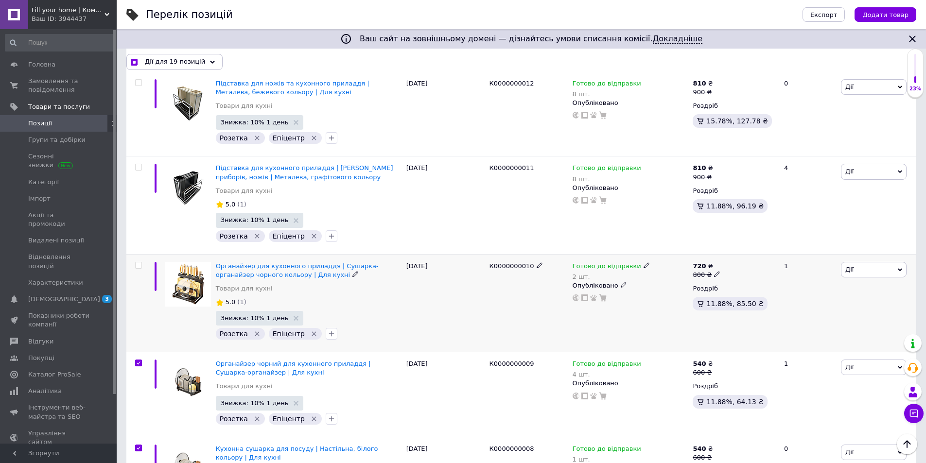
click at [139, 262] on input "checkbox" at bounding box center [138, 265] width 6 height 6
click at [140, 164] on input "checkbox" at bounding box center [138, 167] width 6 height 6
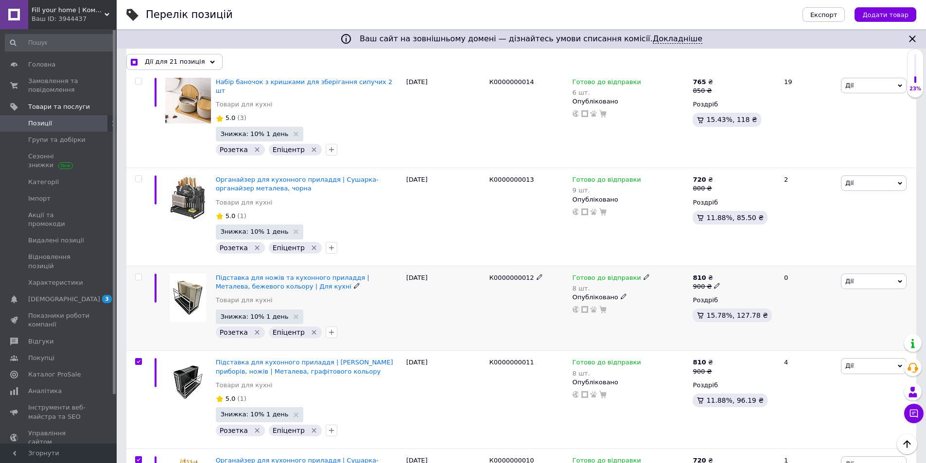
click at [138, 274] on input "checkbox" at bounding box center [138, 277] width 6 height 6
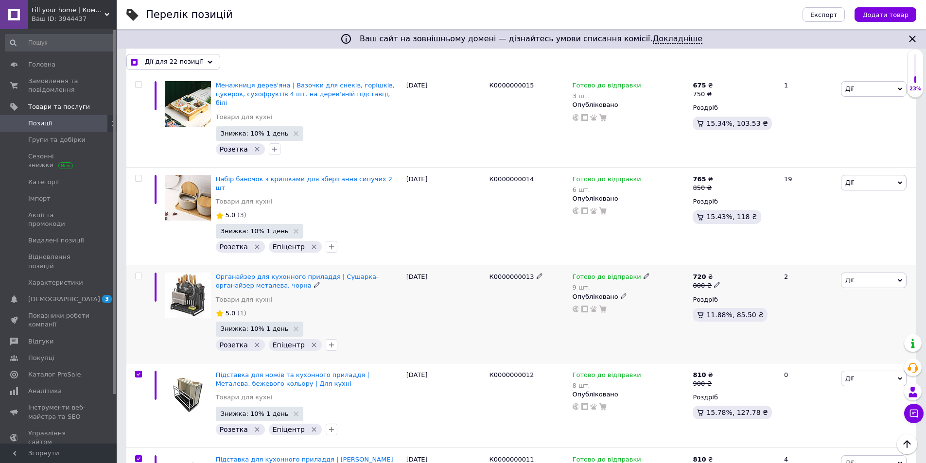
click at [137, 273] on input "checkbox" at bounding box center [138, 276] width 6 height 6
click at [141, 175] on input "checkbox" at bounding box center [138, 178] width 6 height 6
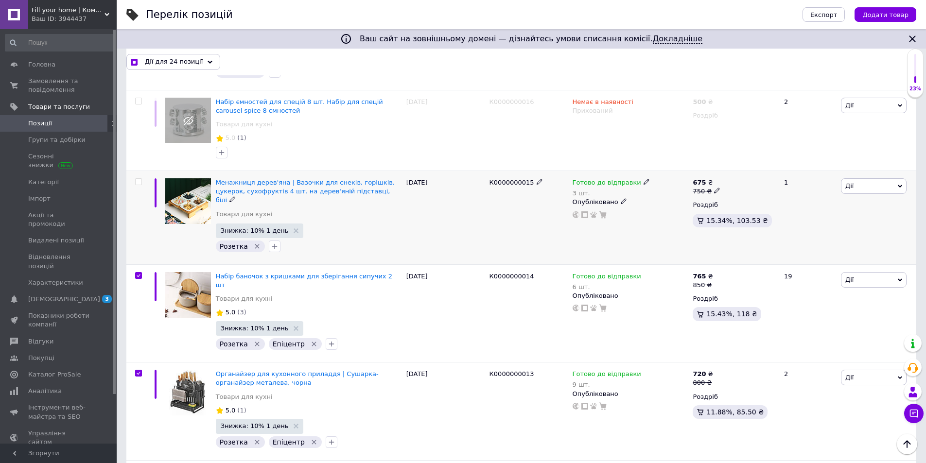
click at [137, 179] on input "checkbox" at bounding box center [138, 182] width 6 height 6
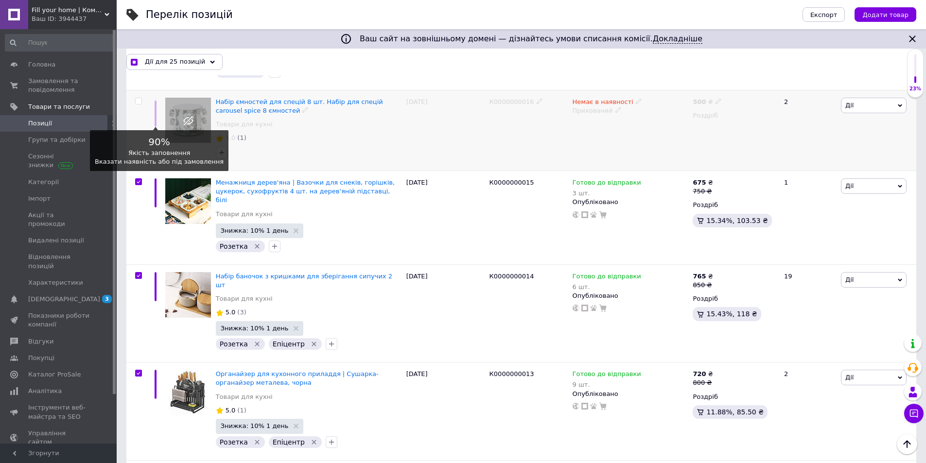
scroll to position [579, 0]
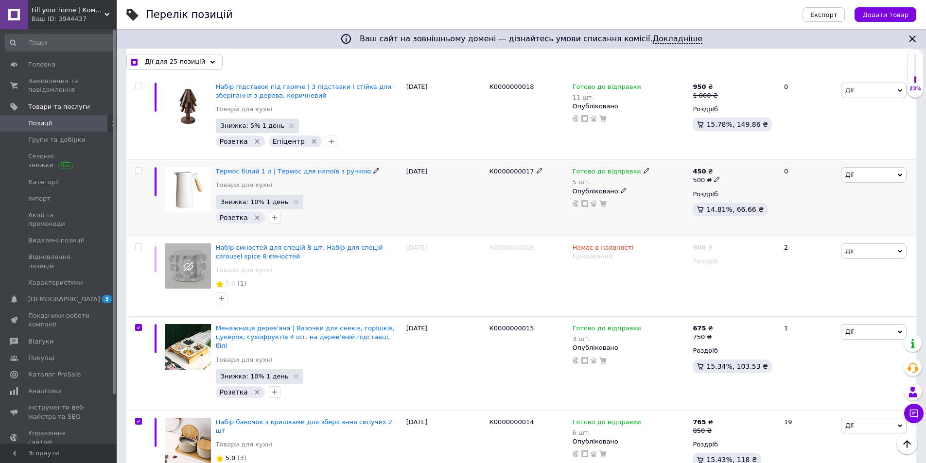
click at [142, 167] on div at bounding box center [138, 170] width 19 height 7
click at [140, 168] on input "checkbox" at bounding box center [138, 171] width 6 height 6
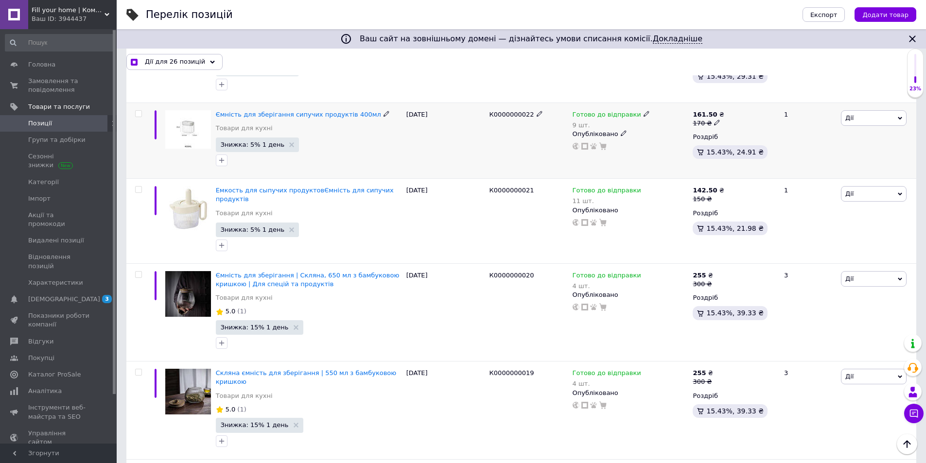
scroll to position [146, 0]
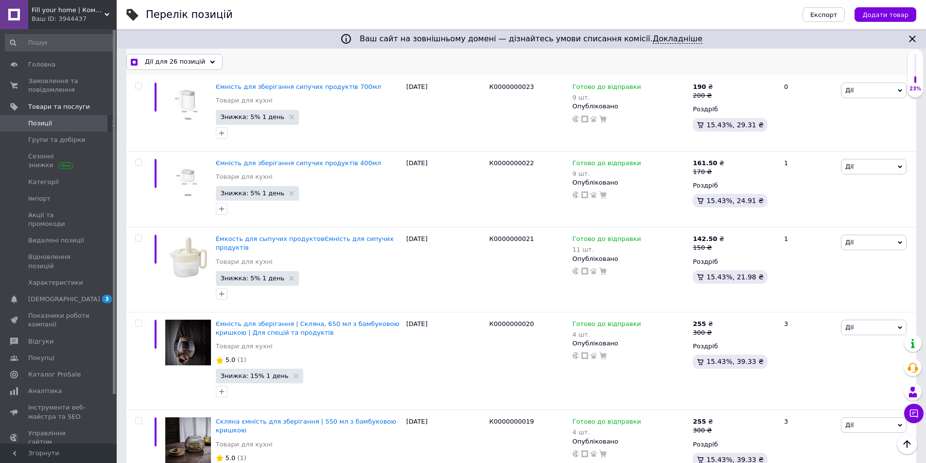
click at [179, 62] on span "Дії для 26 позицій" at bounding box center [175, 61] width 60 height 9
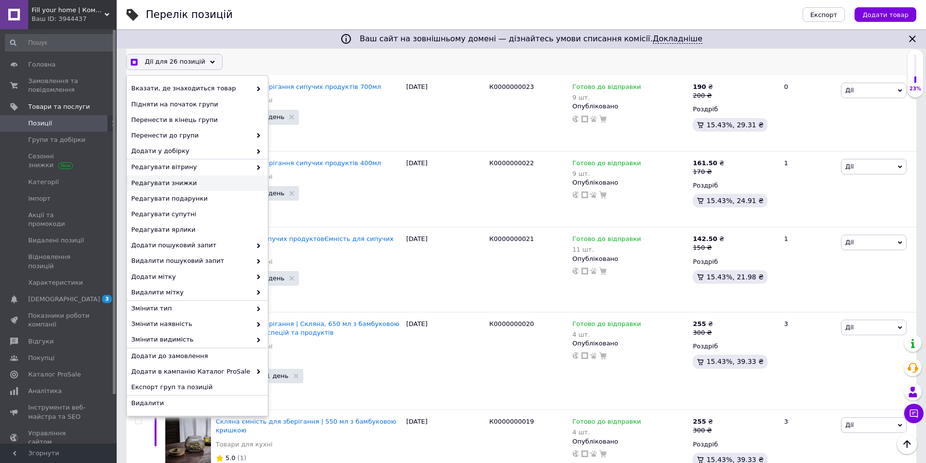
click at [208, 180] on span "Редагувати знижки" at bounding box center [196, 183] width 130 height 9
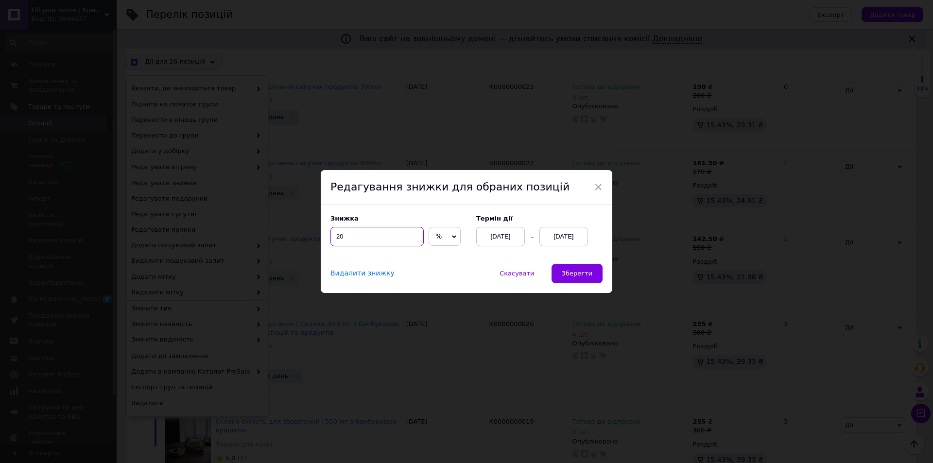
click at [401, 235] on input "20" at bounding box center [376, 236] width 93 height 19
click at [572, 274] on span "Зберегти" at bounding box center [577, 273] width 31 height 7
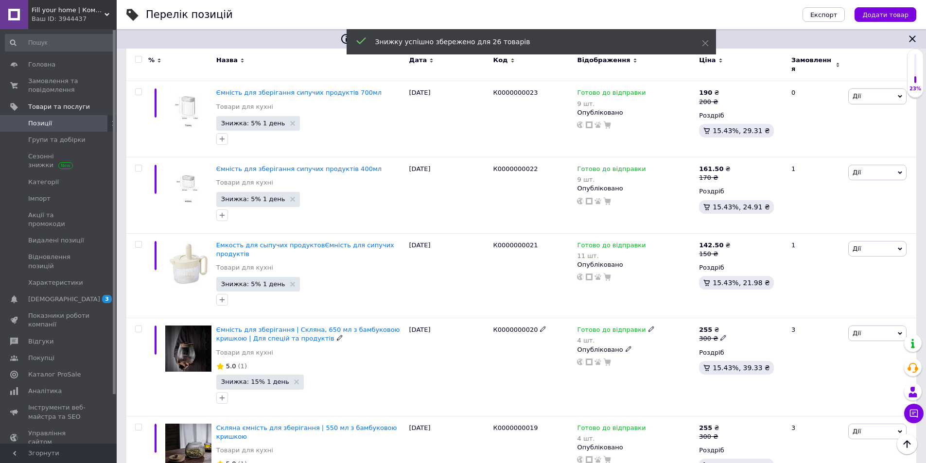
scroll to position [194, 0]
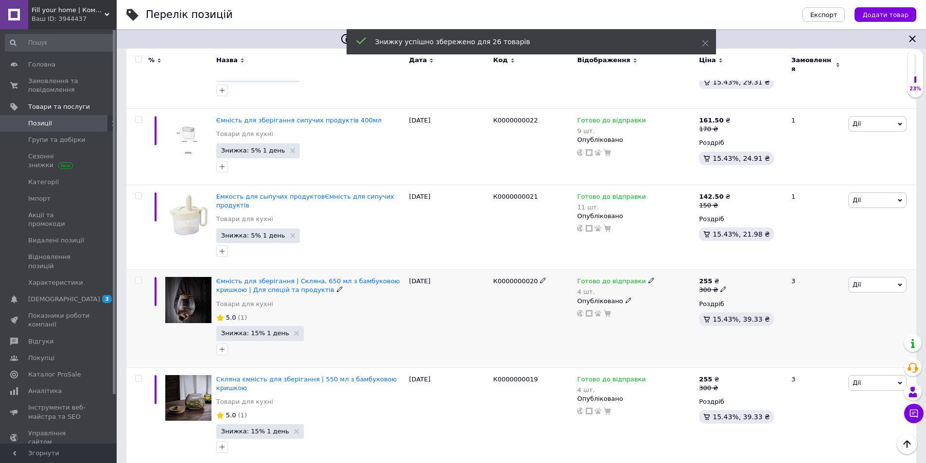
click at [141, 277] on input "checkbox" at bounding box center [138, 280] width 6 height 6
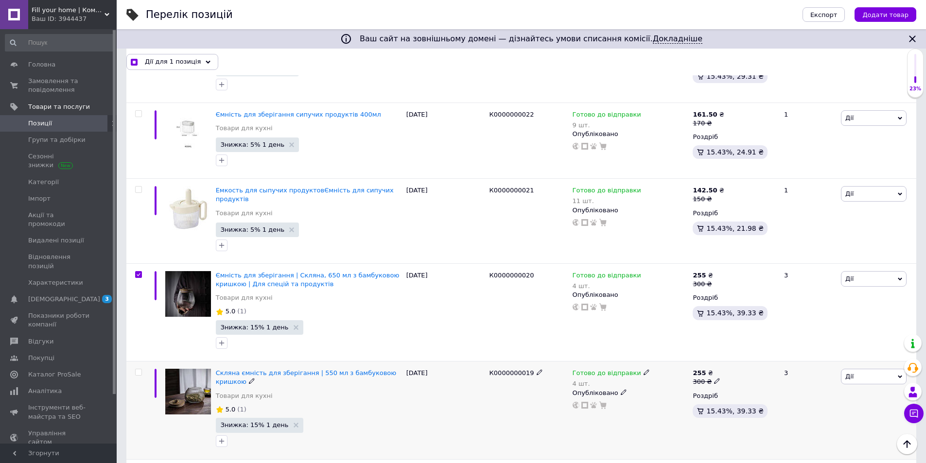
click at [138, 369] on input "checkbox" at bounding box center [138, 372] width 6 height 6
click at [148, 63] on span "Дії для 2 позиції" at bounding box center [172, 61] width 54 height 9
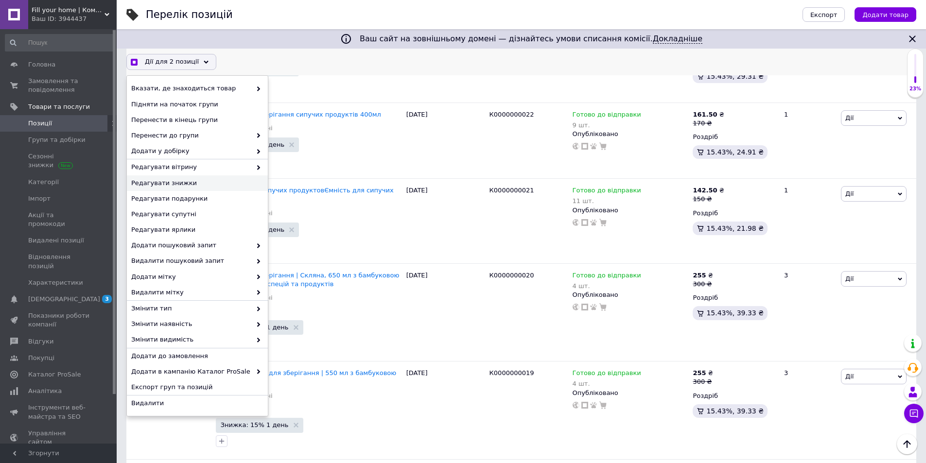
click at [190, 184] on span "Редагувати знижки" at bounding box center [196, 183] width 130 height 9
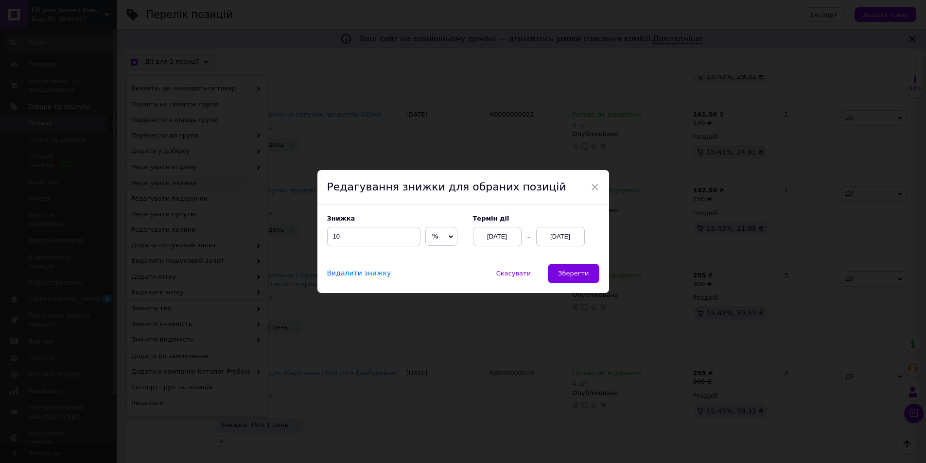
scroll to position [155, 0]
click at [369, 236] on input "10" at bounding box center [376, 236] width 93 height 19
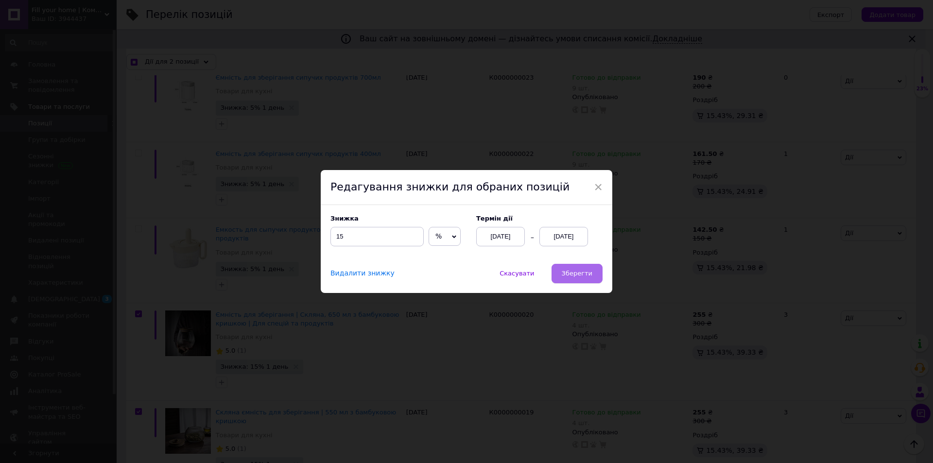
click at [558, 278] on button "Зберегти" at bounding box center [576, 273] width 51 height 19
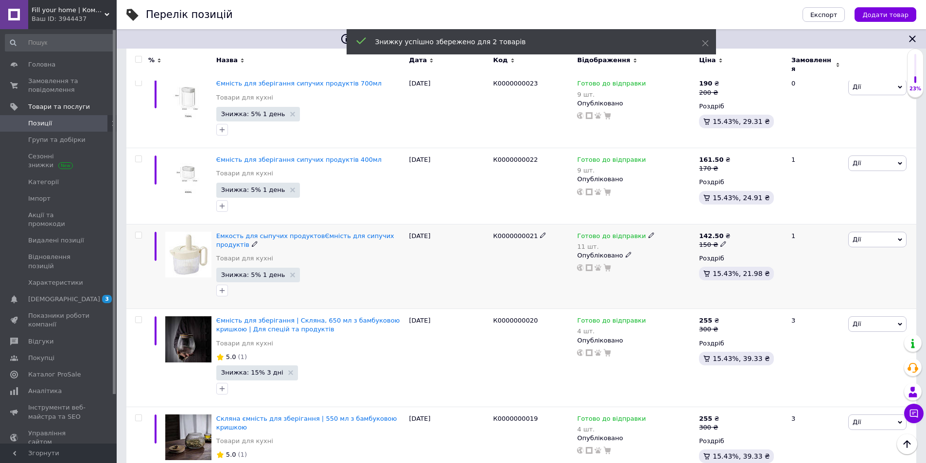
scroll to position [349, 0]
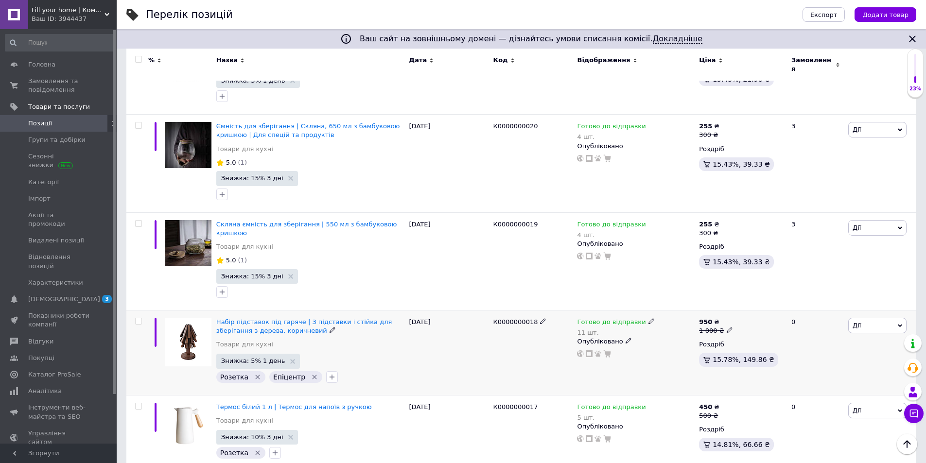
click at [136, 318] on input "checkbox" at bounding box center [138, 321] width 6 height 6
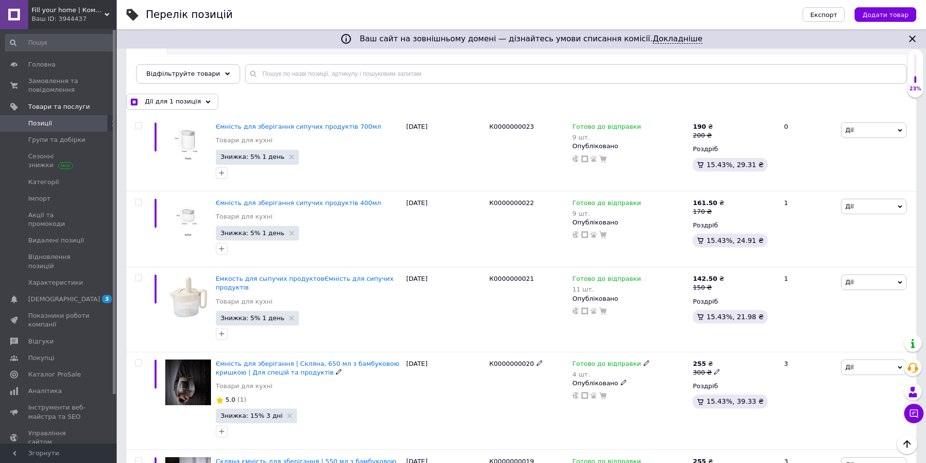
scroll to position [57, 0]
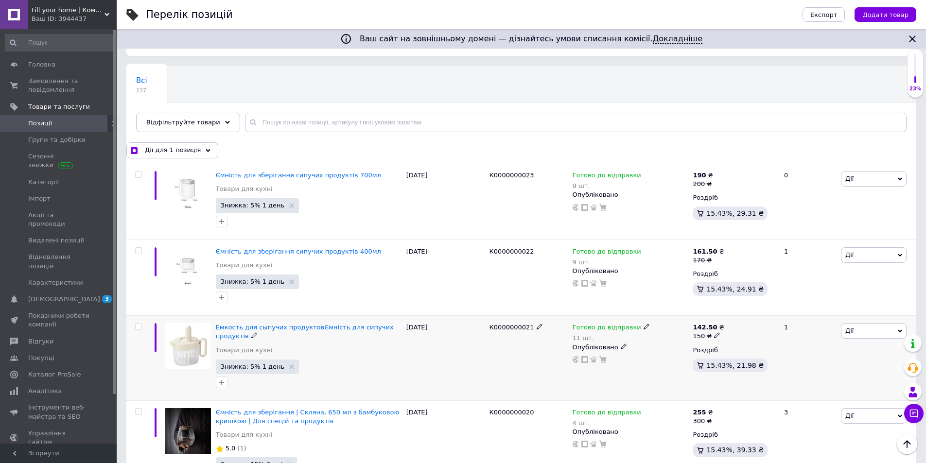
click at [138, 327] on input "checkbox" at bounding box center [138, 327] width 6 height 6
click at [137, 252] on input "checkbox" at bounding box center [138, 251] width 6 height 6
click at [140, 175] on input "checkbox" at bounding box center [138, 175] width 6 height 6
click at [151, 154] on span "Дії для 4 позиції" at bounding box center [172, 150] width 54 height 9
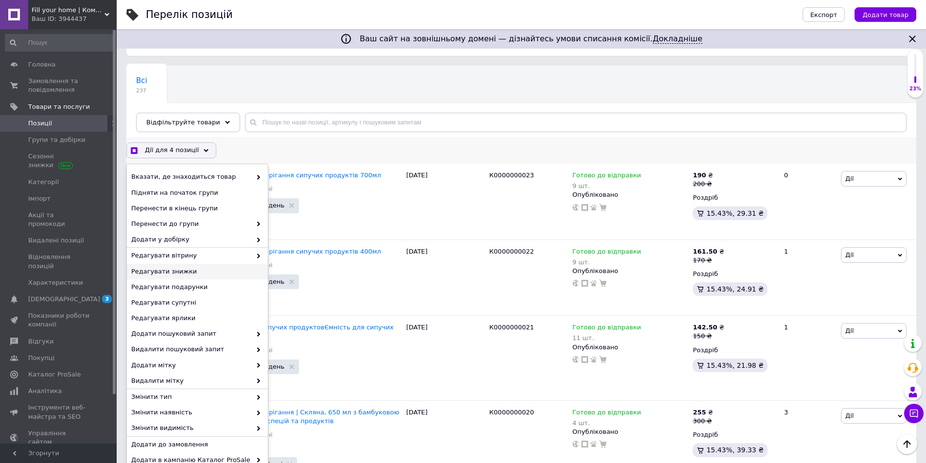
click at [173, 267] on span "Редагувати знижки" at bounding box center [196, 271] width 130 height 9
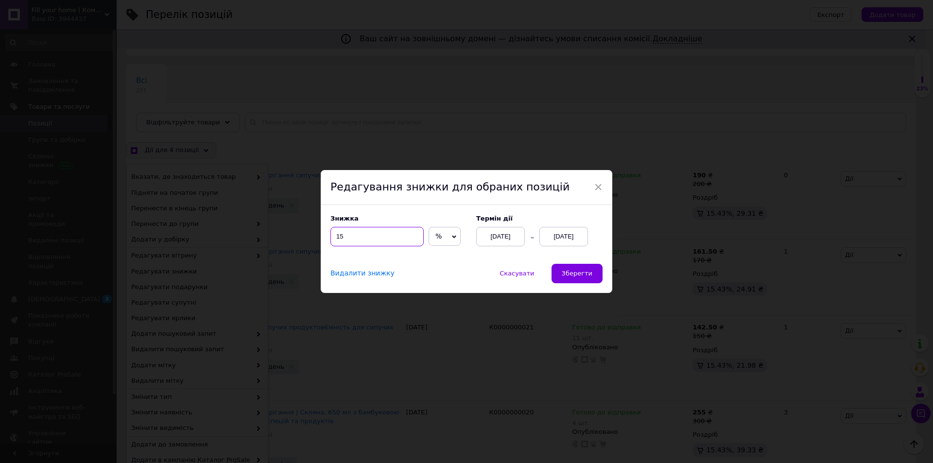
click at [369, 239] on input "15" at bounding box center [376, 236] width 93 height 19
click at [572, 275] on span "Зберегти" at bounding box center [577, 273] width 31 height 7
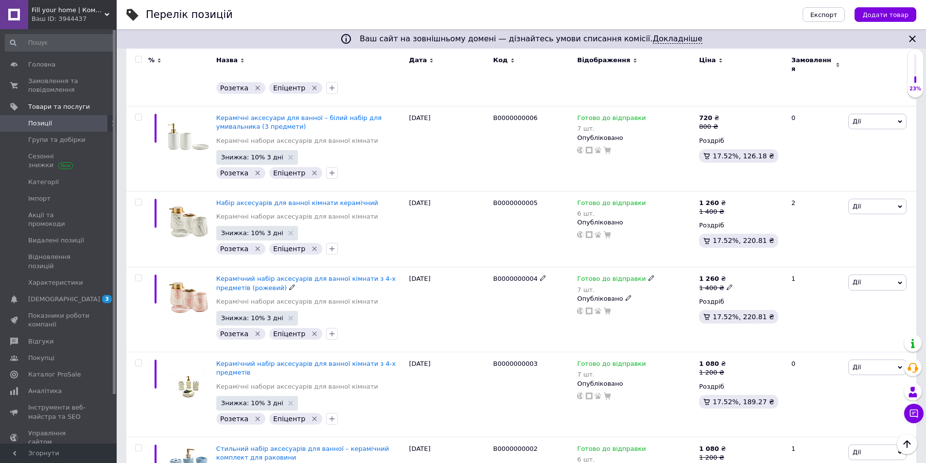
scroll to position [2902, 0]
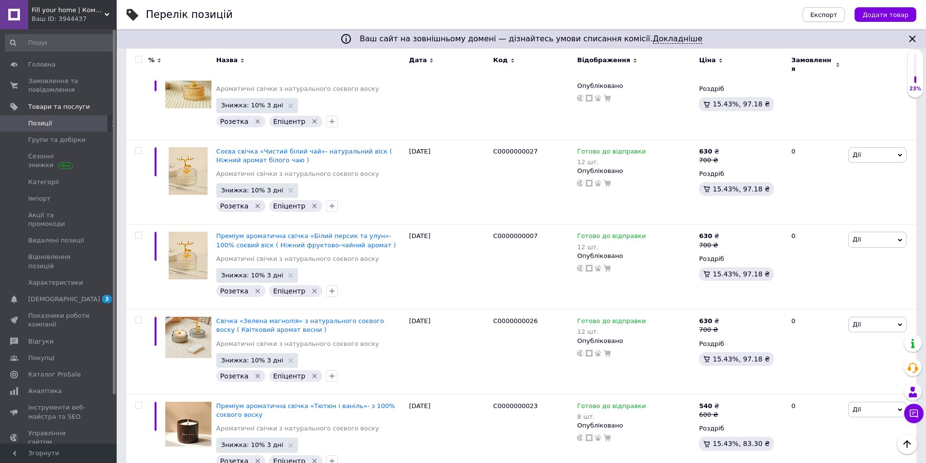
click at [835, 15] on span "Експорт" at bounding box center [823, 14] width 27 height 7
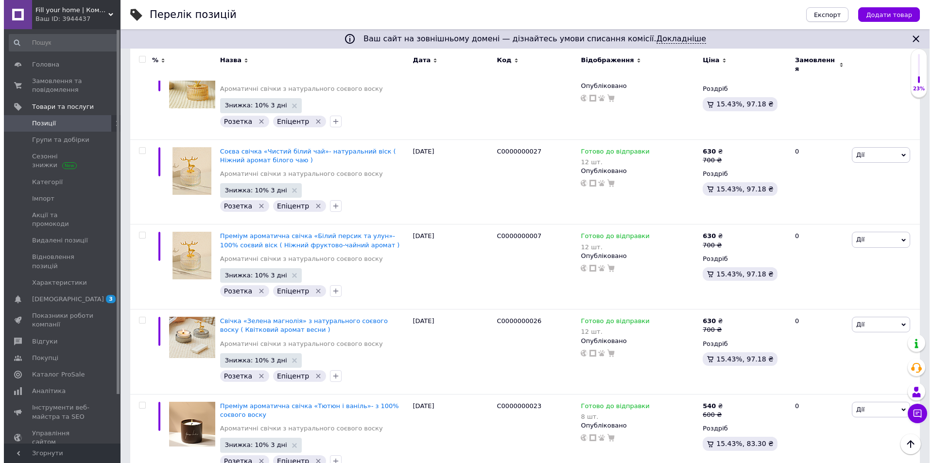
scroll to position [2915, 0]
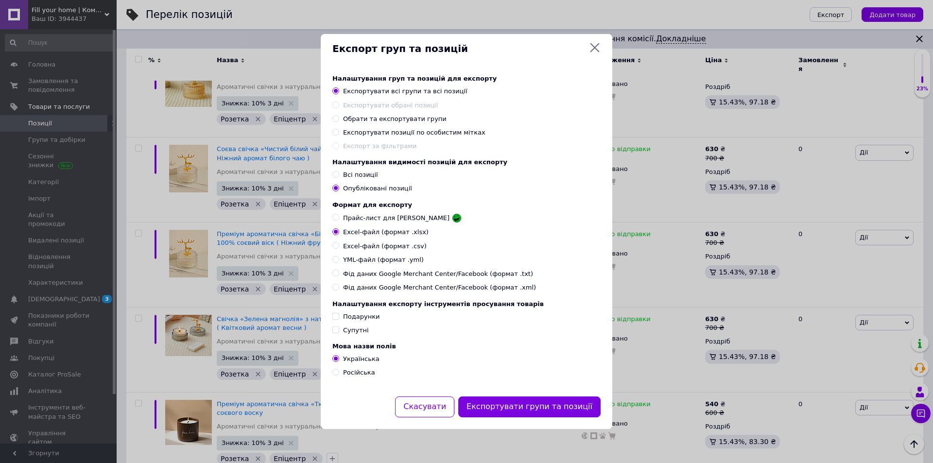
click at [338, 129] on input "Експортувати позиції по особистим мітках" at bounding box center [335, 132] width 6 height 6
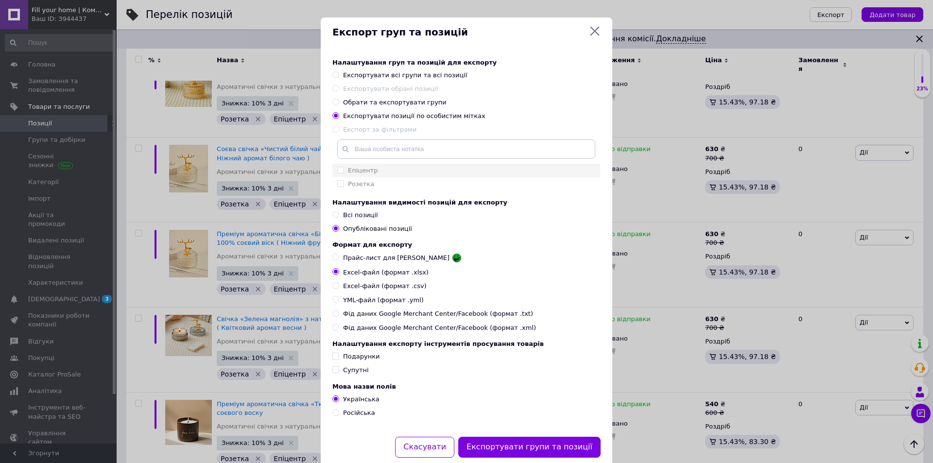
click at [339, 172] on input "Епіцентр" at bounding box center [340, 170] width 6 height 6
click at [334, 302] on input "YML-файл (формат .yml)" at bounding box center [335, 299] width 6 height 6
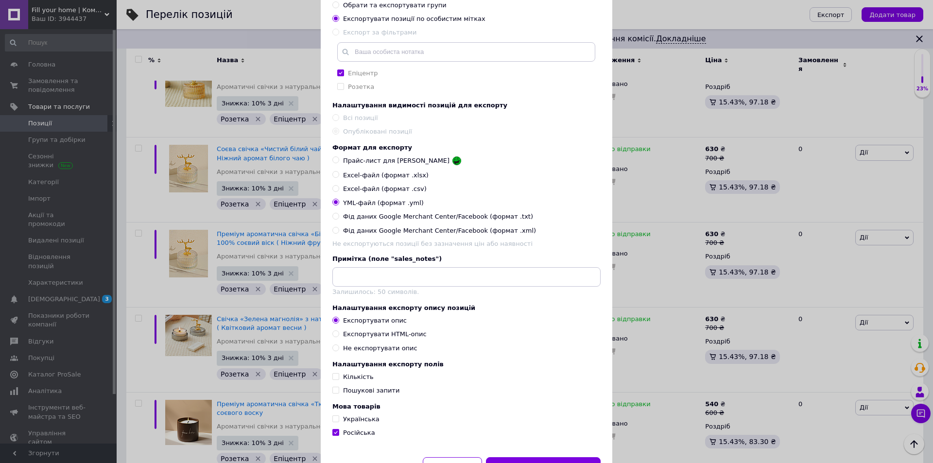
scroll to position [146, 0]
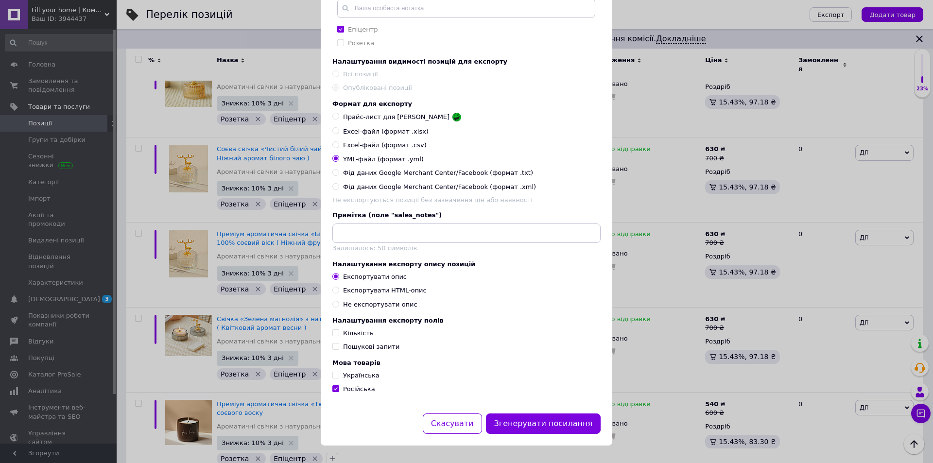
click at [334, 336] on input "Кількість" at bounding box center [335, 332] width 6 height 6
click at [334, 351] on label "Пошукові запити" at bounding box center [365, 347] width 67 height 9
click at [334, 349] on input "Пошукові запити" at bounding box center [335, 346] width 6 height 6
click at [335, 349] on input "Пошукові запити" at bounding box center [335, 346] width 6 height 6
click at [332, 378] on input "Українська" at bounding box center [335, 375] width 6 height 6
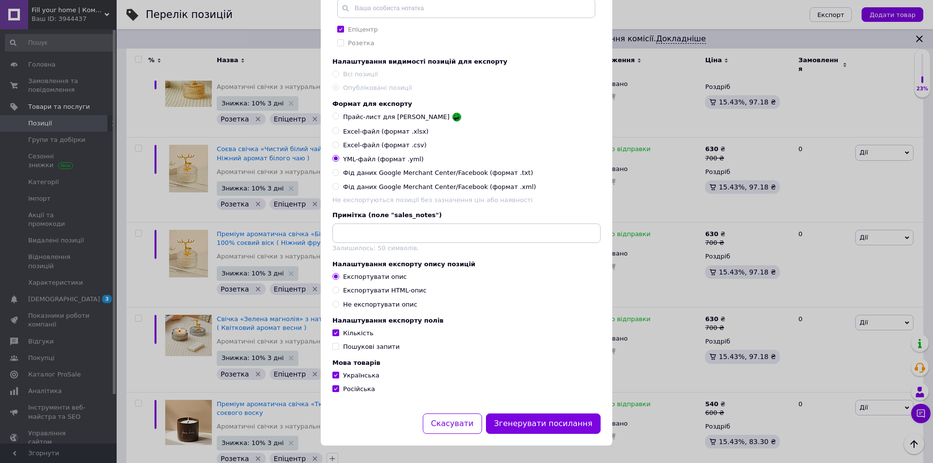
click at [334, 349] on input "Пошукові запити" at bounding box center [335, 346] width 6 height 6
click at [338, 295] on label "Експортувати HTML-опис" at bounding box center [379, 290] width 94 height 9
click at [338, 293] on input "Експортувати HTML-опис" at bounding box center [335, 290] width 6 height 6
click at [334, 281] on label "Експортувати опис" at bounding box center [369, 277] width 74 height 9
click at [334, 279] on input "Експортувати опис" at bounding box center [335, 276] width 6 height 6
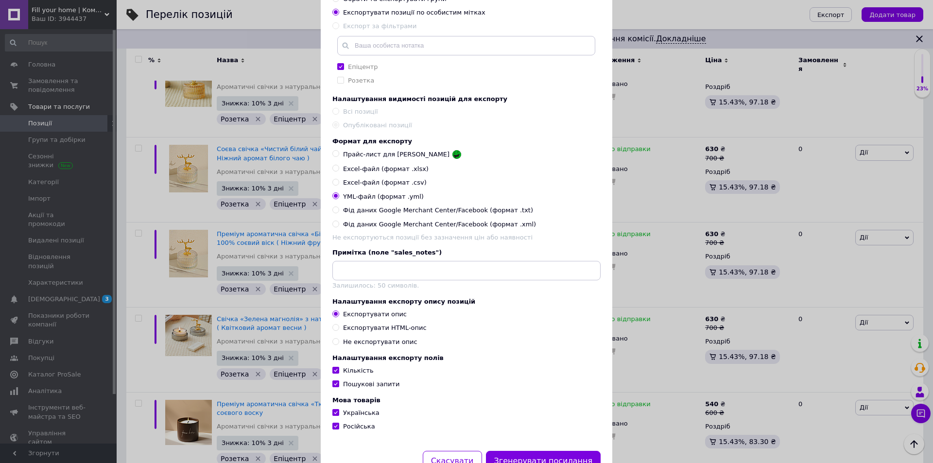
scroll to position [152, 0]
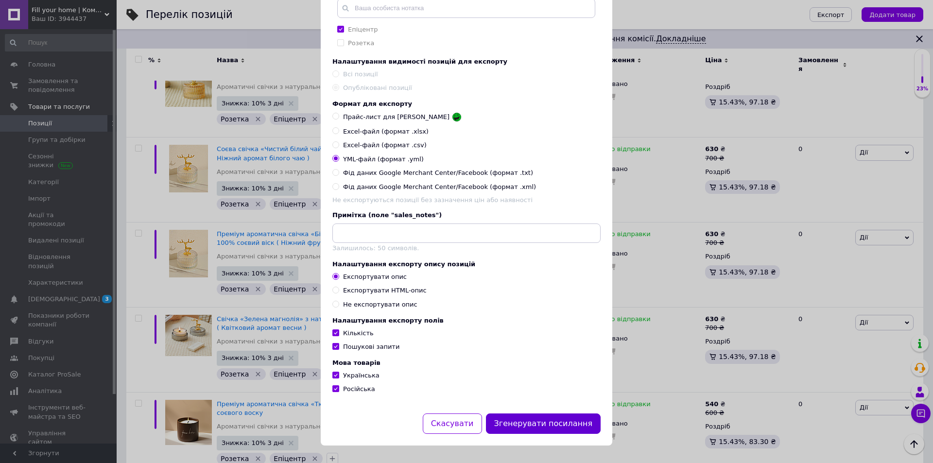
click at [536, 425] on button "Згенерувати посилання" at bounding box center [543, 423] width 115 height 21
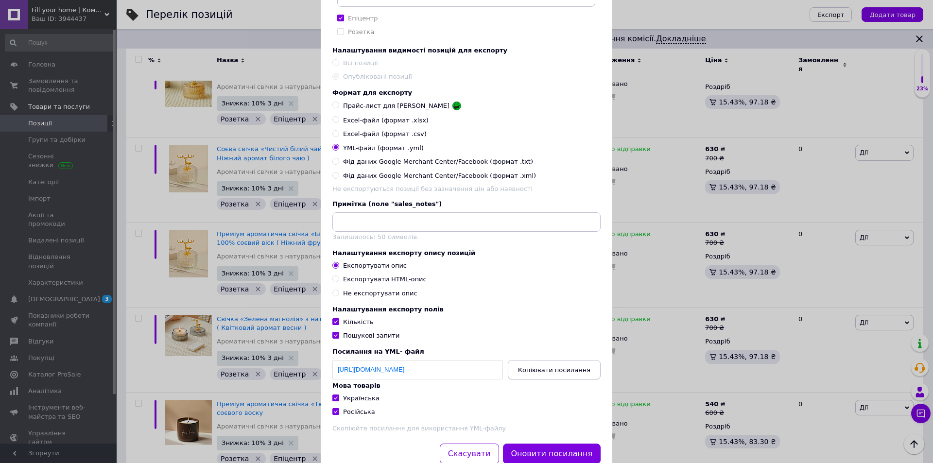
click at [540, 374] on span "Копіювати посилання" at bounding box center [554, 369] width 72 height 7
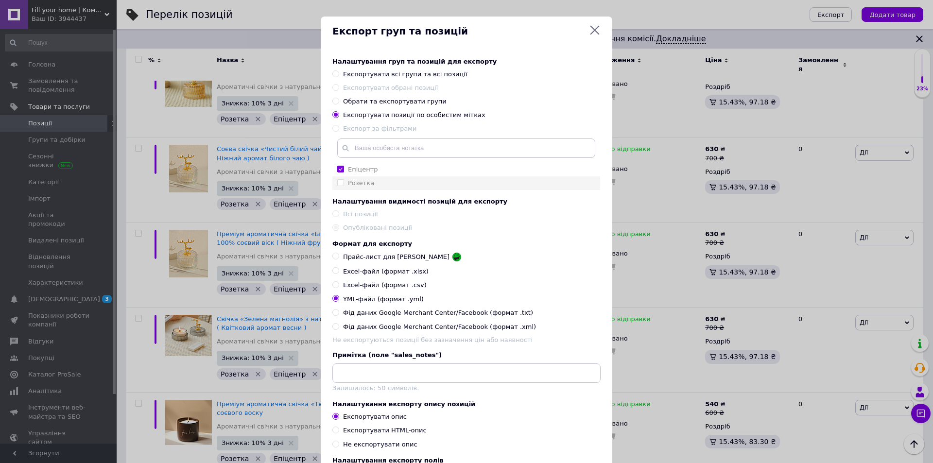
scroll to position [195, 0]
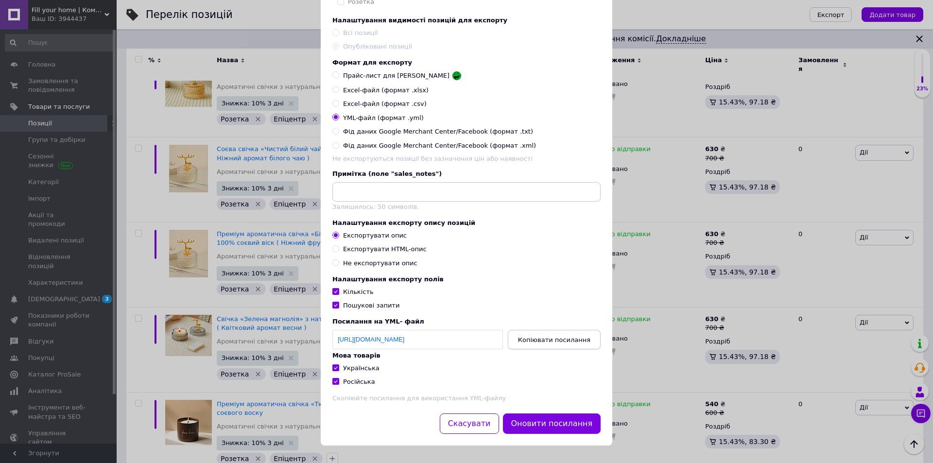
click at [541, 336] on span "Копіювати посилання" at bounding box center [554, 339] width 72 height 7
click at [480, 427] on button "Скасувати" at bounding box center [469, 423] width 59 height 21
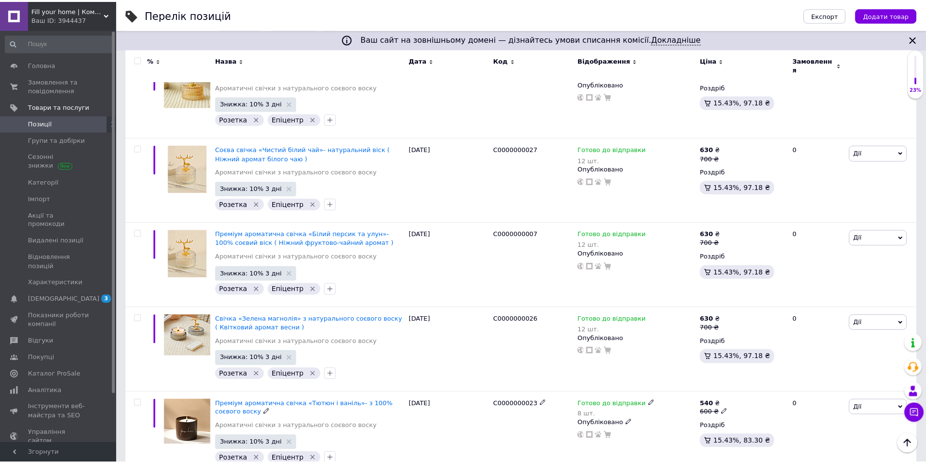
scroll to position [2902, 0]
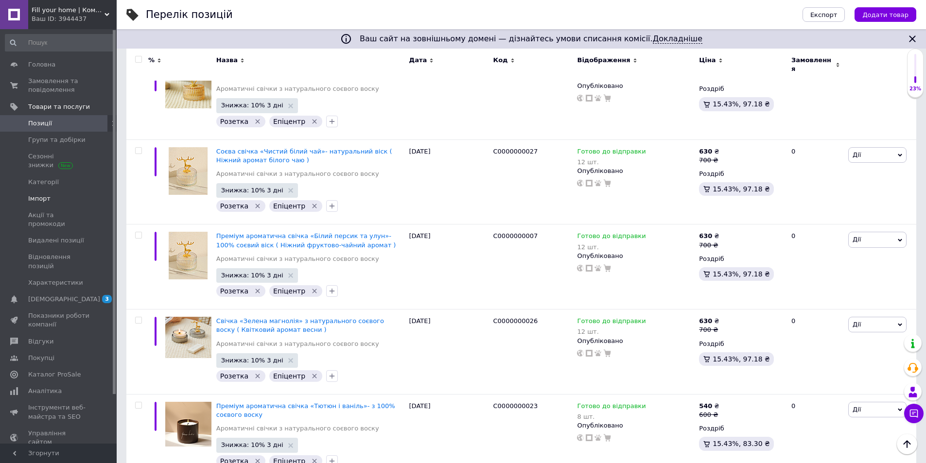
click at [33, 198] on span "Імпорт" at bounding box center [39, 198] width 22 height 9
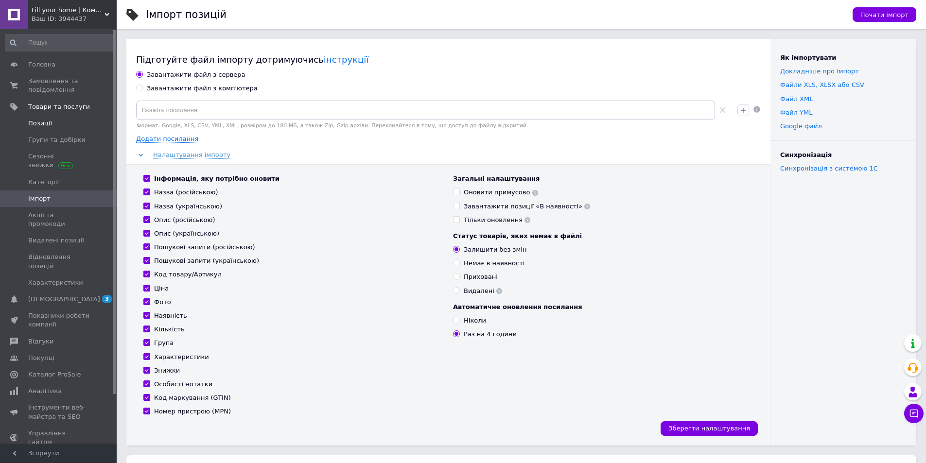
click at [45, 129] on link "Позиції" at bounding box center [60, 123] width 120 height 17
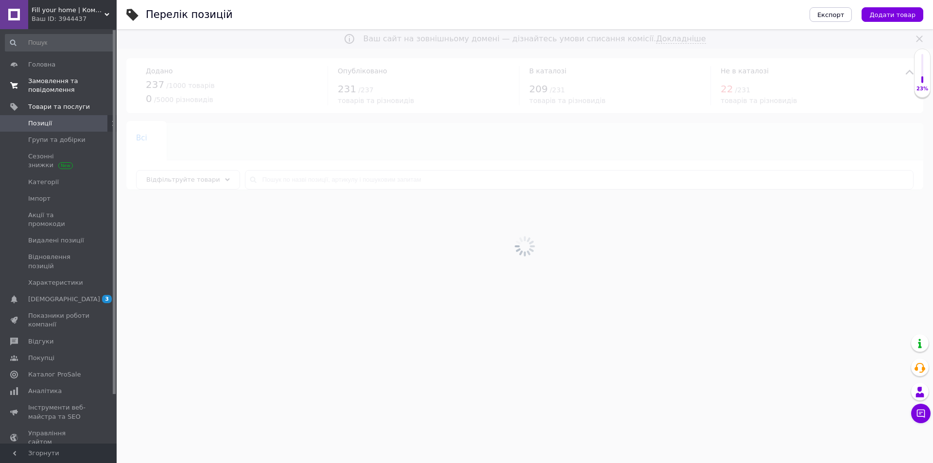
click at [49, 85] on span "Замовлення та повідомлення" at bounding box center [59, 85] width 62 height 17
